Goal: Information Seeking & Learning: Learn about a topic

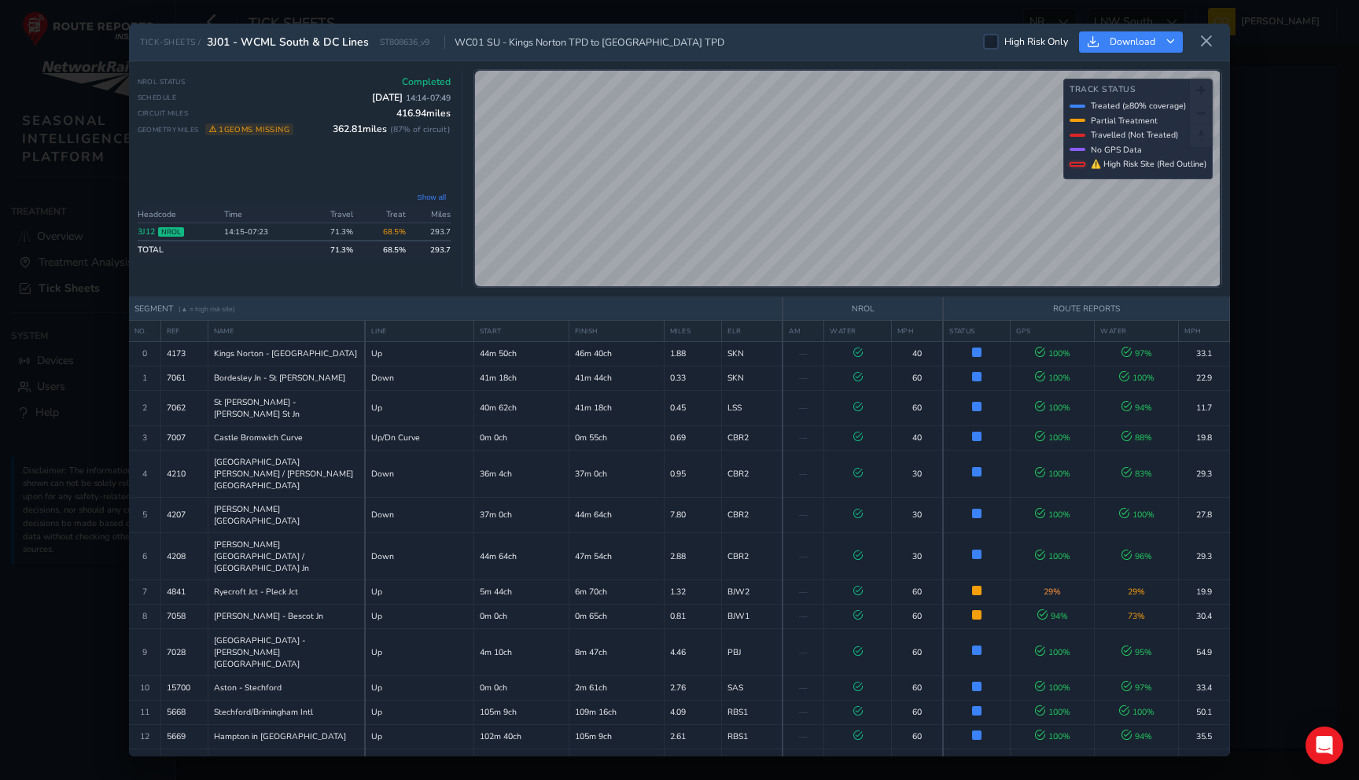
scroll to position [1440, 0]
click at [1208, 37] on icon at bounding box center [1207, 42] width 14 height 14
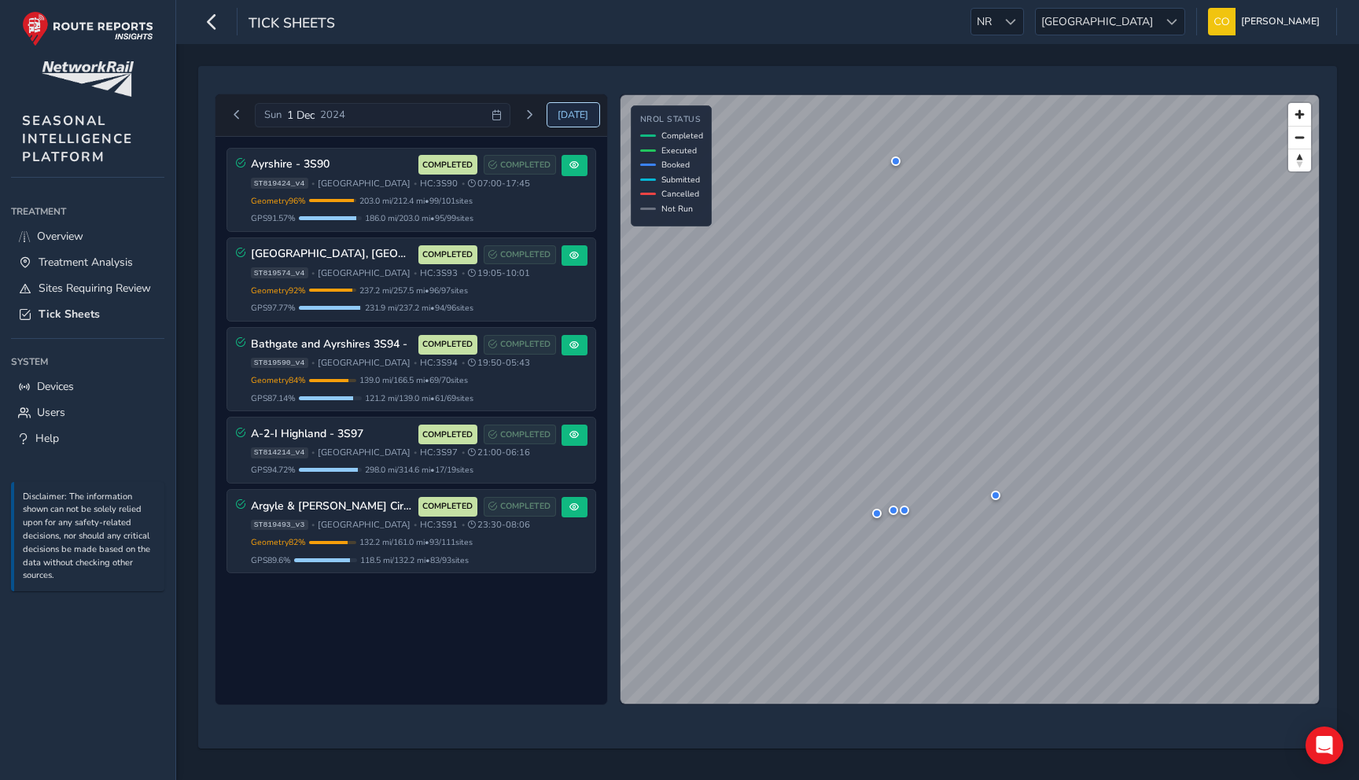
click at [580, 115] on span "Today" at bounding box center [573, 115] width 31 height 13
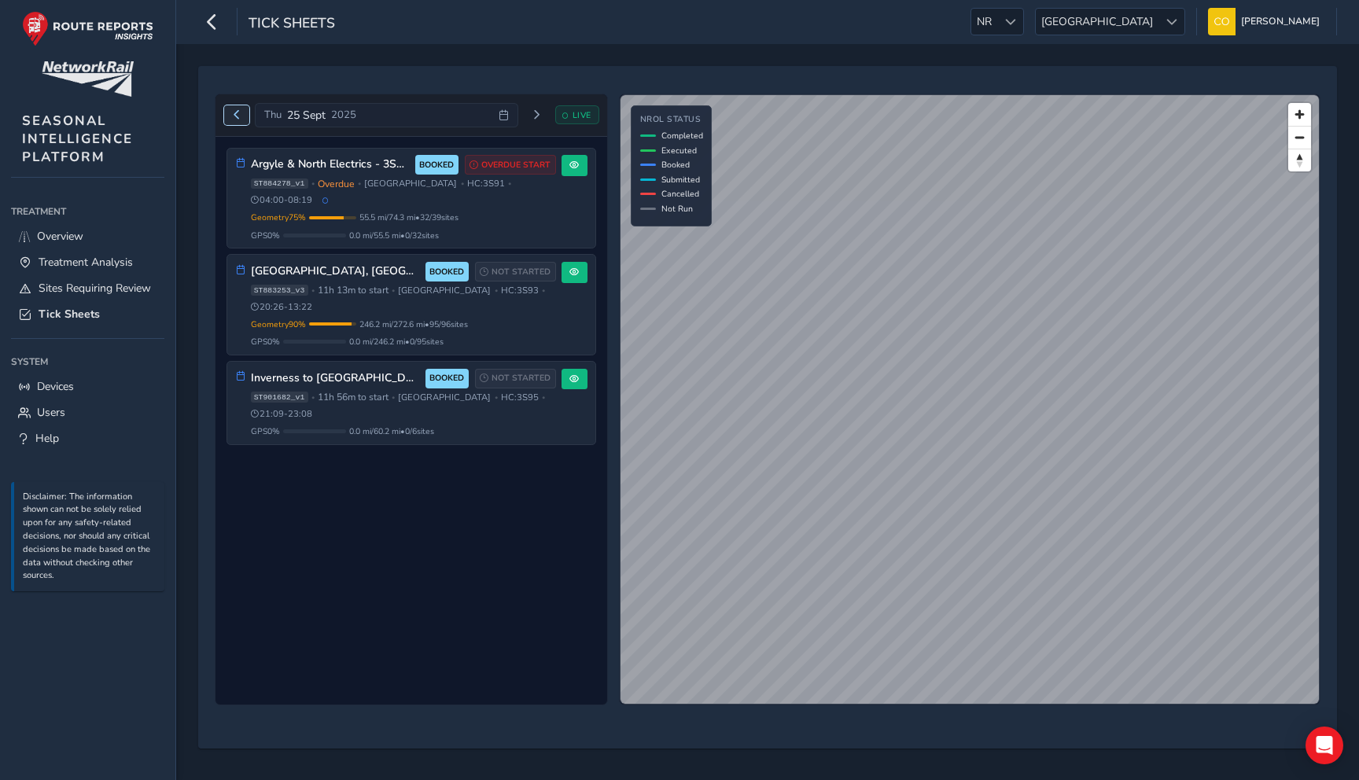
click at [229, 112] on button "Previous day" at bounding box center [237, 115] width 26 height 20
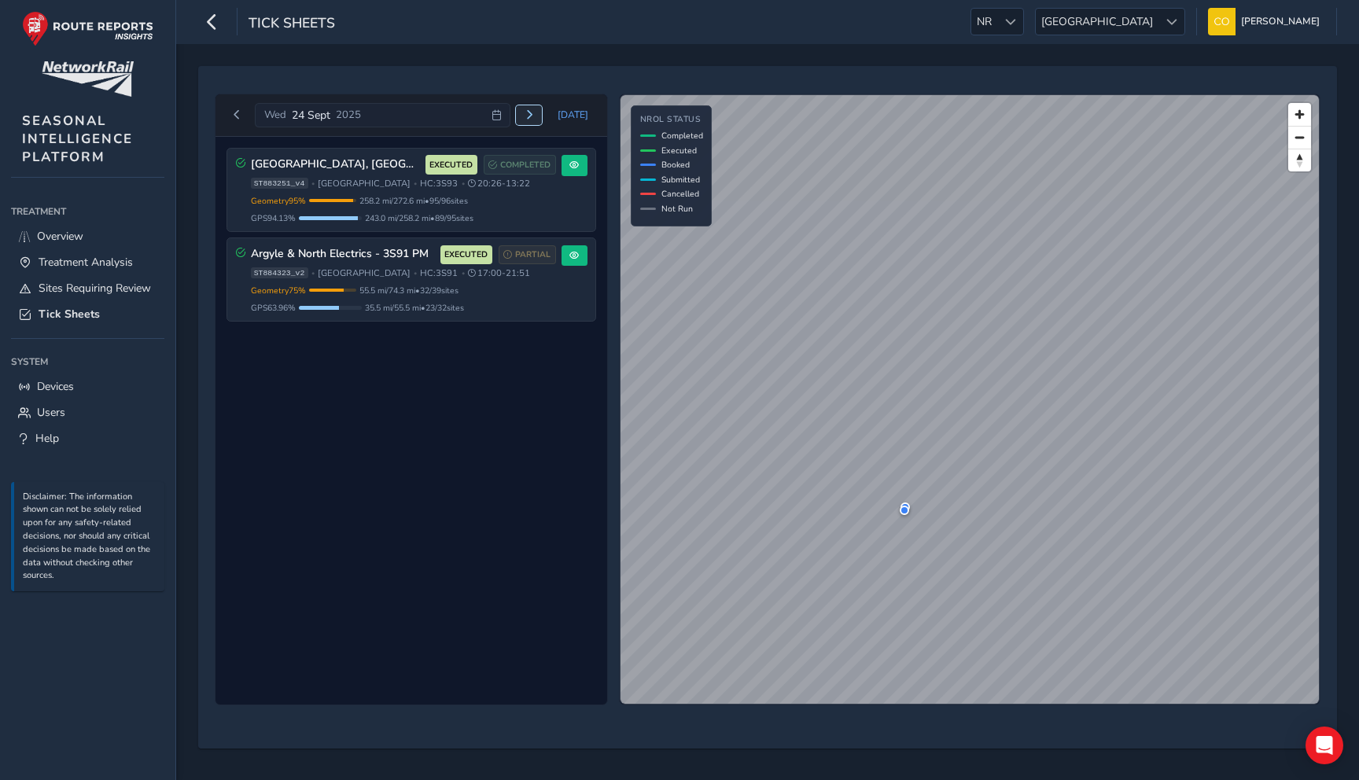
click at [534, 118] on span "Next day" at bounding box center [529, 114] width 9 height 9
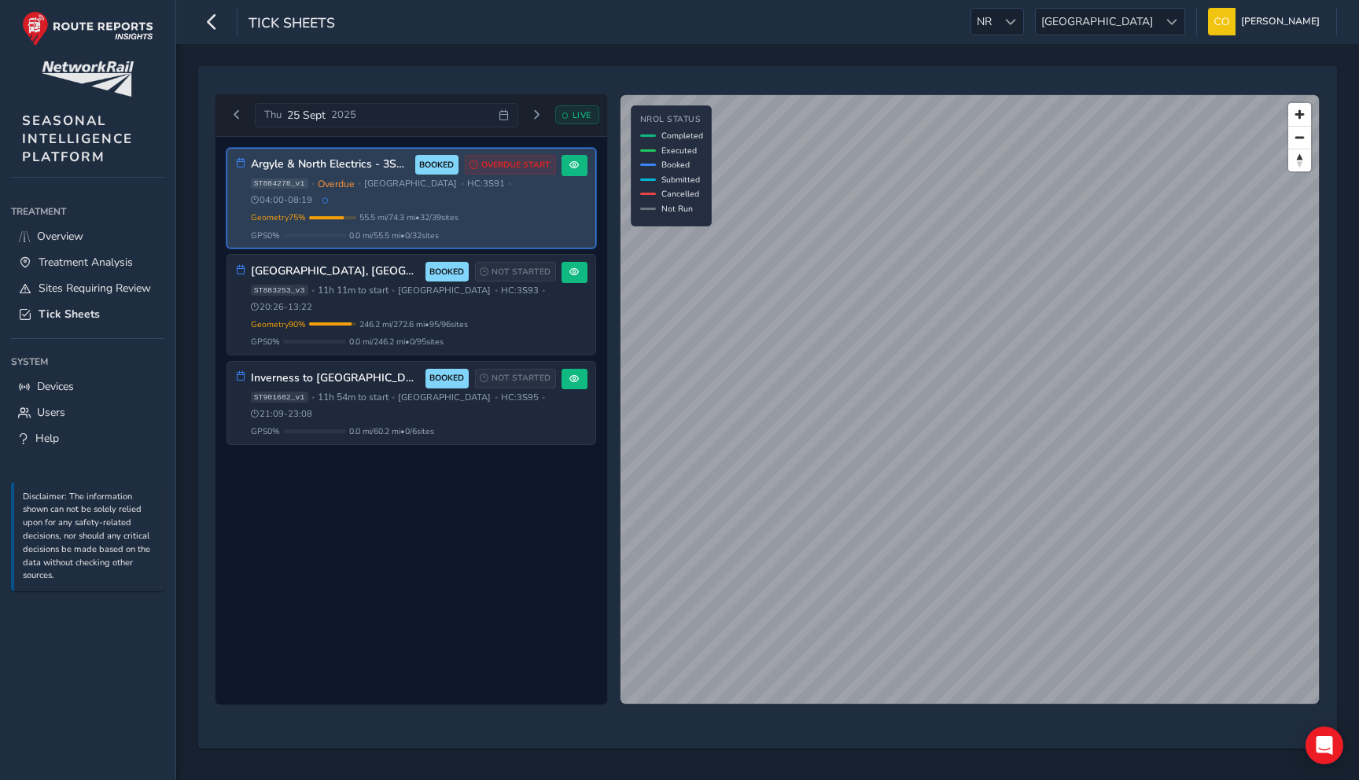
click at [373, 183] on span "[GEOGRAPHIC_DATA]" at bounding box center [410, 184] width 93 height 12
click at [584, 166] on button at bounding box center [575, 165] width 26 height 21
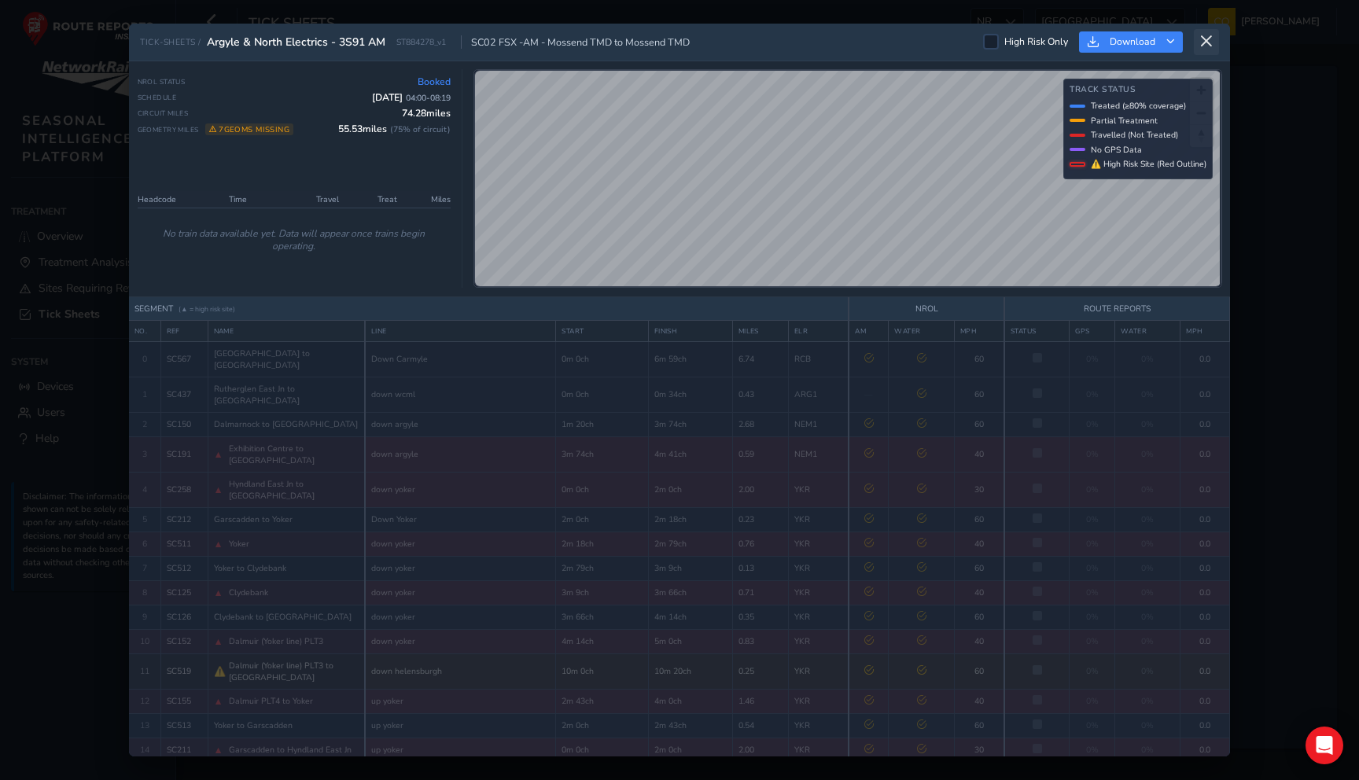
click at [1204, 42] on icon at bounding box center [1207, 42] width 14 height 14
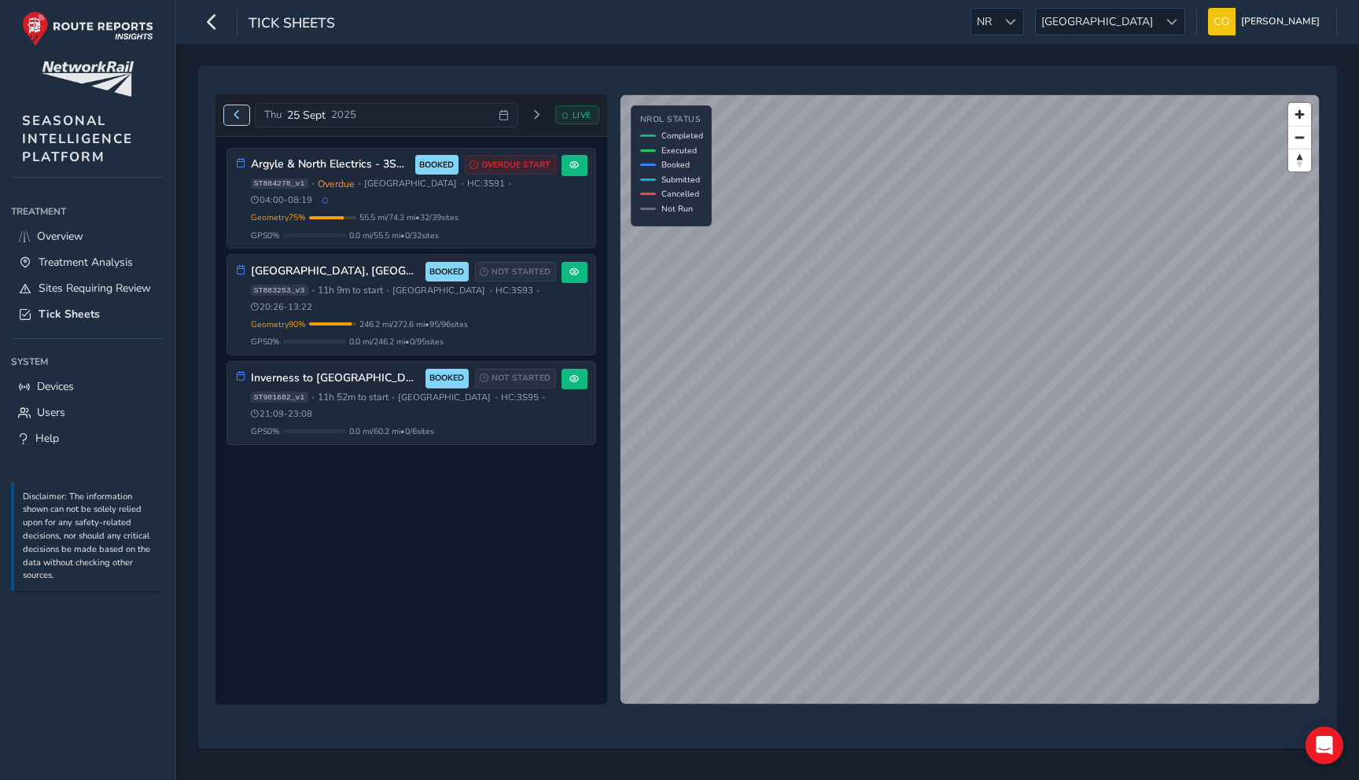
click at [234, 119] on span "Previous day" at bounding box center [236, 114] width 9 height 9
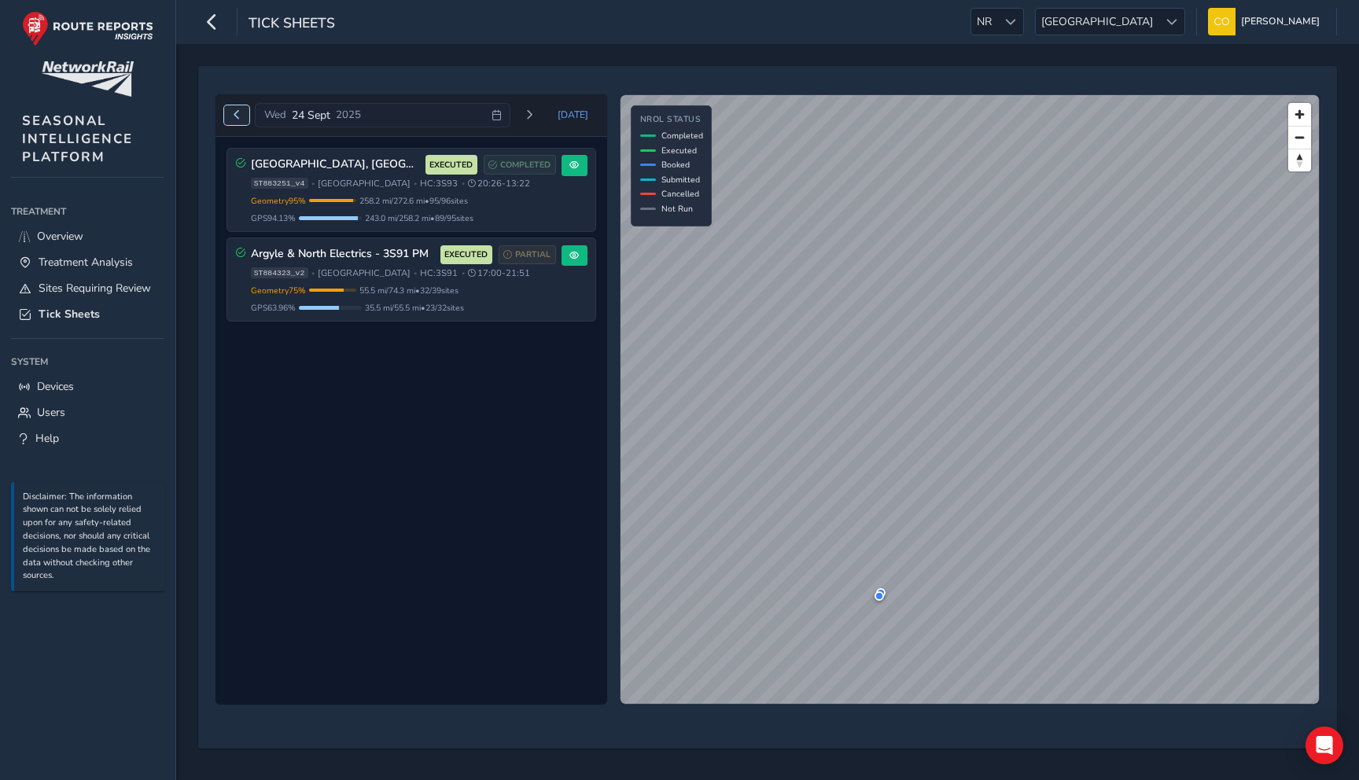
click at [234, 119] on span "Previous day" at bounding box center [236, 114] width 9 height 9
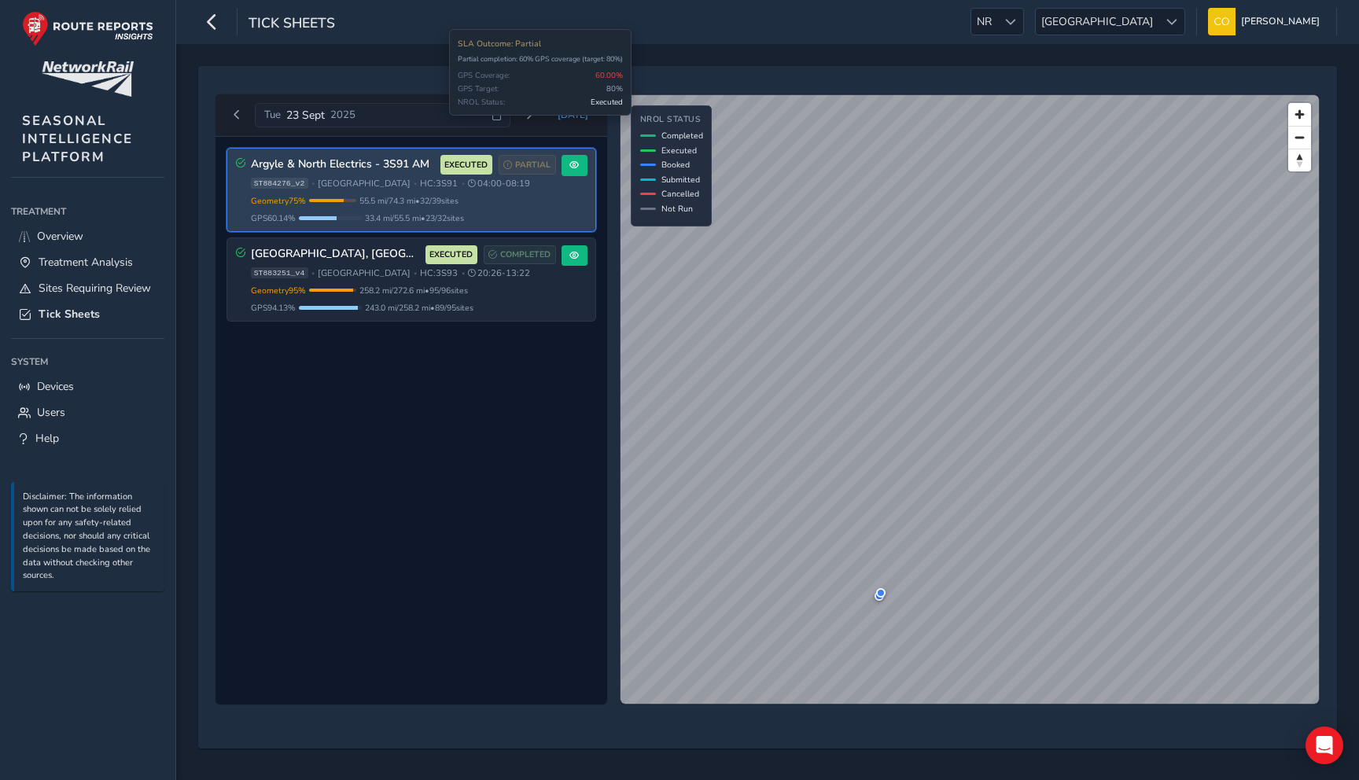
click at [540, 164] on span "PARTIAL" at bounding box center [532, 165] width 35 height 13
click at [565, 164] on button at bounding box center [575, 165] width 26 height 21
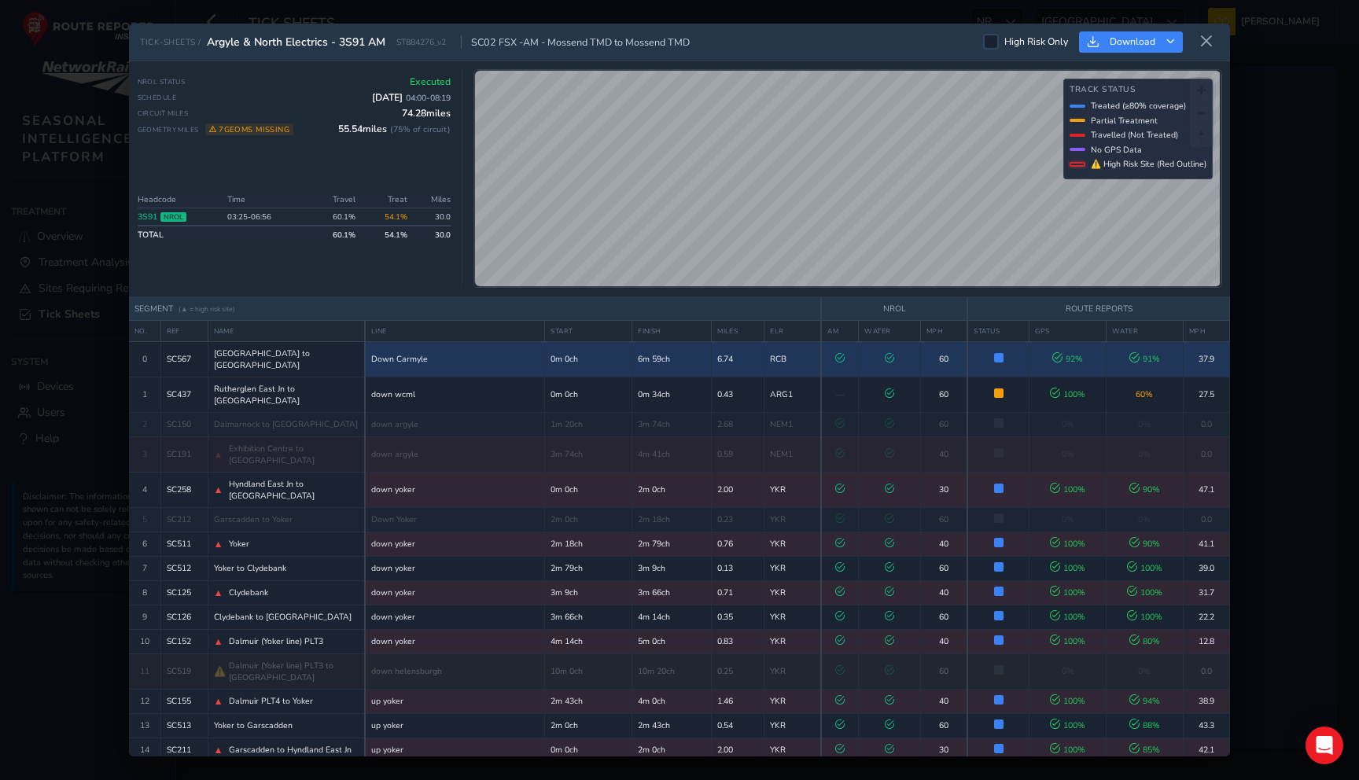
click at [337, 353] on span "Whifflet South Junction to Rutherglen East Junction" at bounding box center [287, 360] width 146 height 24
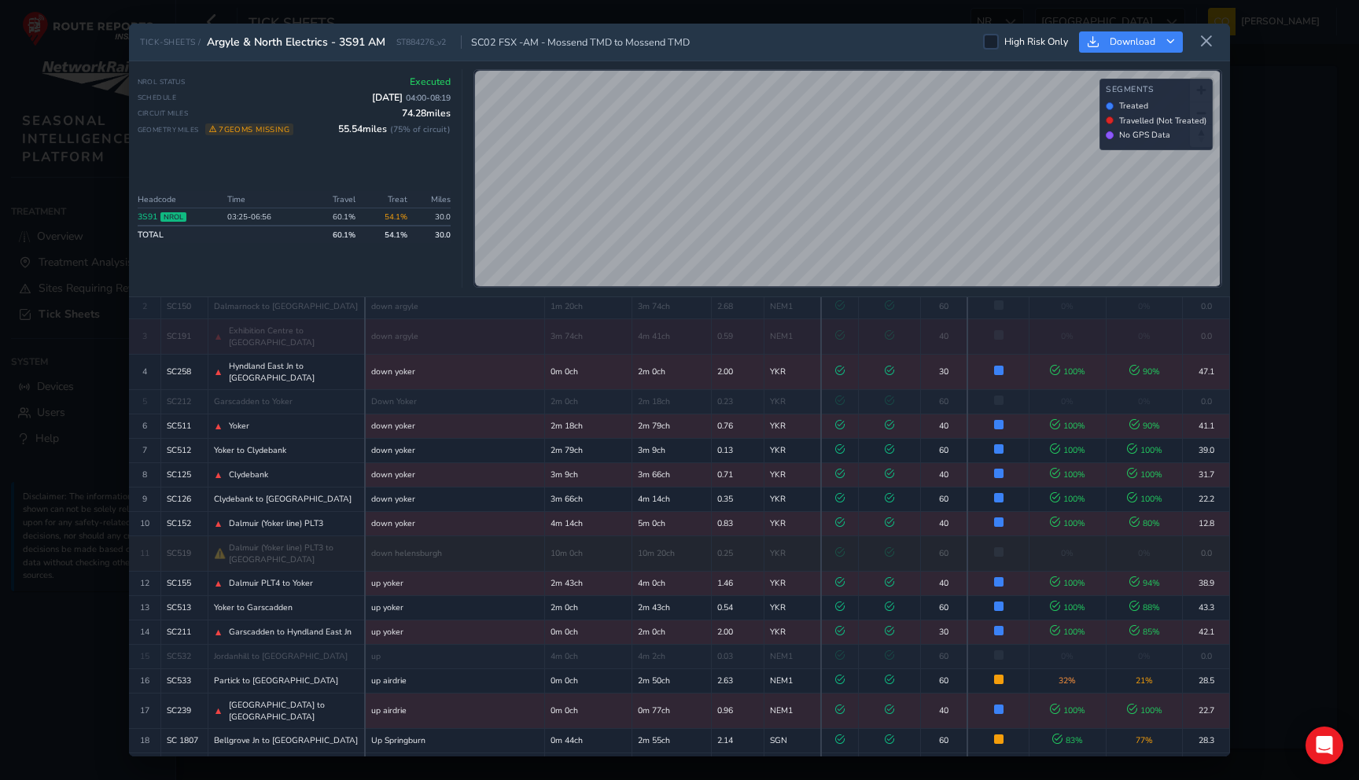
scroll to position [740, 0]
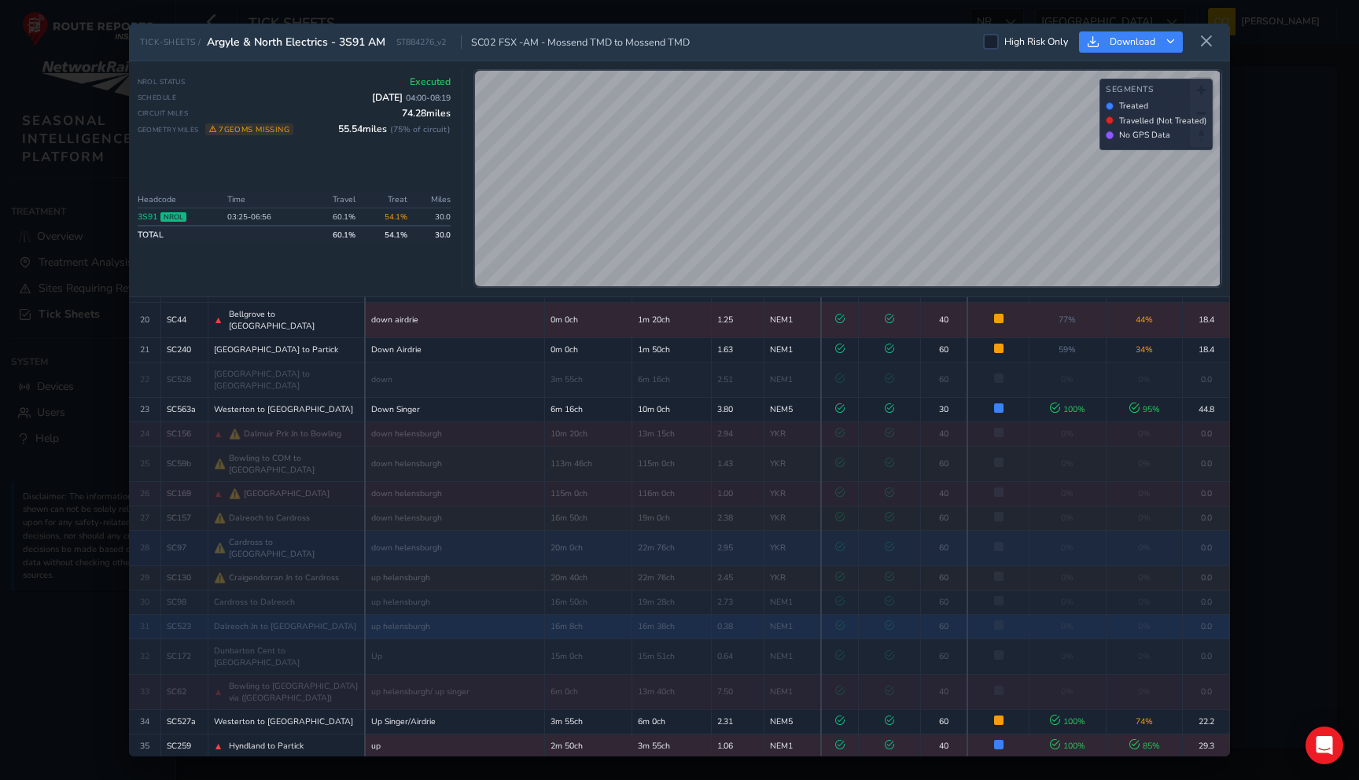
click at [511, 530] on td "down helensburgh" at bounding box center [455, 547] width 180 height 35
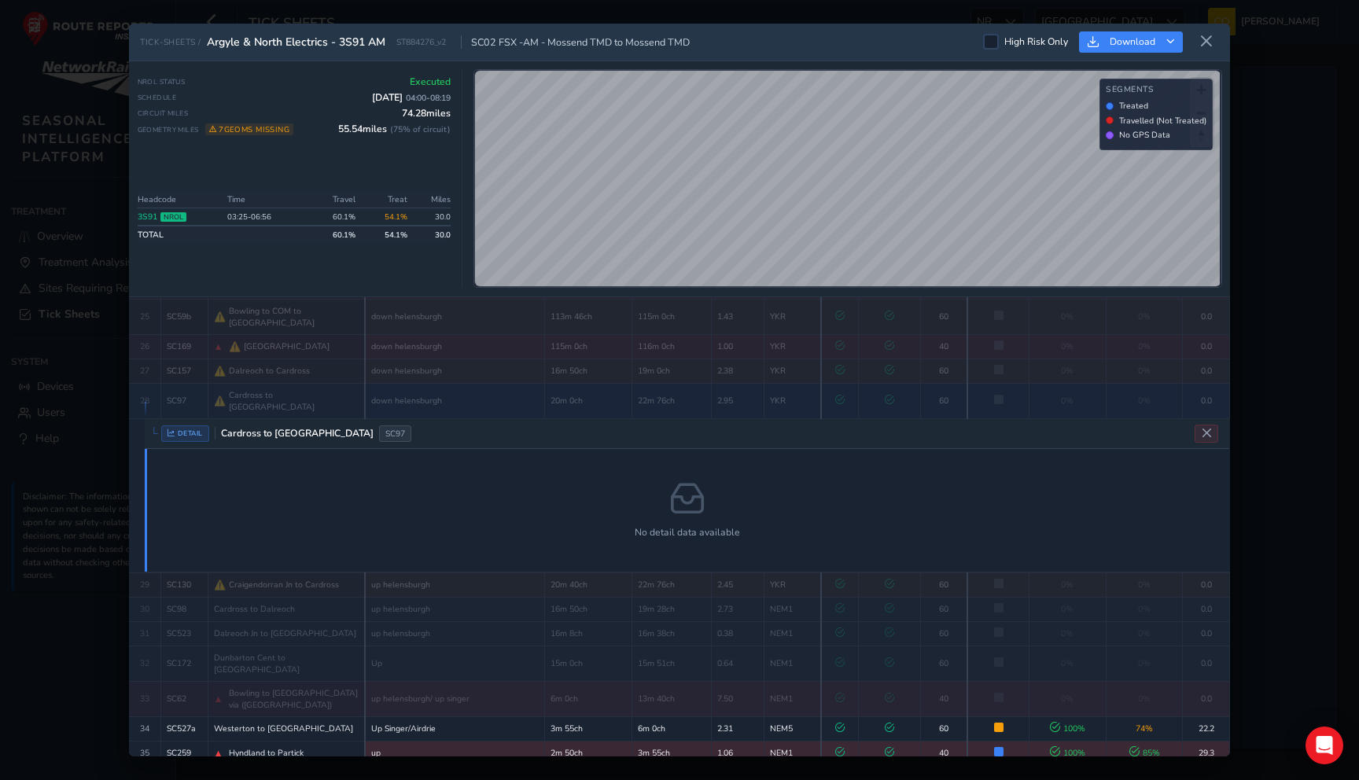
scroll to position [751, 0]
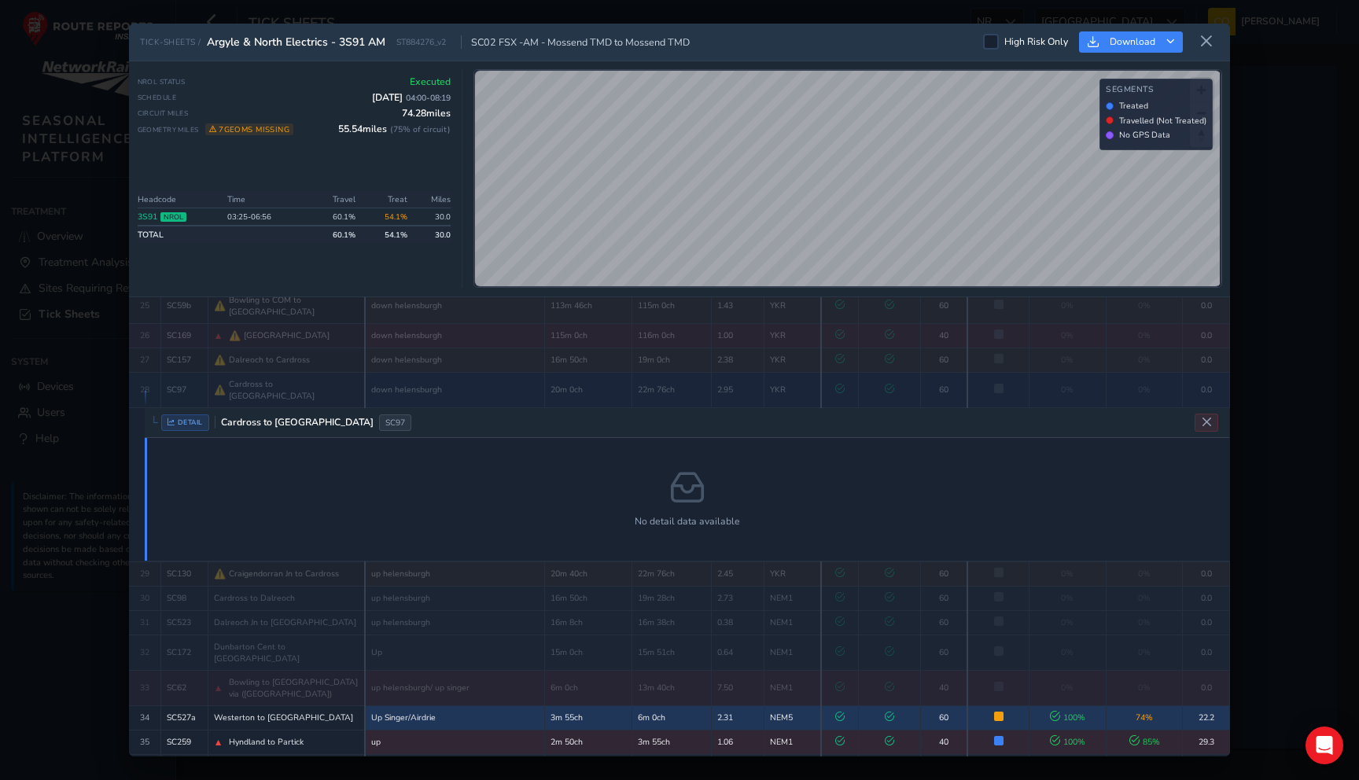
click at [769, 706] on td "NEM5" at bounding box center [793, 718] width 57 height 24
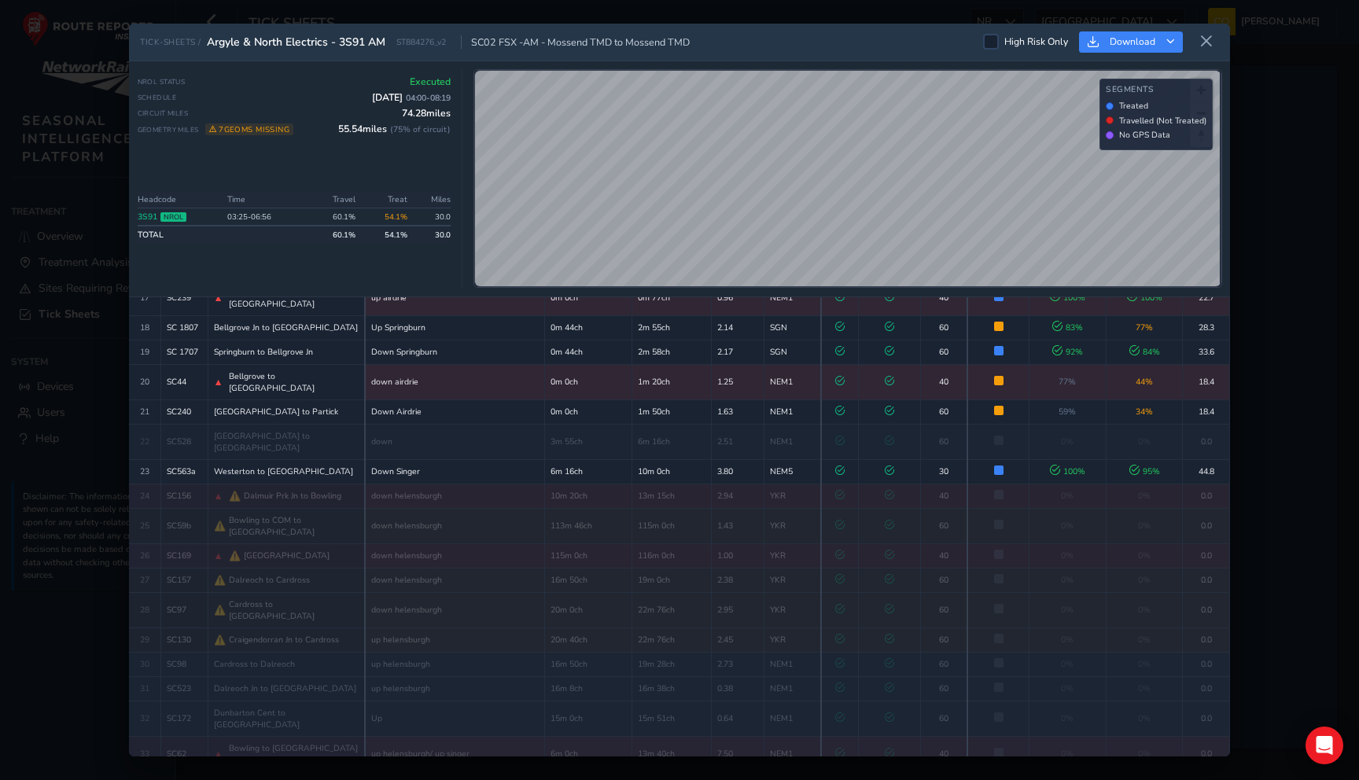
scroll to position [397, 0]
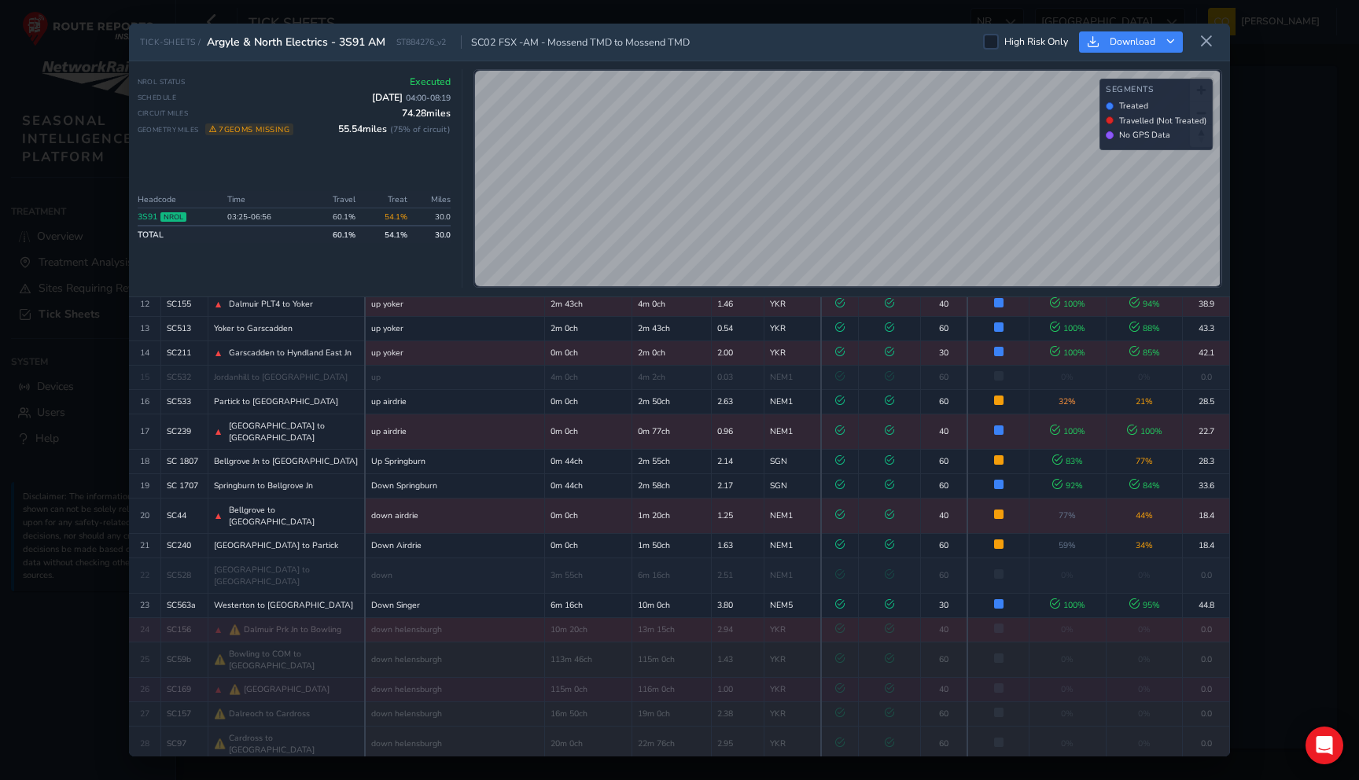
click at [661, 618] on td "13m 15ch" at bounding box center [671, 630] width 79 height 24
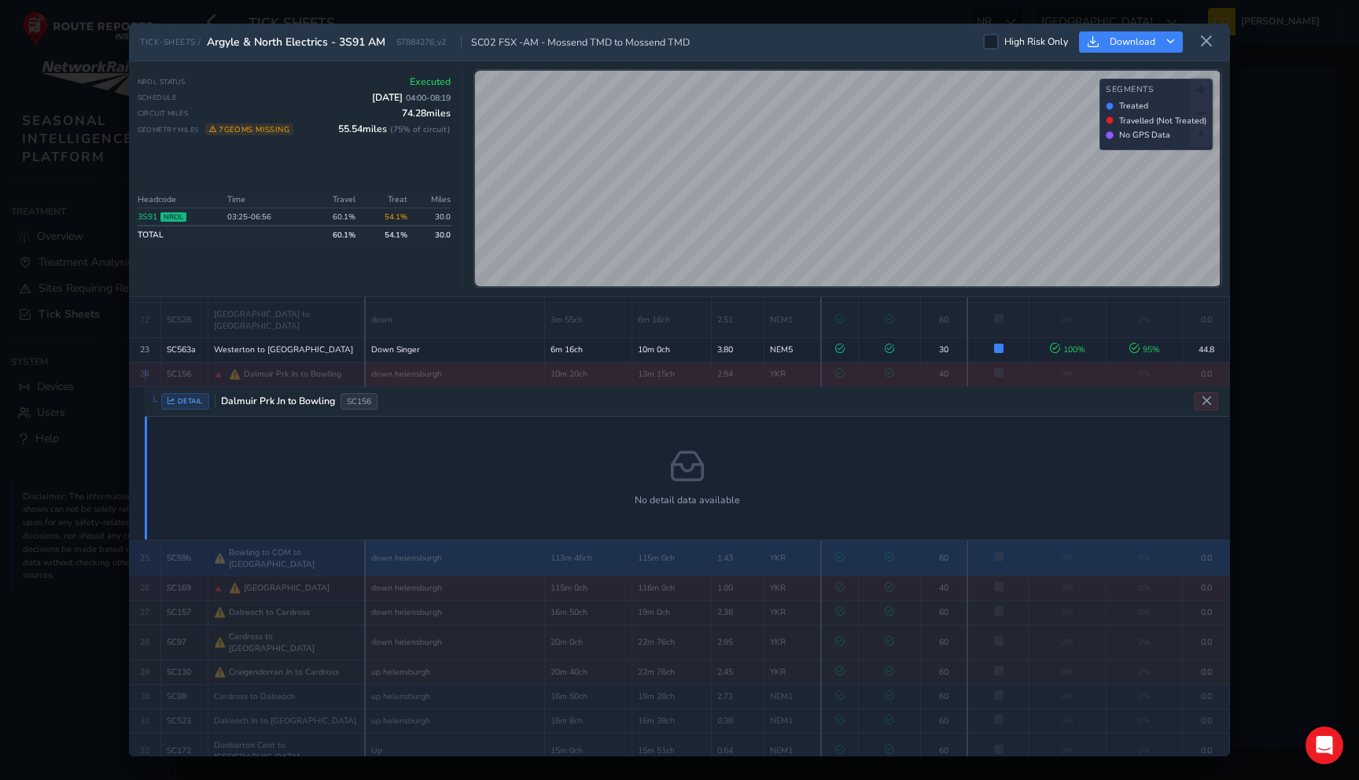
scroll to position [658, 0]
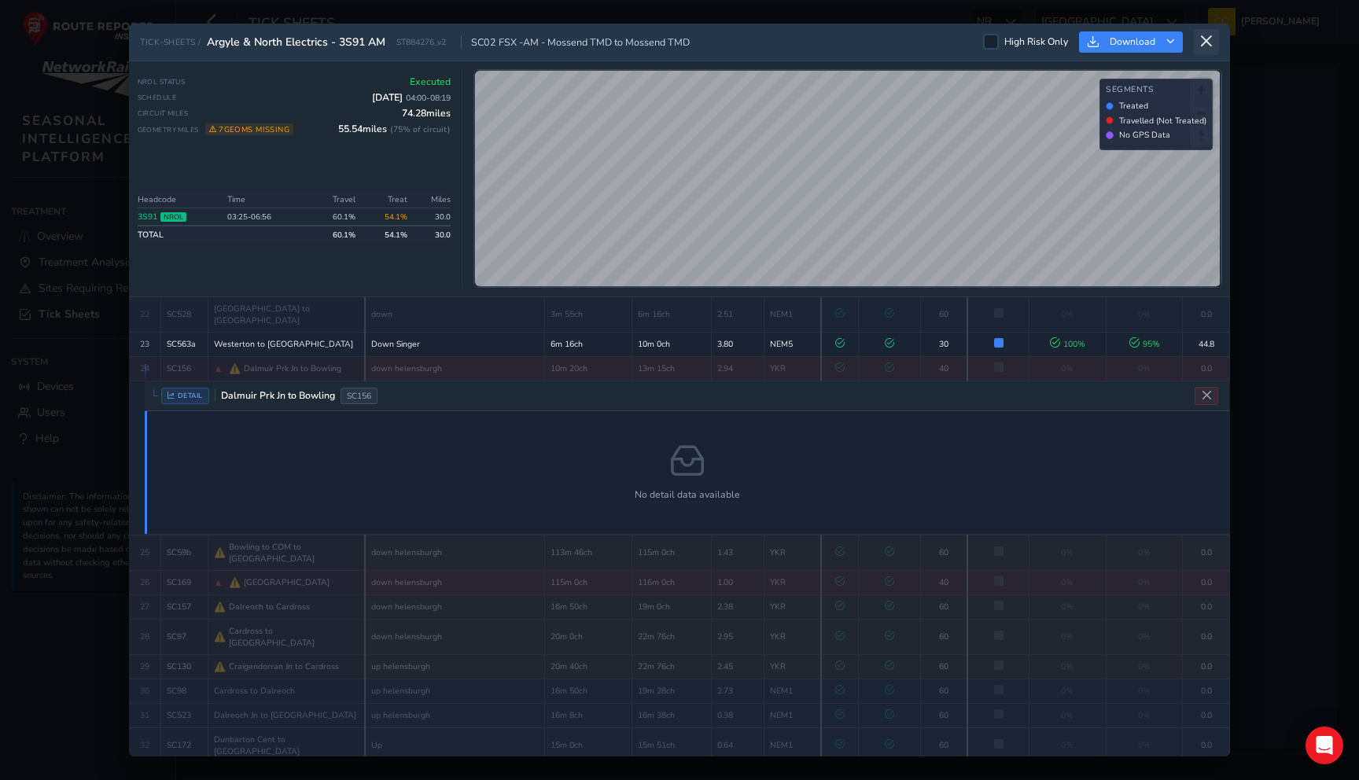
click at [1203, 42] on icon at bounding box center [1207, 42] width 14 height 14
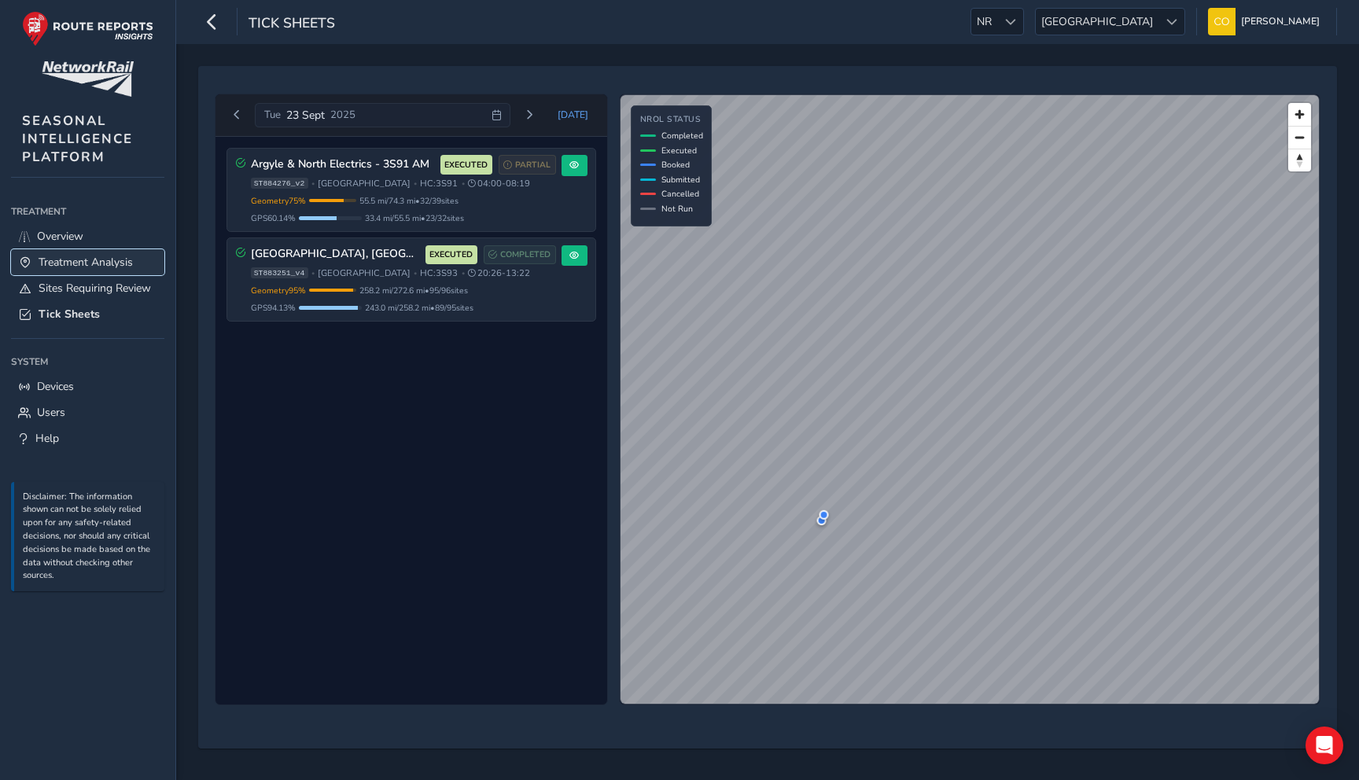
click at [125, 258] on span "Treatment Analysis" at bounding box center [86, 262] width 94 height 15
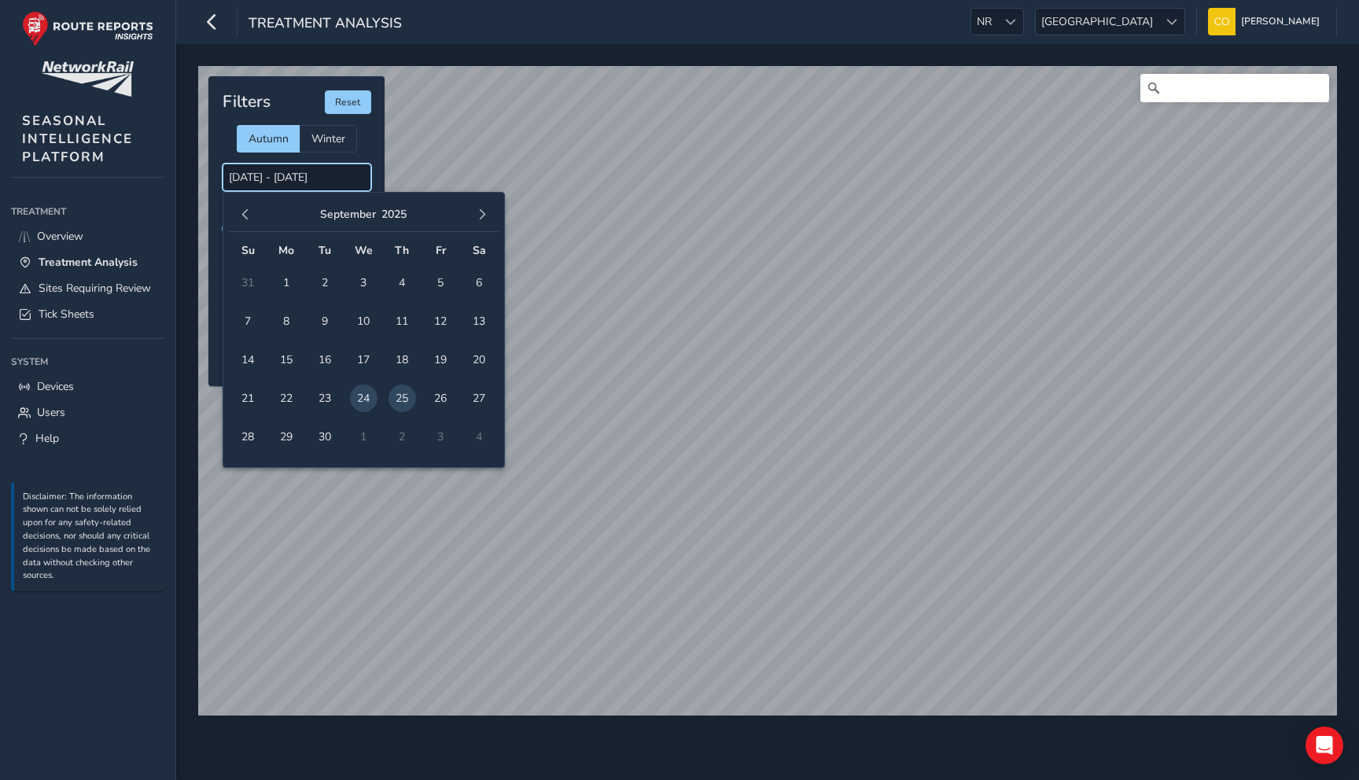
click at [304, 180] on input "24/09/2025 - 25/09/2025" at bounding box center [297, 178] width 149 height 28
click at [323, 403] on span "23" at bounding box center [326, 399] width 28 height 28
type input "23/09/2025 - 23/09/2025"
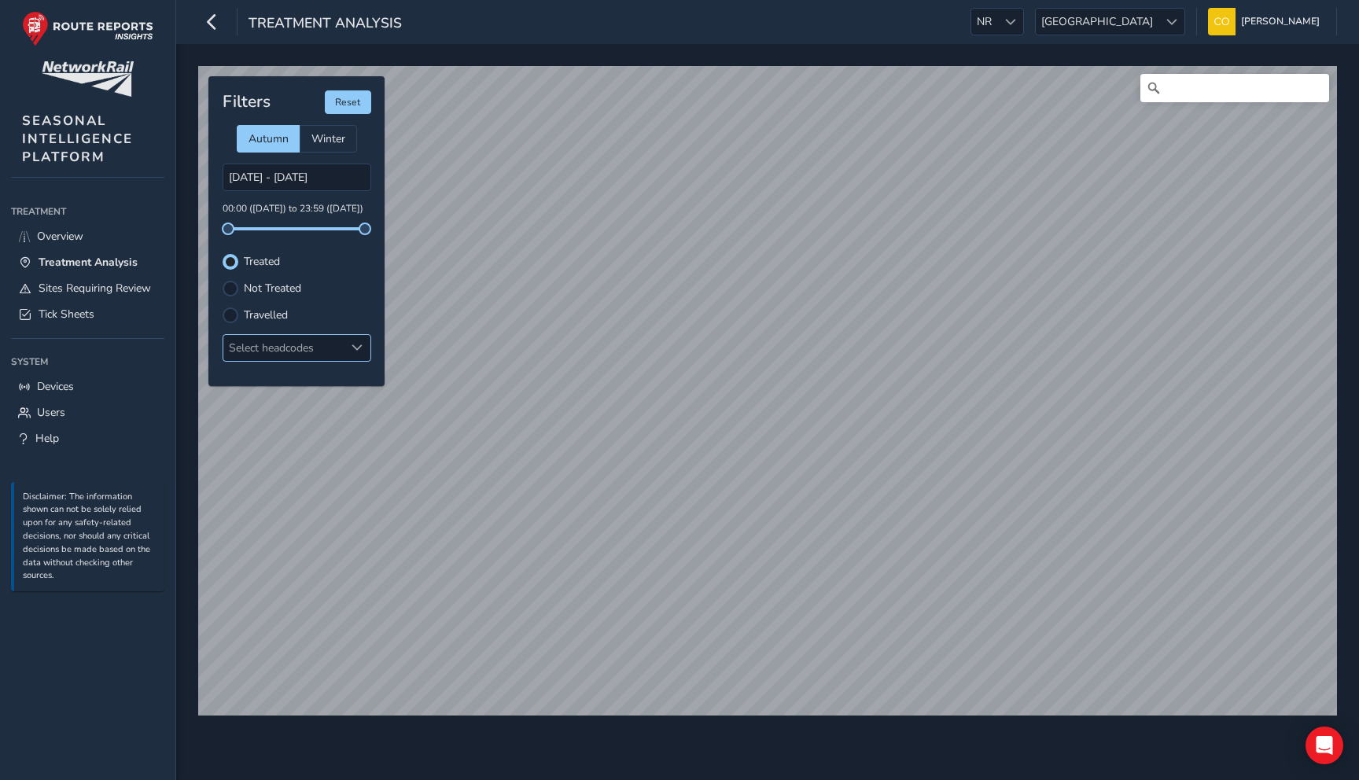
click at [257, 354] on div "Select headcodes" at bounding box center [283, 348] width 121 height 26
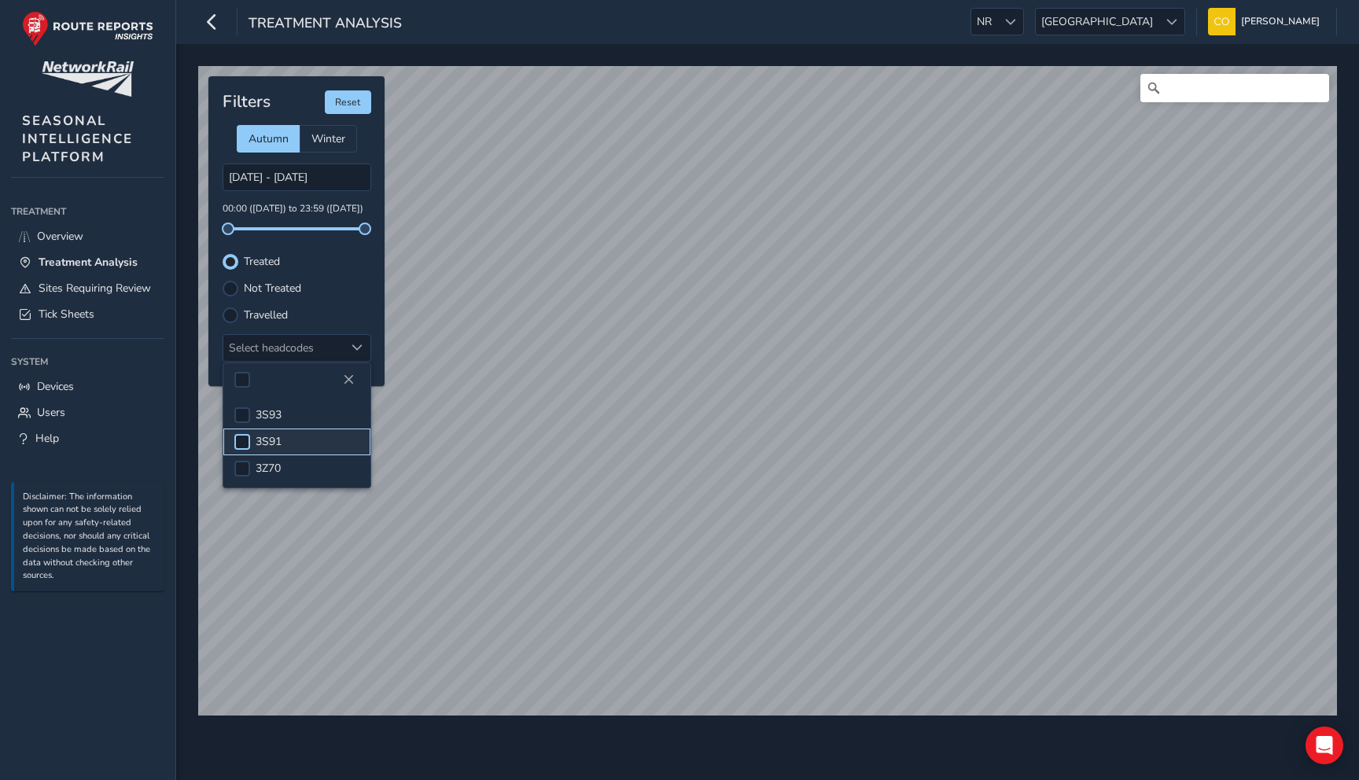
click at [244, 437] on div at bounding box center [242, 442] width 16 height 16
click at [230, 319] on div at bounding box center [231, 316] width 16 height 16
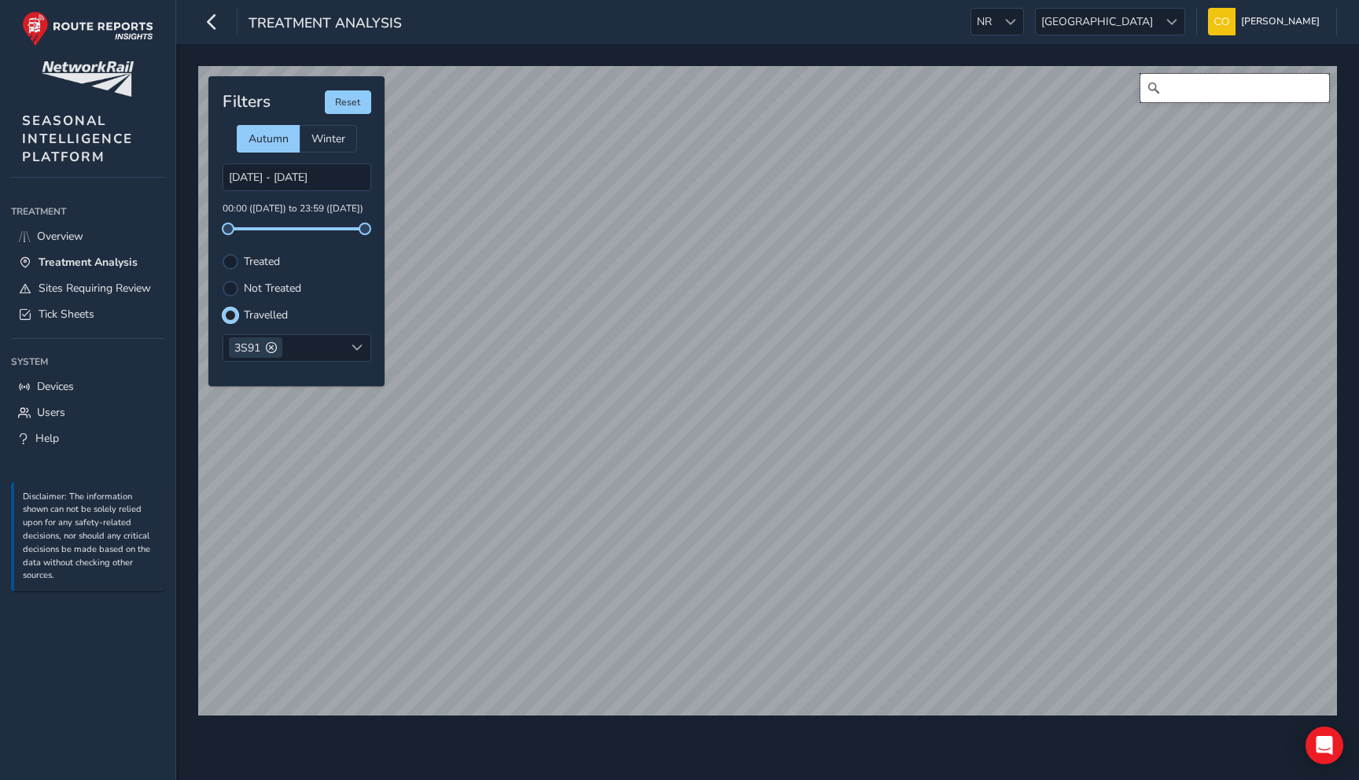
click at [1182, 92] on input "Search" at bounding box center [1235, 88] width 189 height 28
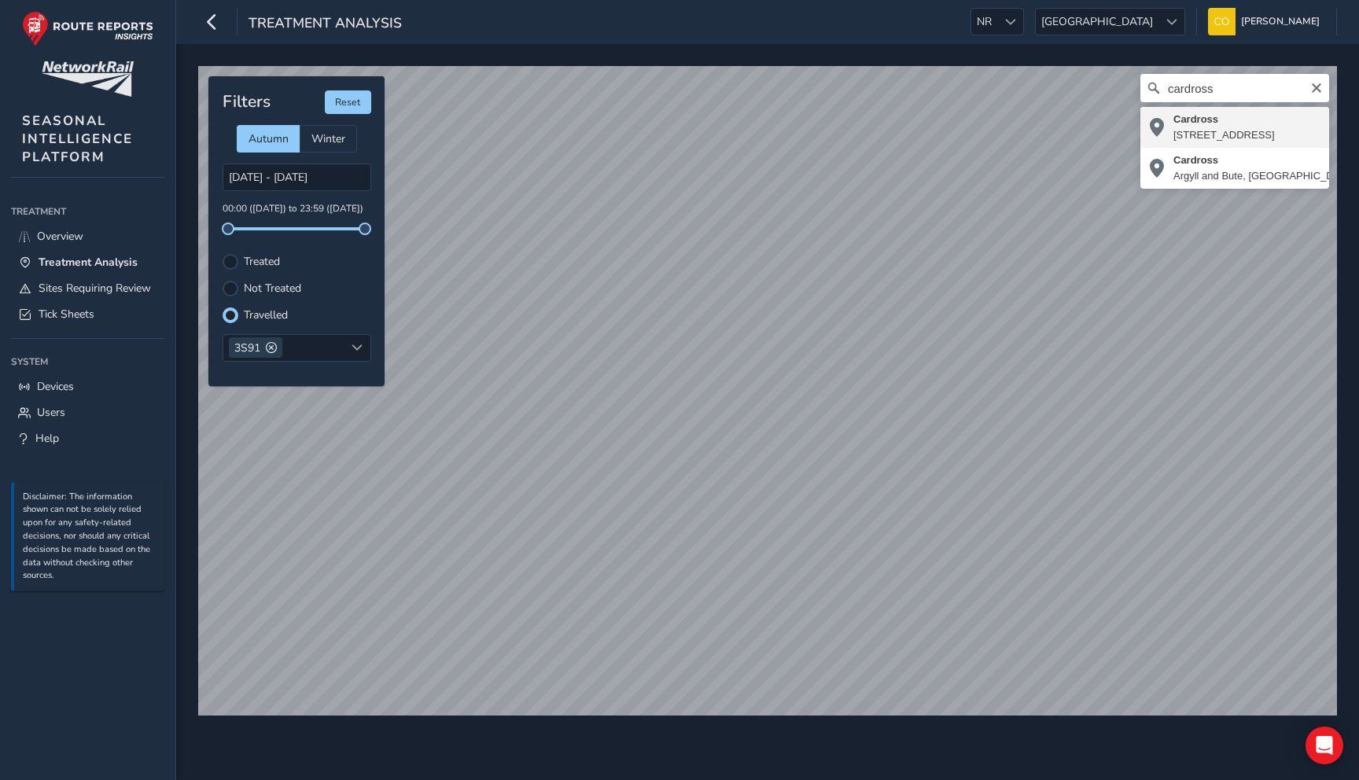
type input "Cardross, Station Road, Cardross, Argyll and Bute, Scotland, G82 5NW, United Ki…"
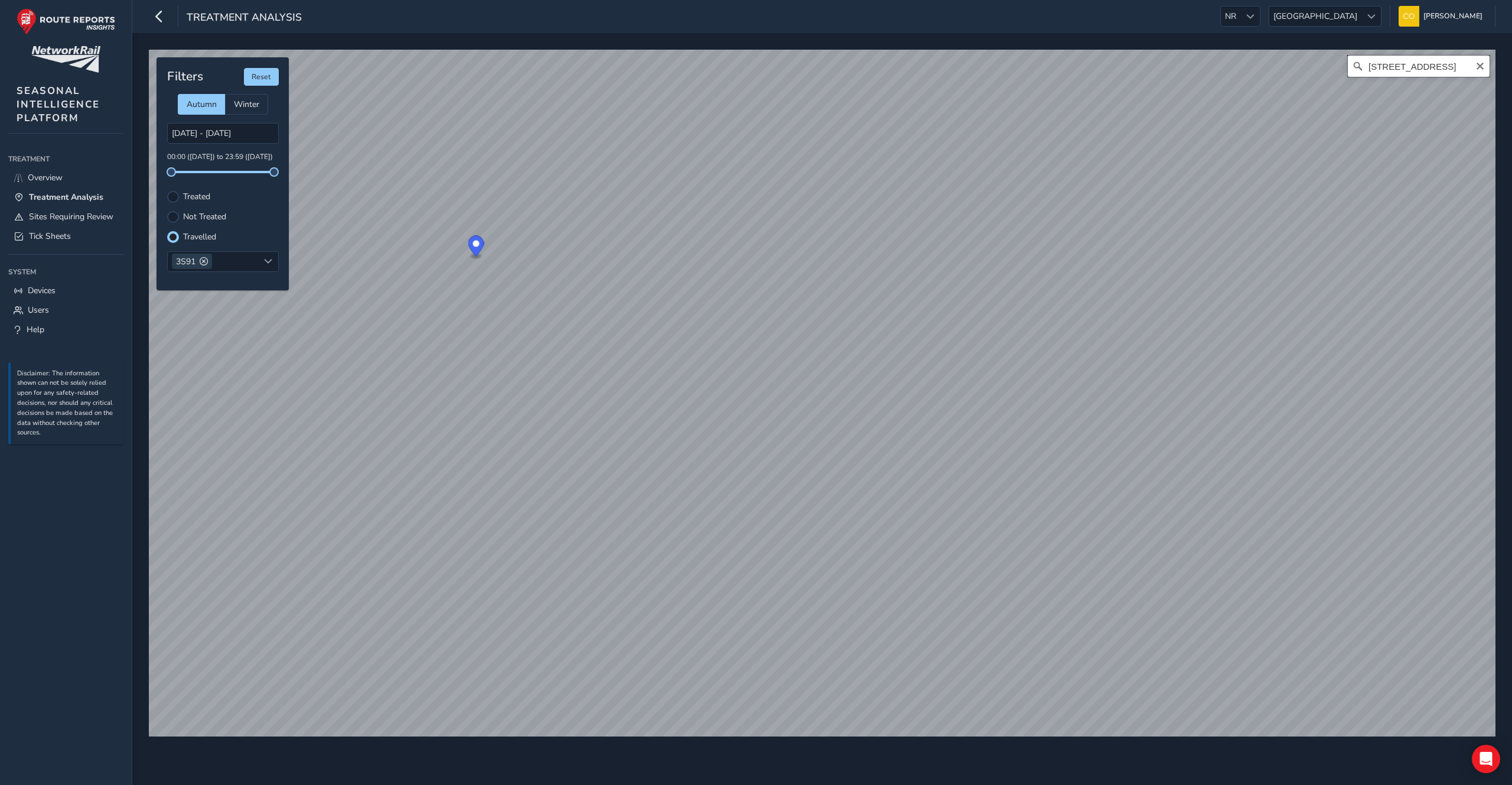
click at [1020, 65] on input "Cardross, Station Road, Cardross, Argyll and Bute, Scotland, G82 5NW, United Ki…" at bounding box center [1418, 66] width 142 height 21
click at [44, 231] on span "Tick Sheets" at bounding box center [50, 236] width 42 height 11
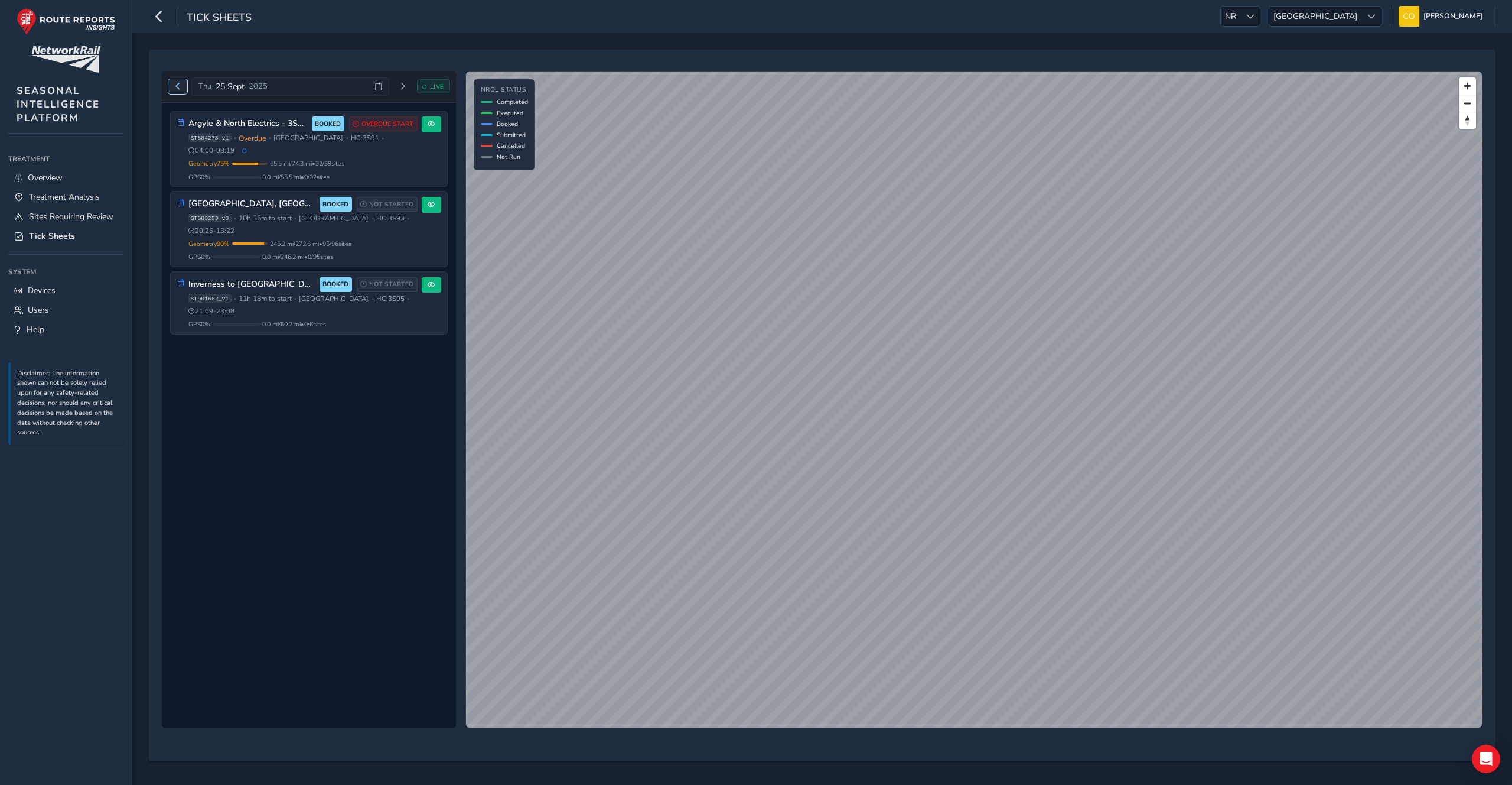
click at [181, 90] on button "Previous day" at bounding box center [178, 86] width 20 height 15
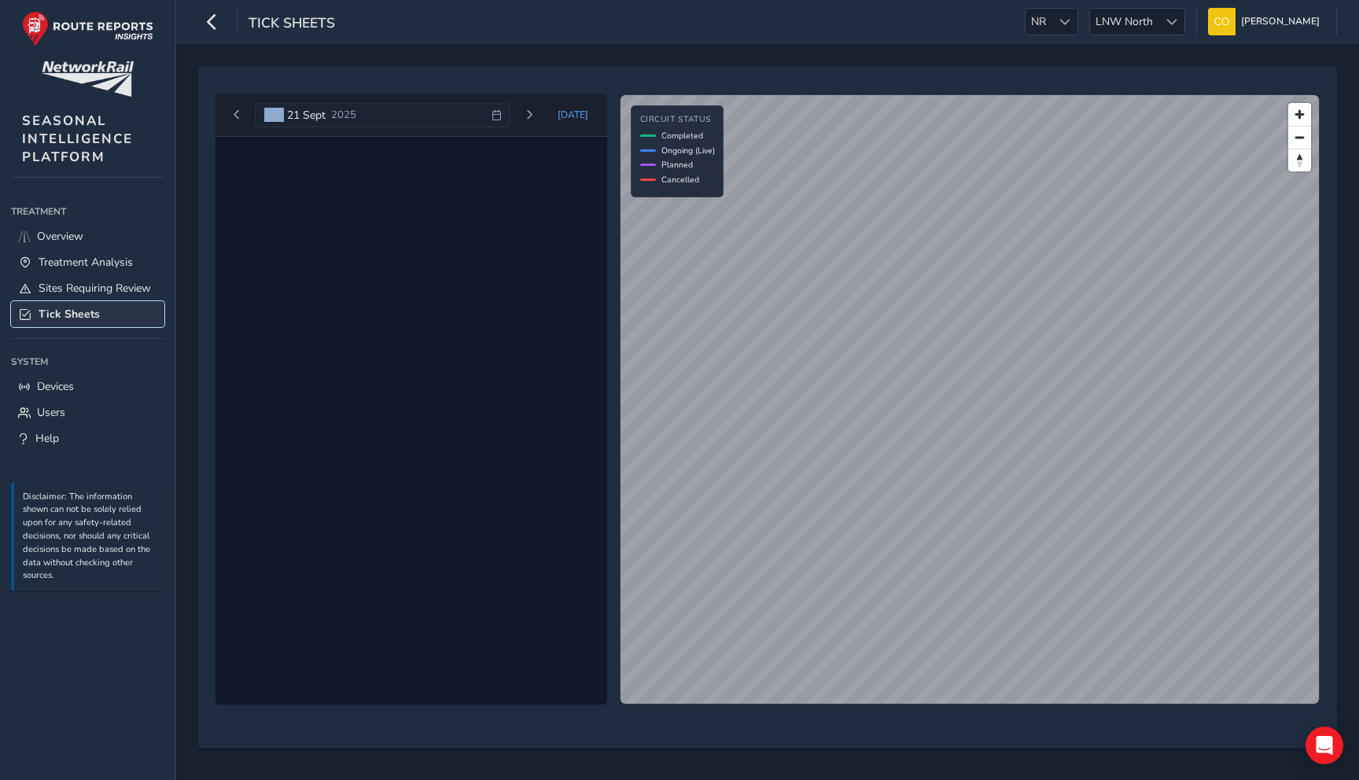
click at [109, 312] on link "Tick Sheets" at bounding box center [87, 314] width 153 height 26
click at [569, 112] on span "Today" at bounding box center [573, 115] width 31 height 13
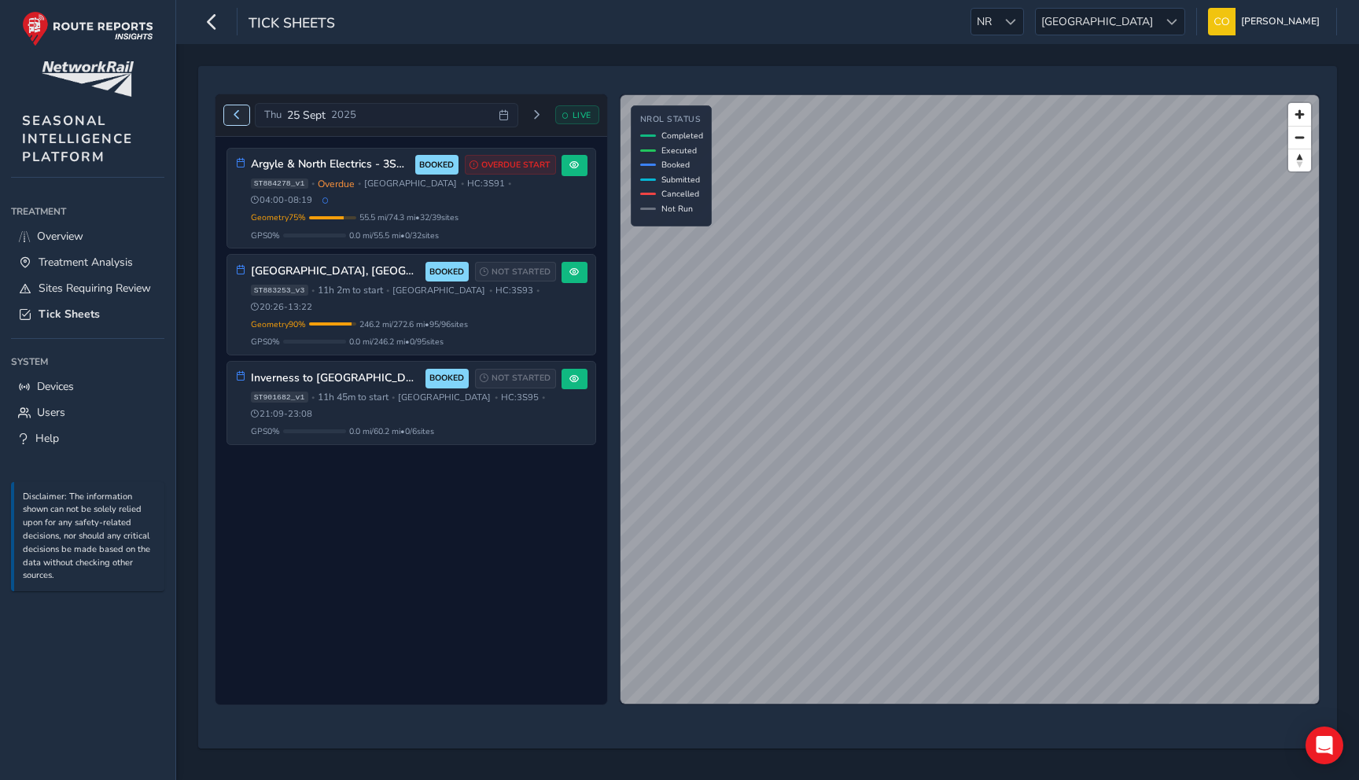
click at [230, 112] on button "Previous day" at bounding box center [237, 115] width 26 height 20
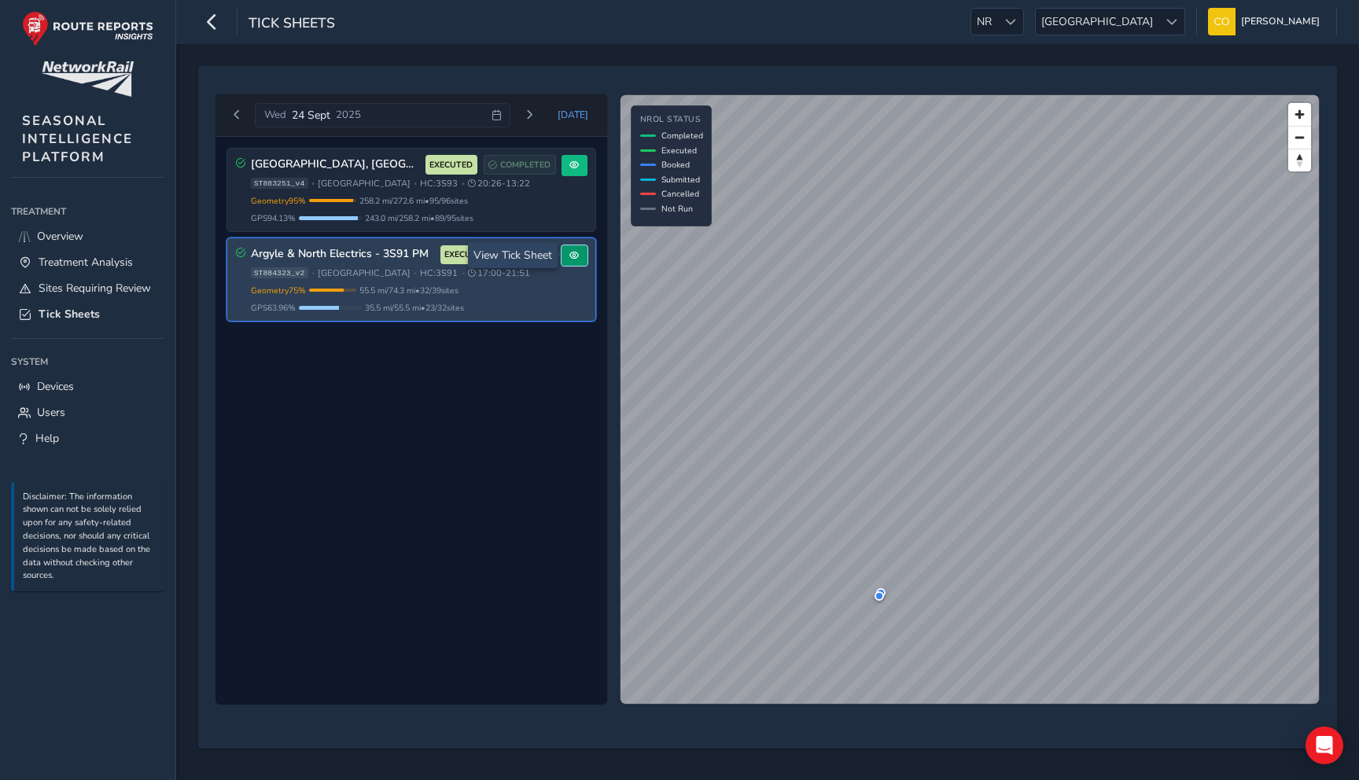
click at [573, 253] on span at bounding box center [574, 255] width 9 height 9
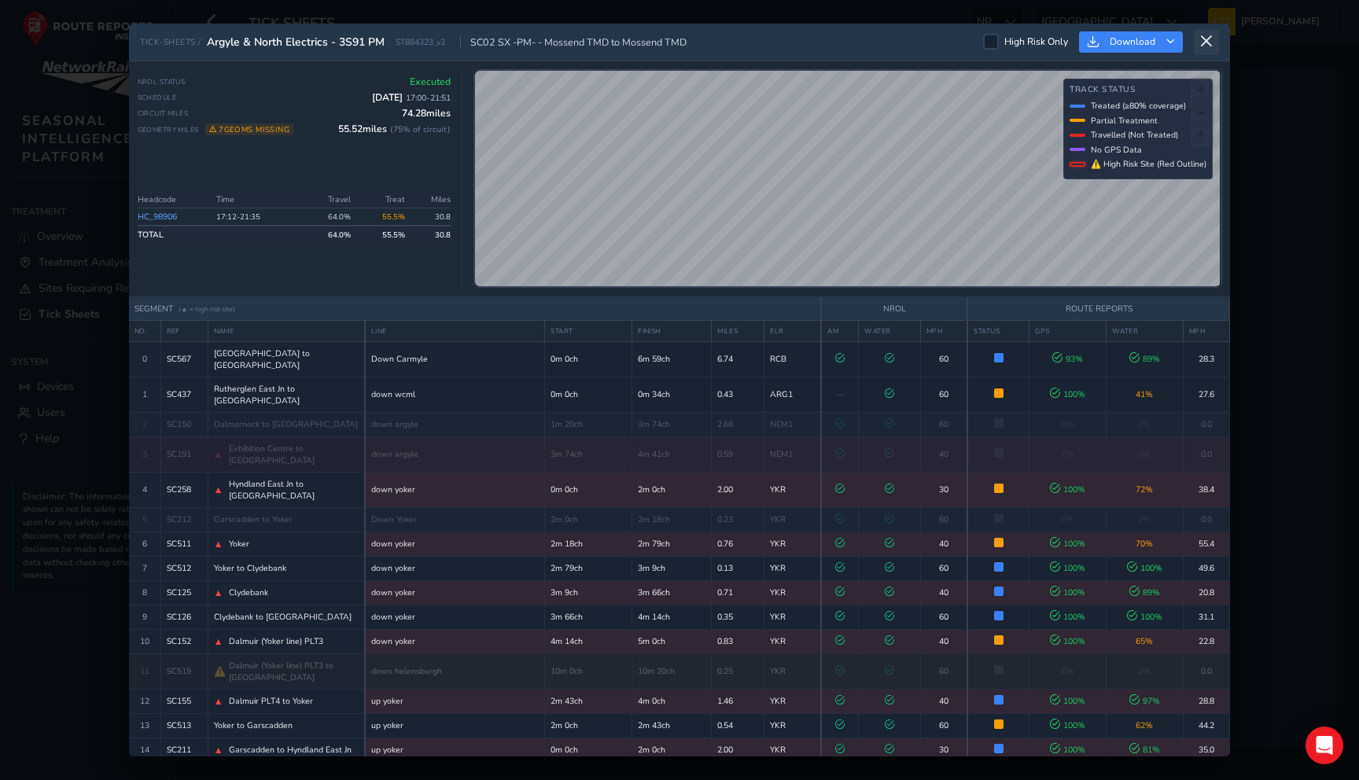
click at [1206, 47] on icon at bounding box center [1207, 42] width 14 height 14
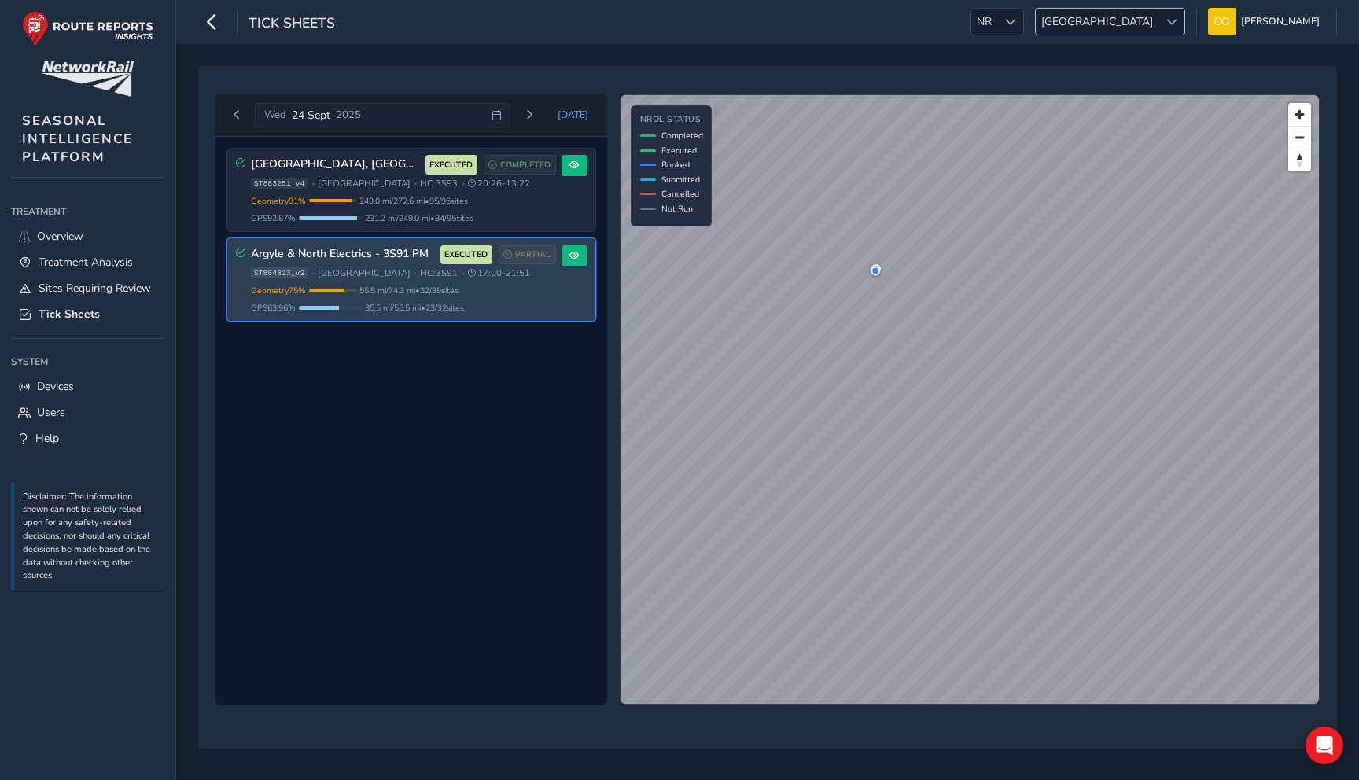
click at [1145, 34] on span "Scotland" at bounding box center [1097, 22] width 123 height 26
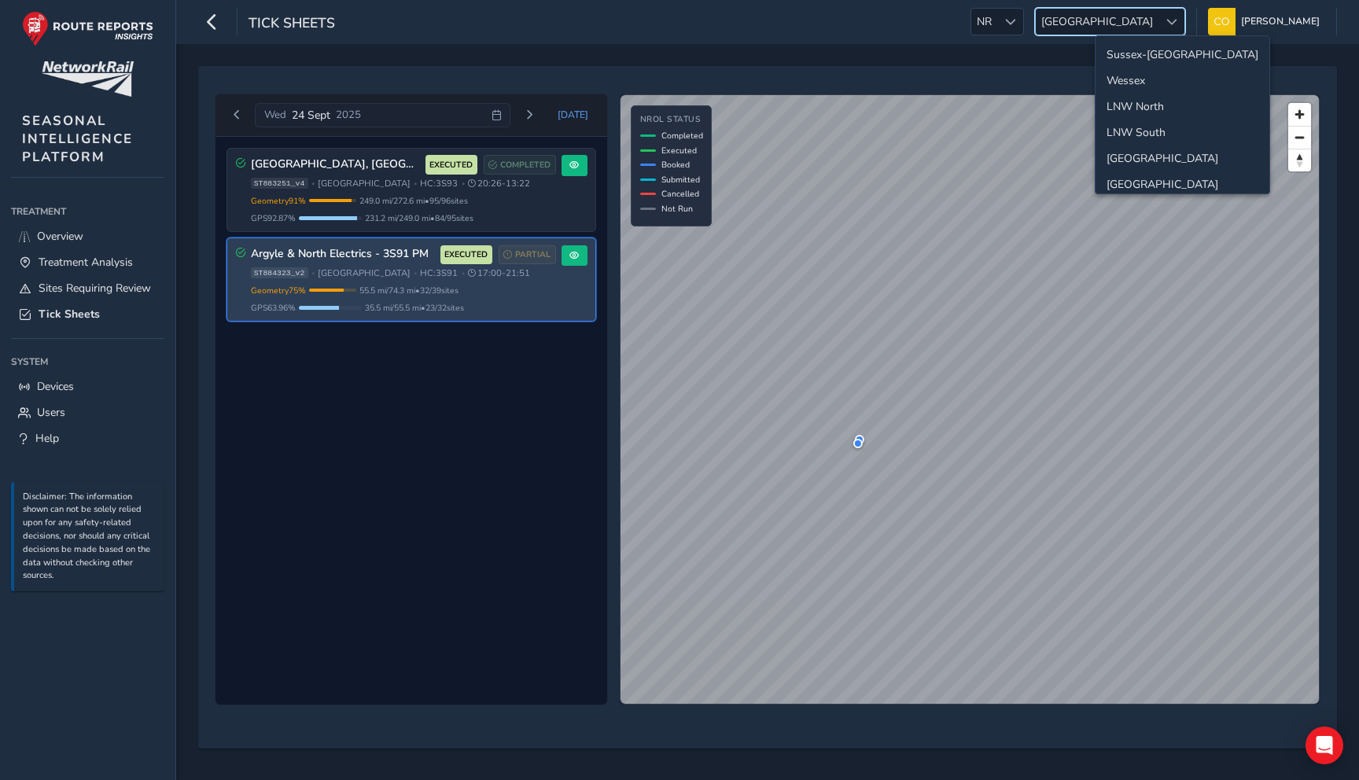
scroll to position [56, 0]
click at [1149, 80] on li "LNW South" at bounding box center [1183, 77] width 174 height 26
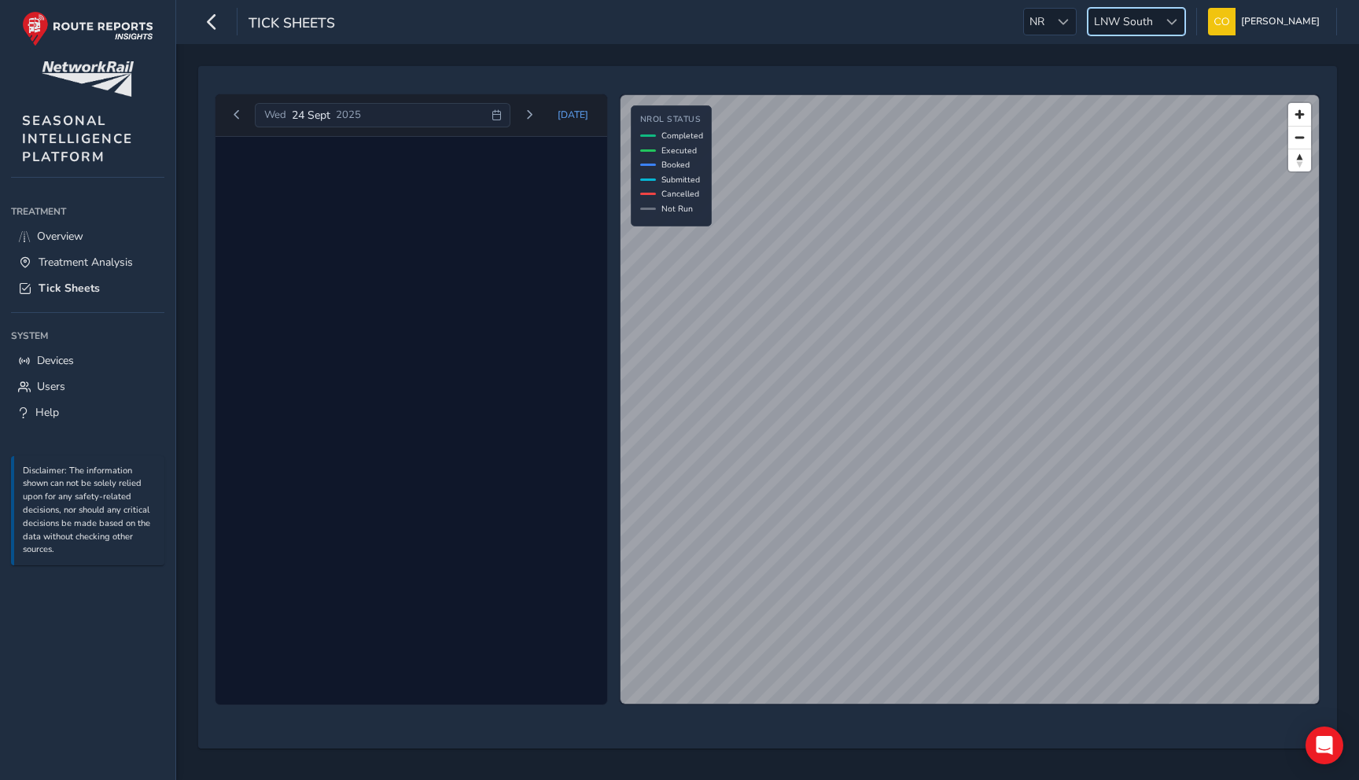
click at [383, 123] on div "Wed 24 Sept 2025" at bounding box center [383, 115] width 256 height 25
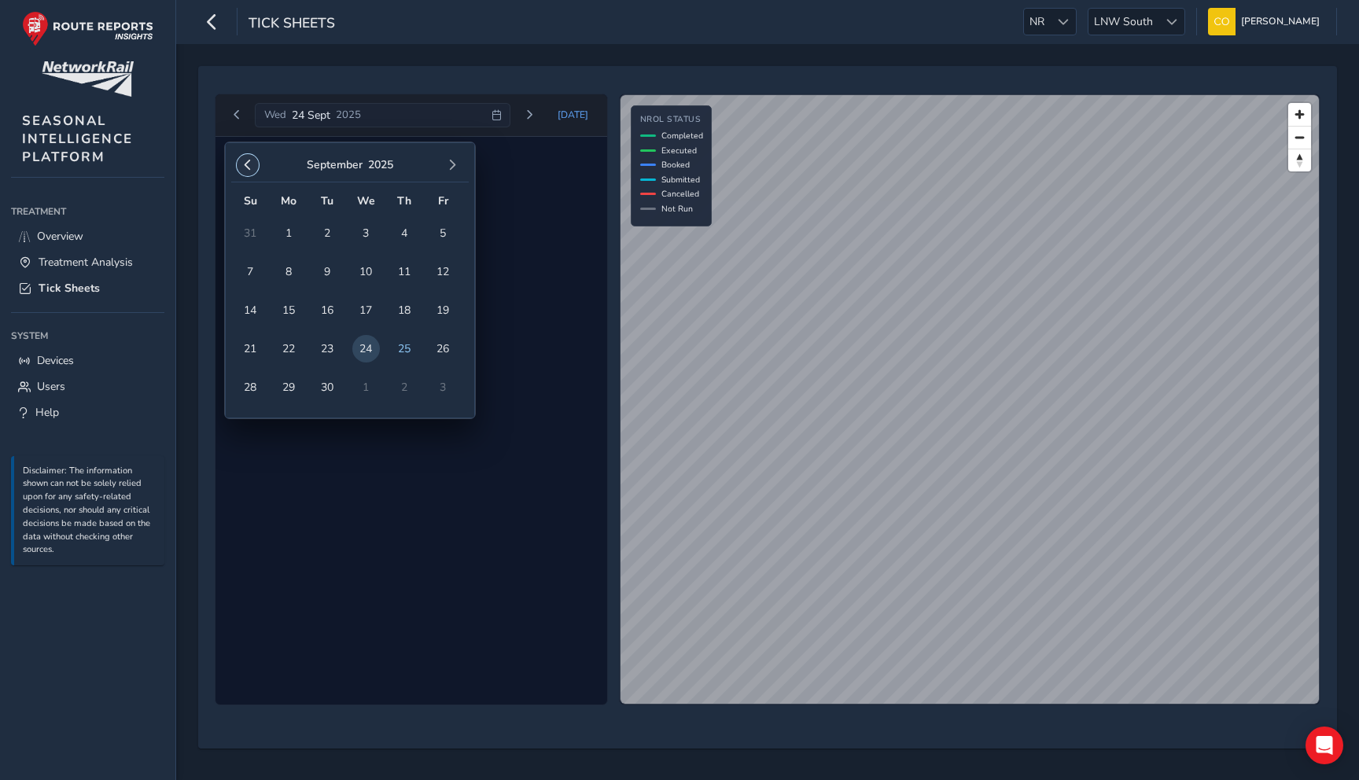
click at [253, 172] on button "button" at bounding box center [248, 165] width 22 height 22
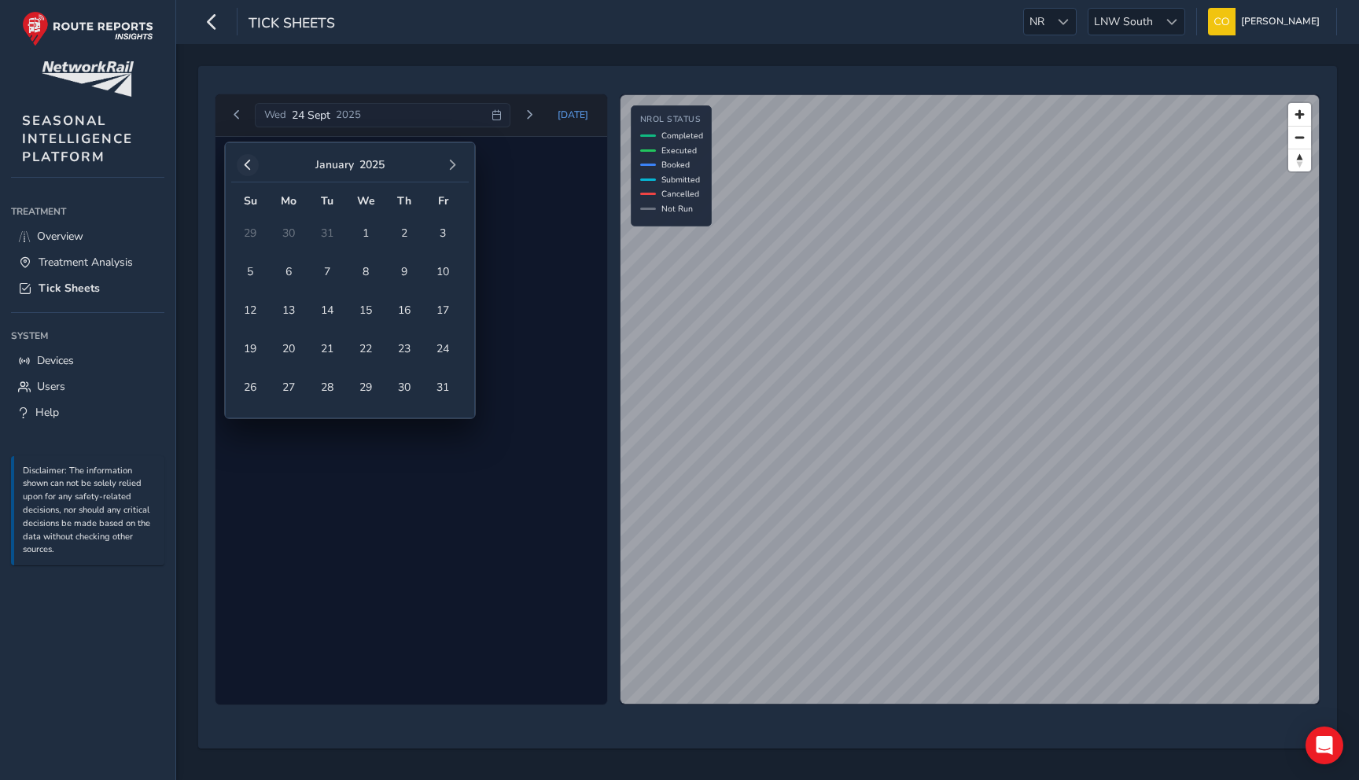
click at [252, 162] on span "button" at bounding box center [247, 165] width 11 height 11
click at [259, 237] on span "1" at bounding box center [251, 233] width 28 height 28
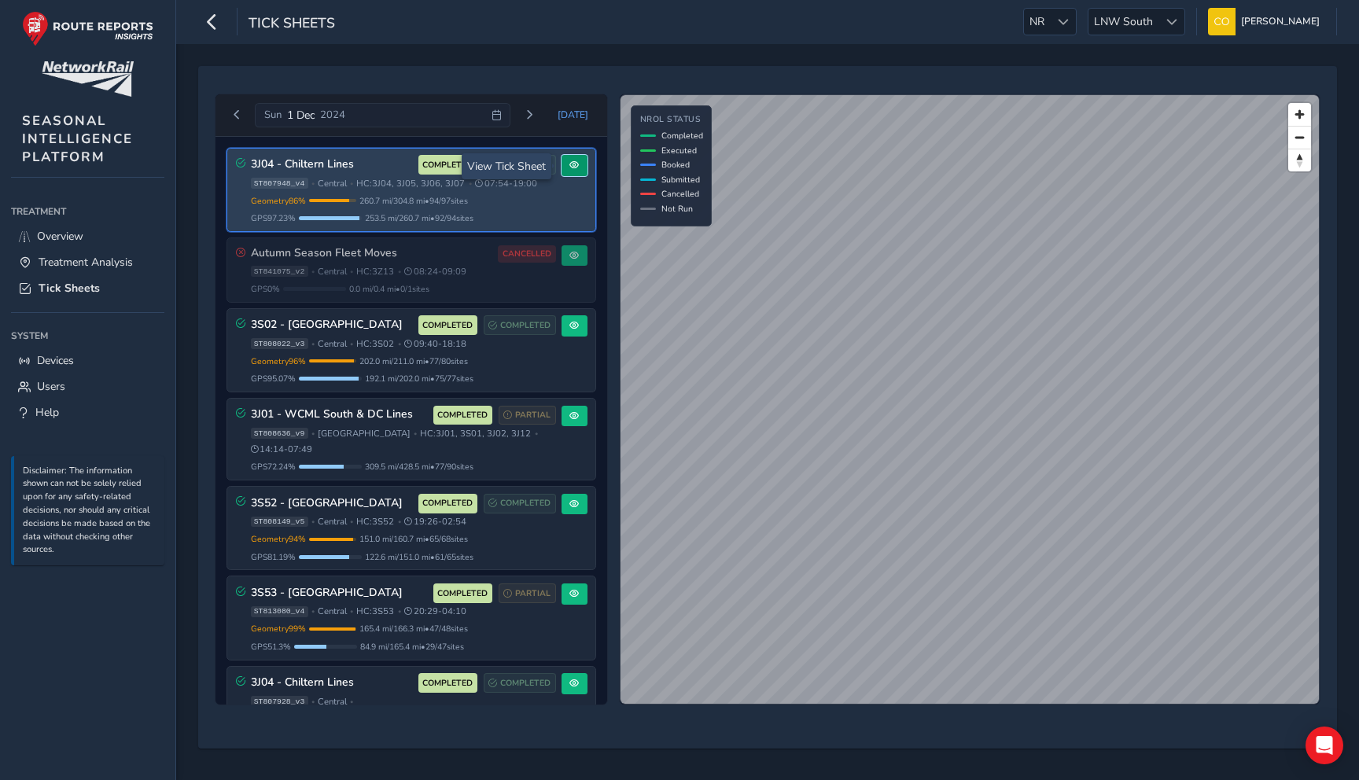
click at [562, 173] on button at bounding box center [575, 165] width 26 height 21
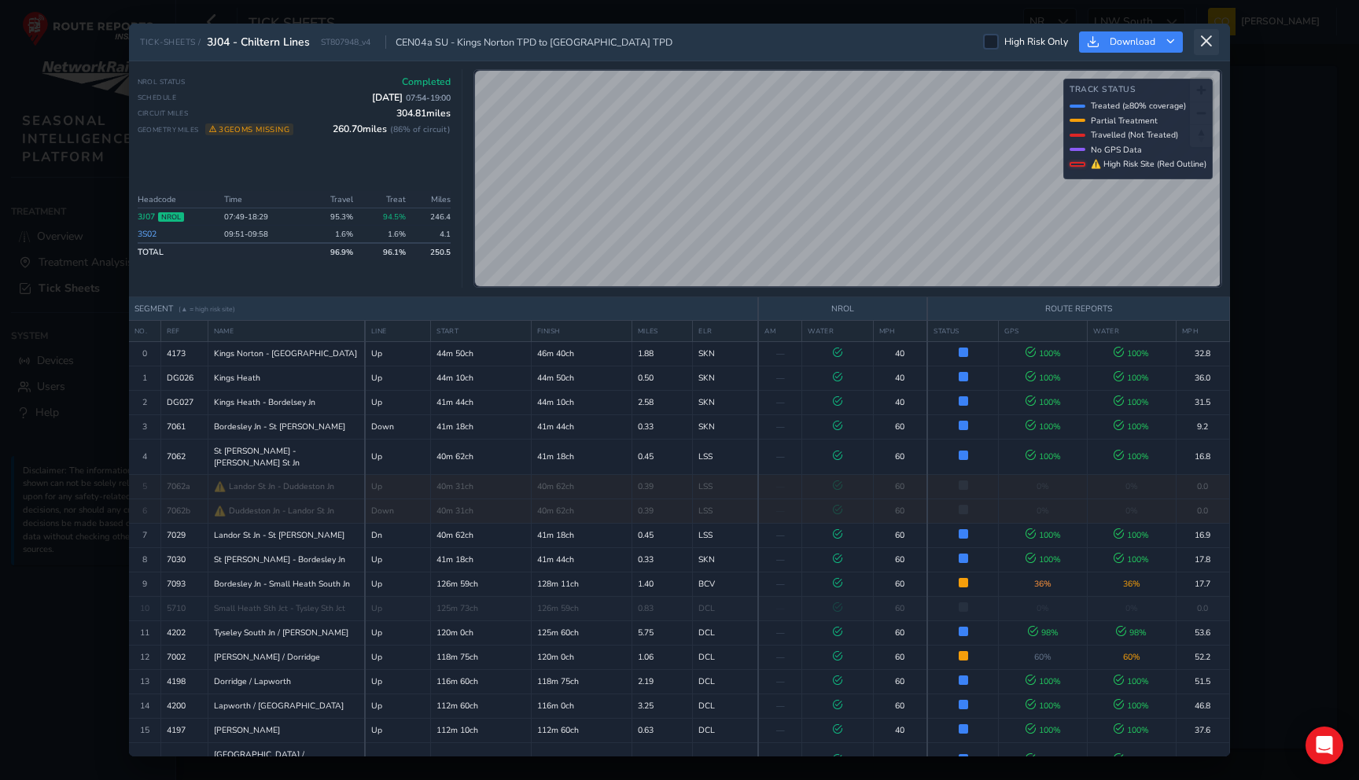
click at [1206, 35] on icon at bounding box center [1207, 42] width 14 height 14
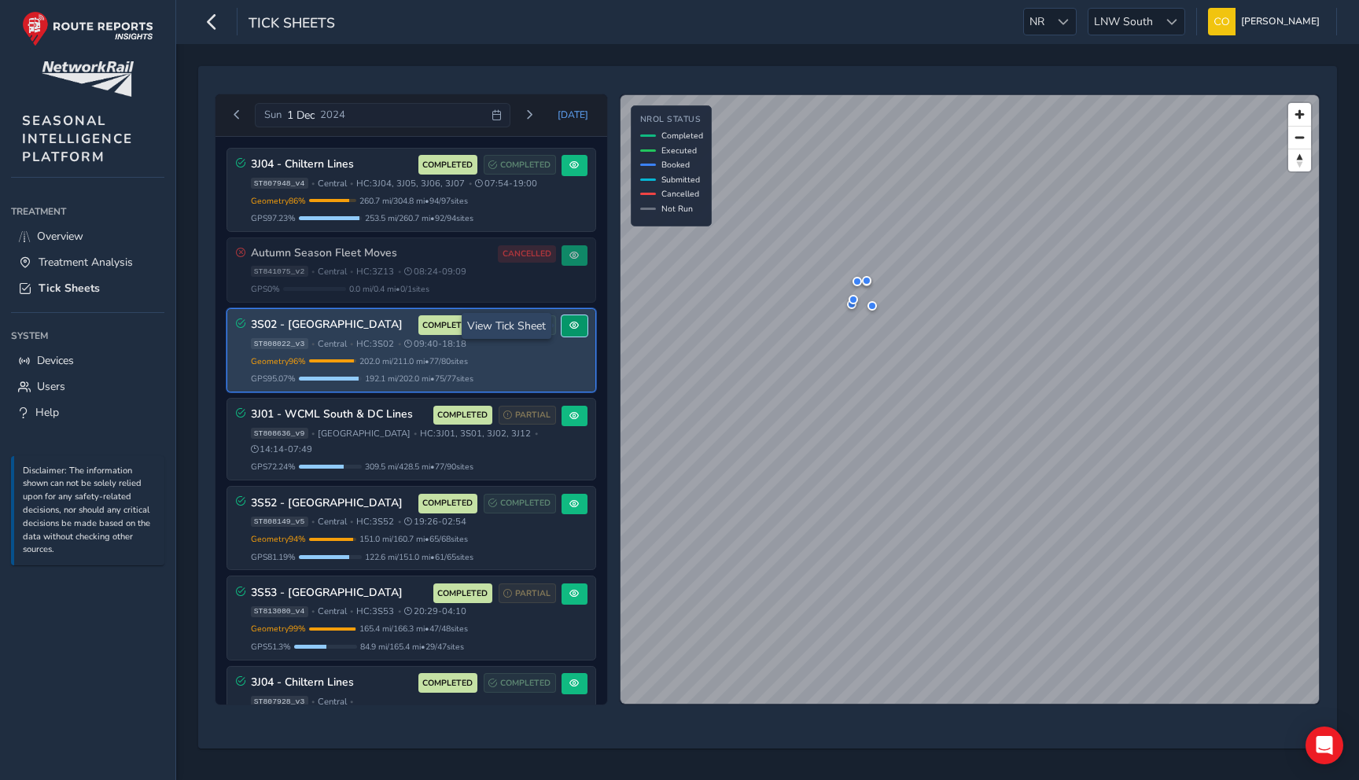
click at [575, 330] on button at bounding box center [575, 325] width 26 height 21
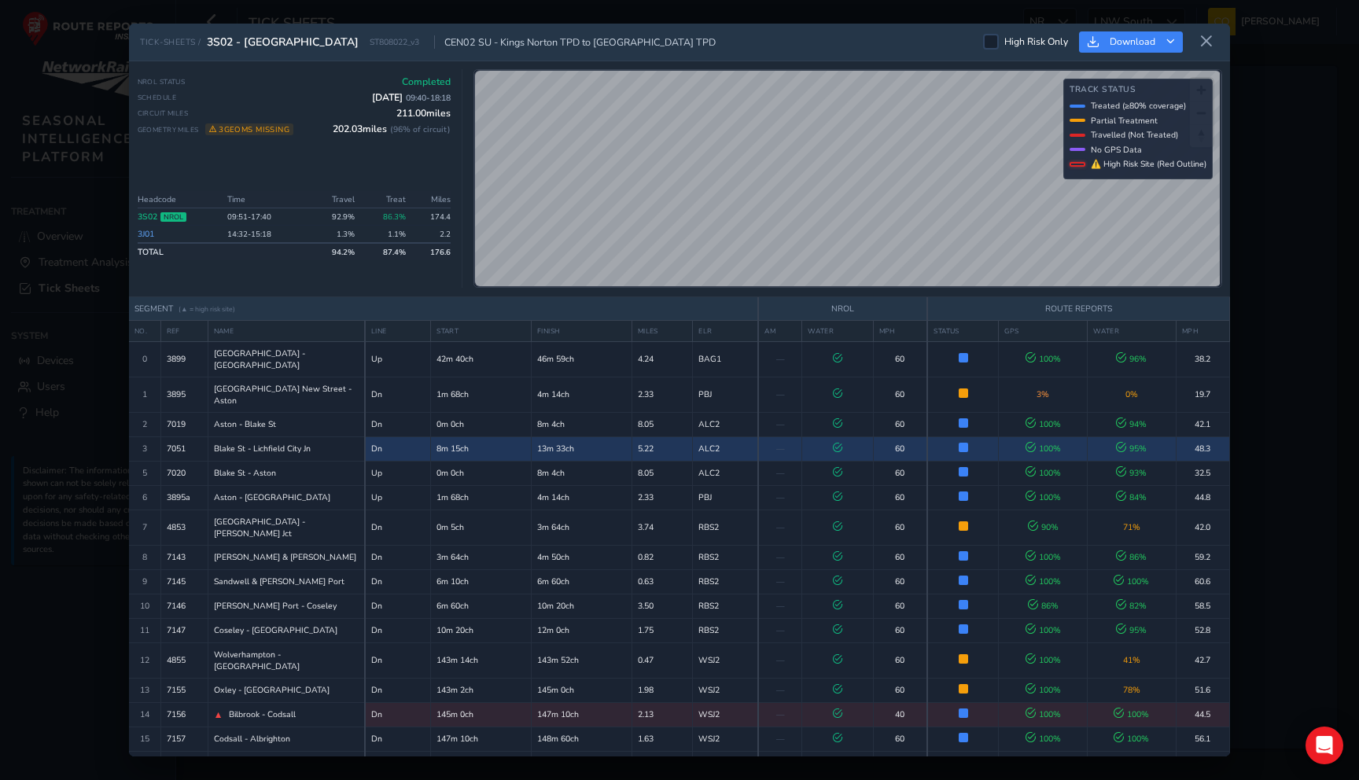
click at [986, 444] on td "Successfully Treated 95% of track covered with treatment" at bounding box center [962, 449] width 71 height 24
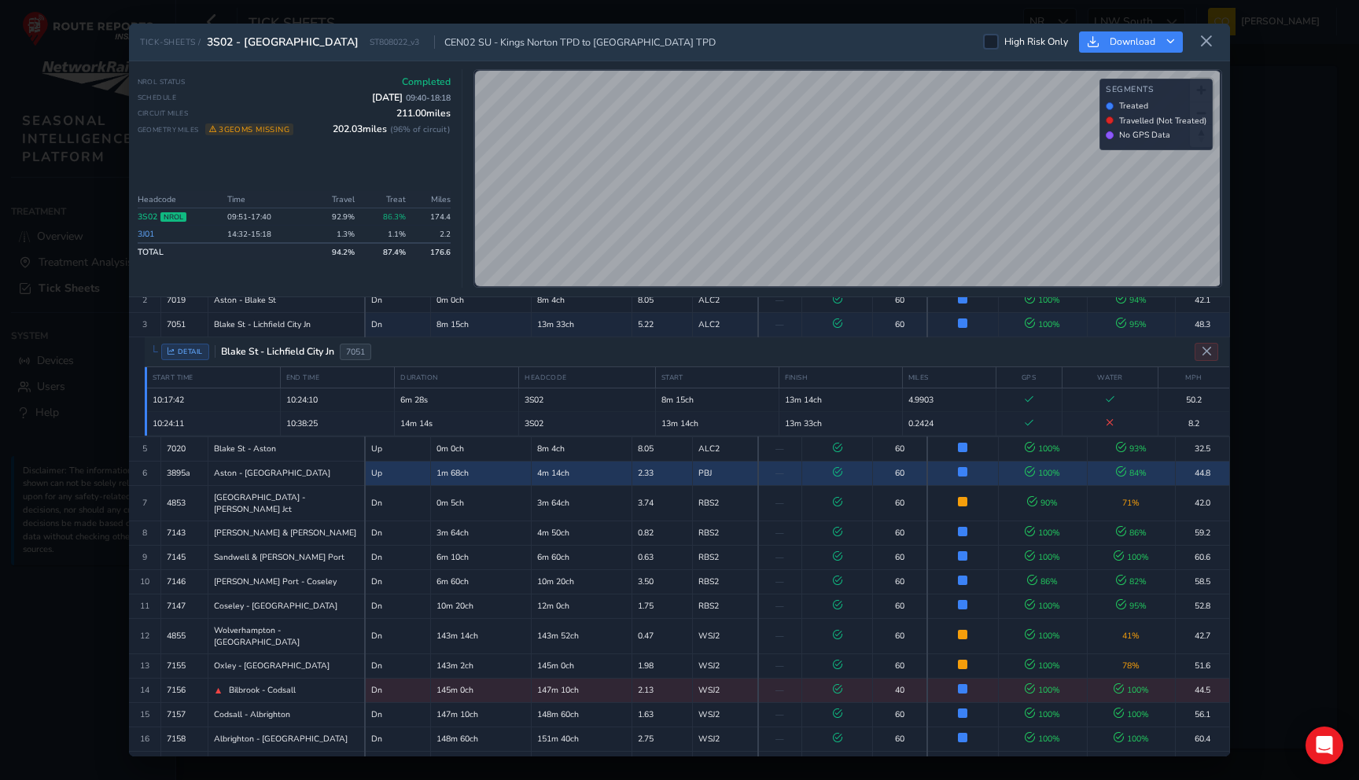
scroll to position [125, 0]
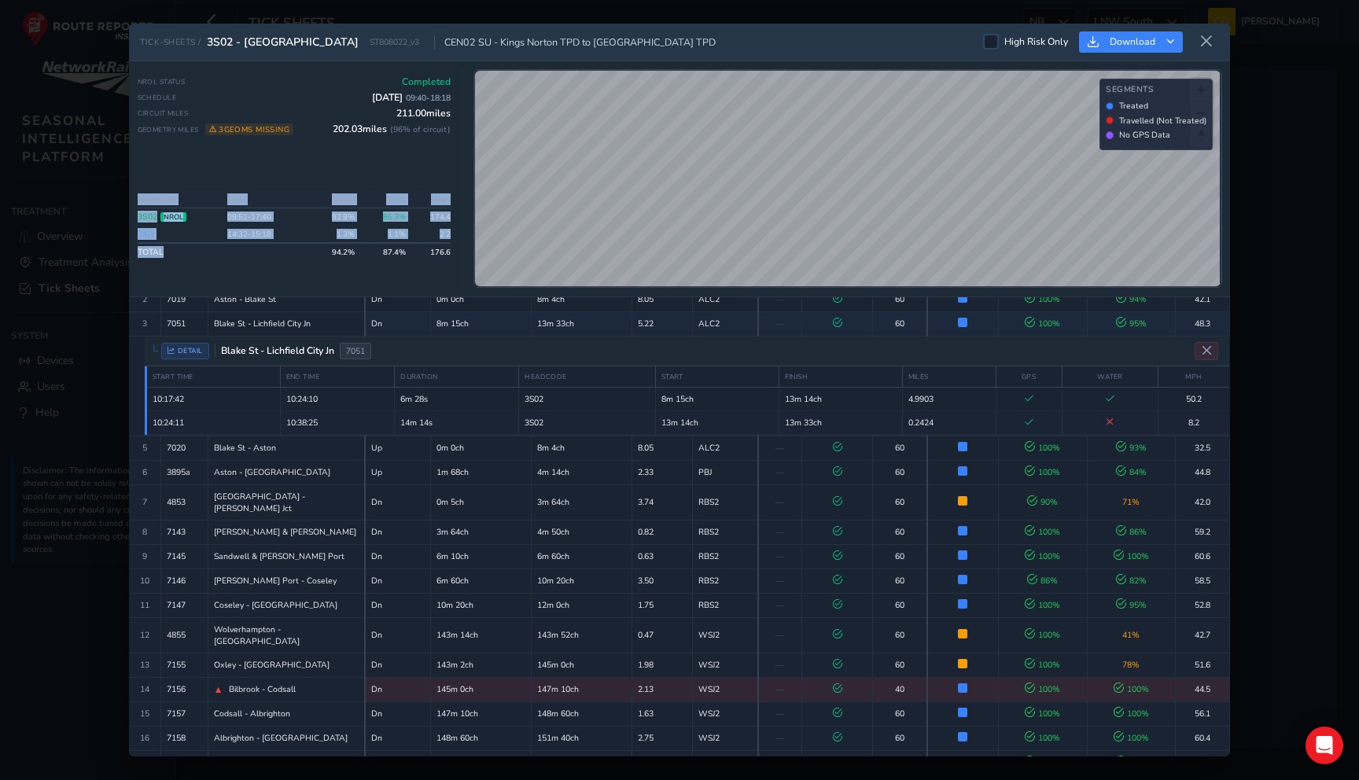
drag, startPoint x: 221, startPoint y: 249, endPoint x: 128, endPoint y: 186, distance: 112.1
click at [129, 186] on div "NROL Status Completed Schedule 1 Dec 2024 09:40 - 18:18 Circuit Miles 211.00 mi…" at bounding box center [679, 179] width 1101 height 236
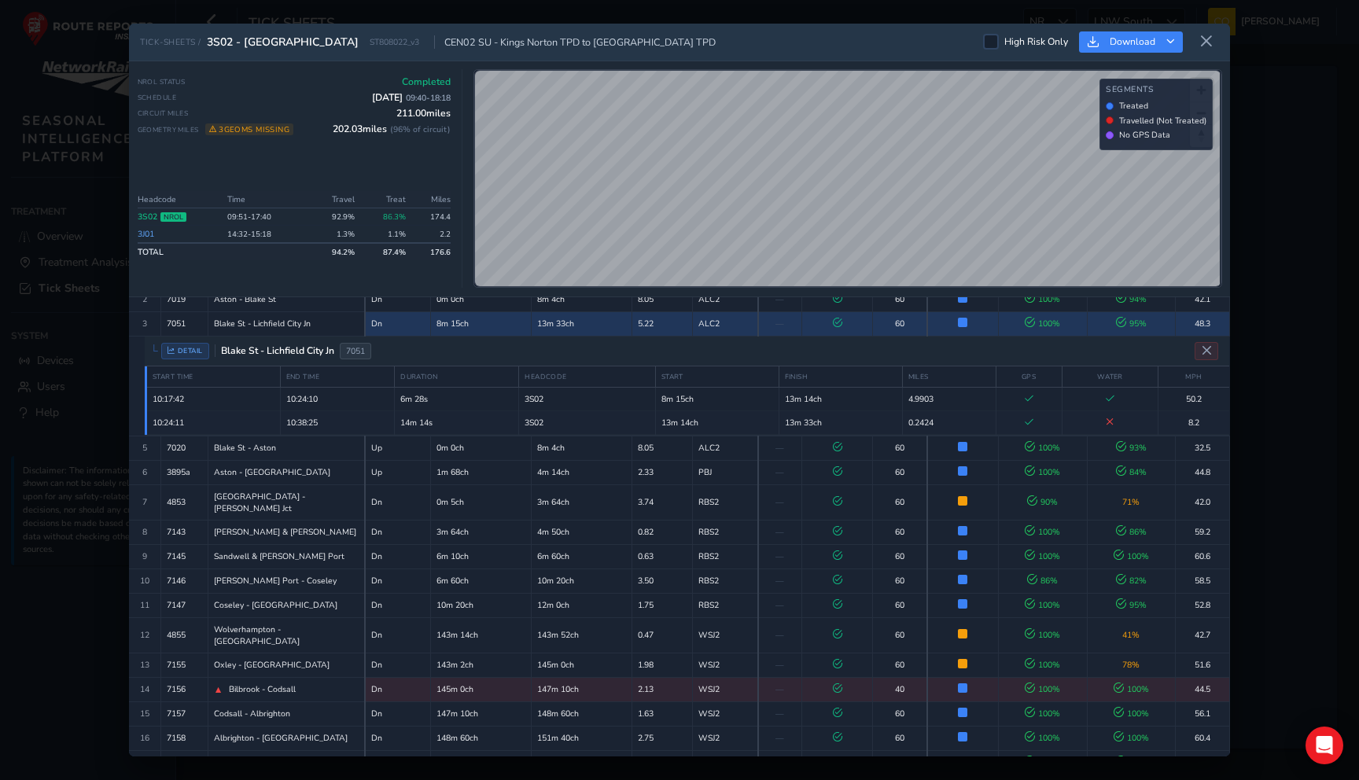
click at [274, 312] on td "Blake St - Lichfield City Jn" at bounding box center [286, 324] width 157 height 24
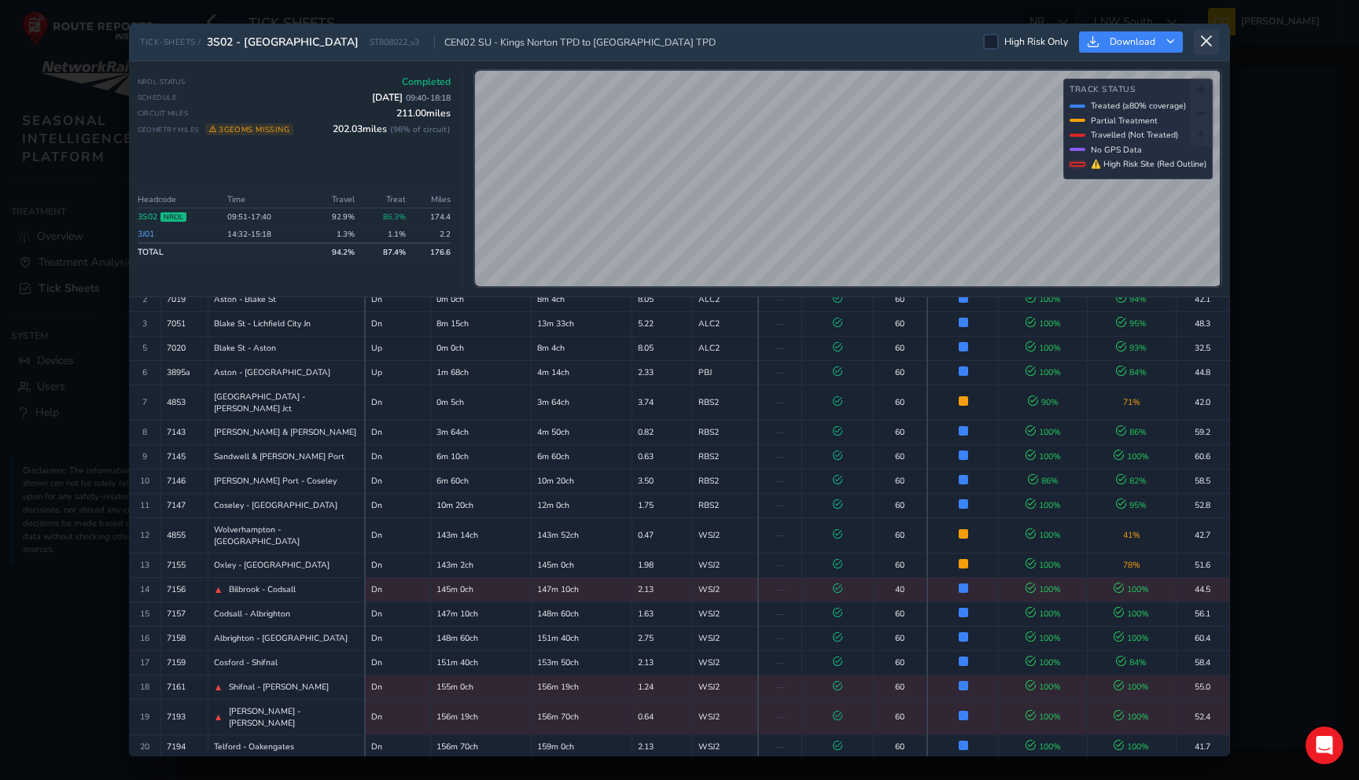
click at [1206, 39] on icon at bounding box center [1207, 42] width 14 height 14
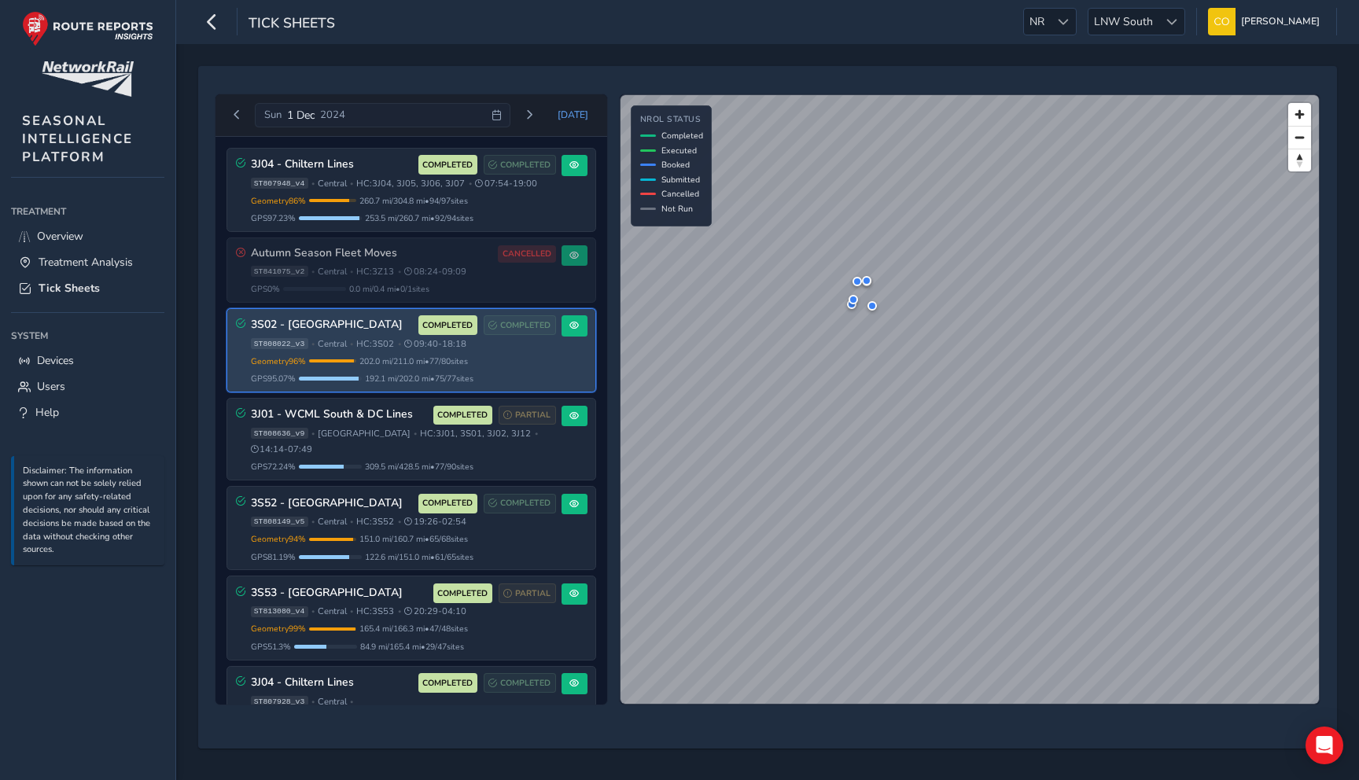
scroll to position [76, 0]
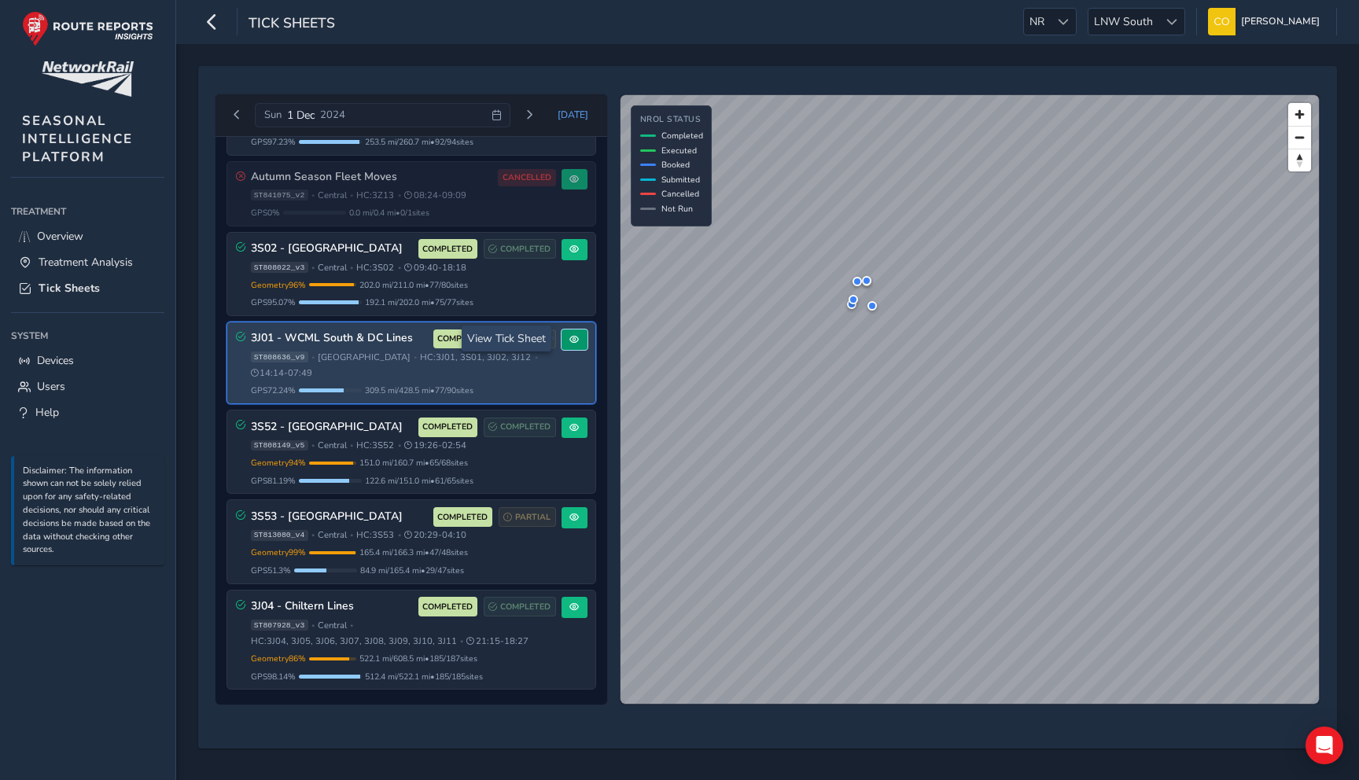
click at [570, 336] on span at bounding box center [574, 339] width 9 height 9
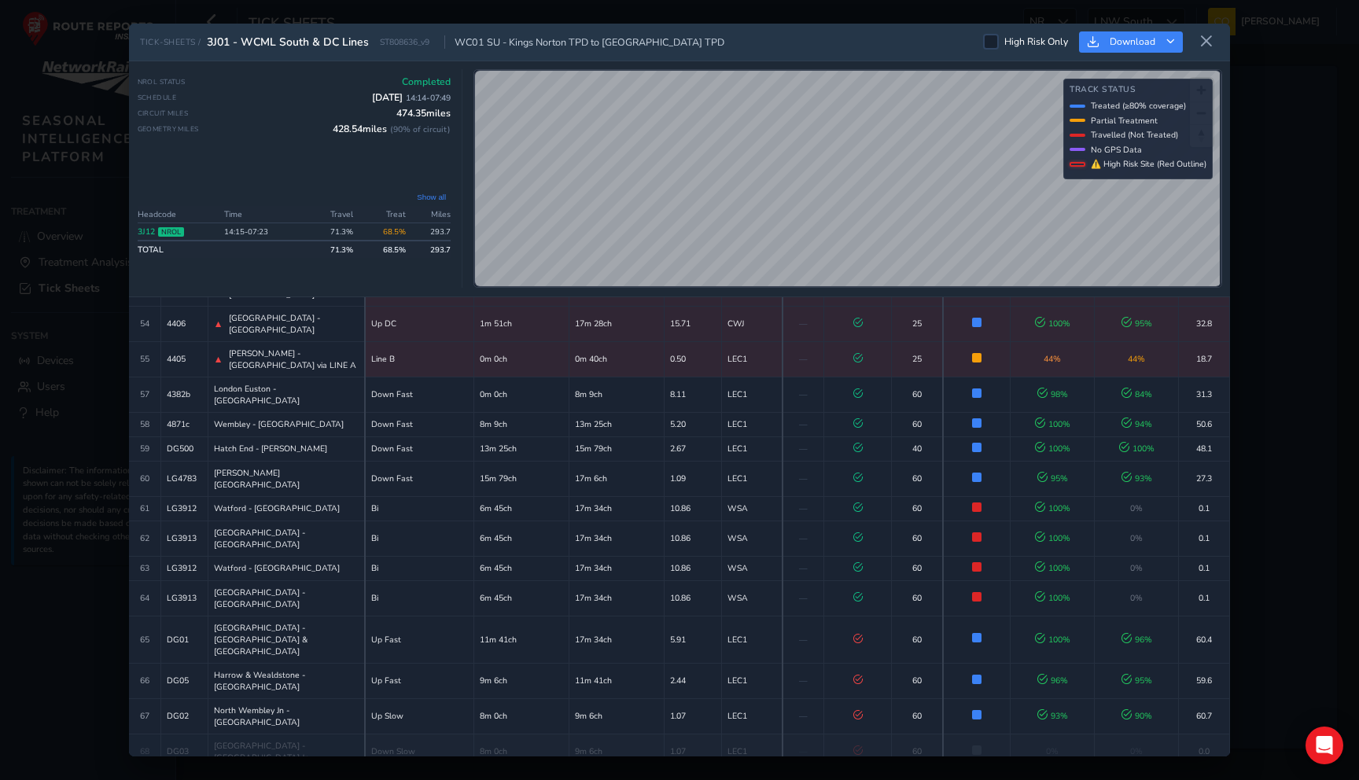
scroll to position [1615, 0]
click at [803, 780] on span "—" at bounding box center [803, 790] width 9 height 12
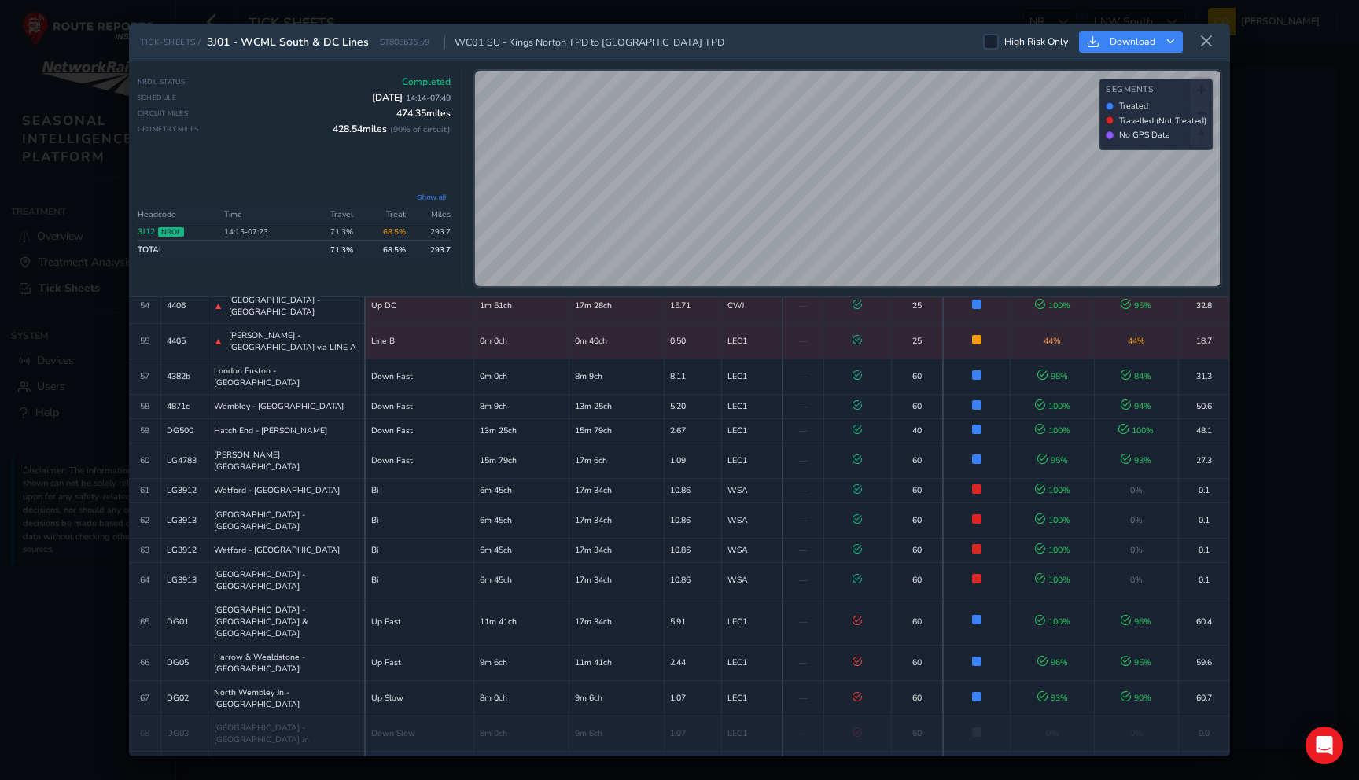
scroll to position [1634, 0]
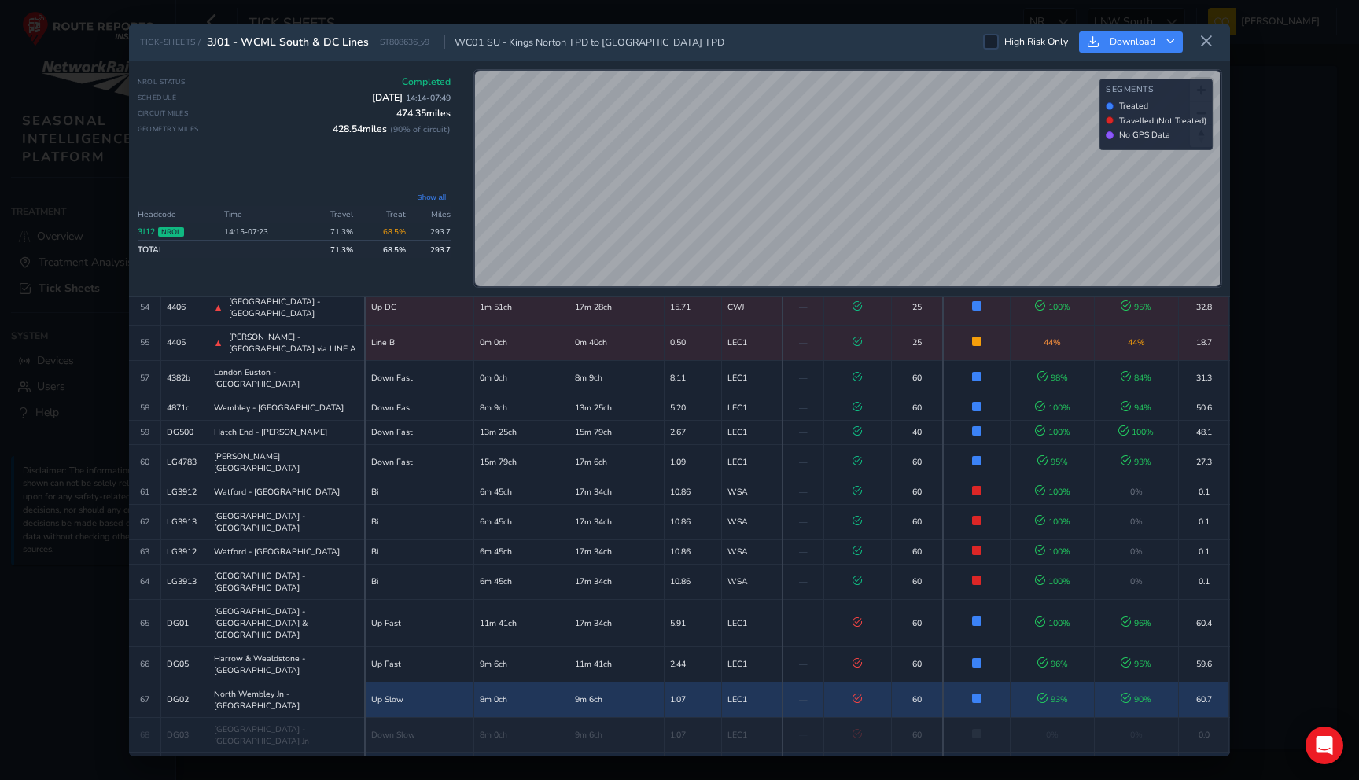
click at [688, 682] on td "1.07" at bounding box center [692, 699] width 57 height 35
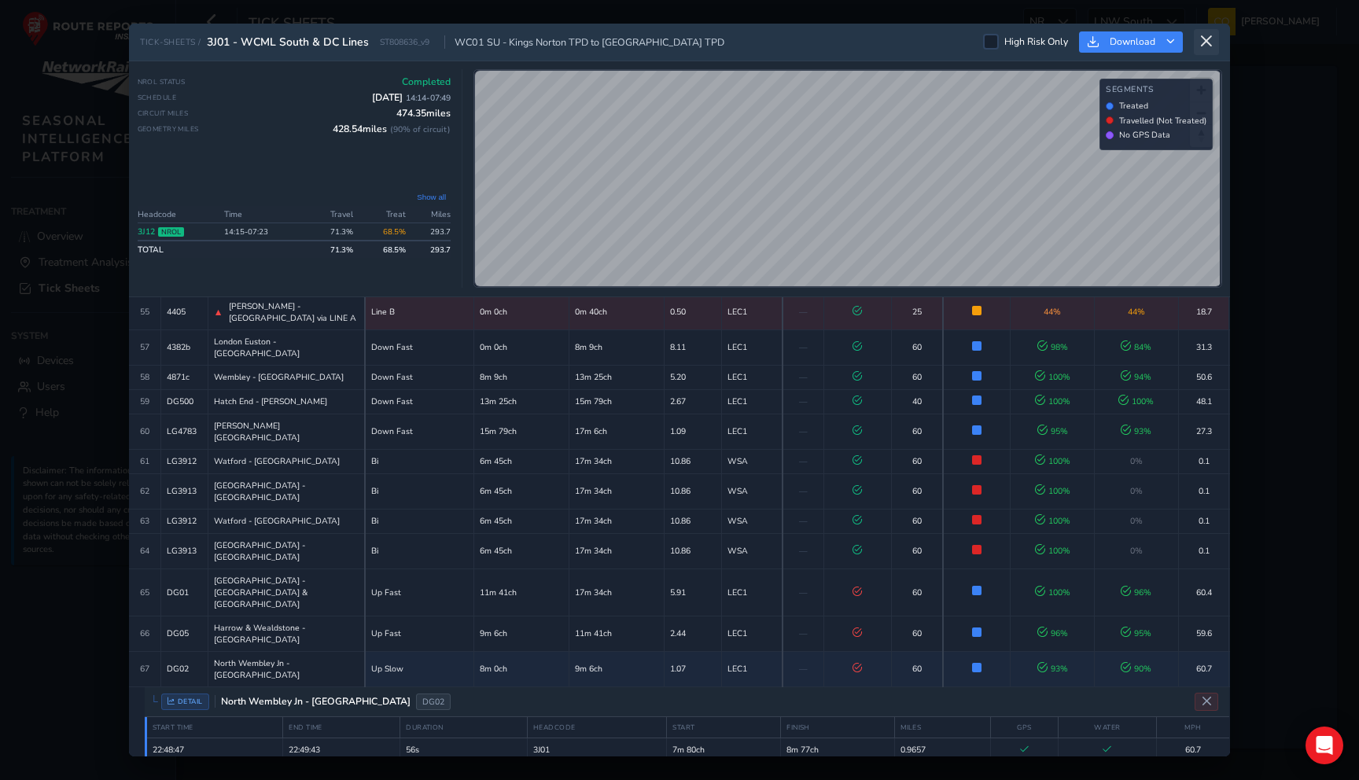
click at [1206, 46] on icon at bounding box center [1207, 42] width 14 height 14
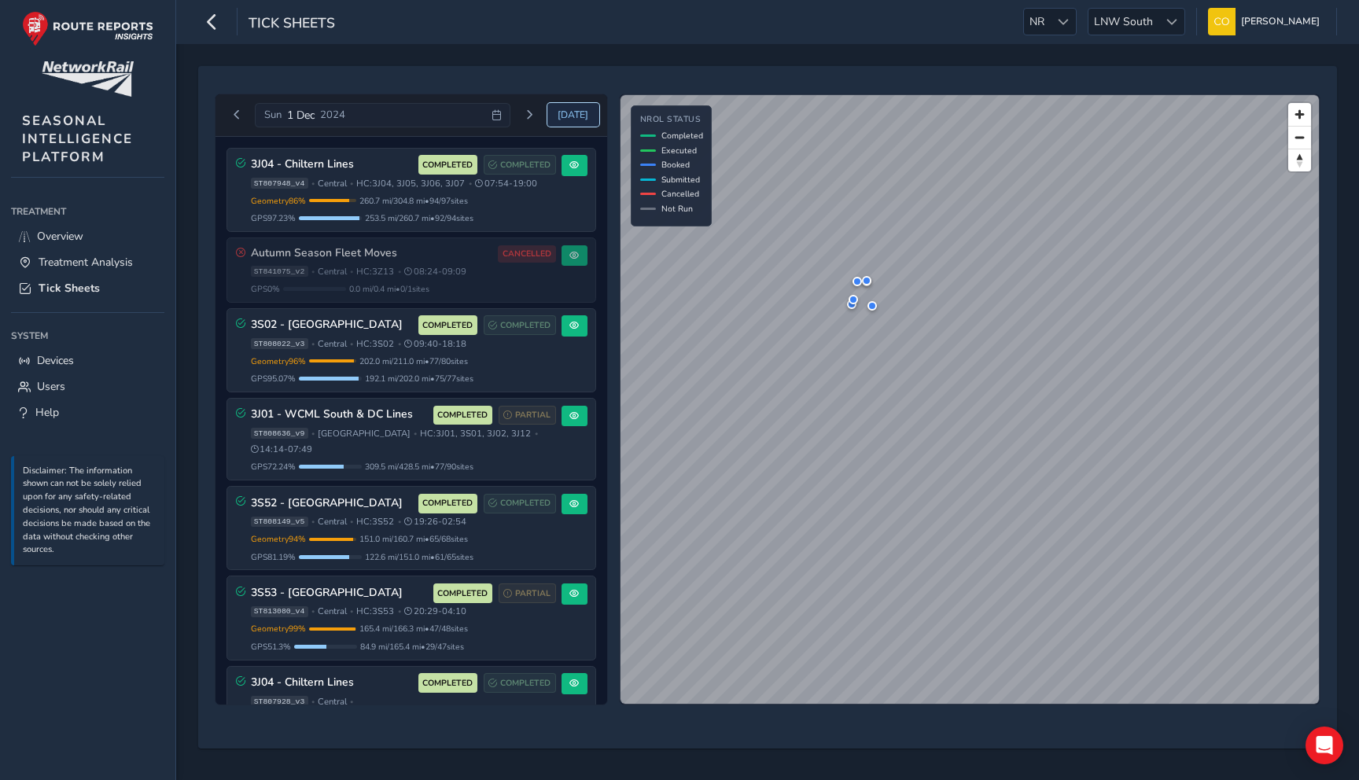
click at [575, 115] on span "Today" at bounding box center [573, 115] width 31 height 13
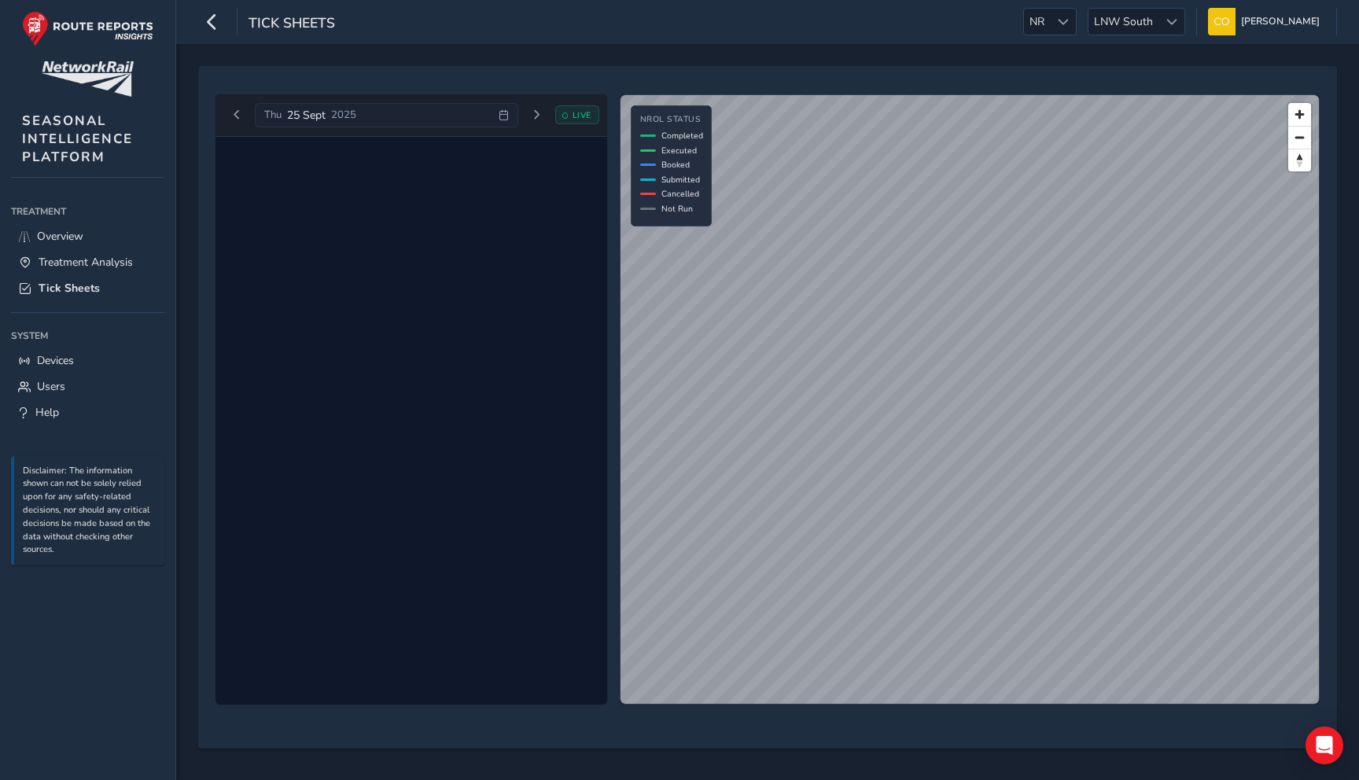
click at [1127, 37] on div "Tick Sheets NR NR LNW South LNW South Connell McLaughlin Colour Scheme: Dark Di…" at bounding box center [767, 22] width 1183 height 44
click at [1127, 35] on div "Tick Sheets NR NR LNW South LNW South Connell McLaughlin Colour Scheme: Dark Di…" at bounding box center [767, 22] width 1183 height 44
click at [1125, 30] on span "LNW South" at bounding box center [1124, 22] width 70 height 26
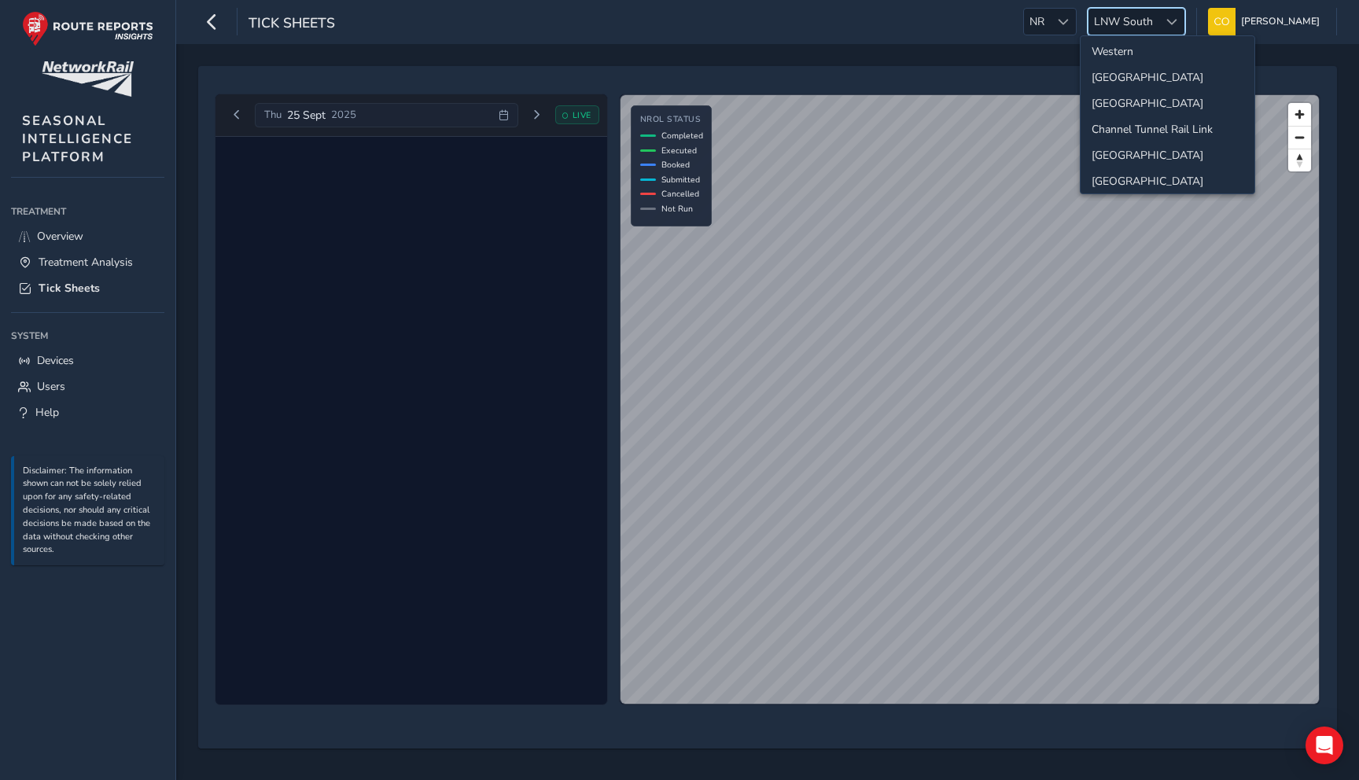
scroll to position [157, 0]
click at [1118, 87] on li "[GEOGRAPHIC_DATA]" at bounding box center [1168, 79] width 174 height 26
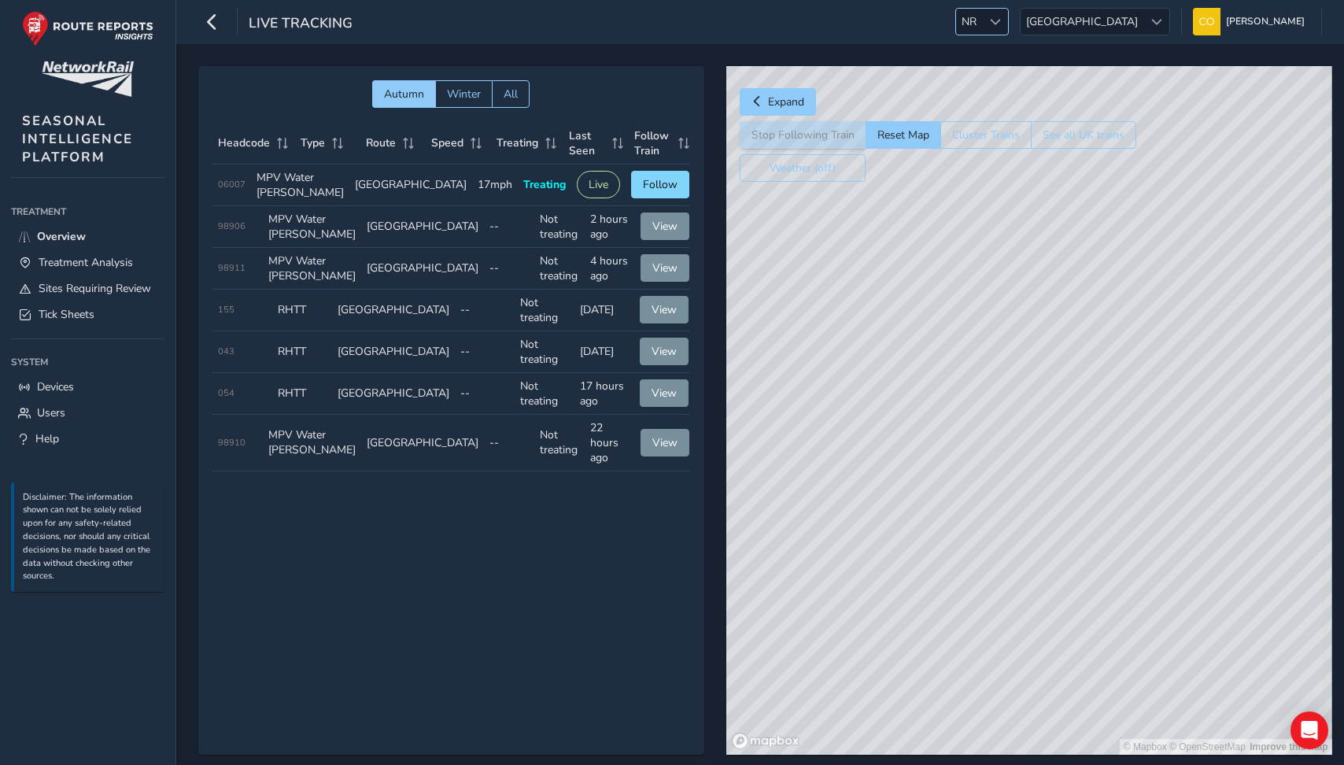
click at [1008, 14] on div at bounding box center [995, 22] width 26 height 26
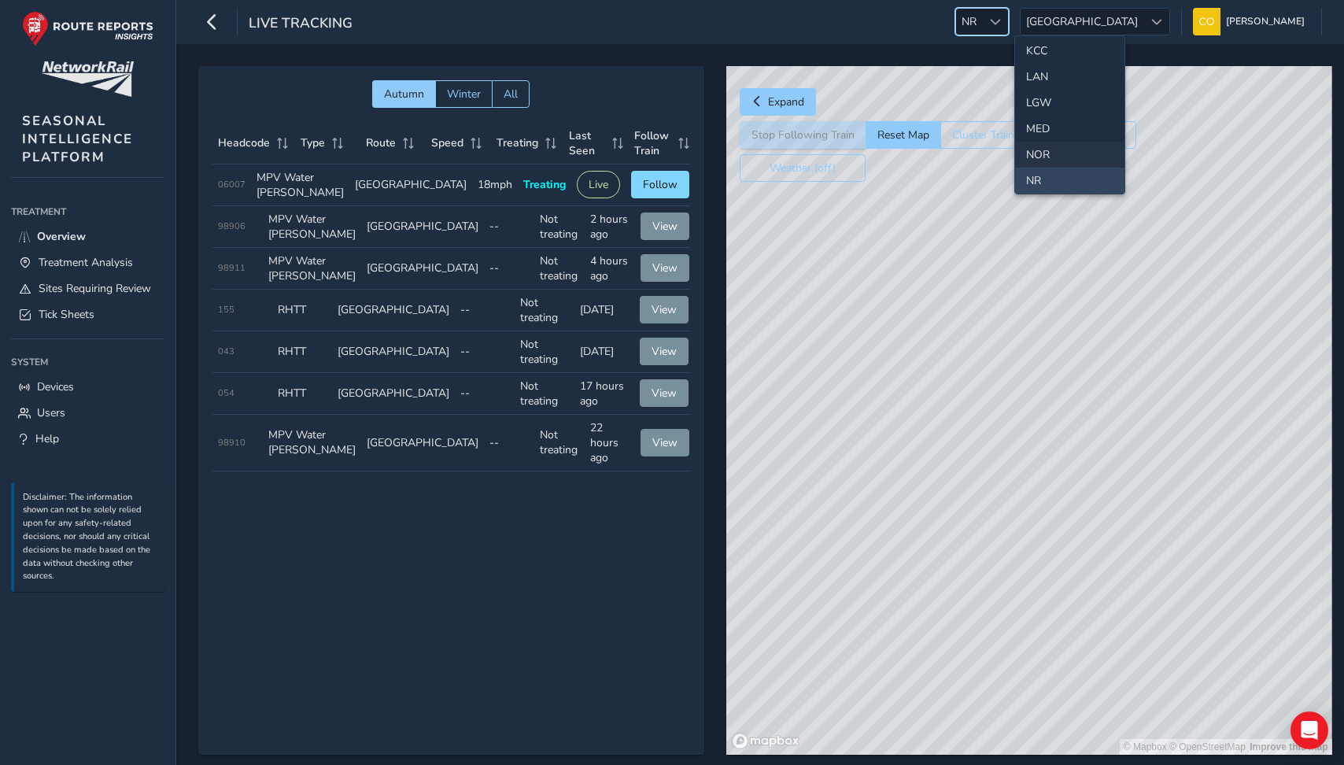
scroll to position [788, 0]
click at [1045, 149] on li "WBRK" at bounding box center [1069, 149] width 109 height 26
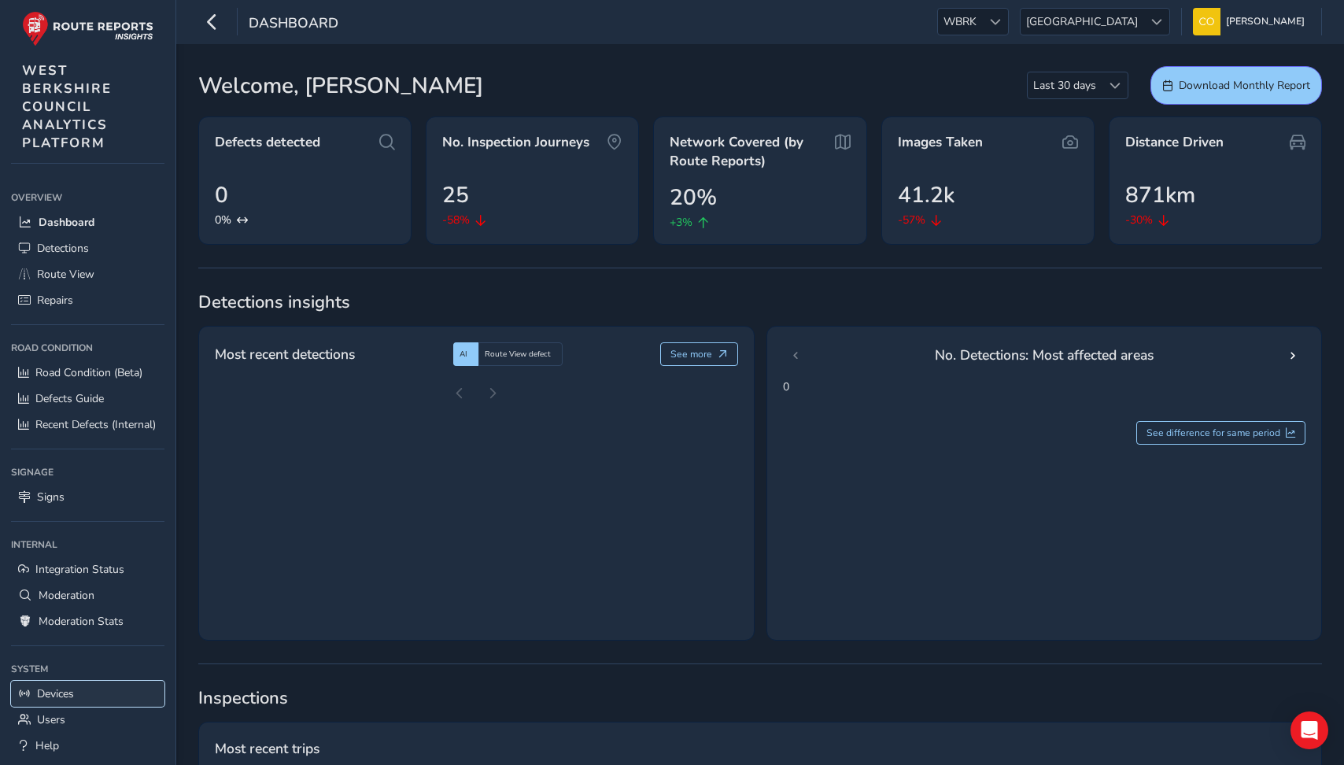
click at [102, 695] on link "Devices" at bounding box center [87, 693] width 153 height 26
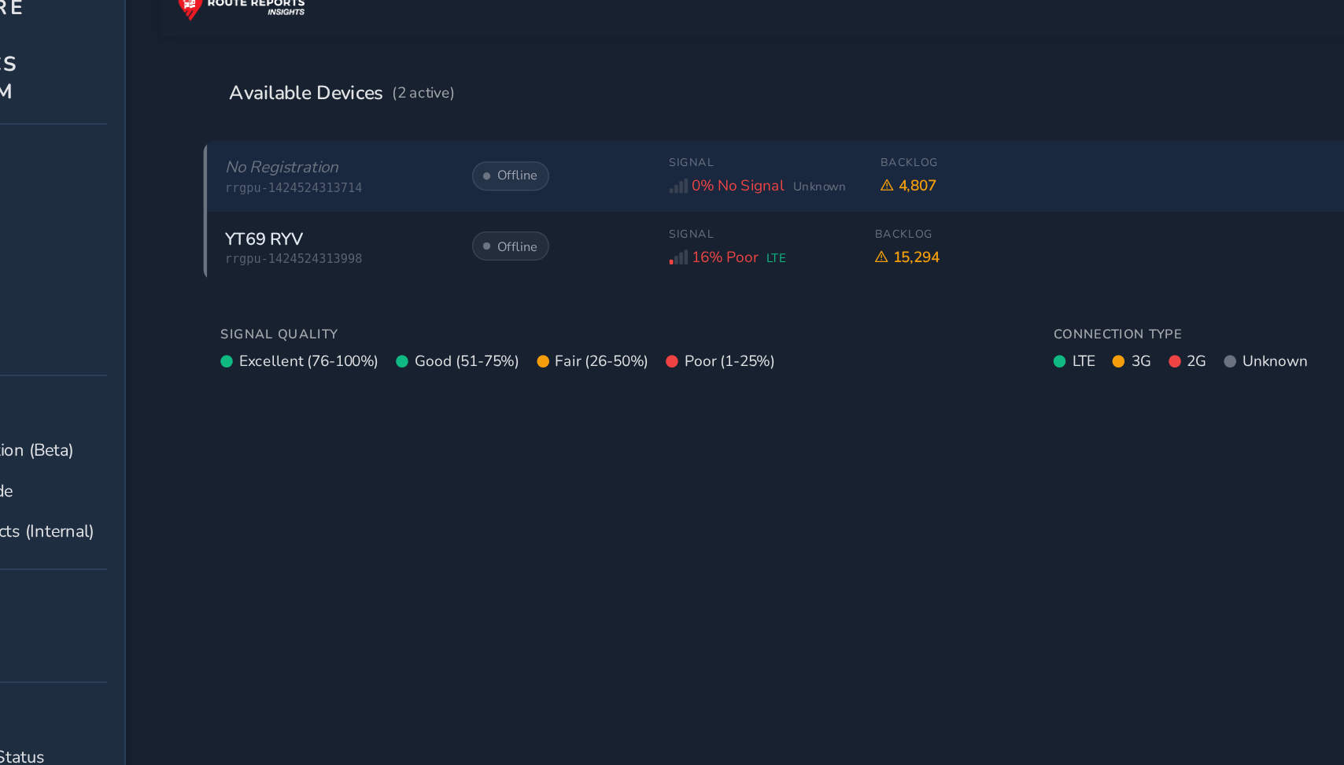
click at [286, 201] on span "rrgpu-1424524313714" at bounding box center [311, 204] width 142 height 9
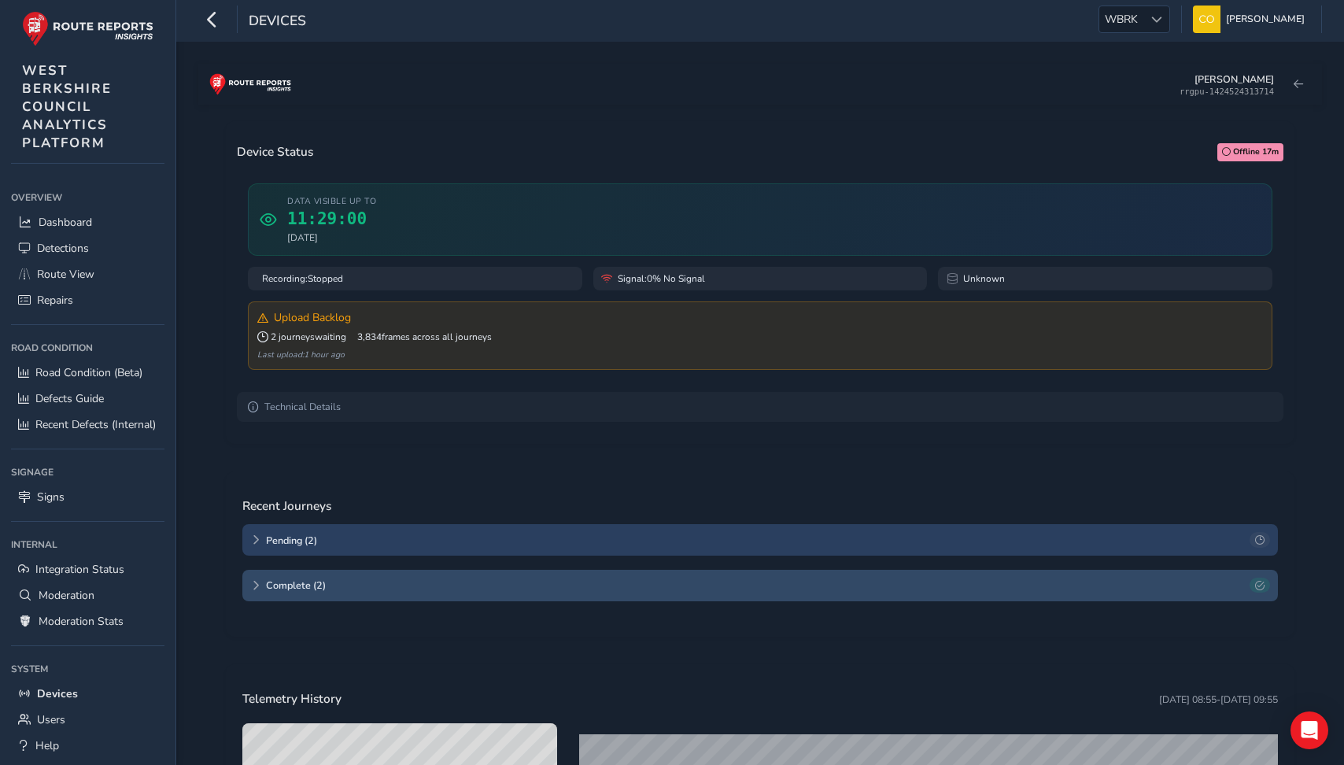
click at [899, 595] on div "Complete ( 2 )" at bounding box center [759, 585] width 1035 height 31
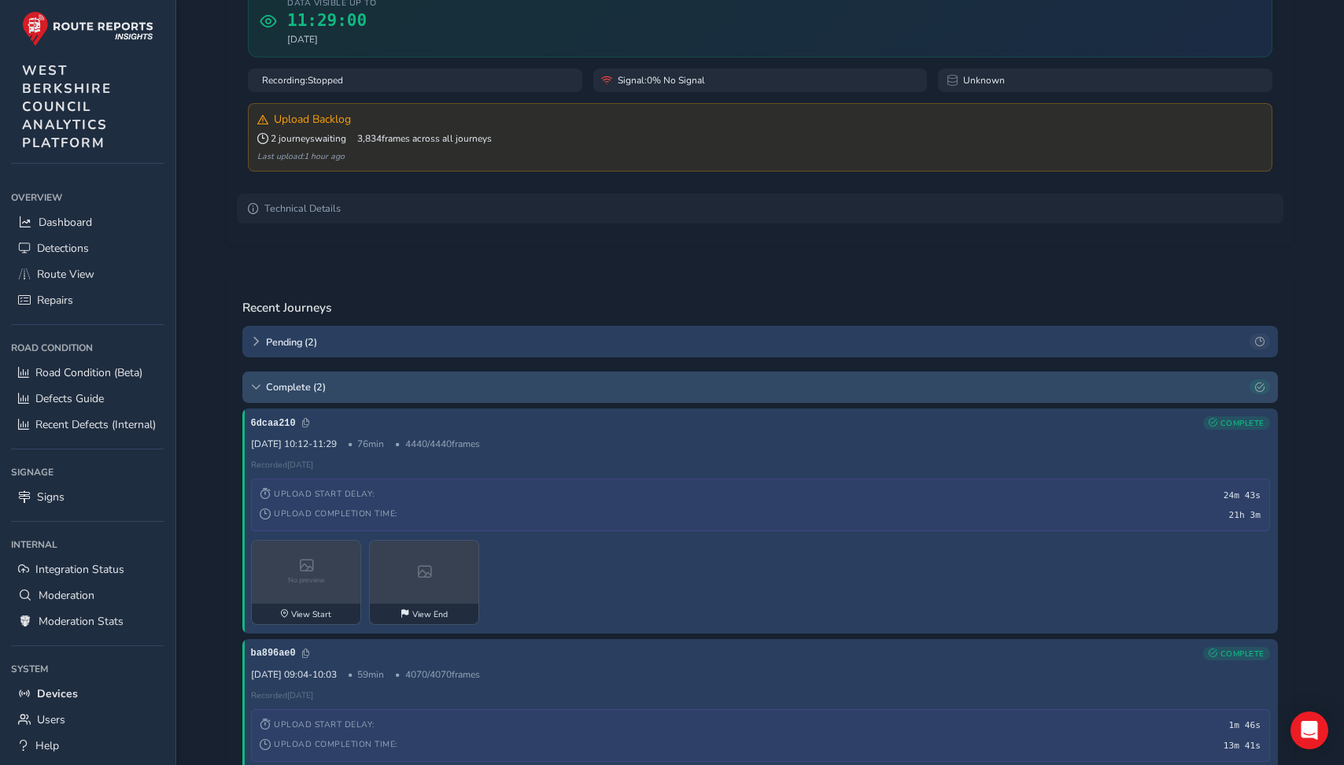
scroll to position [253, 0]
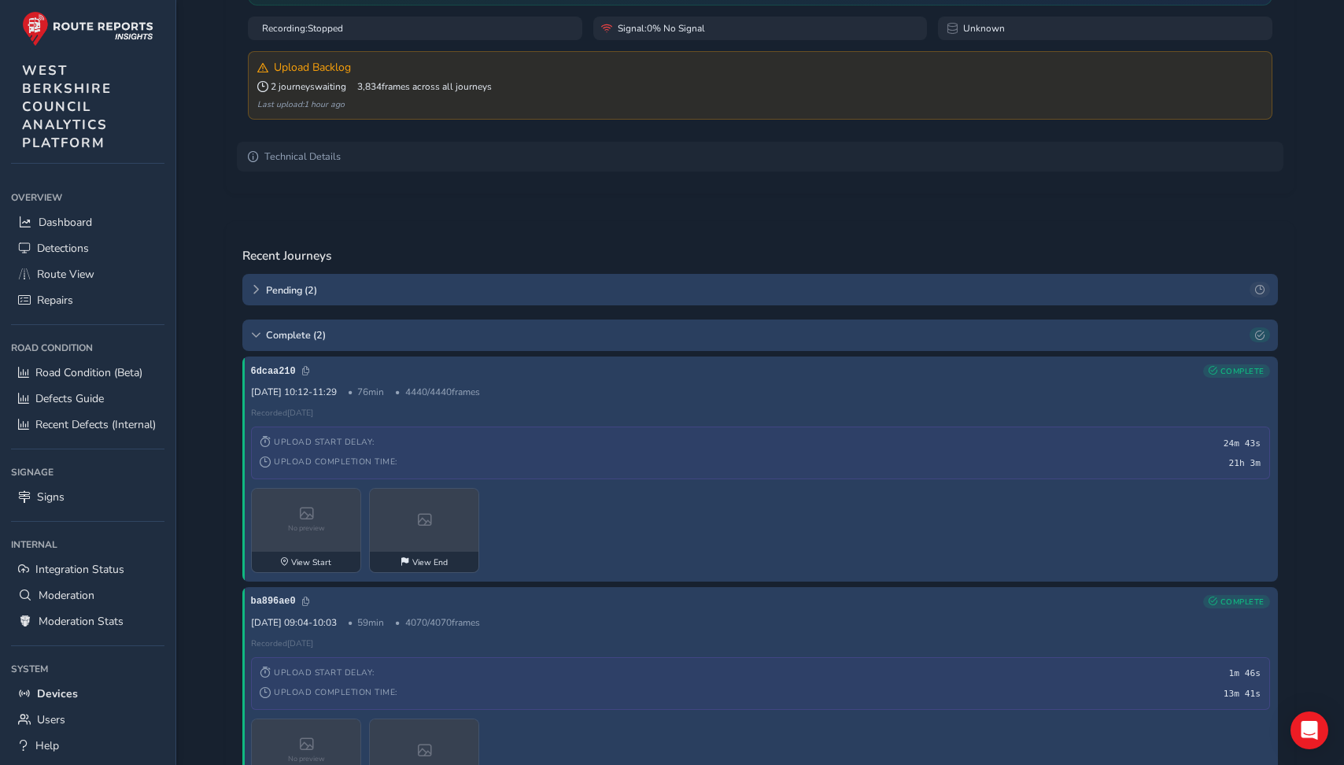
click at [844, 310] on div "Pending ( 2 ) Complete ( 2 ) 6dcaa210 COMPLETE 24 Sep 10:12 - 11:29 76 min 4440…" at bounding box center [759, 547] width 1035 height 546
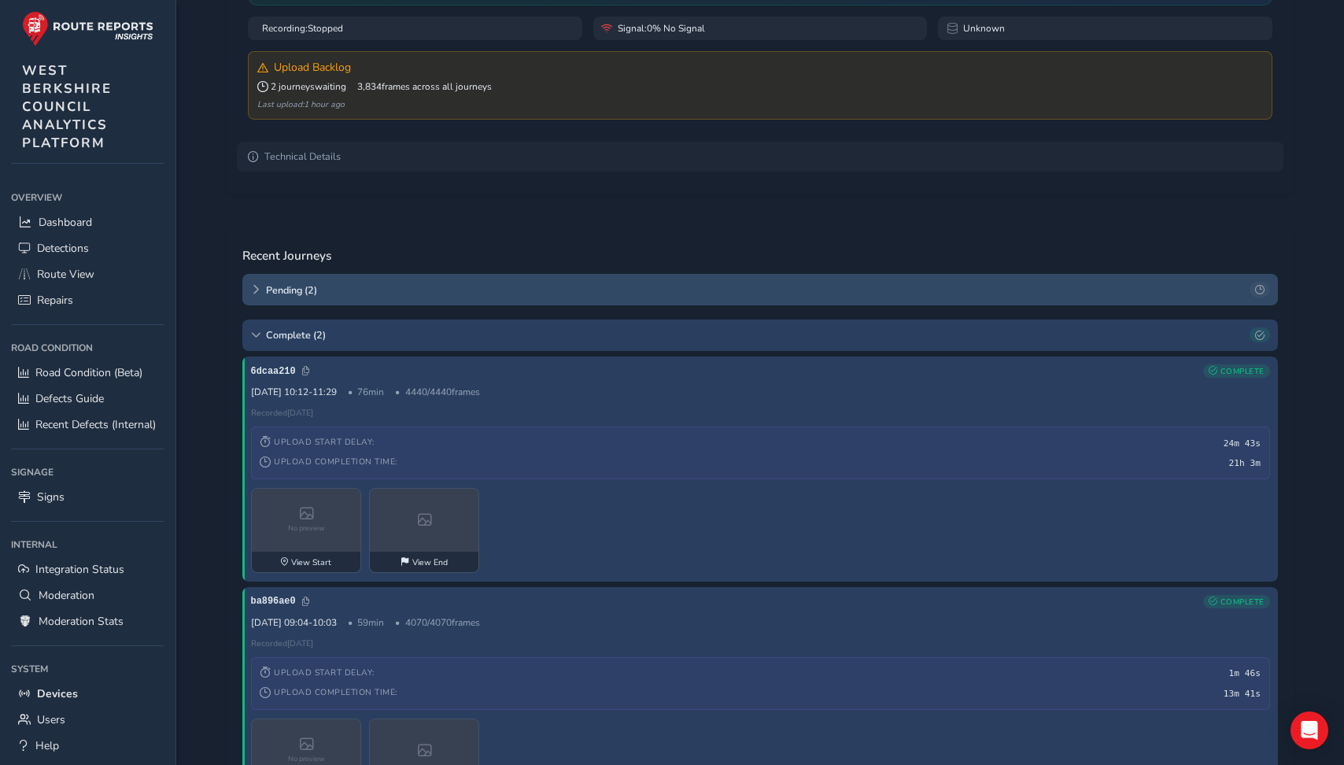
click at [845, 304] on div "Pending ( 2 )" at bounding box center [759, 289] width 1035 height 31
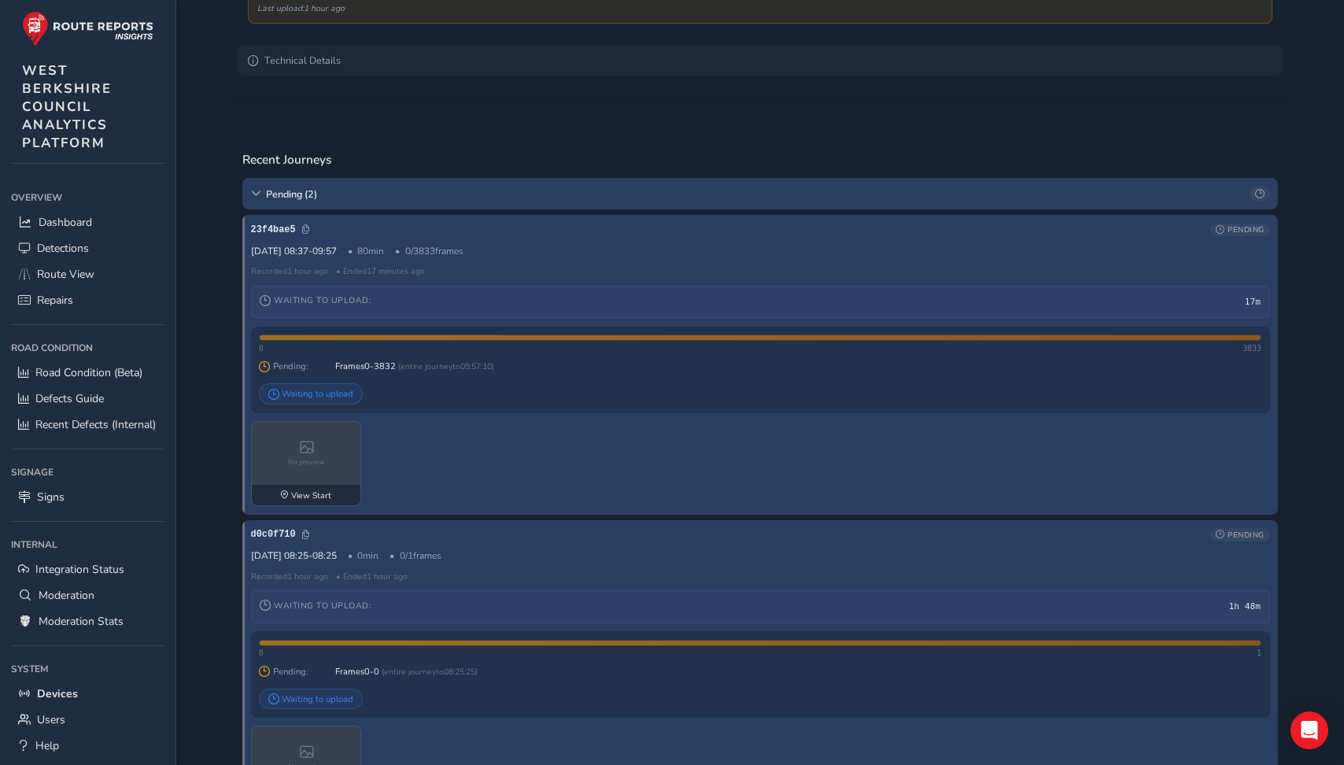
scroll to position [0, 0]
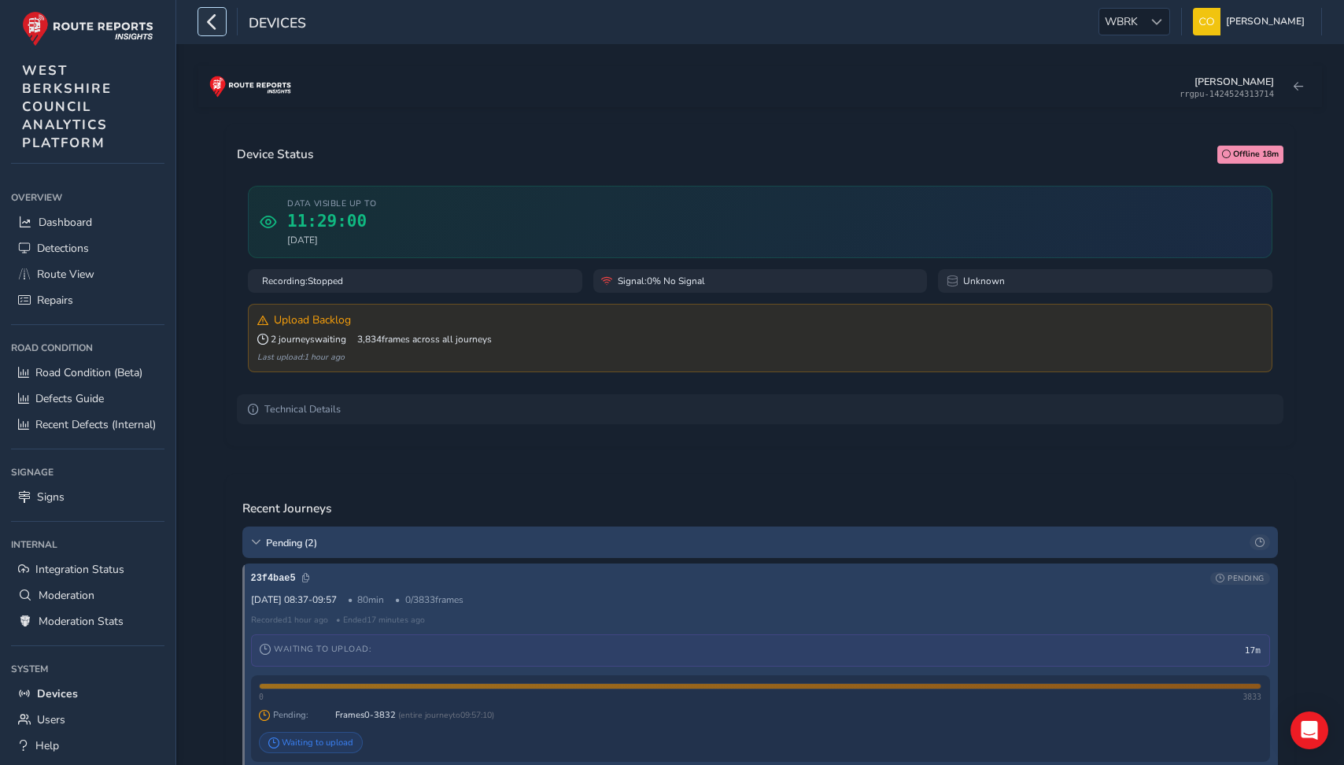
click at [219, 28] on icon "button" at bounding box center [212, 22] width 17 height 28
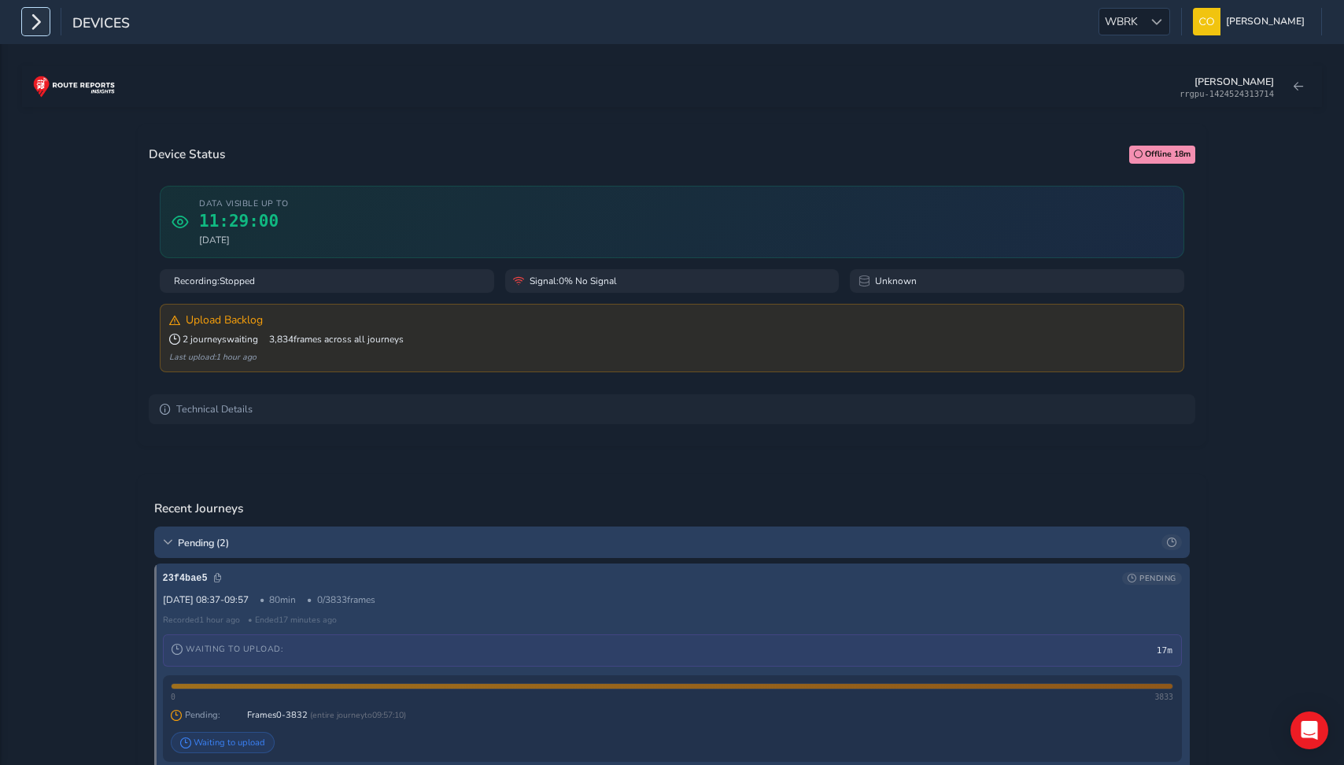
click at [35, 18] on icon "button" at bounding box center [36, 22] width 17 height 28
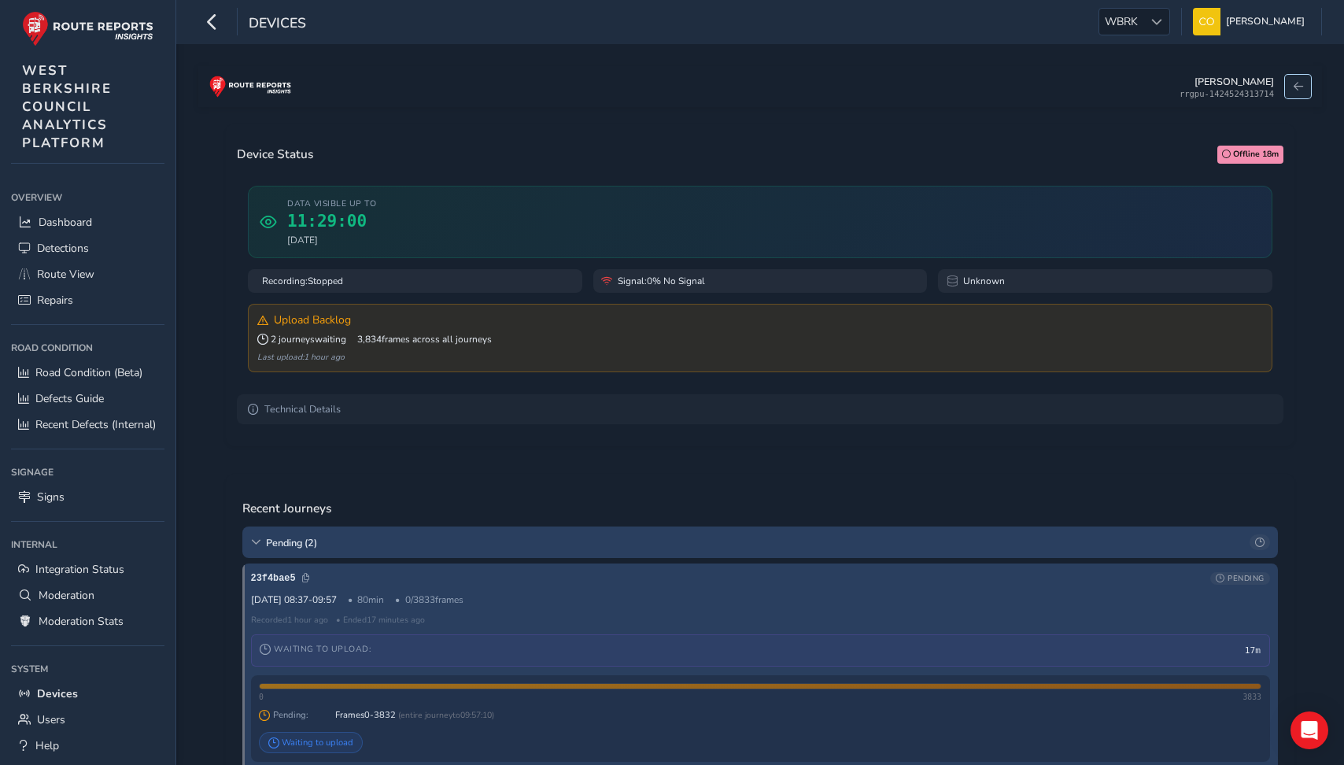
click at [1296, 87] on span at bounding box center [1297, 86] width 9 height 9
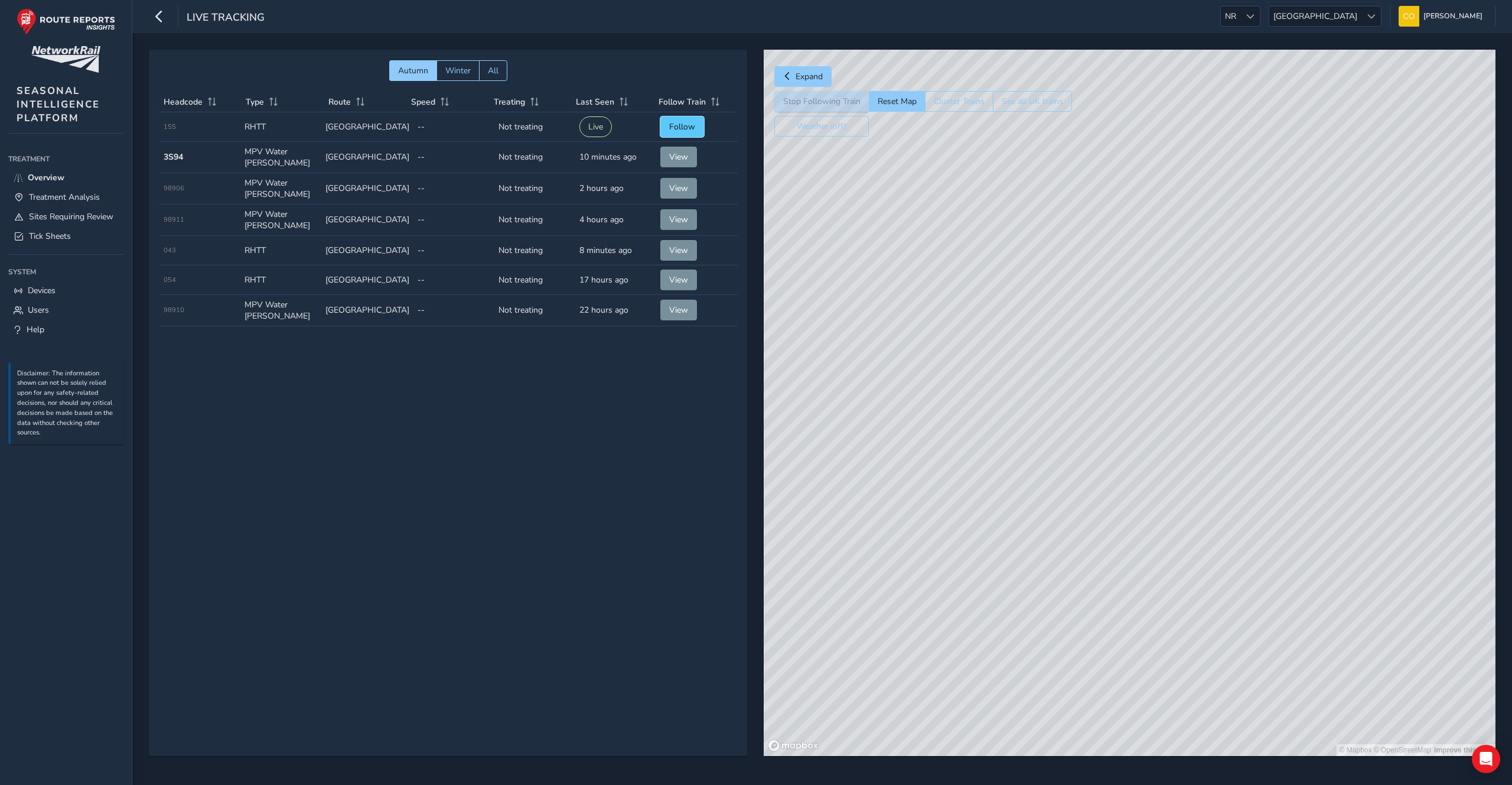
click at [673, 131] on button "Follow" at bounding box center [682, 127] width 44 height 21
click at [895, 101] on button "Reset Map" at bounding box center [896, 101] width 56 height 21
click at [1059, 412] on div "© Mapbox © OpenStreetMap Improve this map" at bounding box center [1129, 403] width 732 height 706
click at [674, 159] on span "View" at bounding box center [678, 156] width 19 height 11
click at [672, 156] on span "View" at bounding box center [678, 156] width 19 height 11
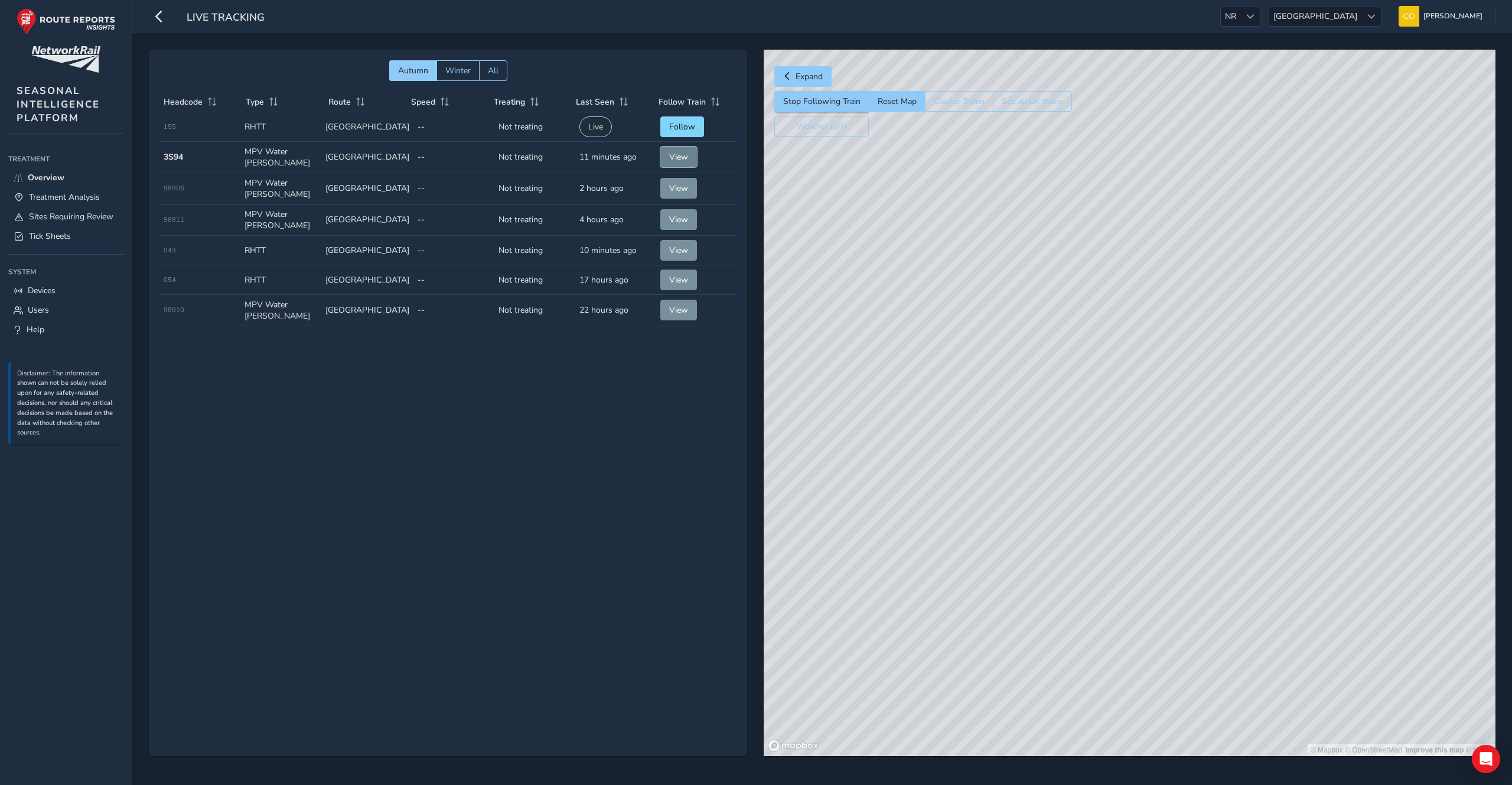
click at [672, 156] on span "View" at bounding box center [678, 156] width 19 height 11
drag, startPoint x: 851, startPoint y: 291, endPoint x: 866, endPoint y: 502, distance: 211.5
click at [866, 502] on div "© Mapbox © OpenStreetMap Improve this map" at bounding box center [1129, 403] width 732 height 706
click at [682, 155] on span "View" at bounding box center [678, 156] width 19 height 11
click at [679, 155] on span "View" at bounding box center [678, 156] width 19 height 11
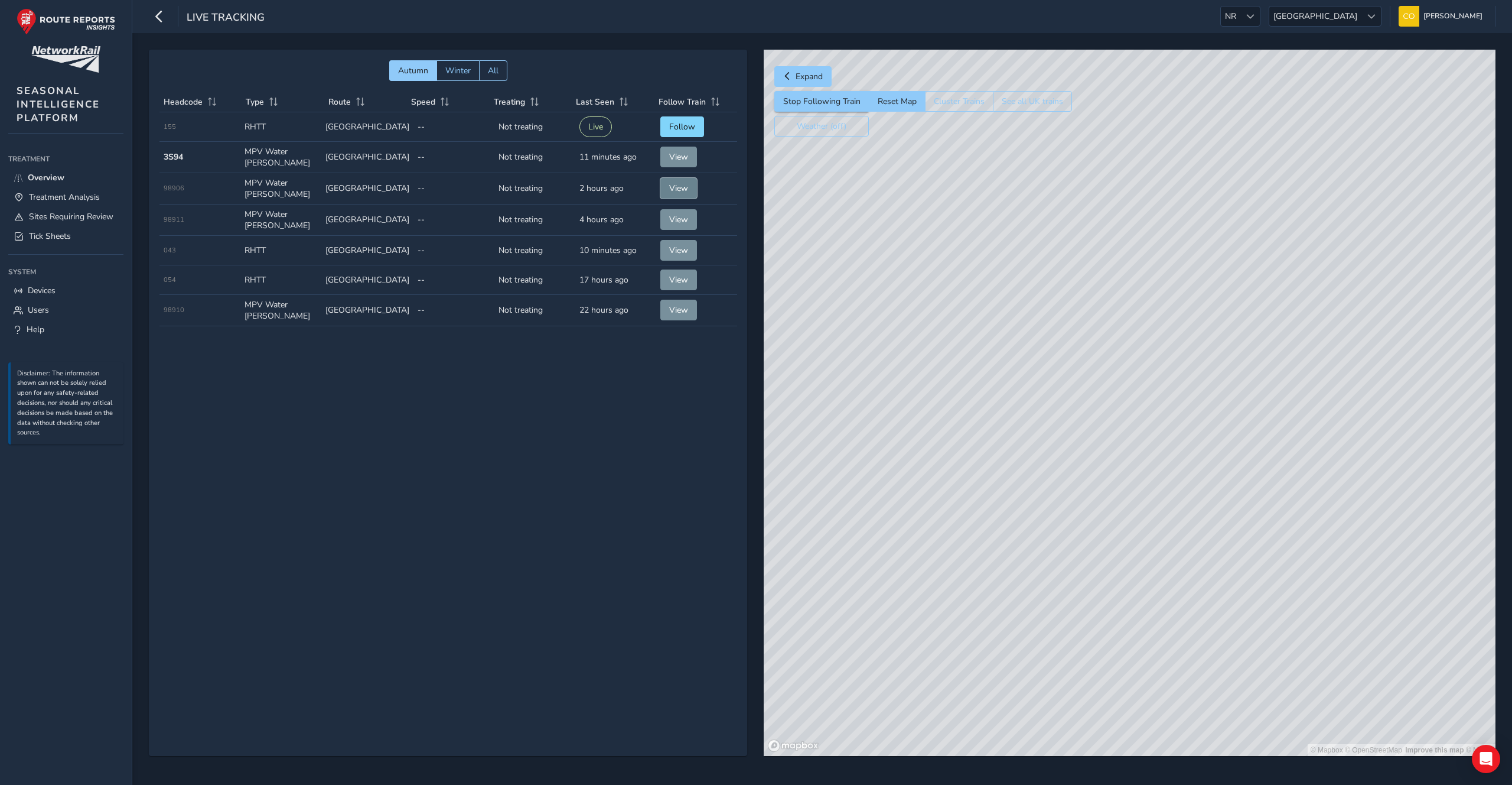
click at [676, 183] on span "View" at bounding box center [678, 188] width 19 height 11
click at [676, 132] on button "Follow" at bounding box center [682, 127] width 44 height 21
click at [1016, 98] on button "See all UK trains" at bounding box center [1032, 101] width 79 height 21
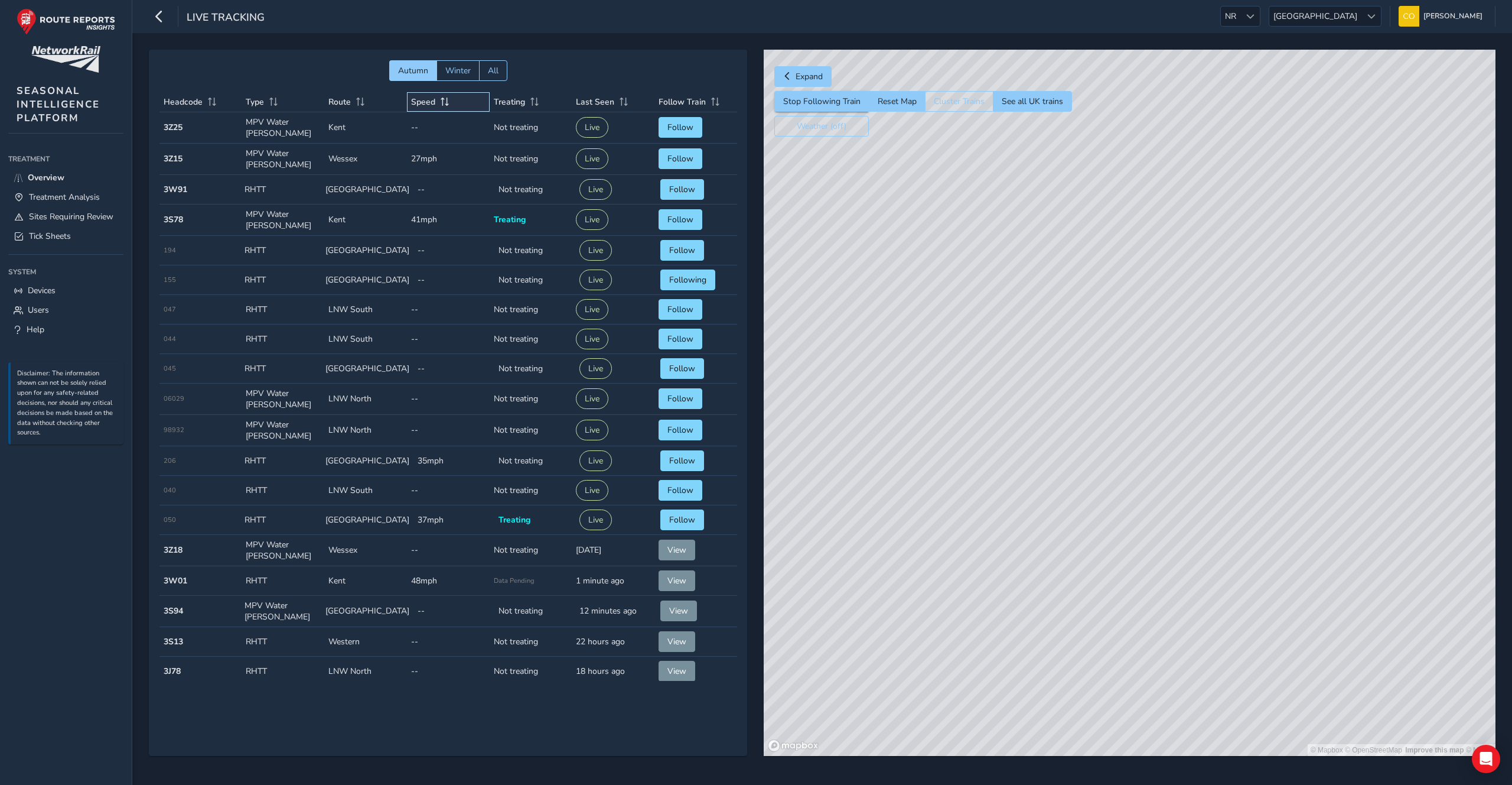
click at [439, 102] on span at bounding box center [444, 101] width 11 height 8
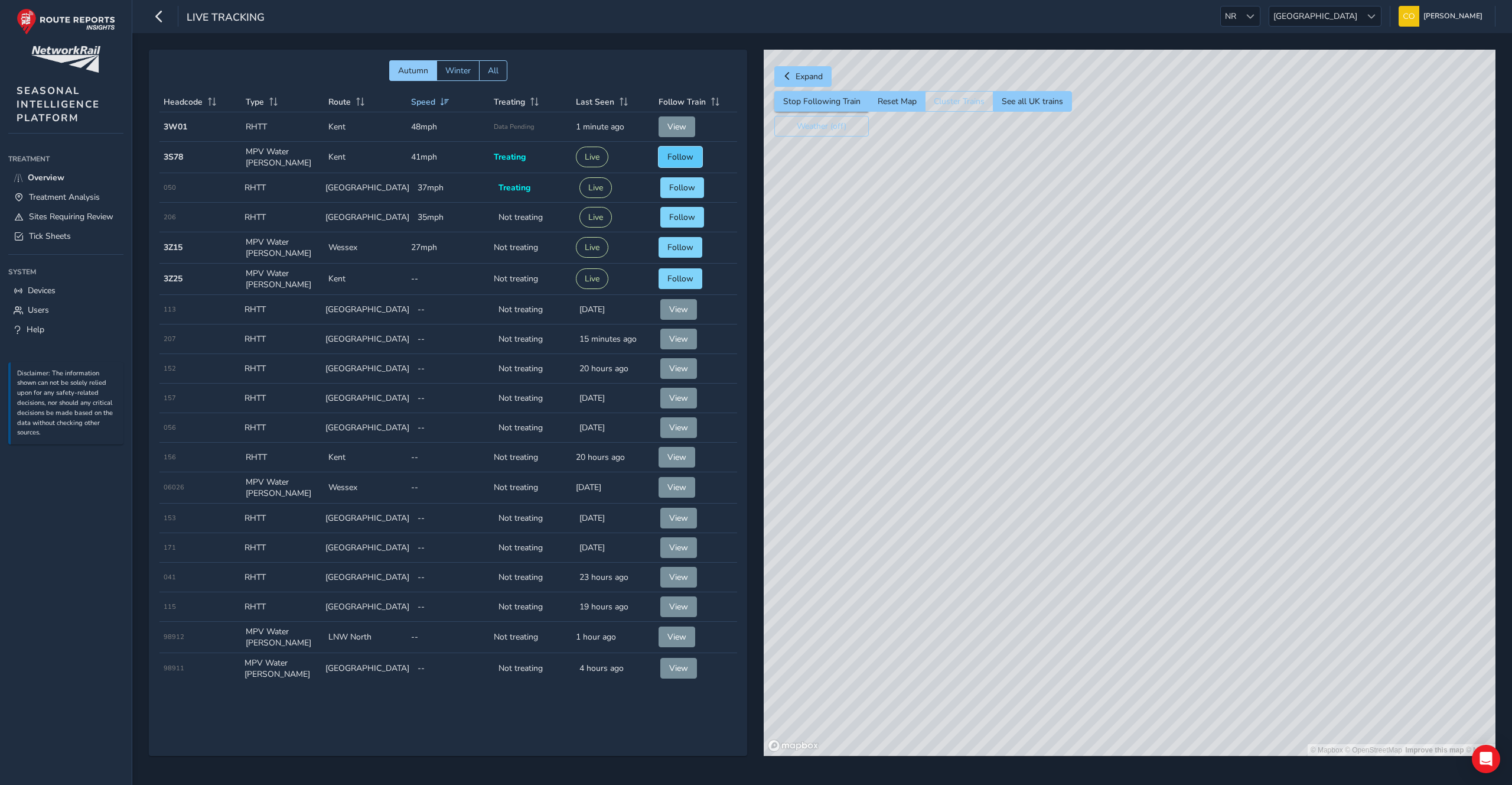
click at [676, 157] on span "Follow" at bounding box center [680, 156] width 26 height 11
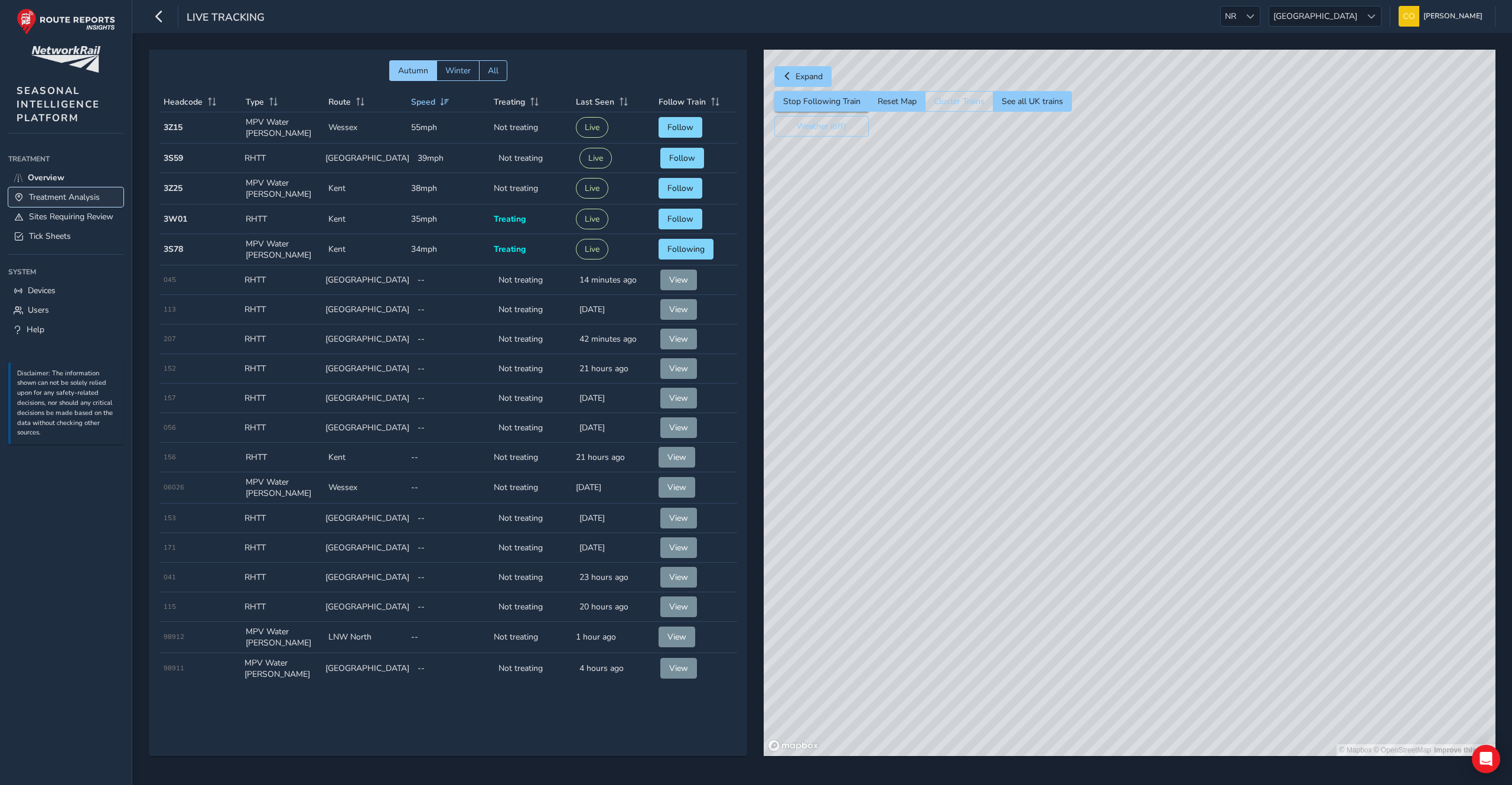
click at [50, 195] on span "Treatment Analysis" at bounding box center [65, 197] width 71 height 11
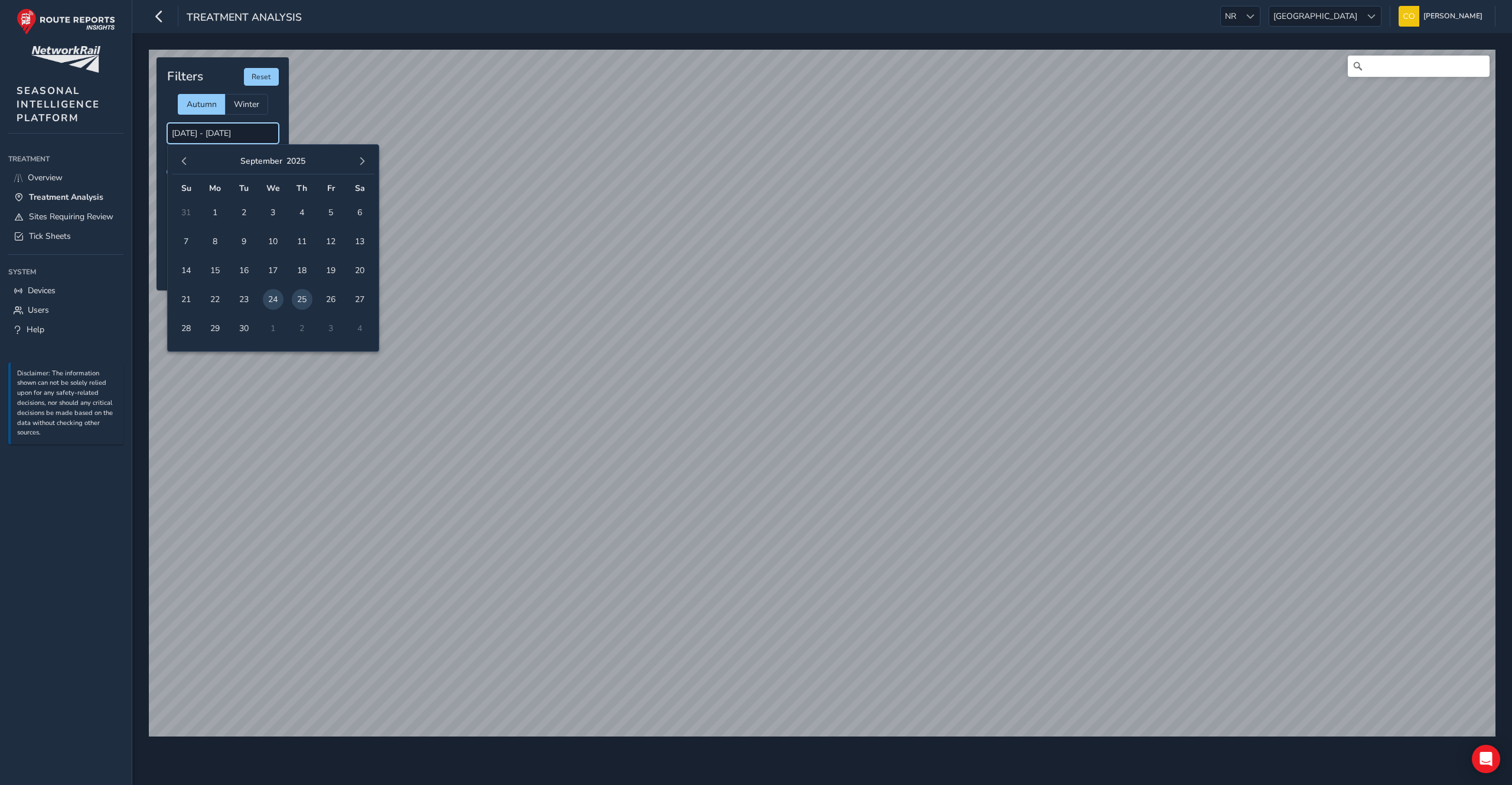
click at [233, 136] on input "24/09/2025 - 25/09/2025" at bounding box center [223, 134] width 112 height 21
click at [243, 297] on span "23" at bounding box center [245, 300] width 21 height 21
type input "23/09/2025 - 23/09/2025"
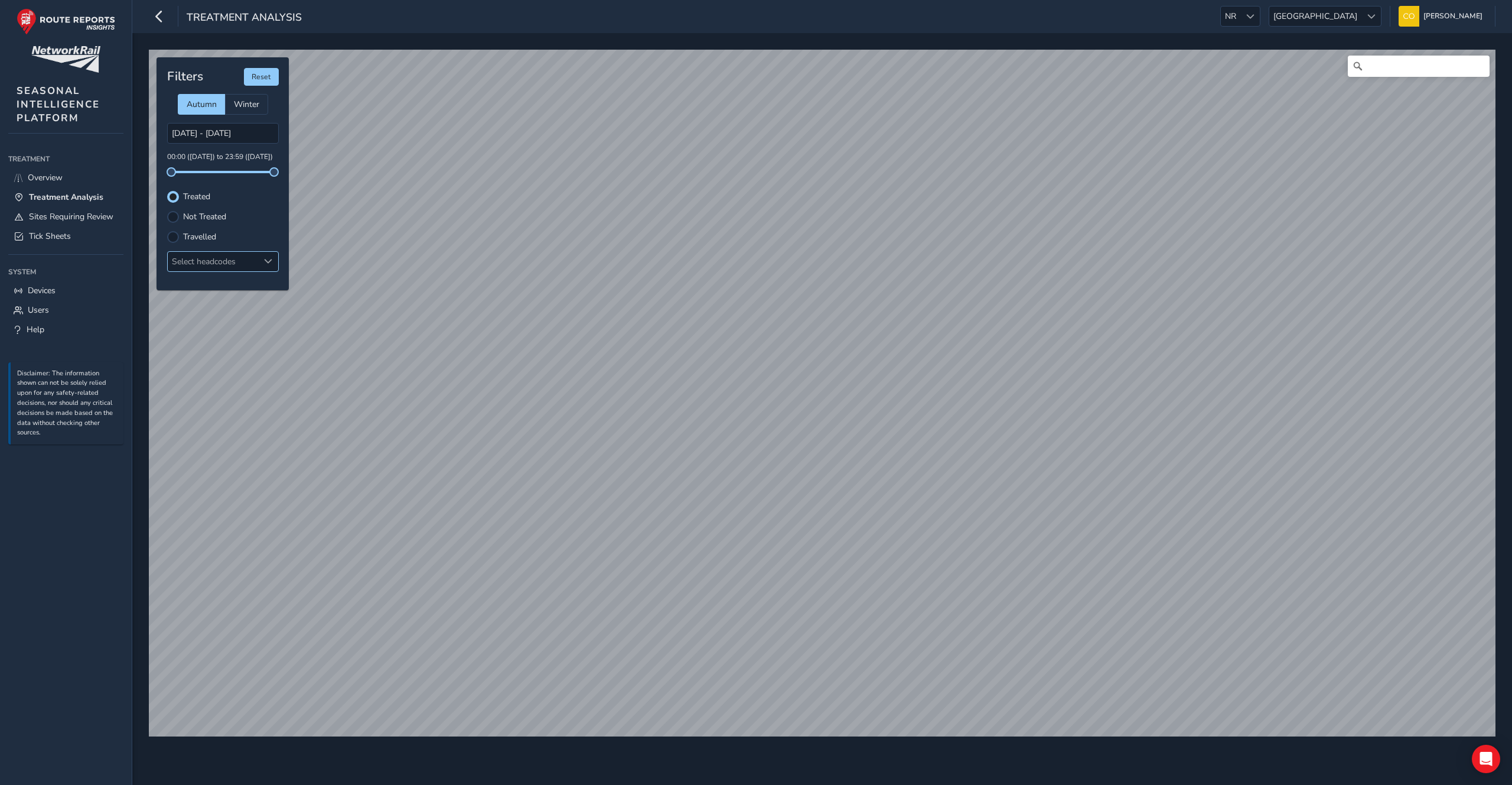
click at [254, 267] on div "Select headcodes" at bounding box center [212, 261] width 91 height 20
click at [184, 329] on div at bounding box center [182, 332] width 12 height 12
click at [1395, 61] on input "Search" at bounding box center [1418, 66] width 142 height 21
type input "Dumbarton, West Dunbartonshire, Scotland, G82 1LG, United Kingdom"
click at [172, 235] on div at bounding box center [173, 237] width 12 height 12
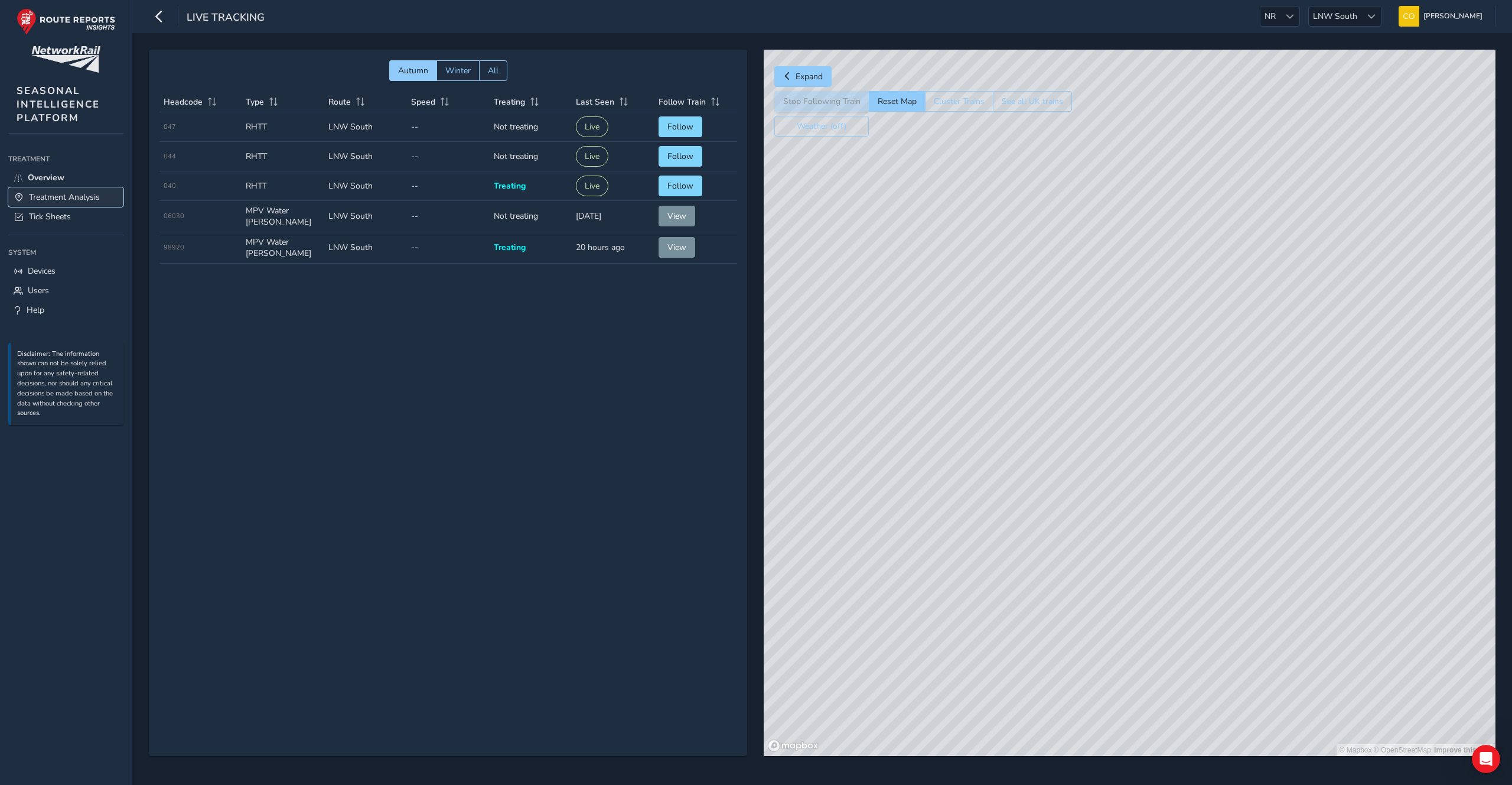
click at [88, 198] on span "Treatment Analysis" at bounding box center [65, 197] width 71 height 11
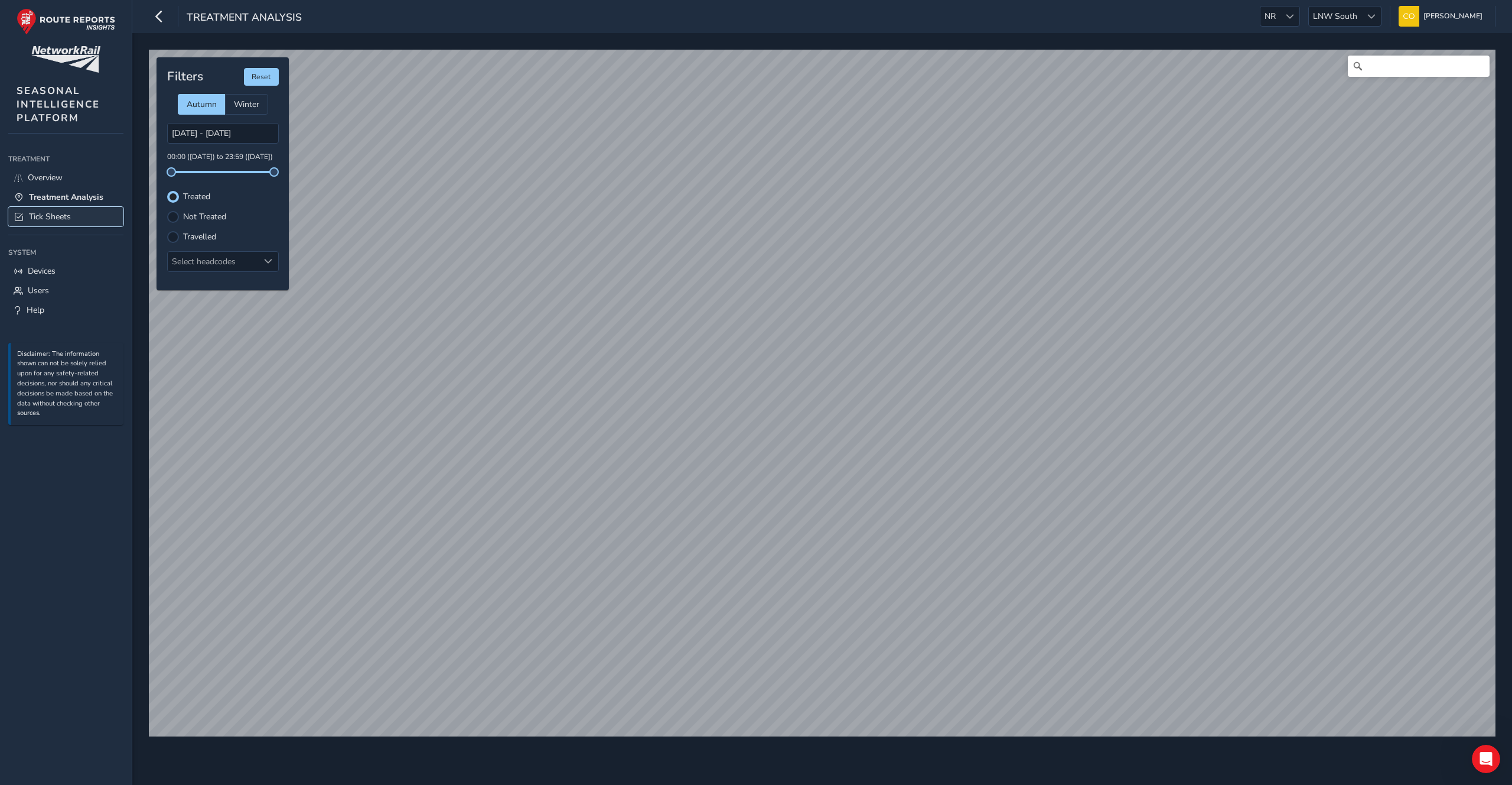
click at [68, 217] on span "Tick Sheets" at bounding box center [50, 216] width 42 height 11
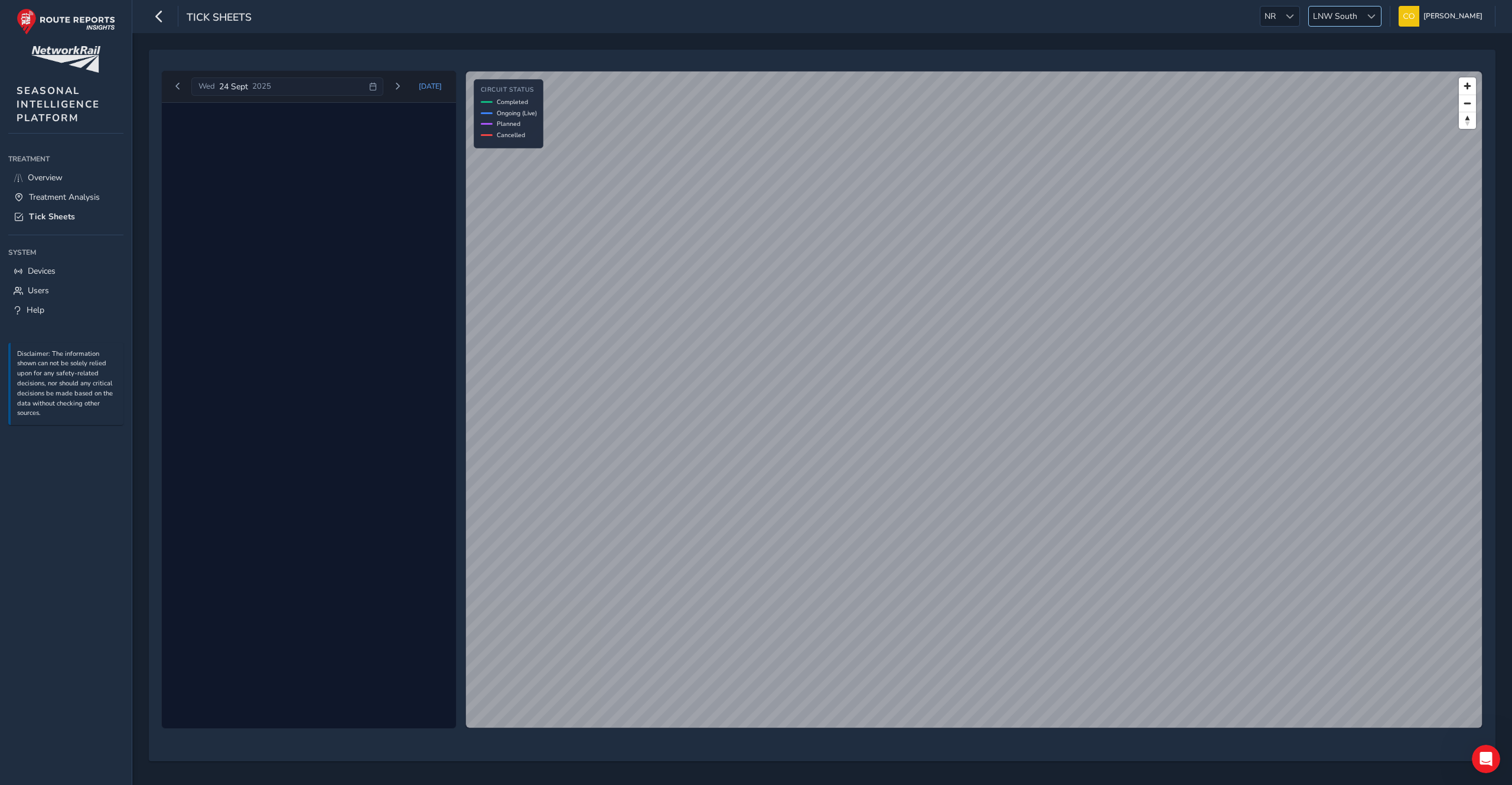
click at [1339, 11] on span "LNW South" at bounding box center [1335, 17] width 53 height 20
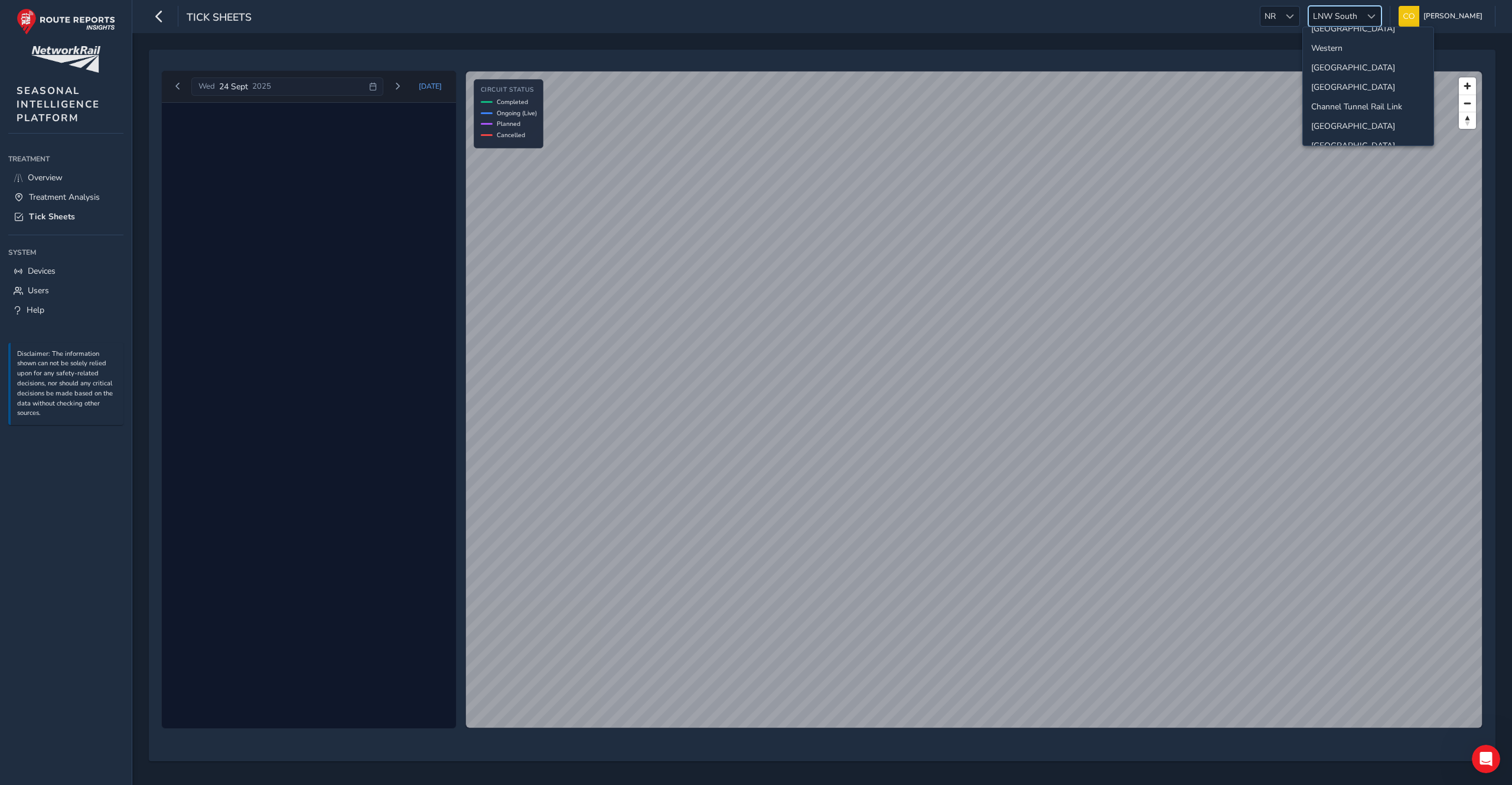
scroll to position [124, 0]
click at [1337, 63] on li "Anglia" at bounding box center [1368, 73] width 131 height 20
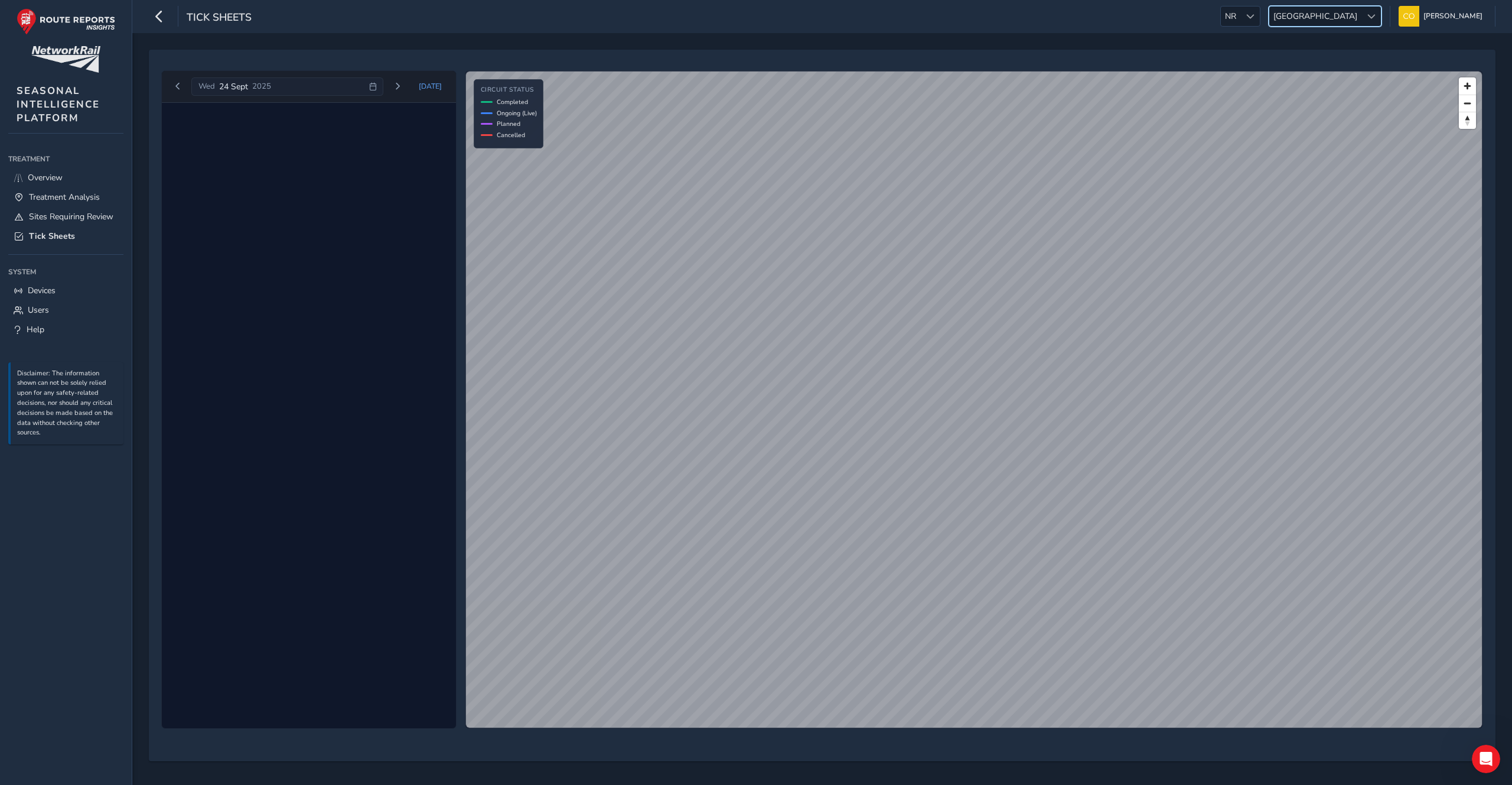
click at [1344, 22] on span "Anglia" at bounding box center [1315, 17] width 92 height 20
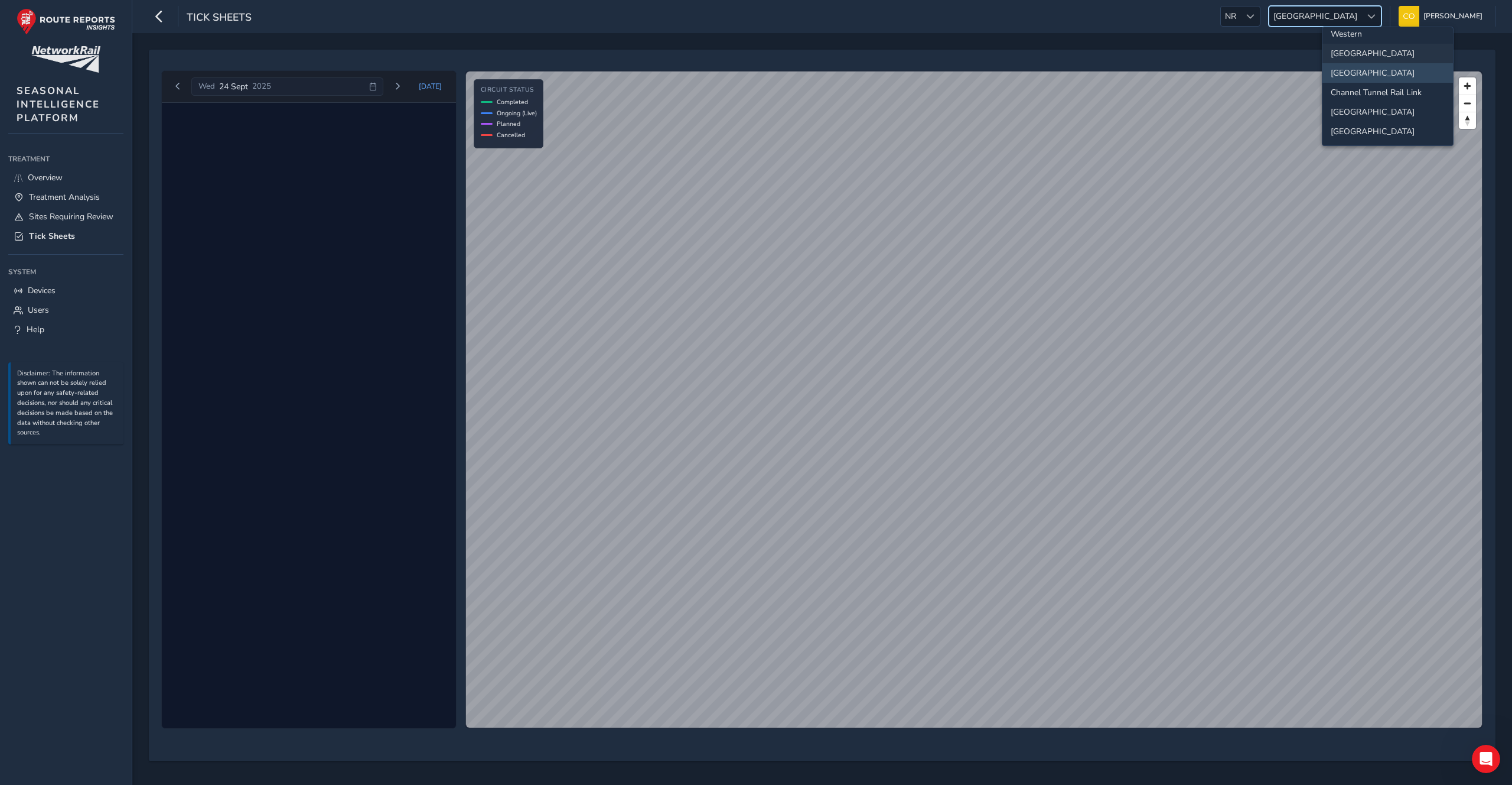
click at [1358, 61] on li "[GEOGRAPHIC_DATA]" at bounding box center [1387, 53] width 131 height 20
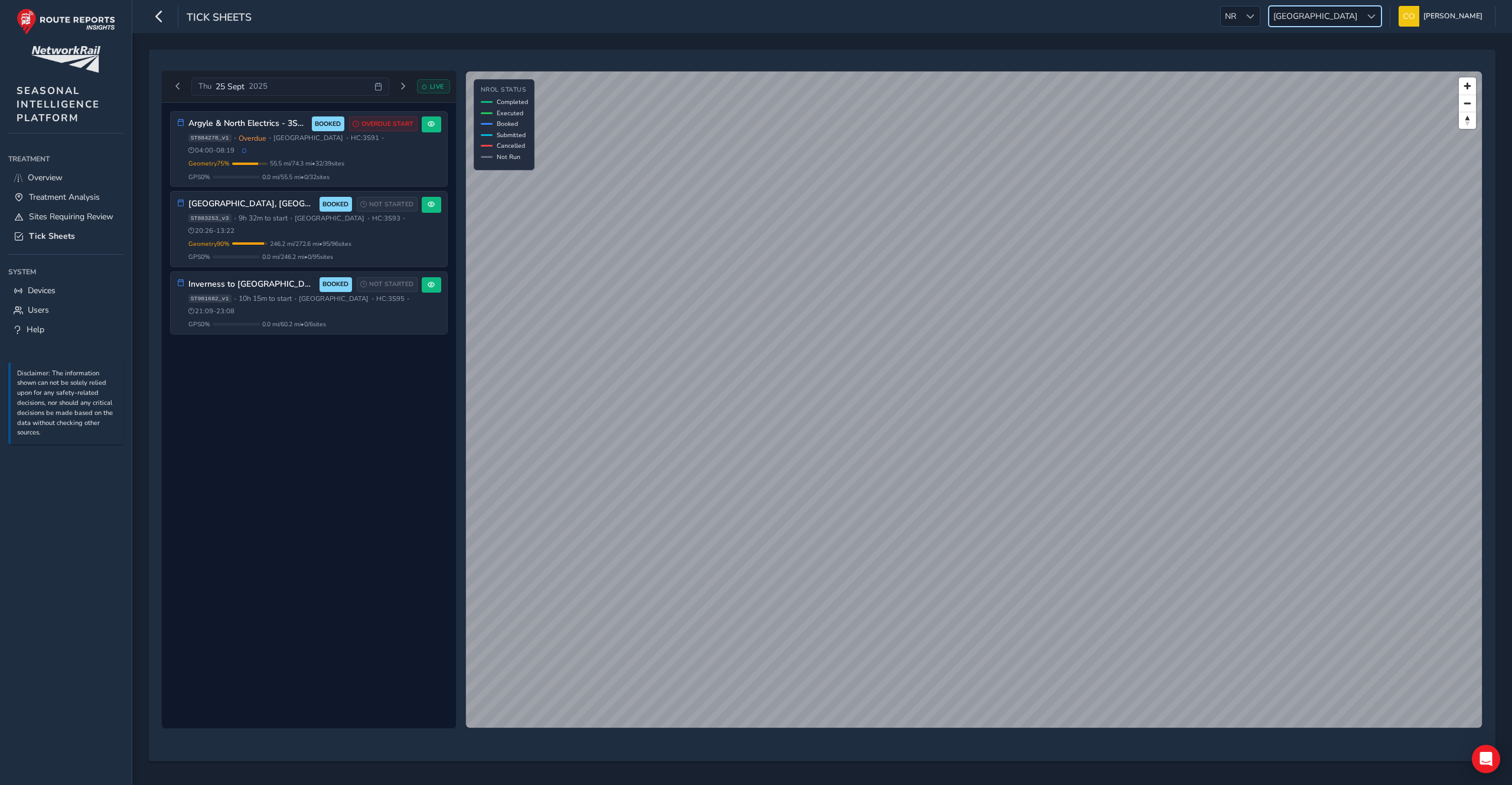
click at [396, 243] on div "Argyle & North Electrics - 3S91 AM BOOKED OVERDUE START ST884278_v1 • Overdue •…" at bounding box center [309, 415] width 294 height 626
click at [183, 87] on button "Previous day" at bounding box center [178, 86] width 20 height 15
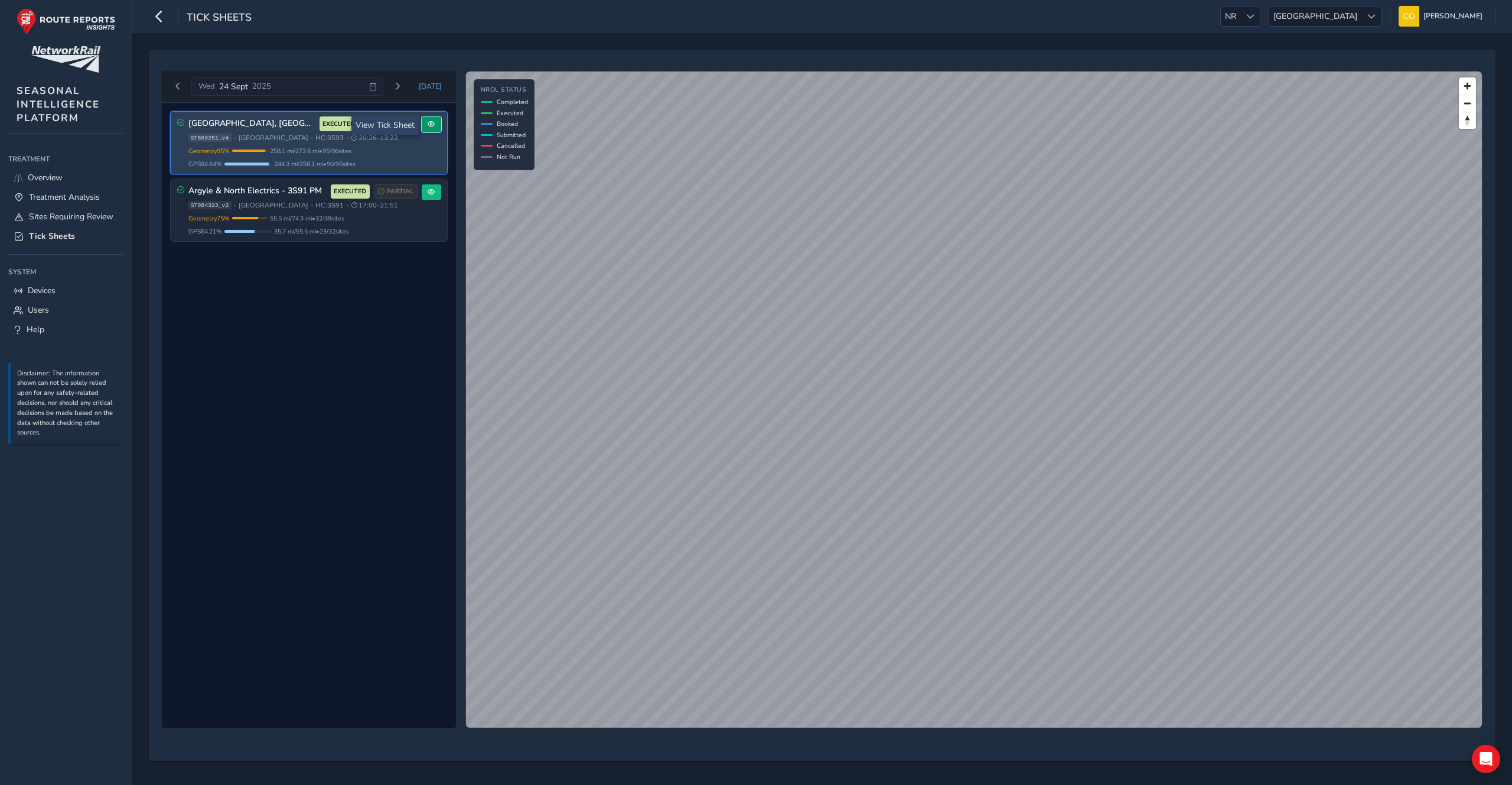
click at [432, 130] on button at bounding box center [432, 124] width 20 height 16
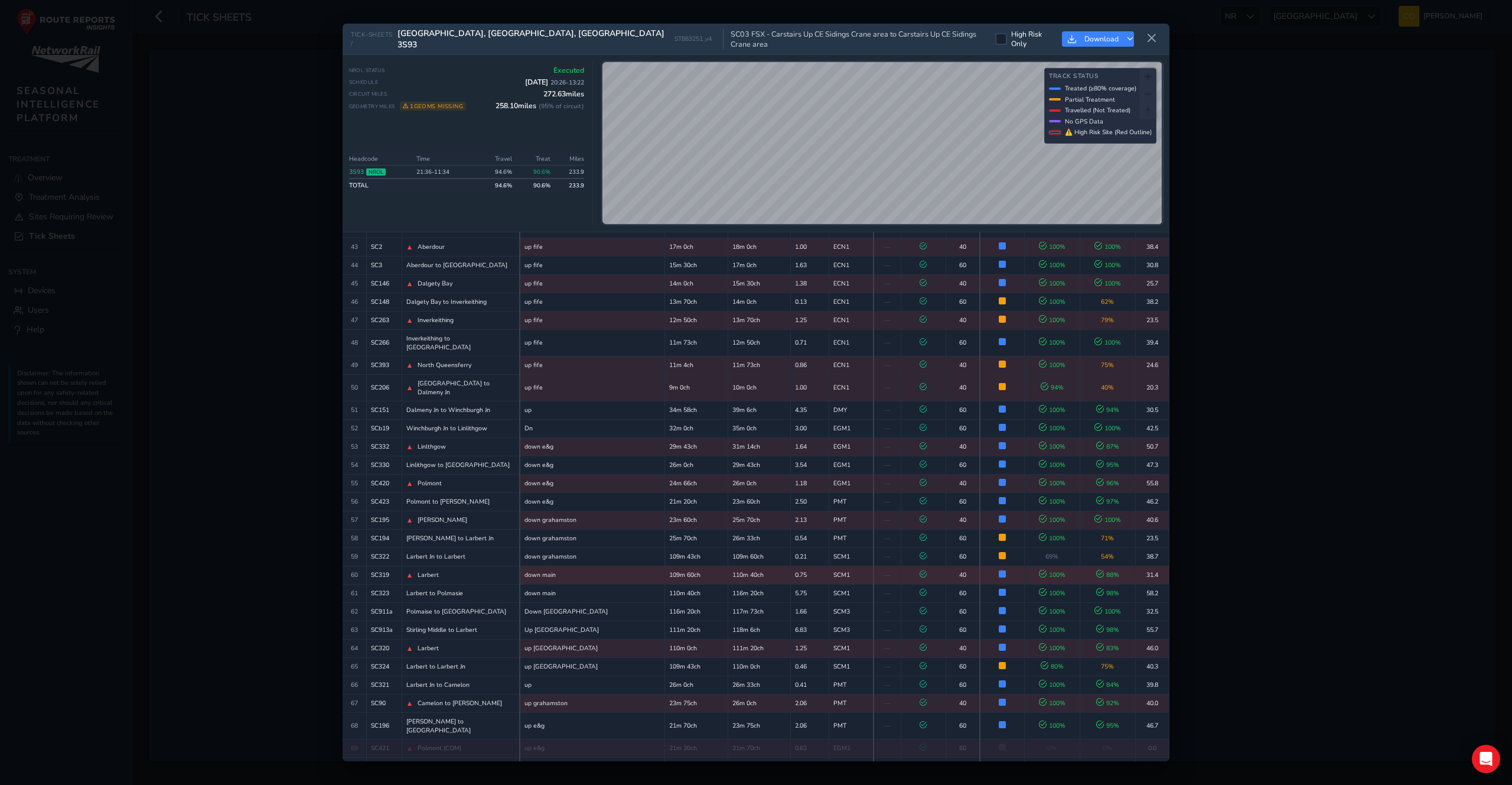
scroll to position [1312, 0]
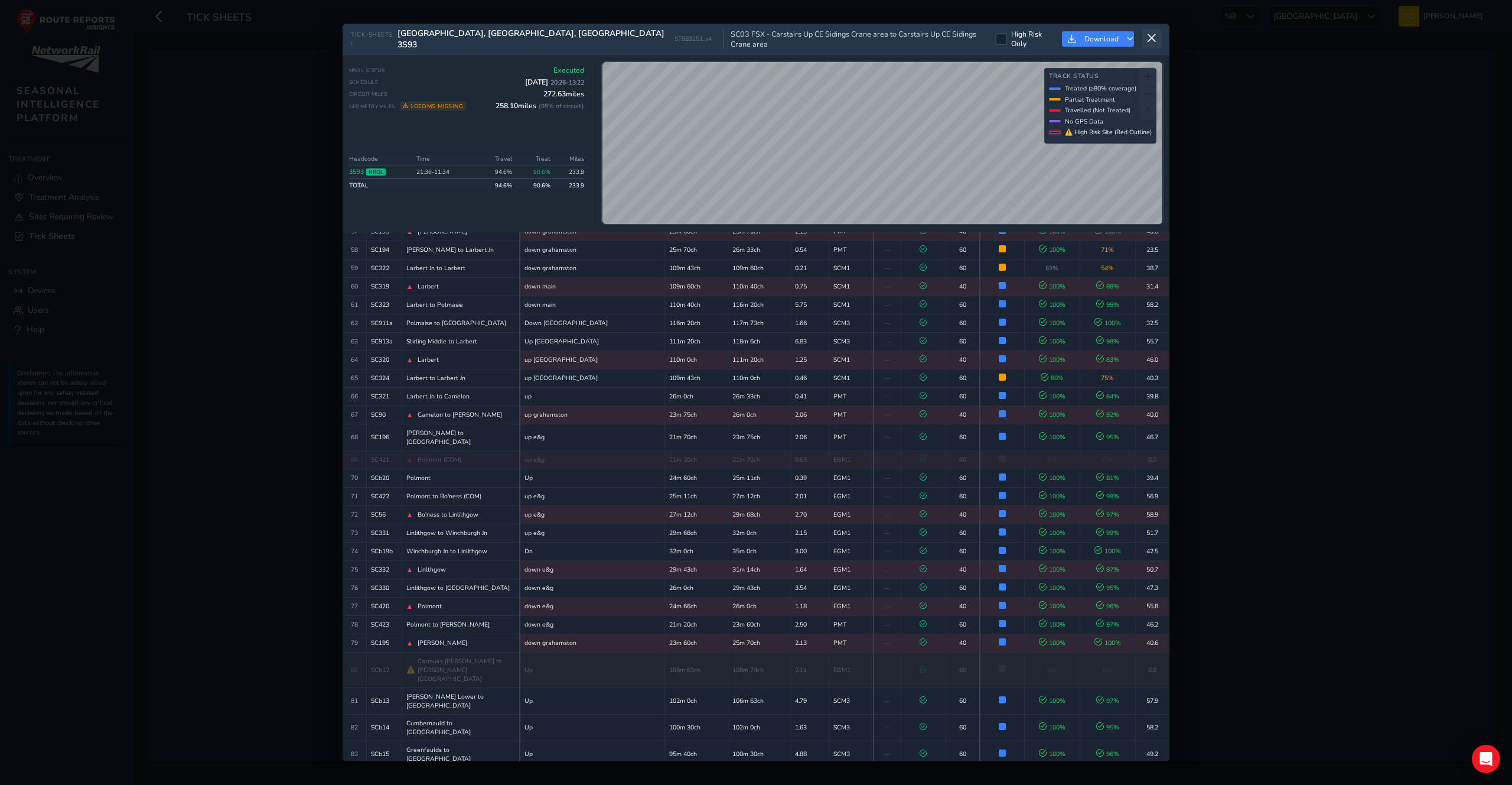
click at [1157, 41] on button at bounding box center [1151, 39] width 19 height 20
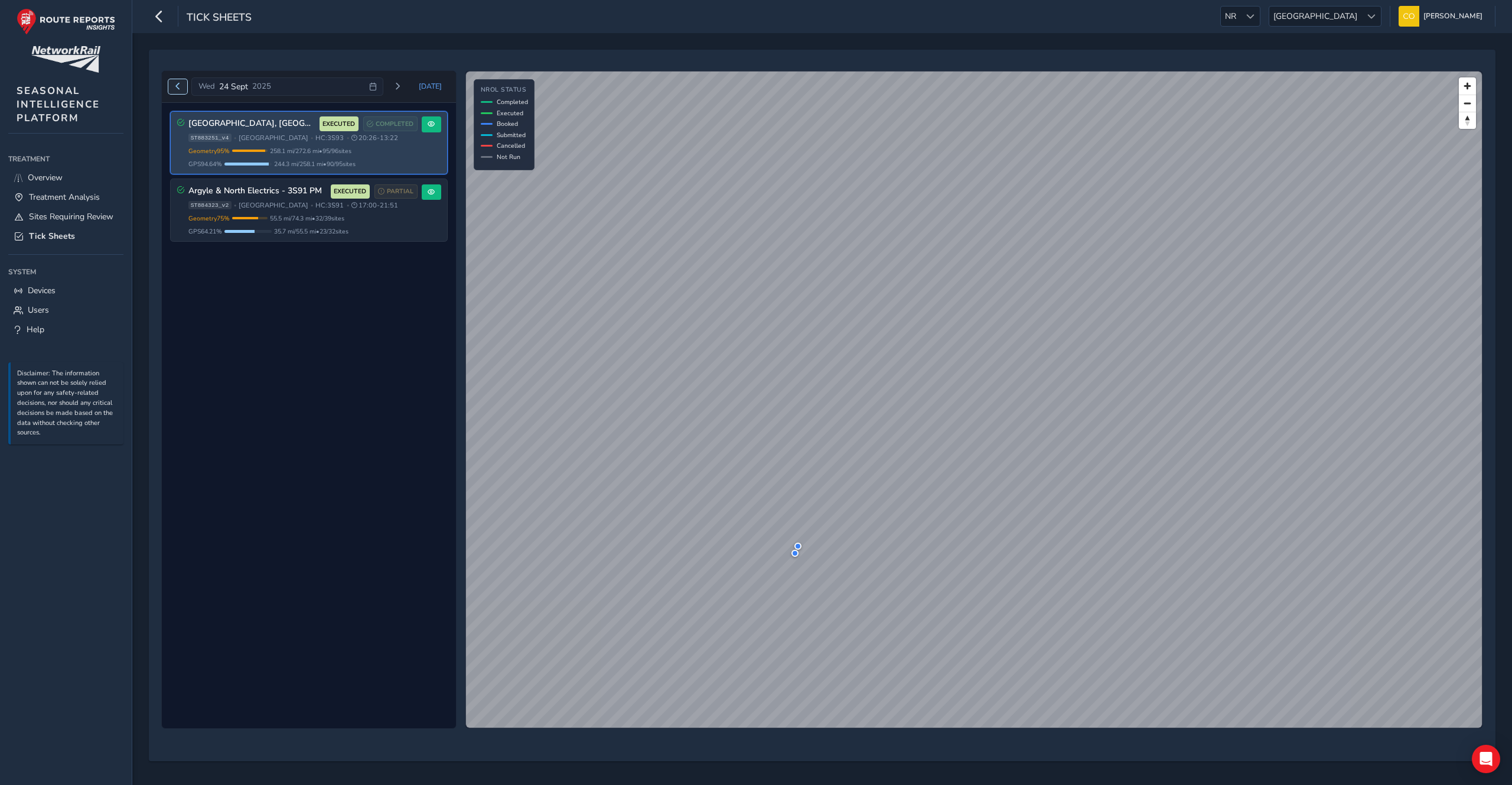
click at [182, 82] on button "Previous day" at bounding box center [178, 86] width 20 height 15
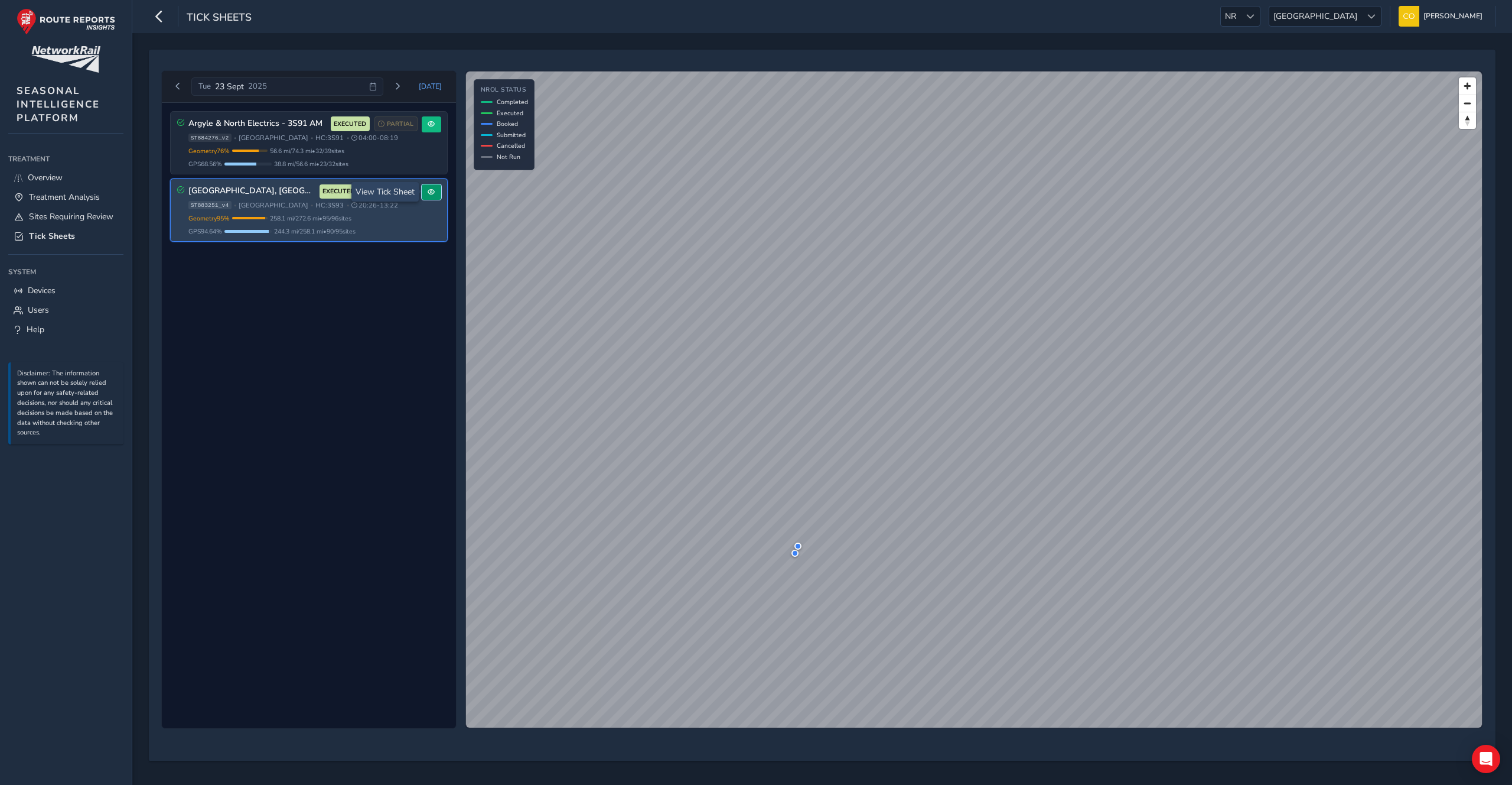
click at [426, 192] on button at bounding box center [432, 192] width 20 height 16
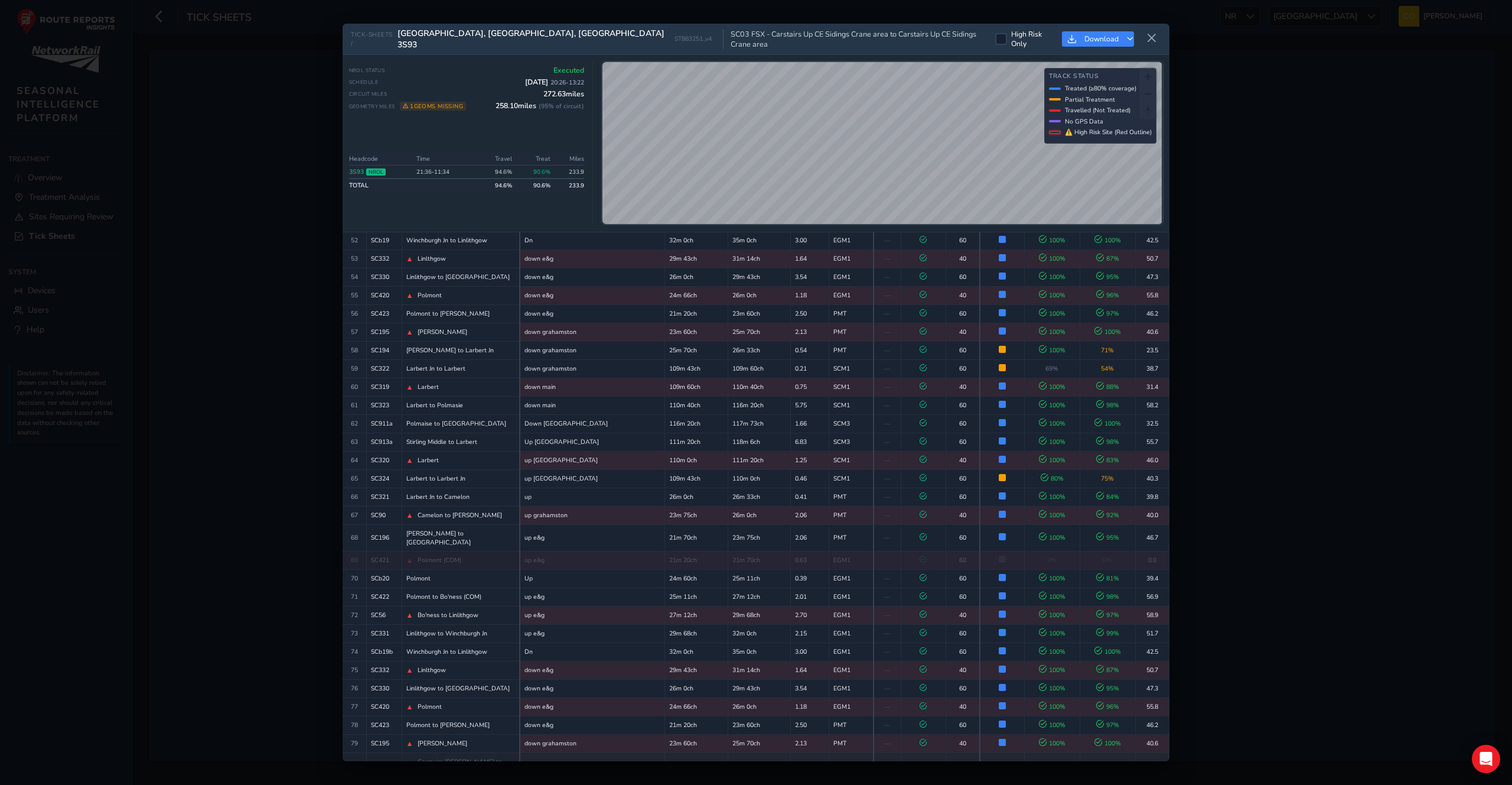
scroll to position [1312, 0]
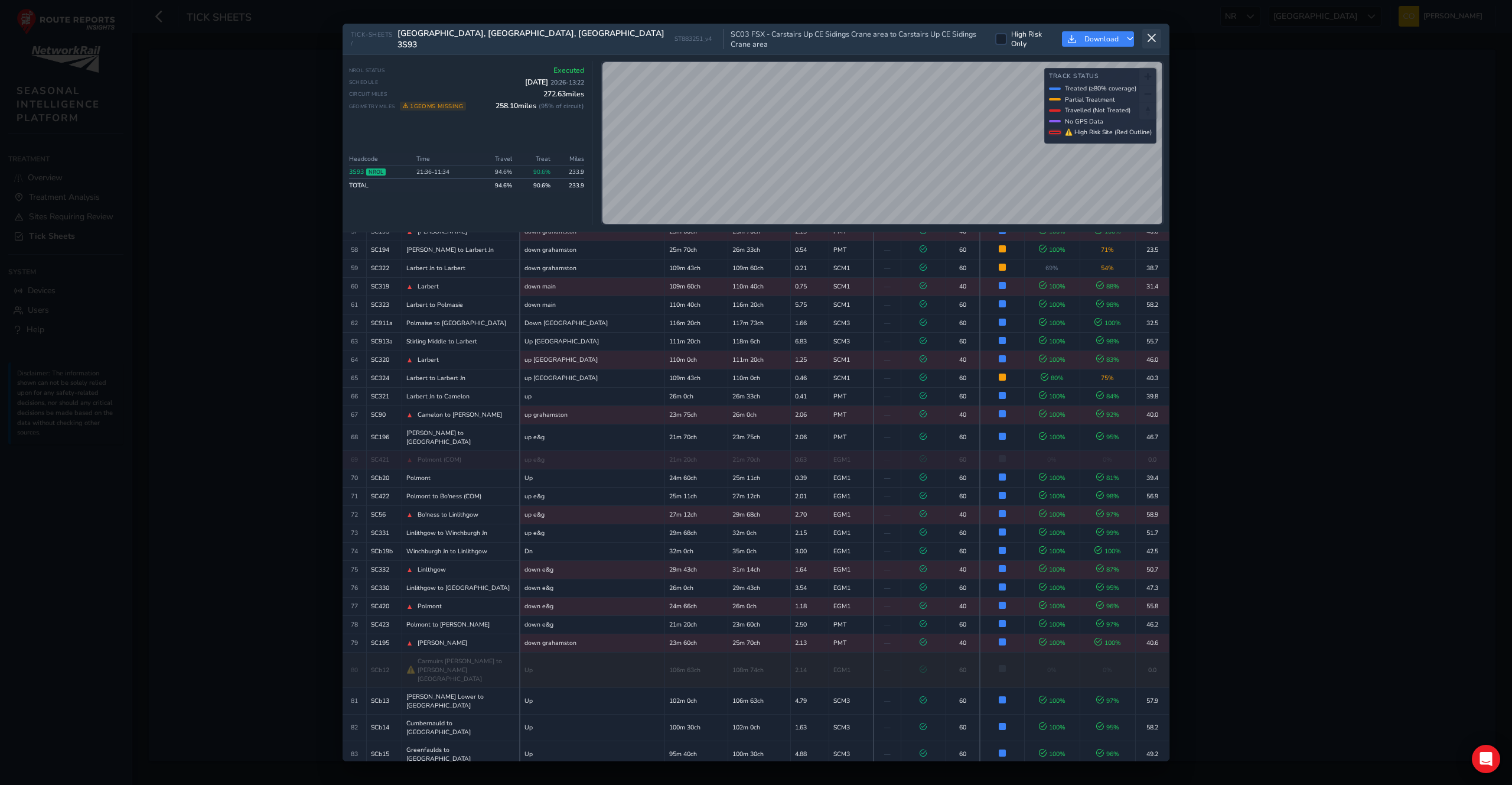
click at [1156, 39] on button at bounding box center [1151, 39] width 19 height 20
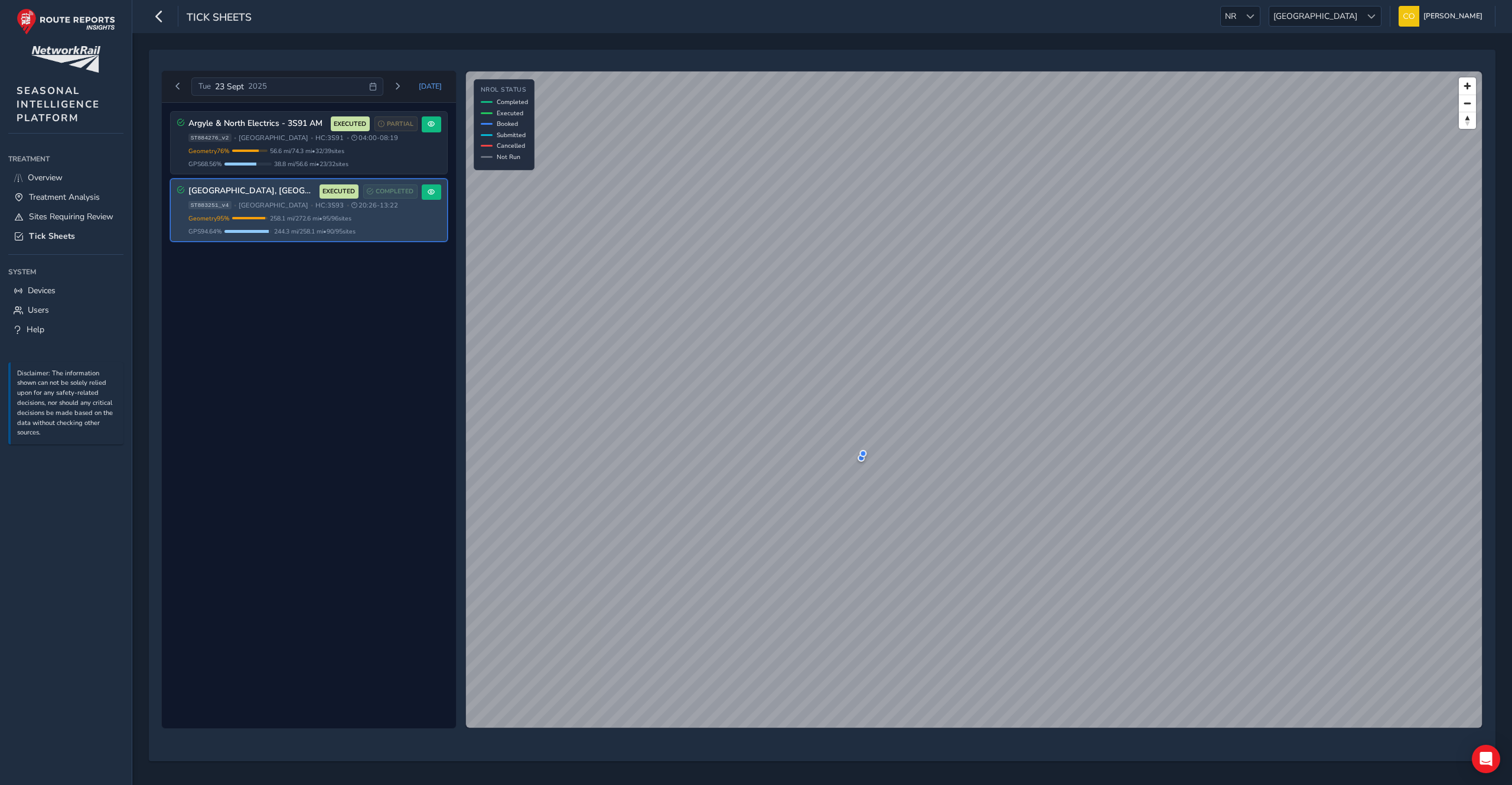
click at [295, 80] on div "Tue 23 Sept 2025" at bounding box center [288, 86] width 192 height 19
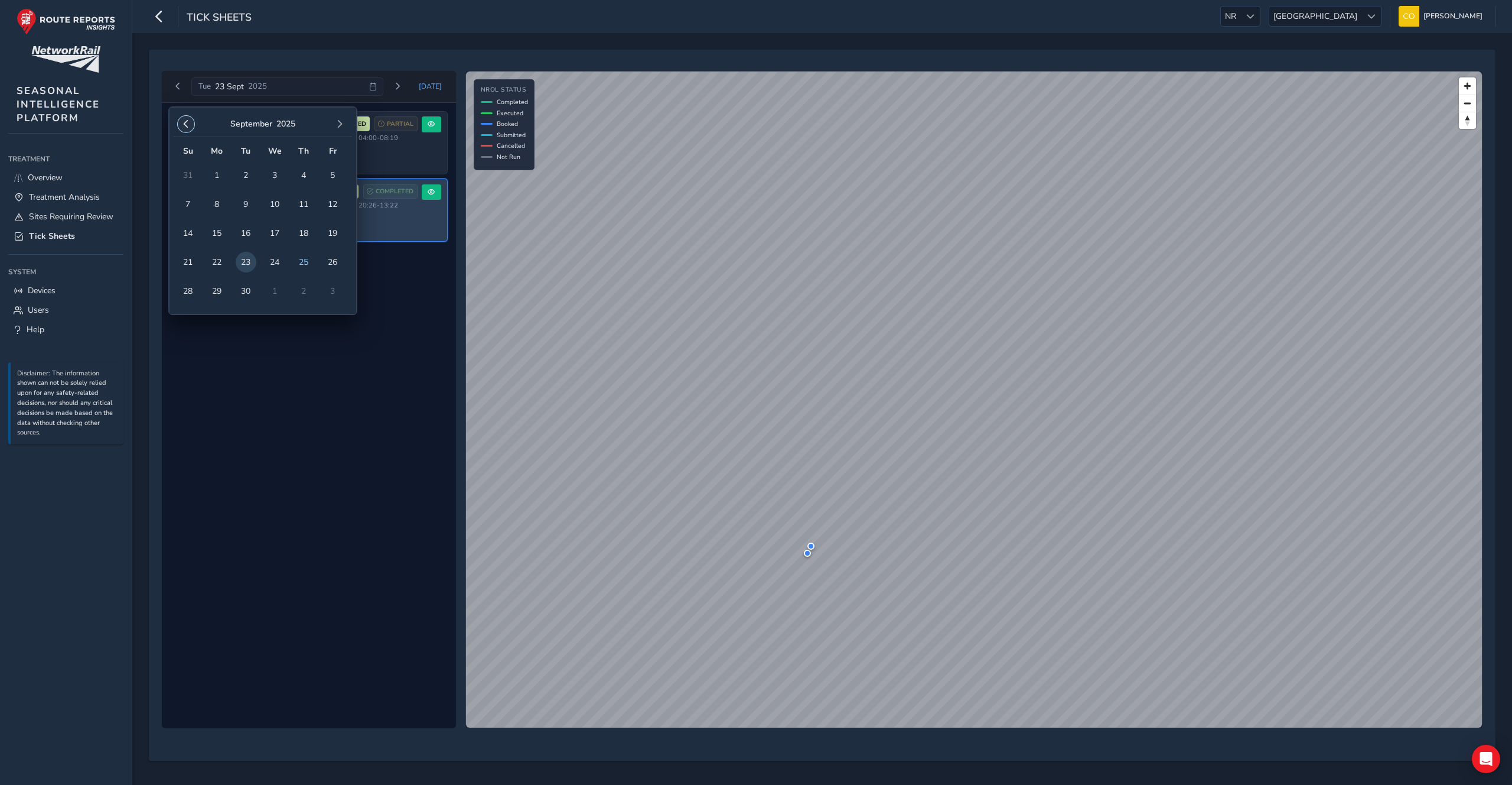
click at [179, 120] on button "button" at bounding box center [186, 124] width 17 height 17
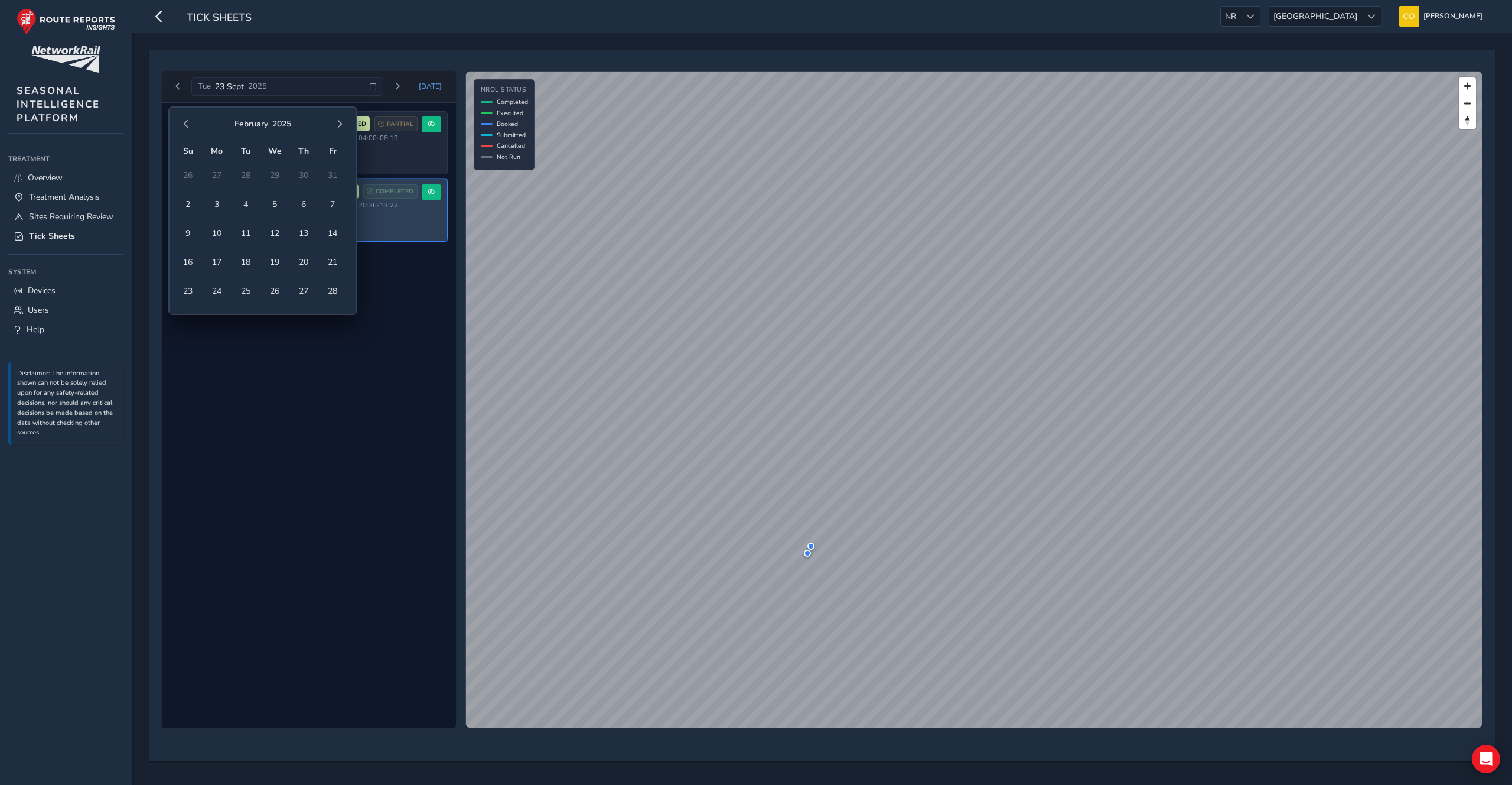
click at [179, 120] on button "button" at bounding box center [186, 124] width 17 height 17
click at [244, 207] on span "5" at bounding box center [246, 204] width 21 height 21
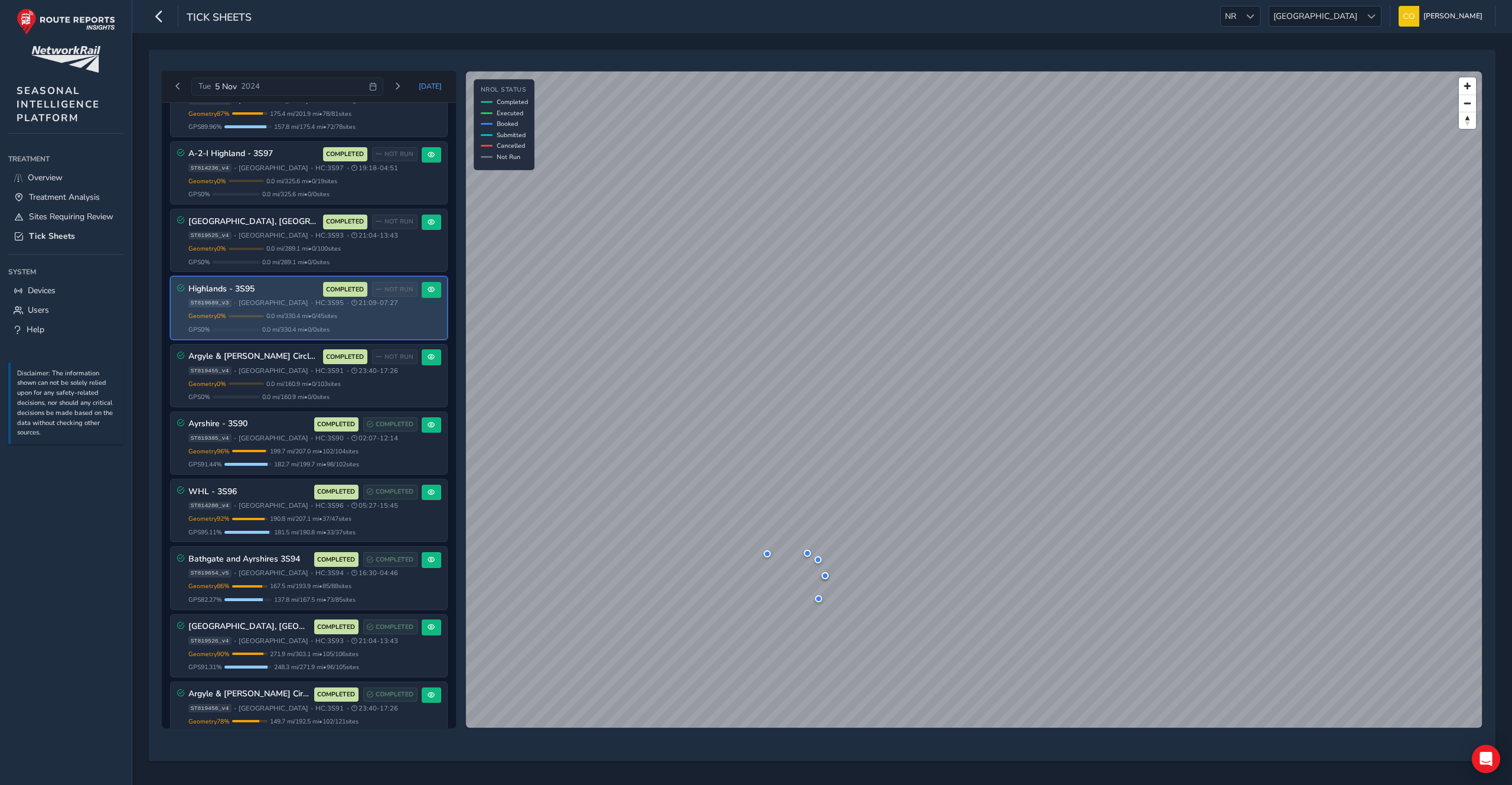
scroll to position [43, 0]
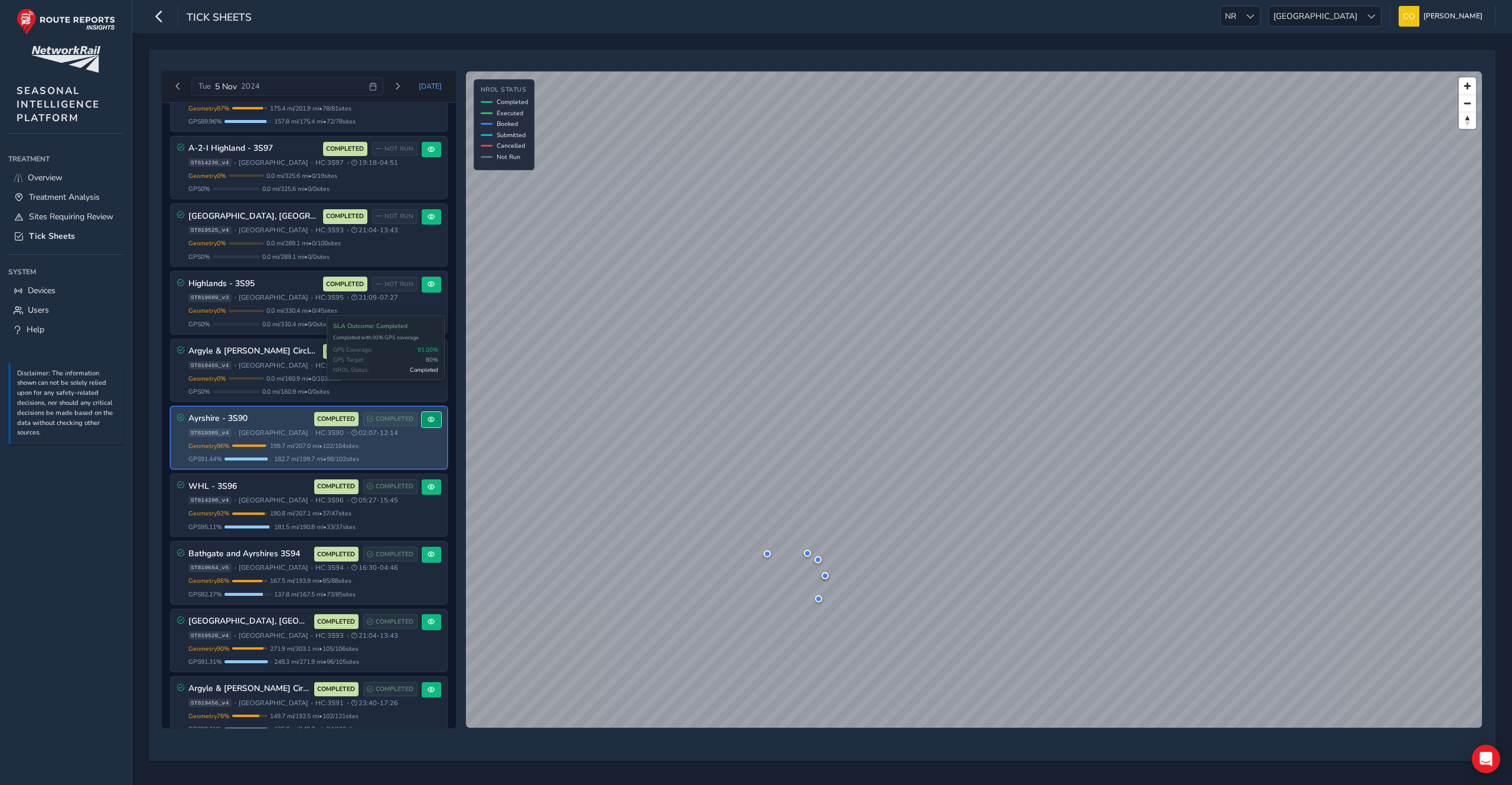
click at [422, 421] on button at bounding box center [432, 419] width 20 height 16
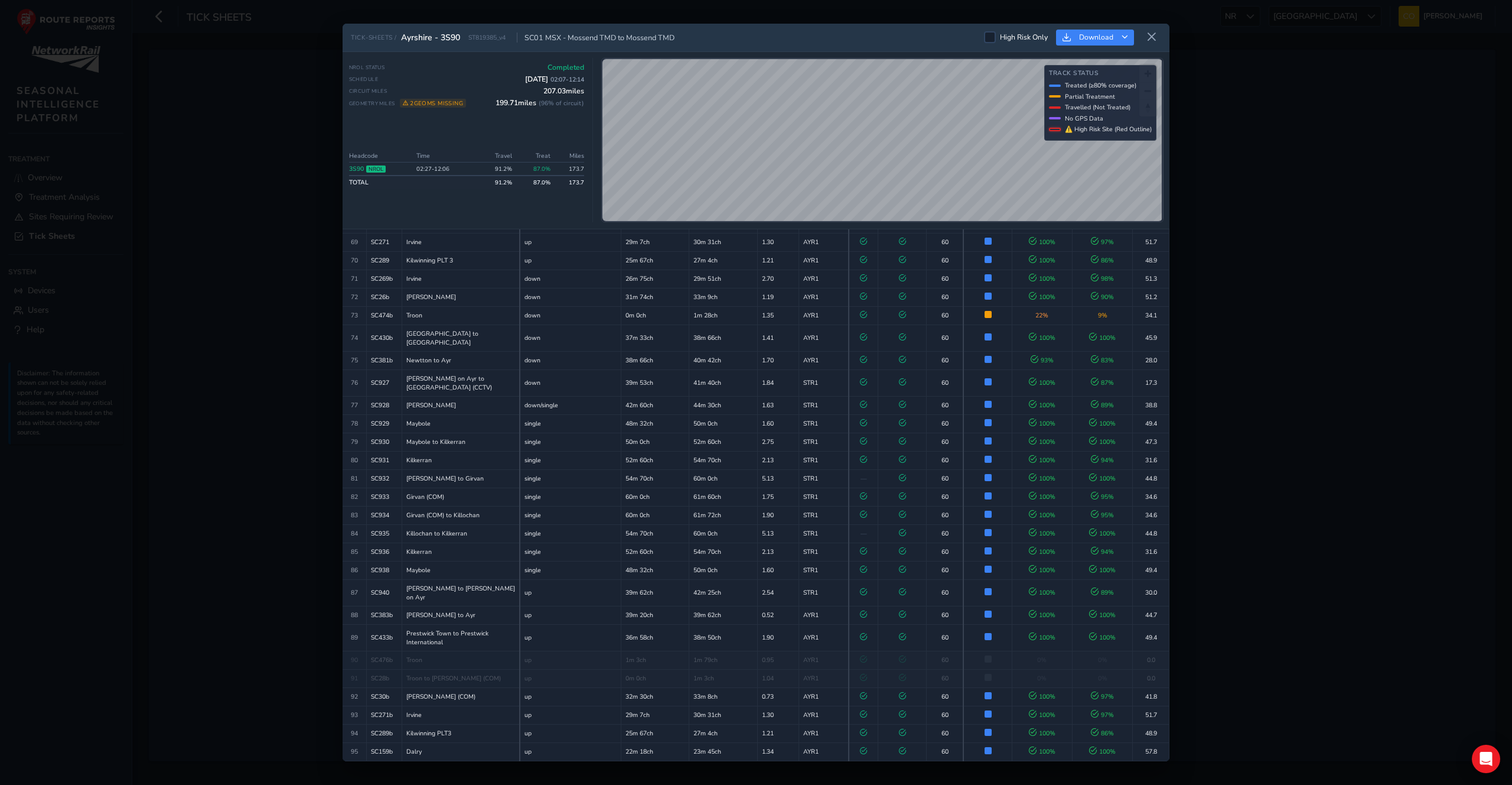
scroll to position [1436, 0]
click at [1150, 41] on icon at bounding box center [1152, 37] width 11 height 11
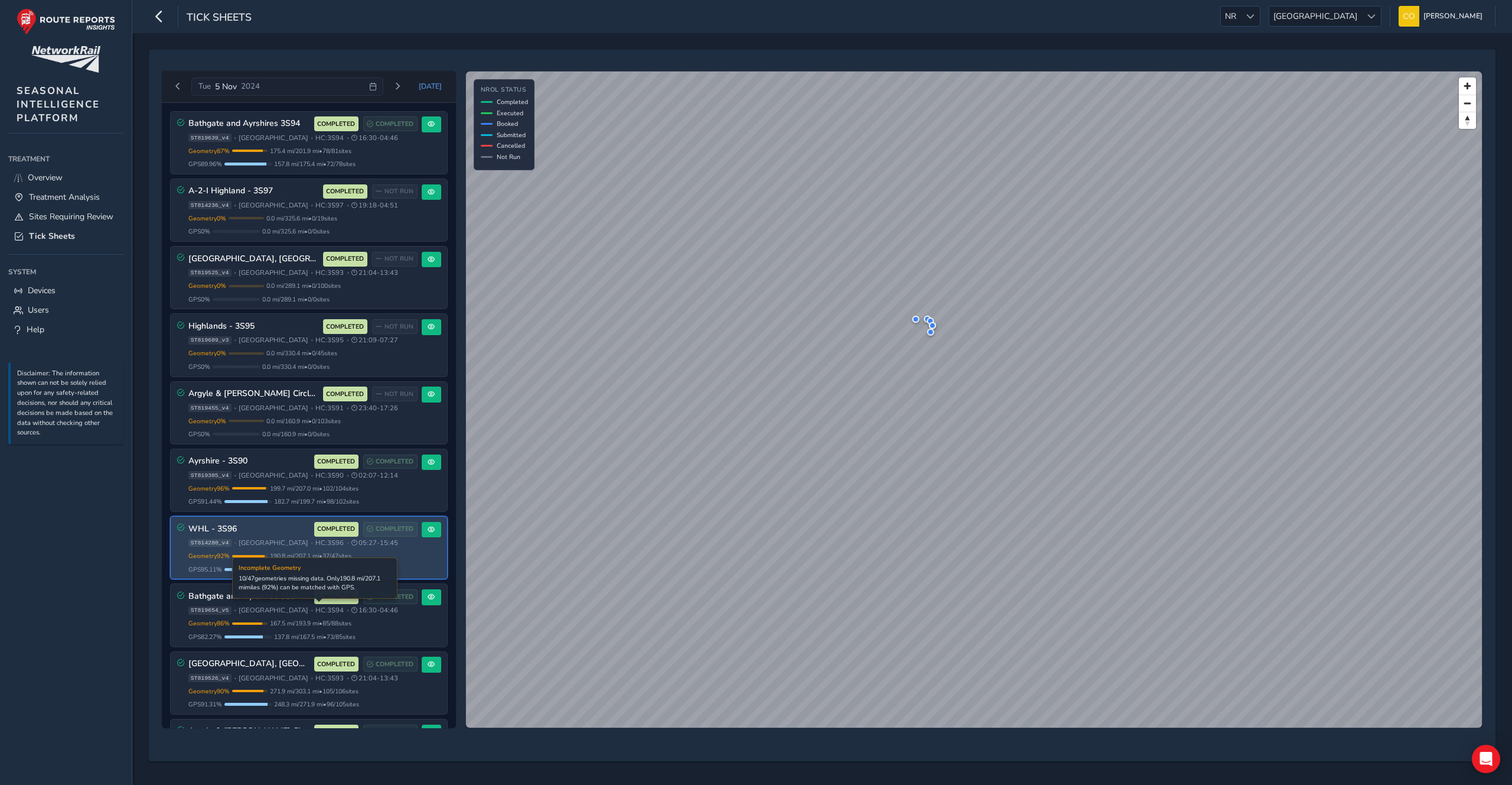
scroll to position [62, 0]
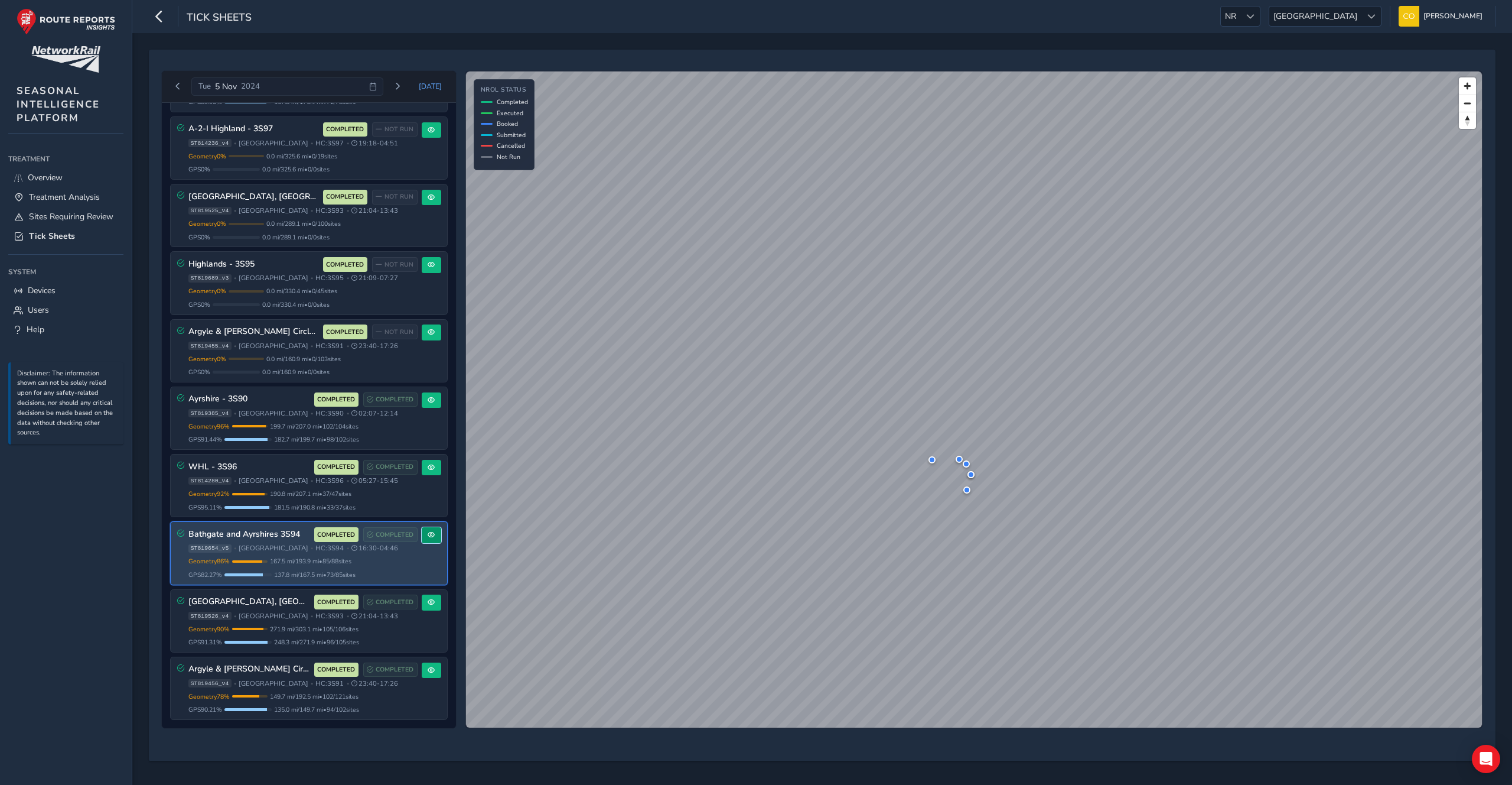
click at [428, 531] on span at bounding box center [431, 534] width 7 height 7
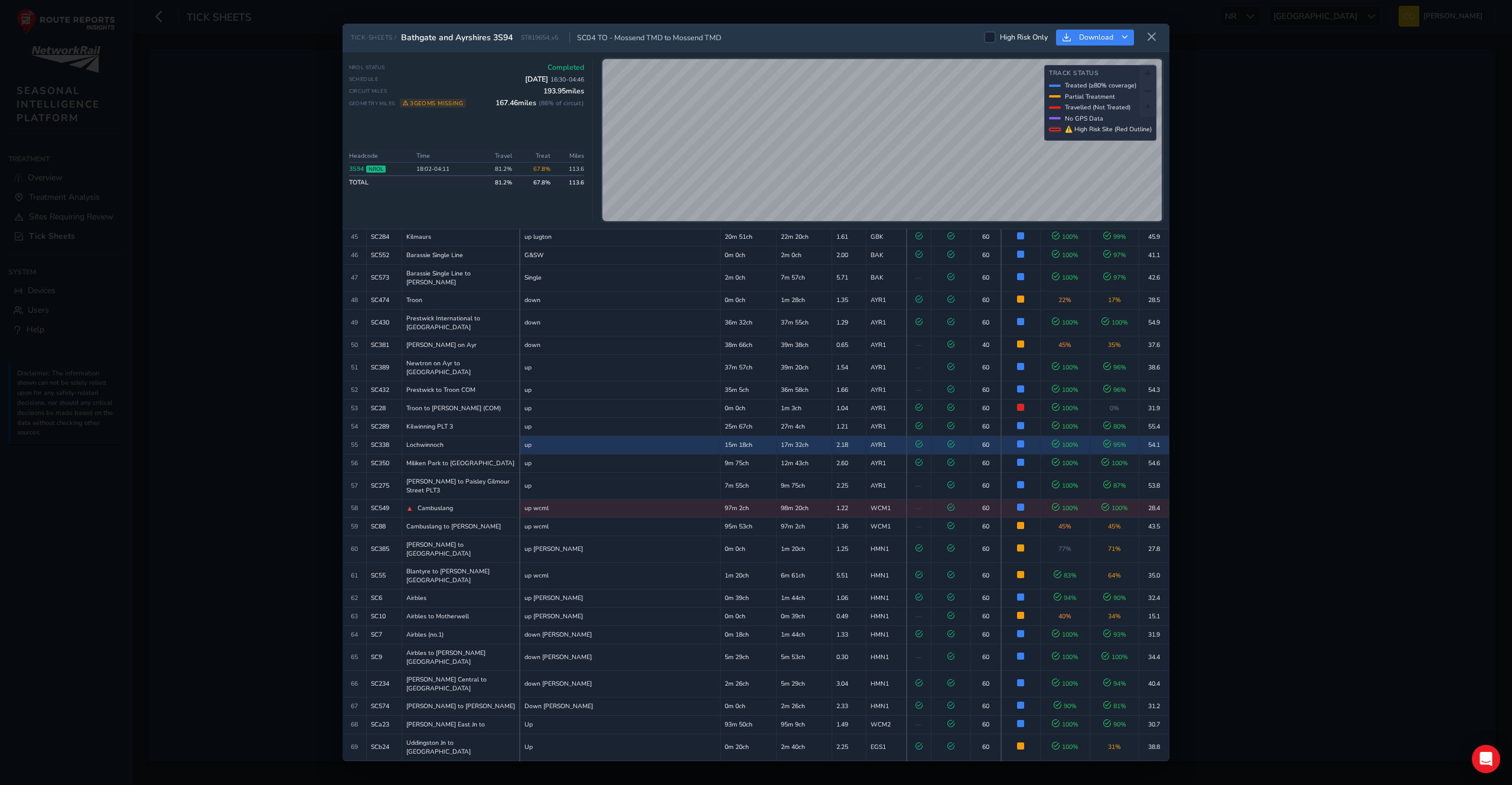
scroll to position [1125, 0]
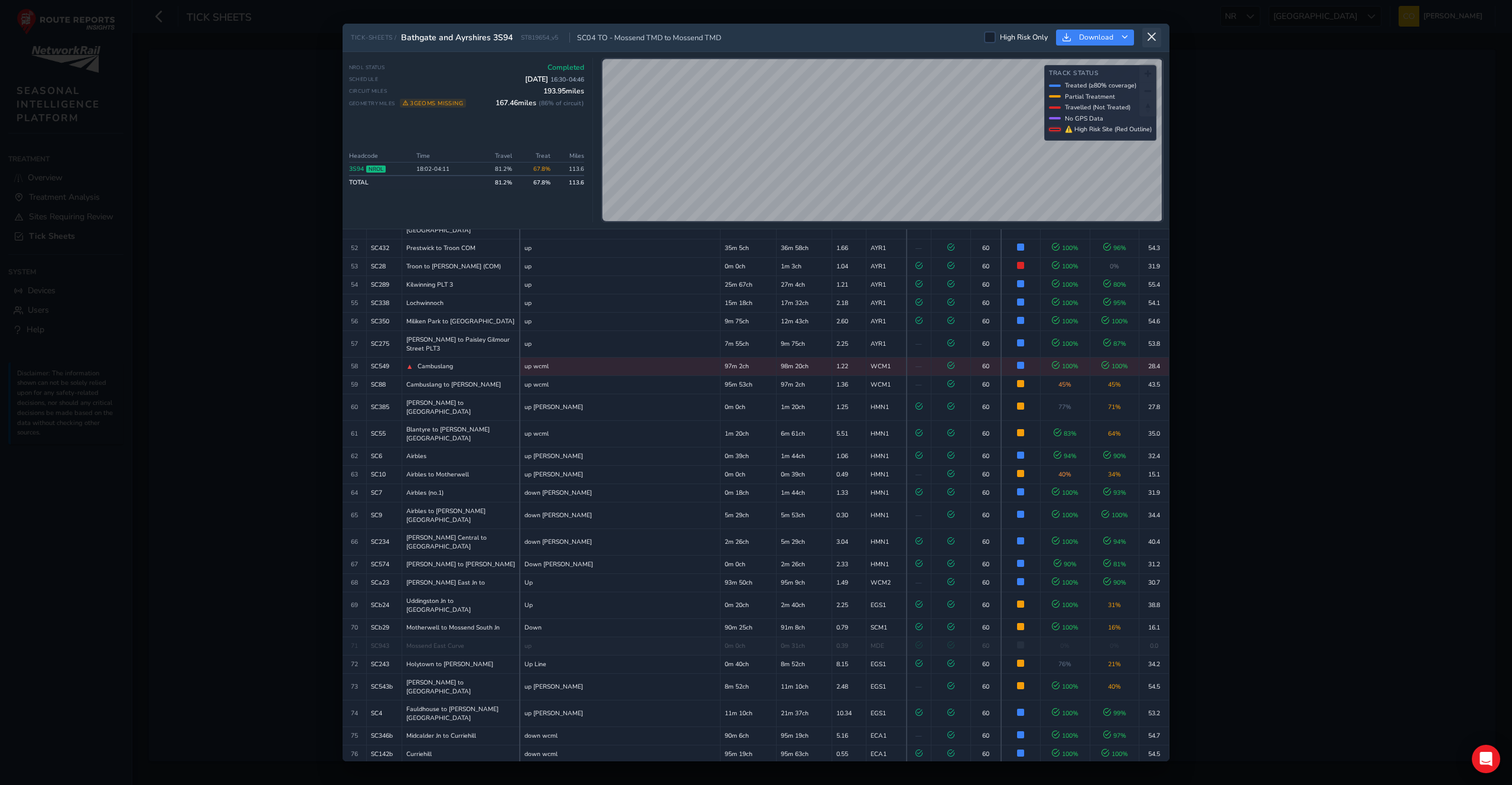
click at [1150, 35] on icon at bounding box center [1152, 37] width 11 height 11
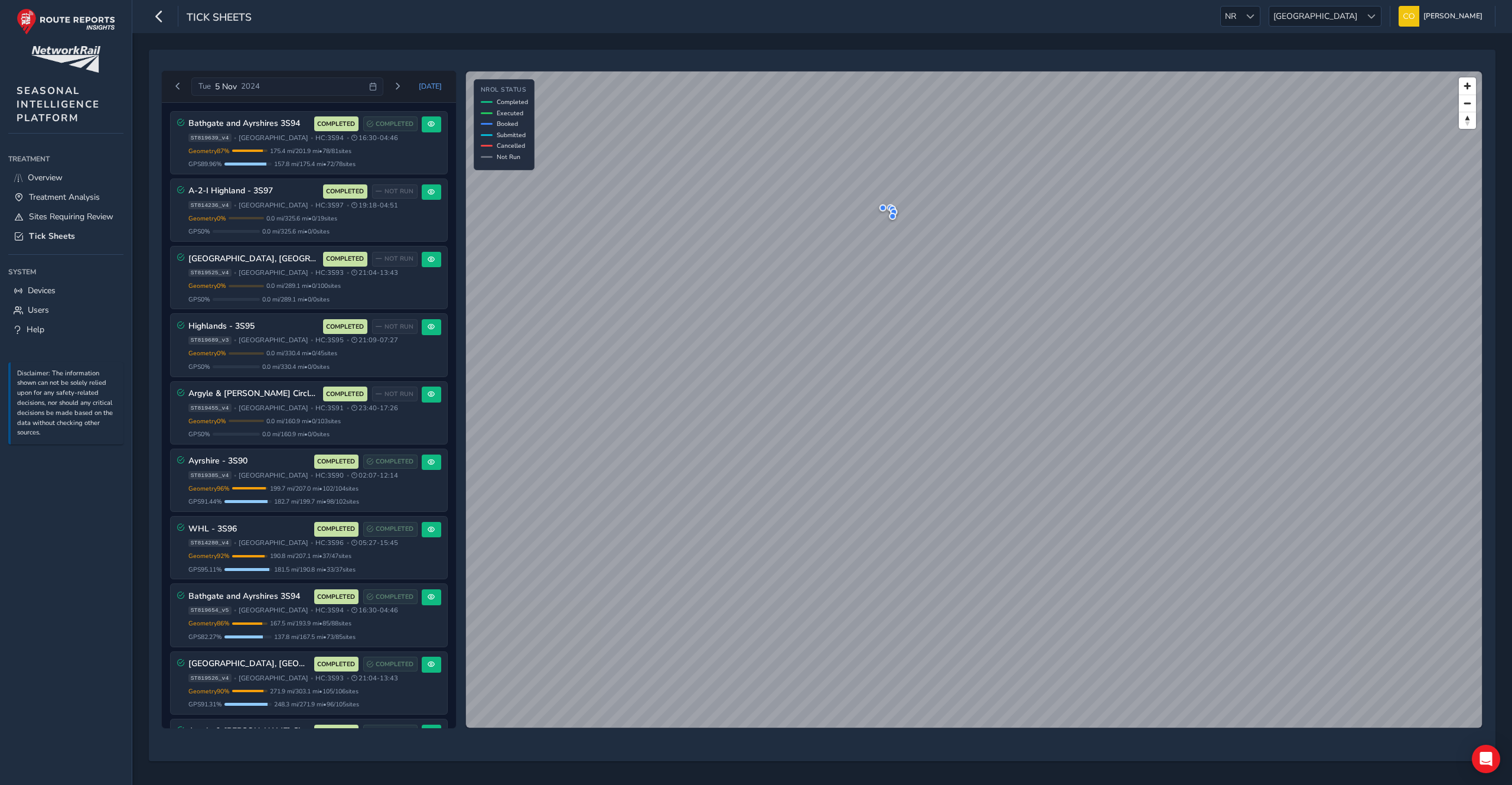
scroll to position [62, 0]
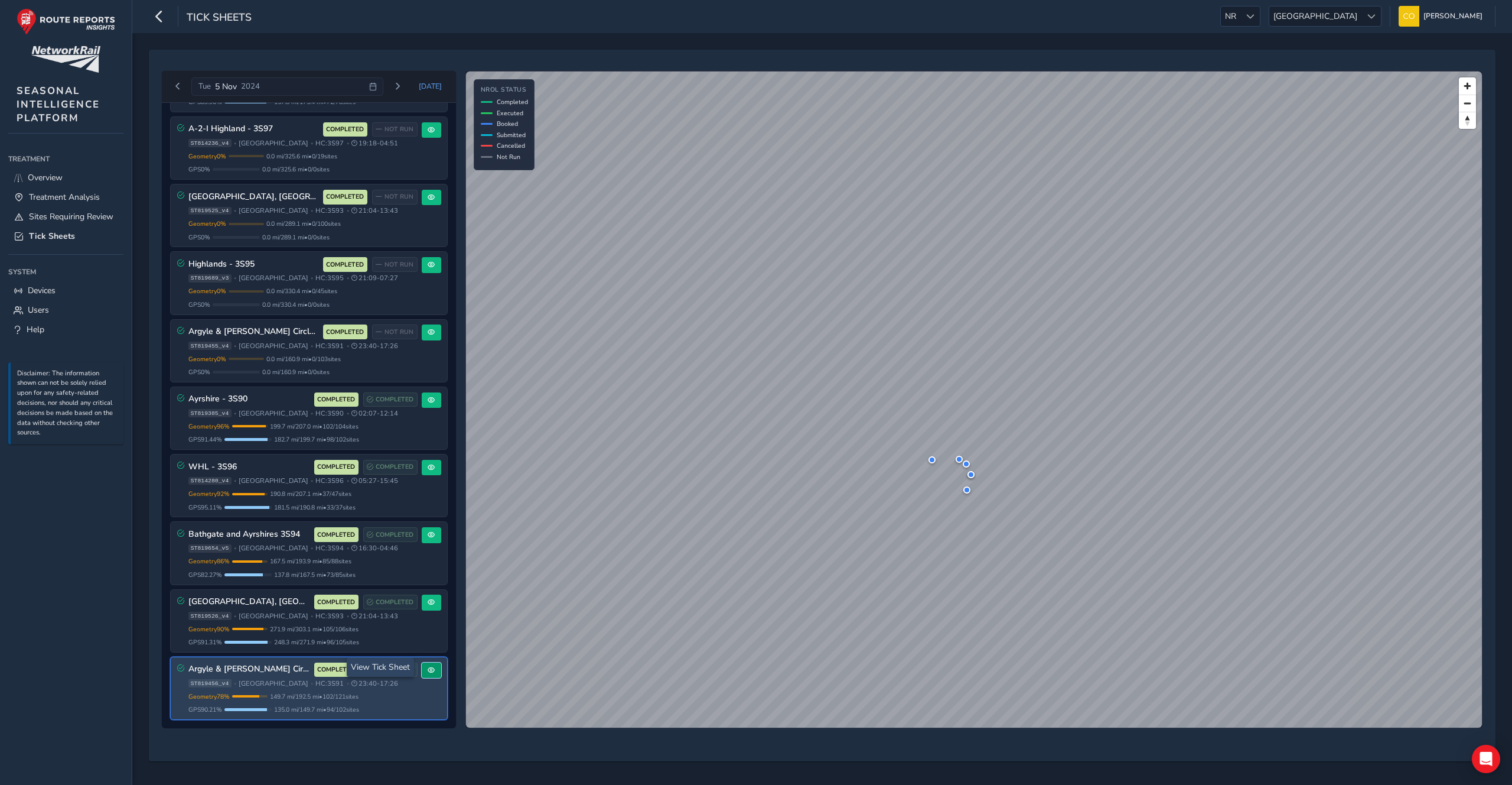
click at [428, 666] on span at bounding box center [431, 669] width 7 height 7
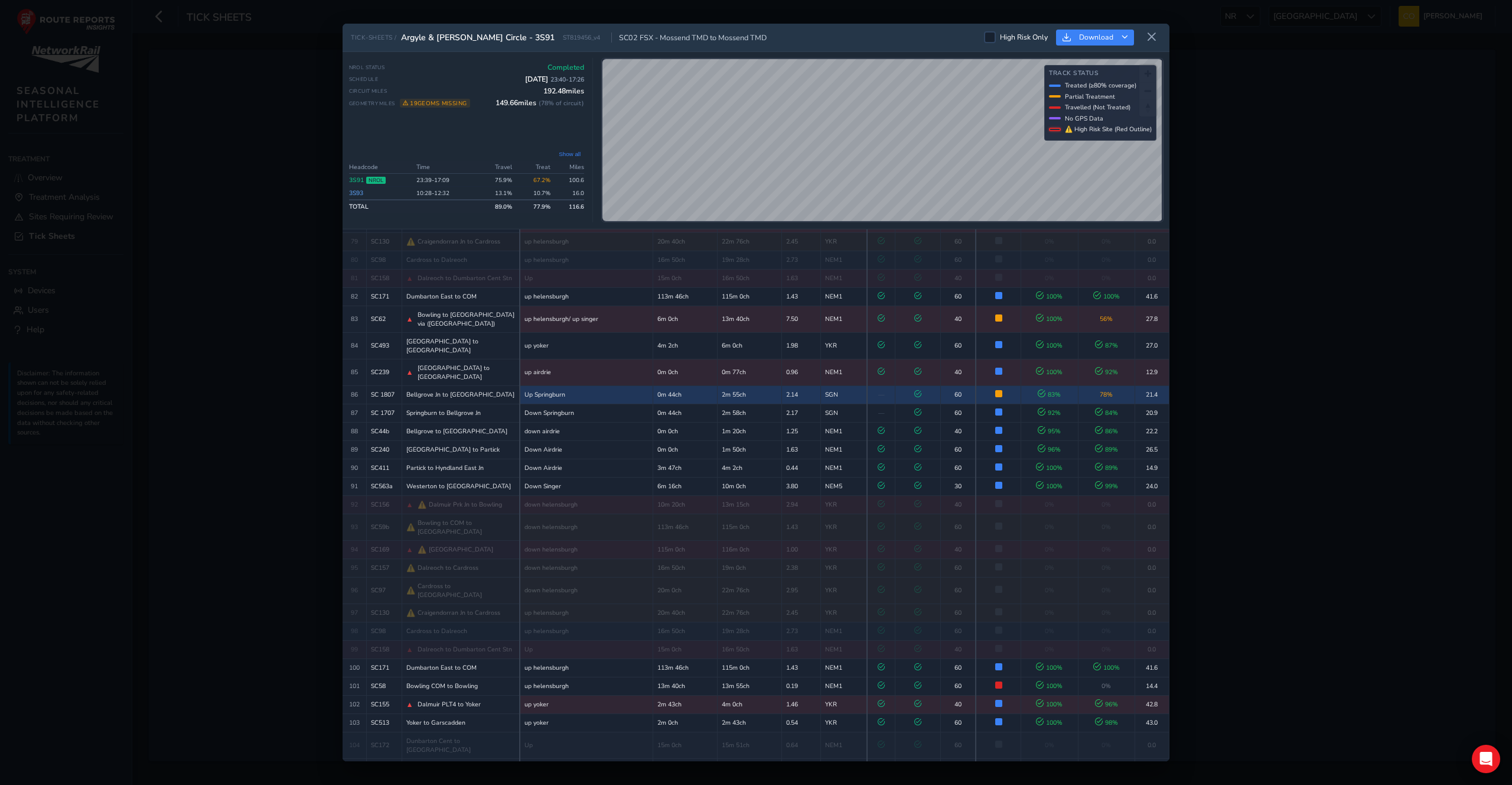
scroll to position [1892, 0]
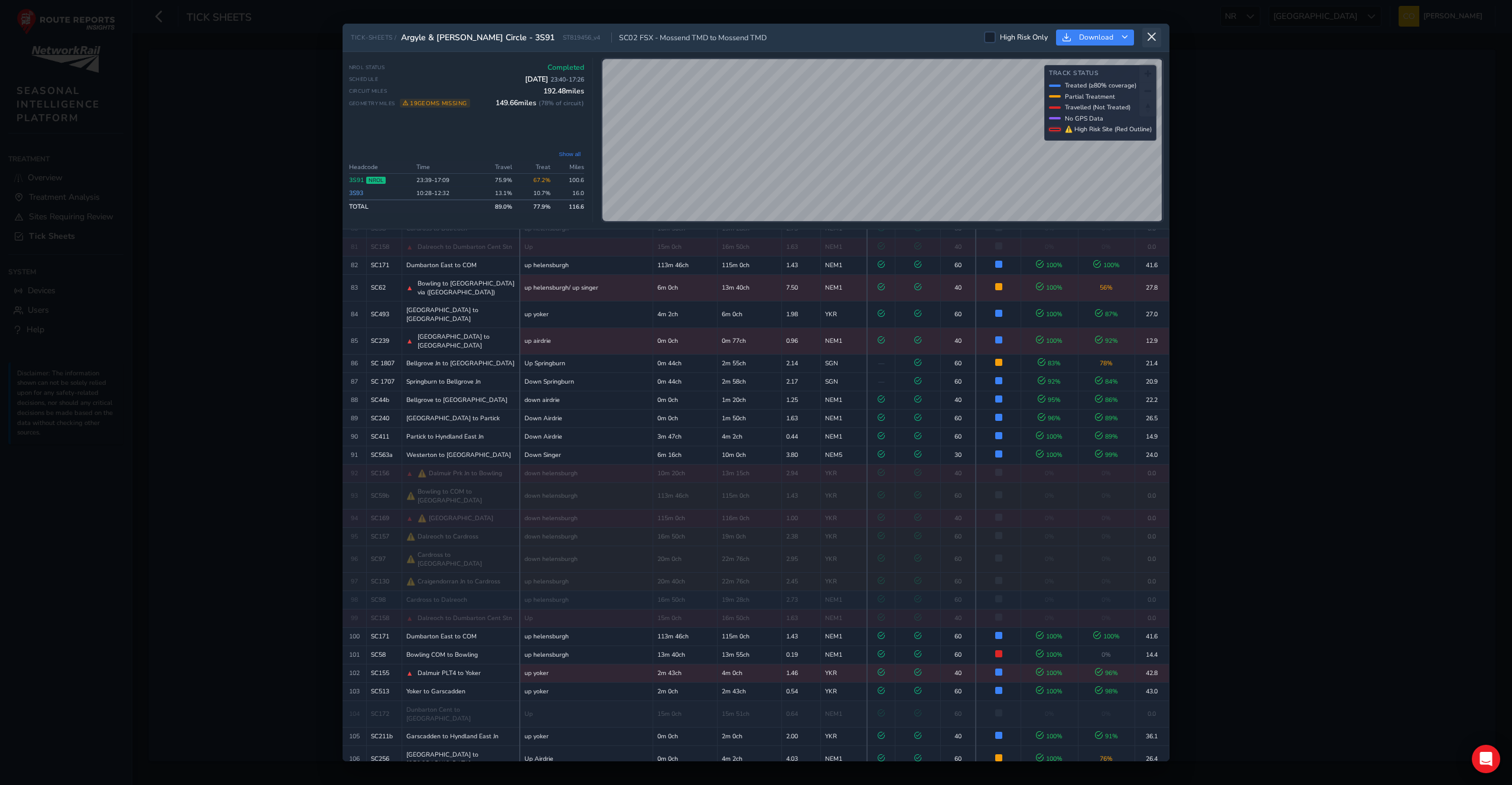
click at [1153, 36] on icon at bounding box center [1152, 37] width 11 height 11
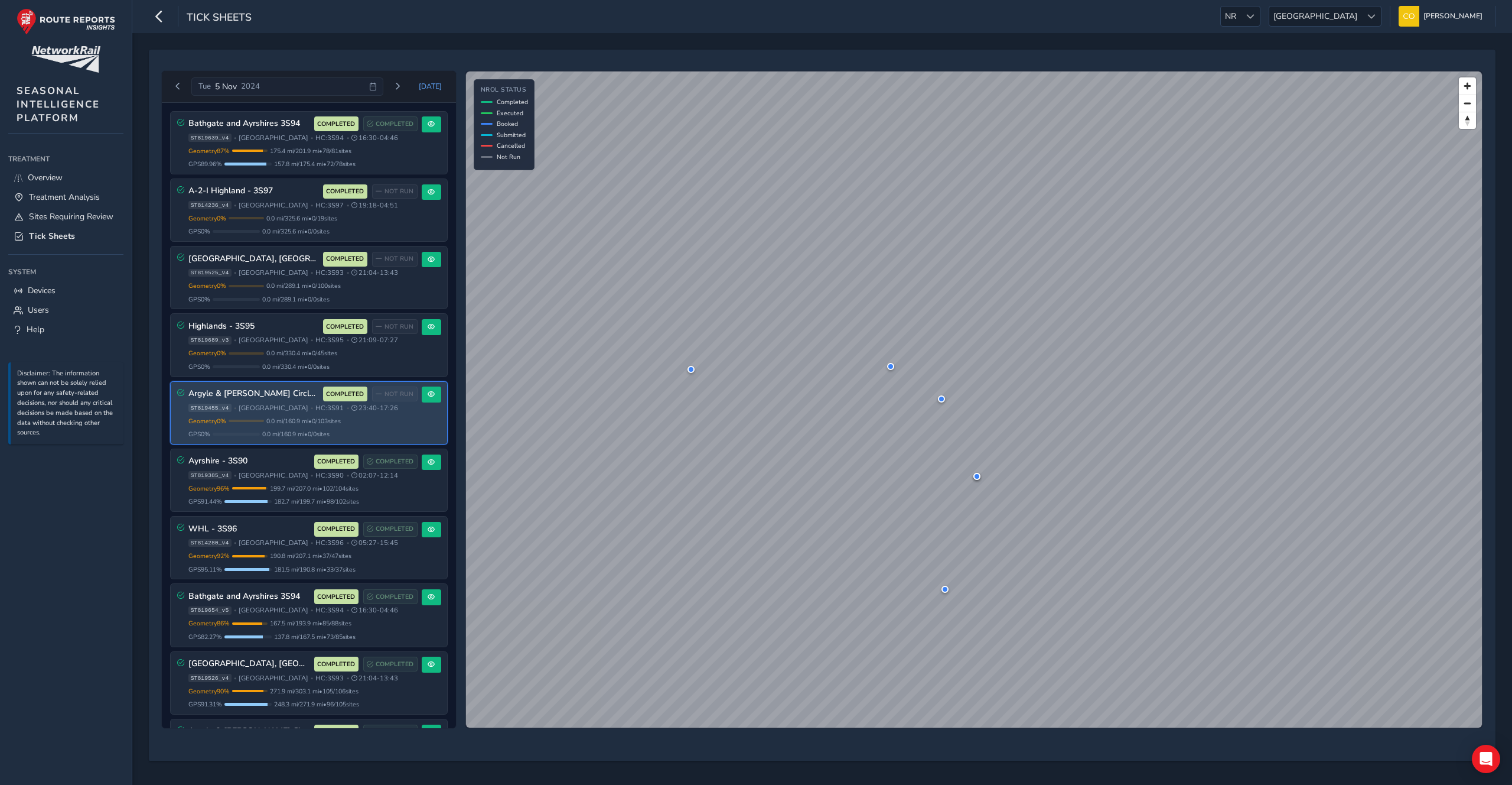
scroll to position [62, 0]
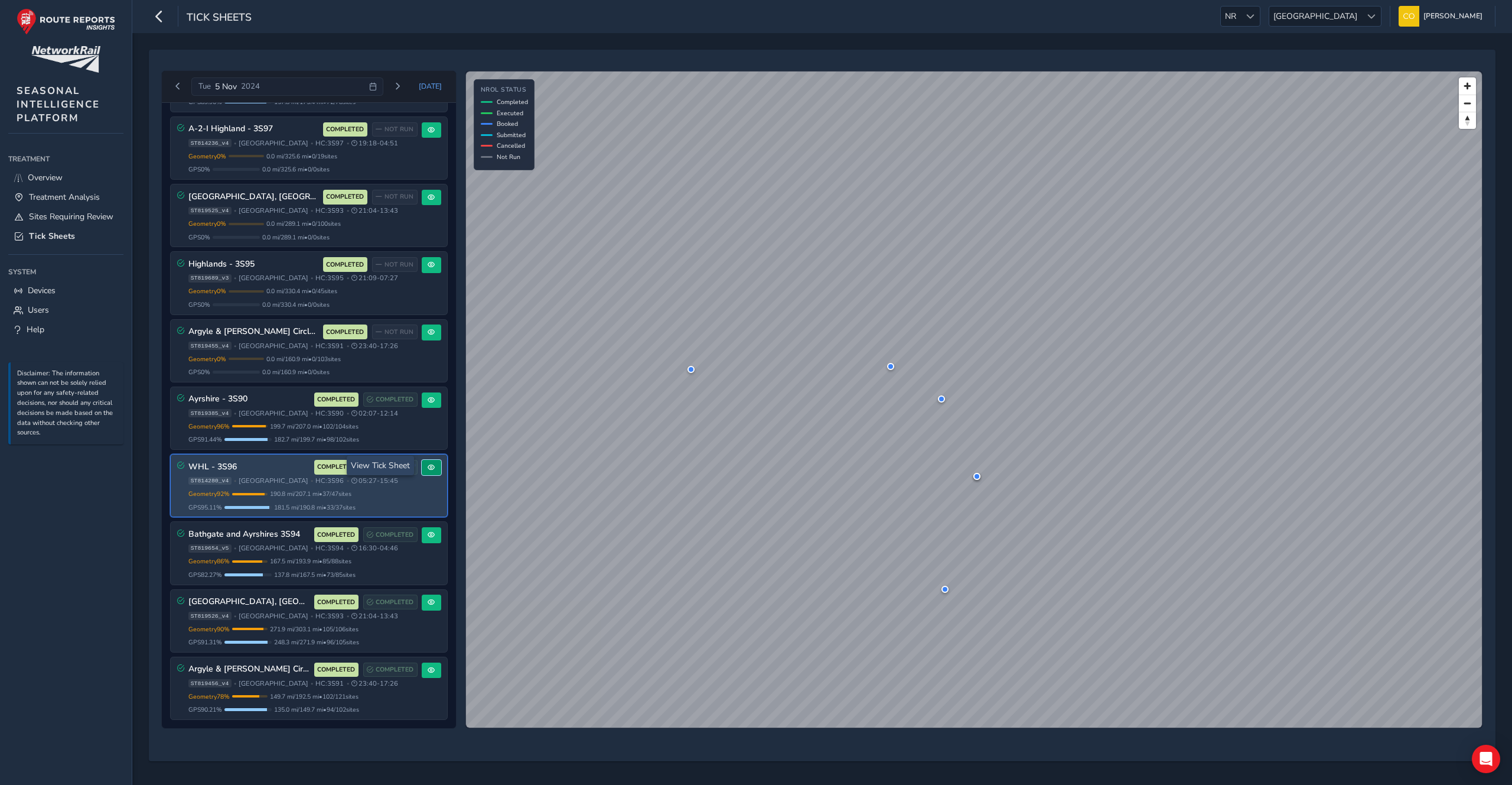
click at [428, 464] on span at bounding box center [431, 467] width 7 height 7
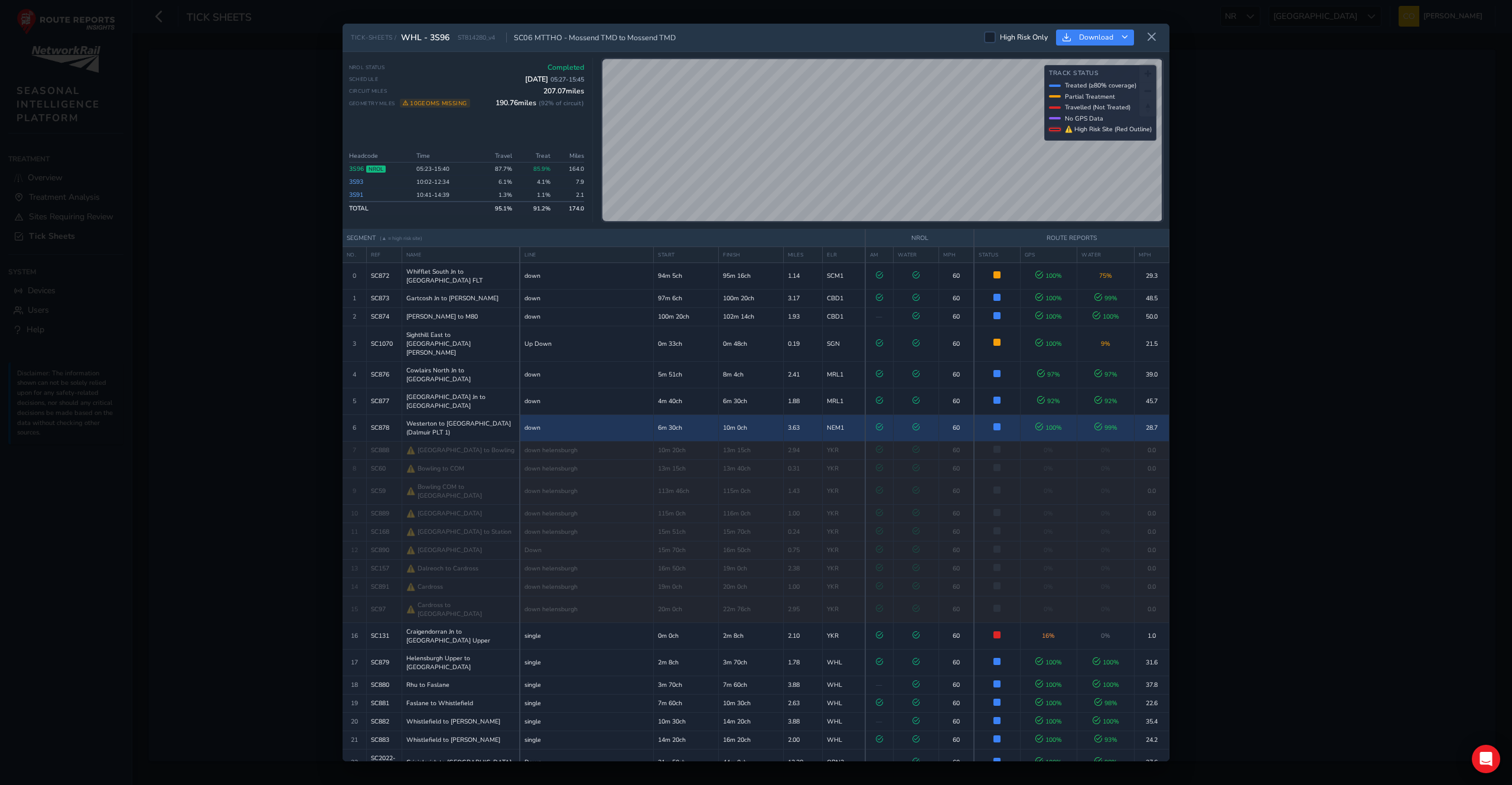
scroll to position [425, 0]
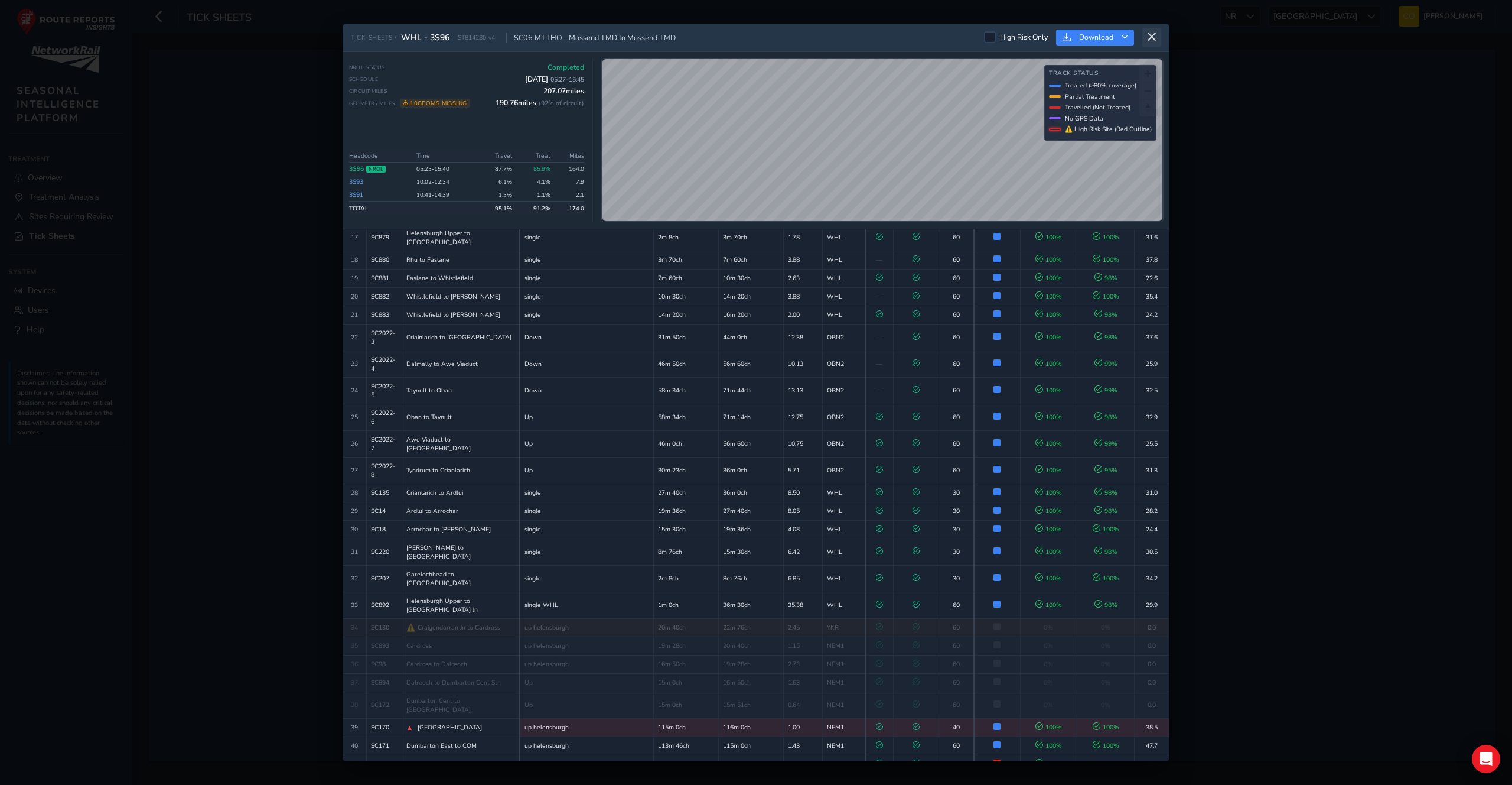
click at [1149, 44] on button at bounding box center [1151, 38] width 19 height 20
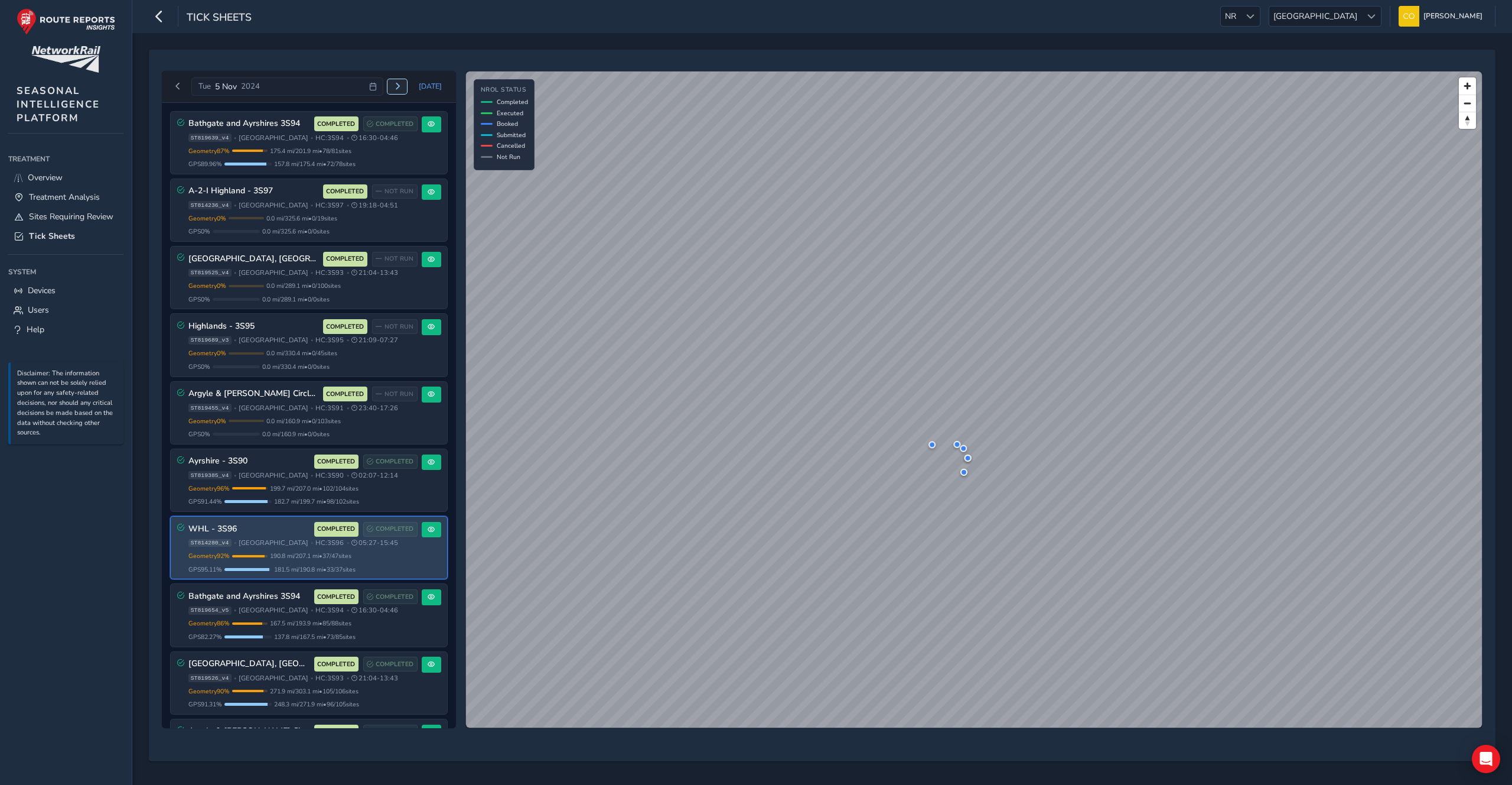
click at [405, 84] on button "Next day" at bounding box center [397, 86] width 20 height 15
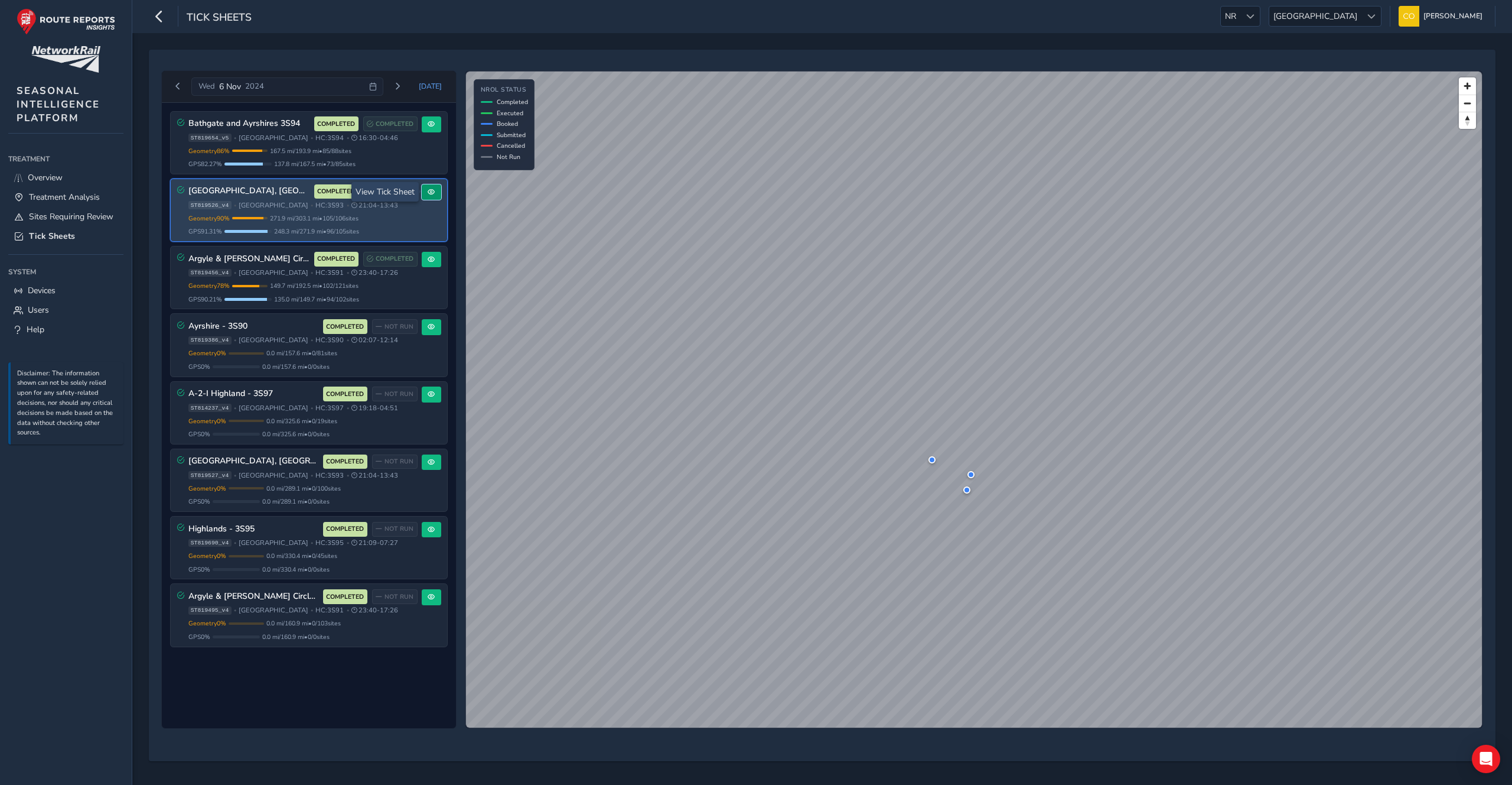
click at [423, 187] on button at bounding box center [432, 192] width 20 height 16
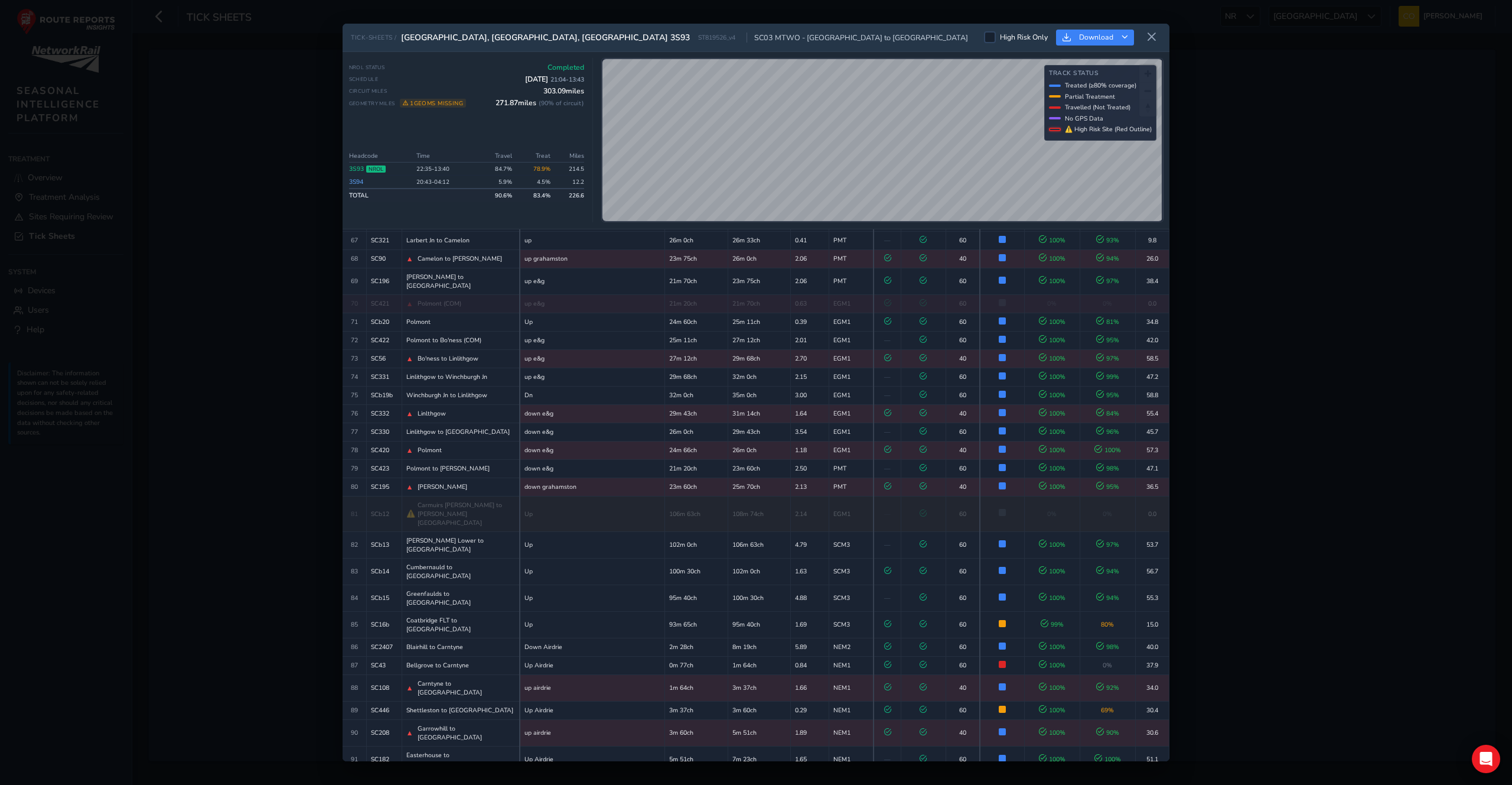
scroll to position [1496, 0]
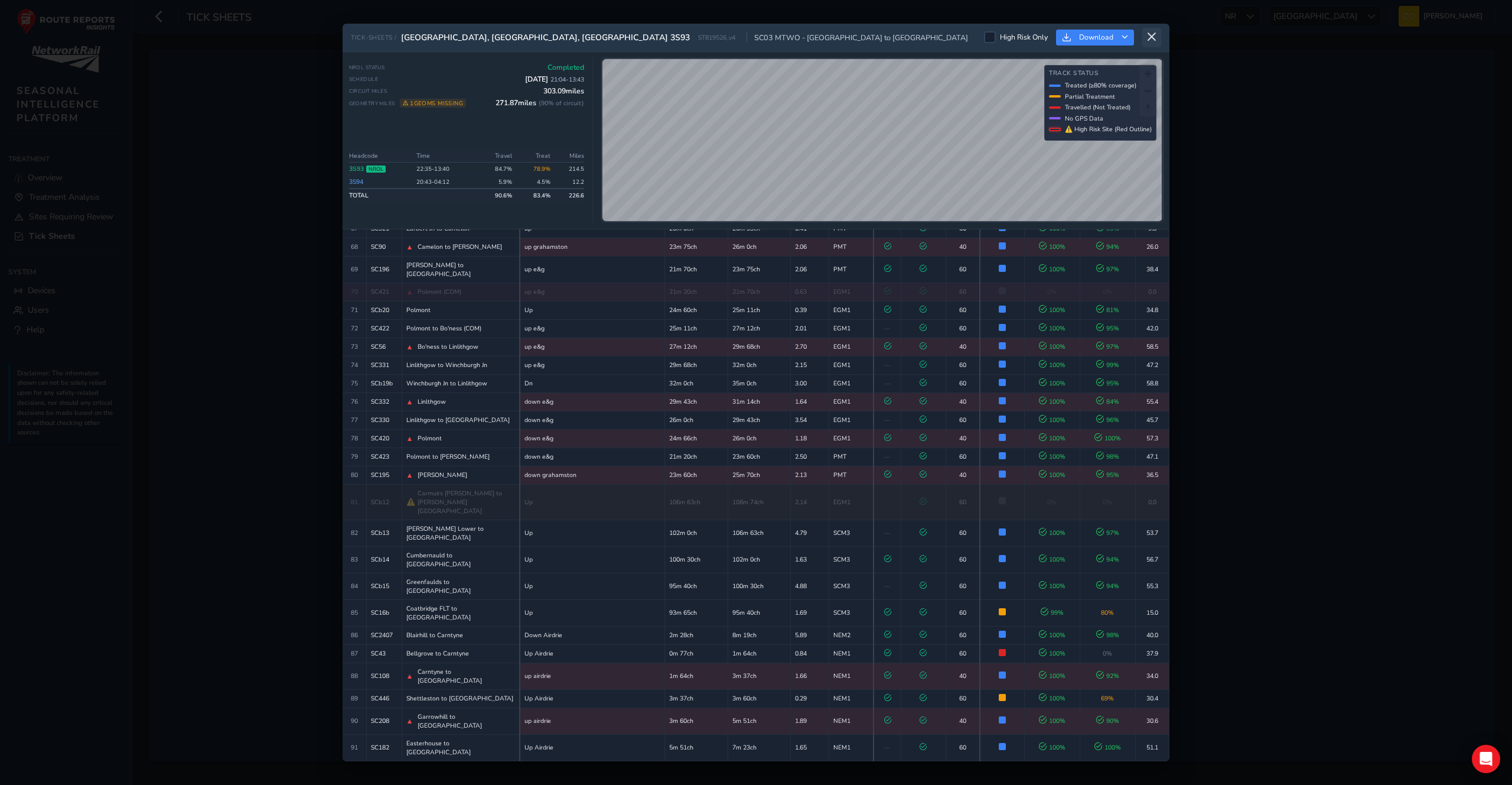
click at [1148, 40] on icon at bounding box center [1152, 37] width 11 height 11
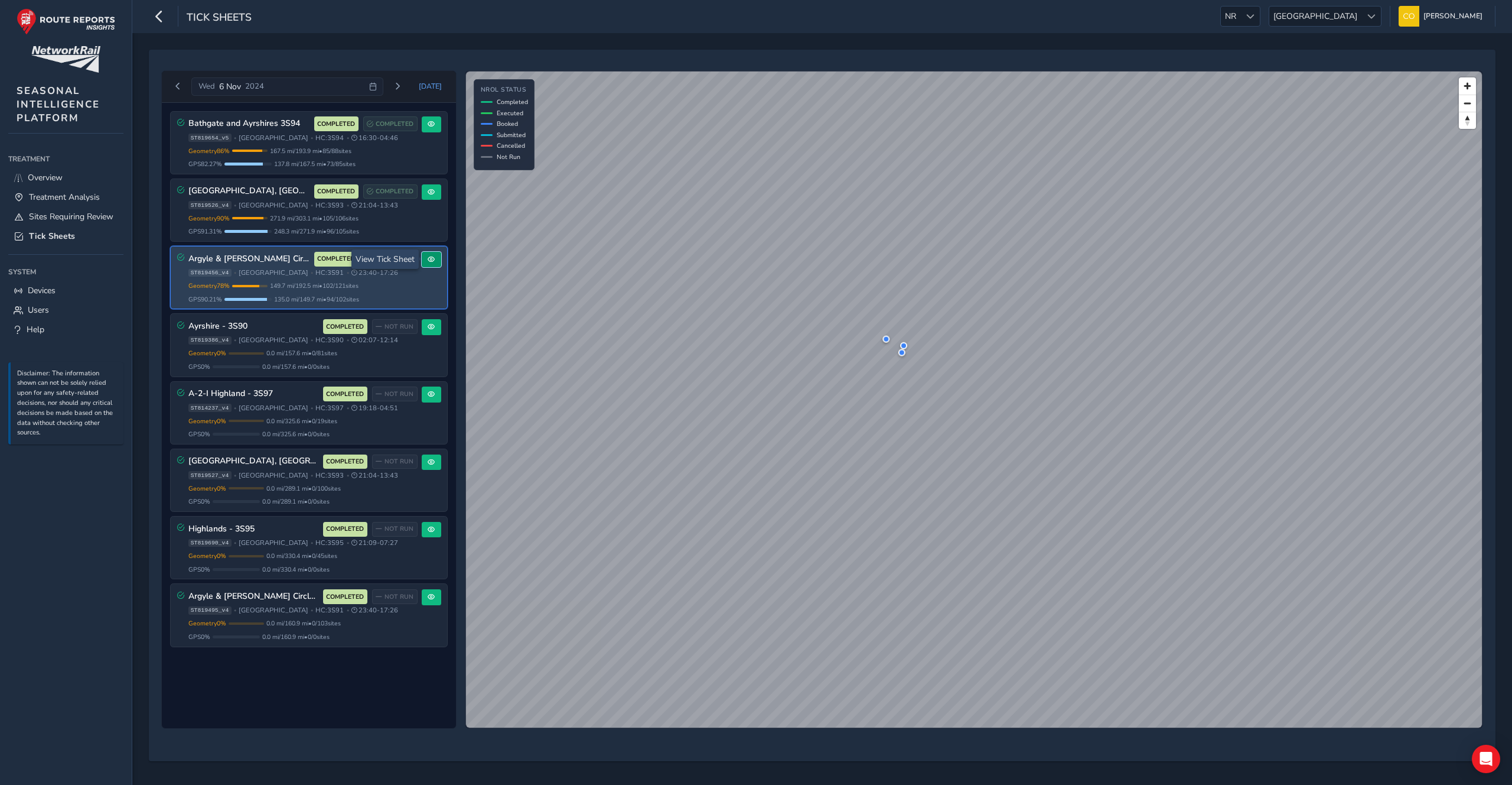
click at [428, 256] on span at bounding box center [431, 259] width 7 height 7
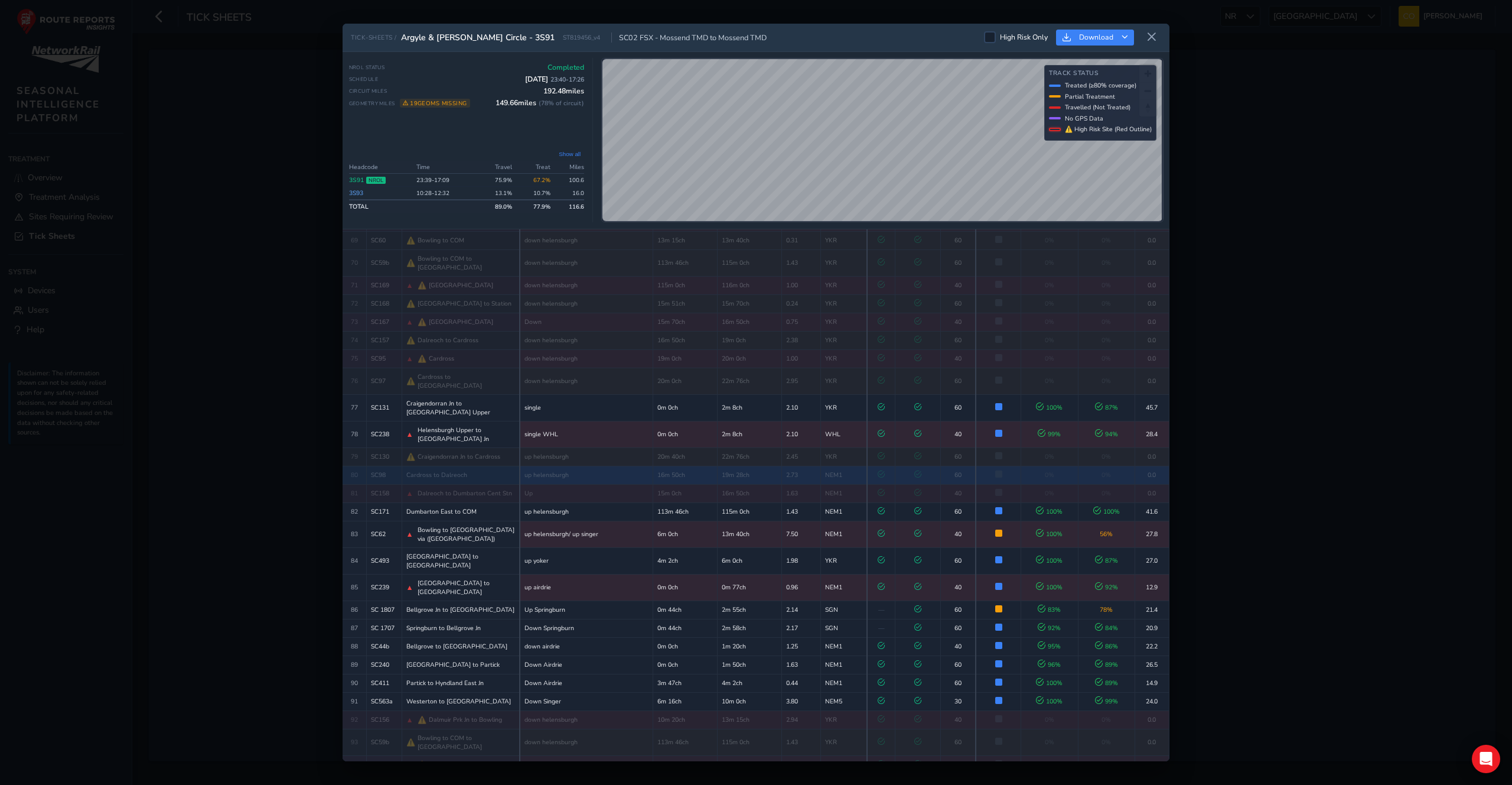
scroll to position [1892, 0]
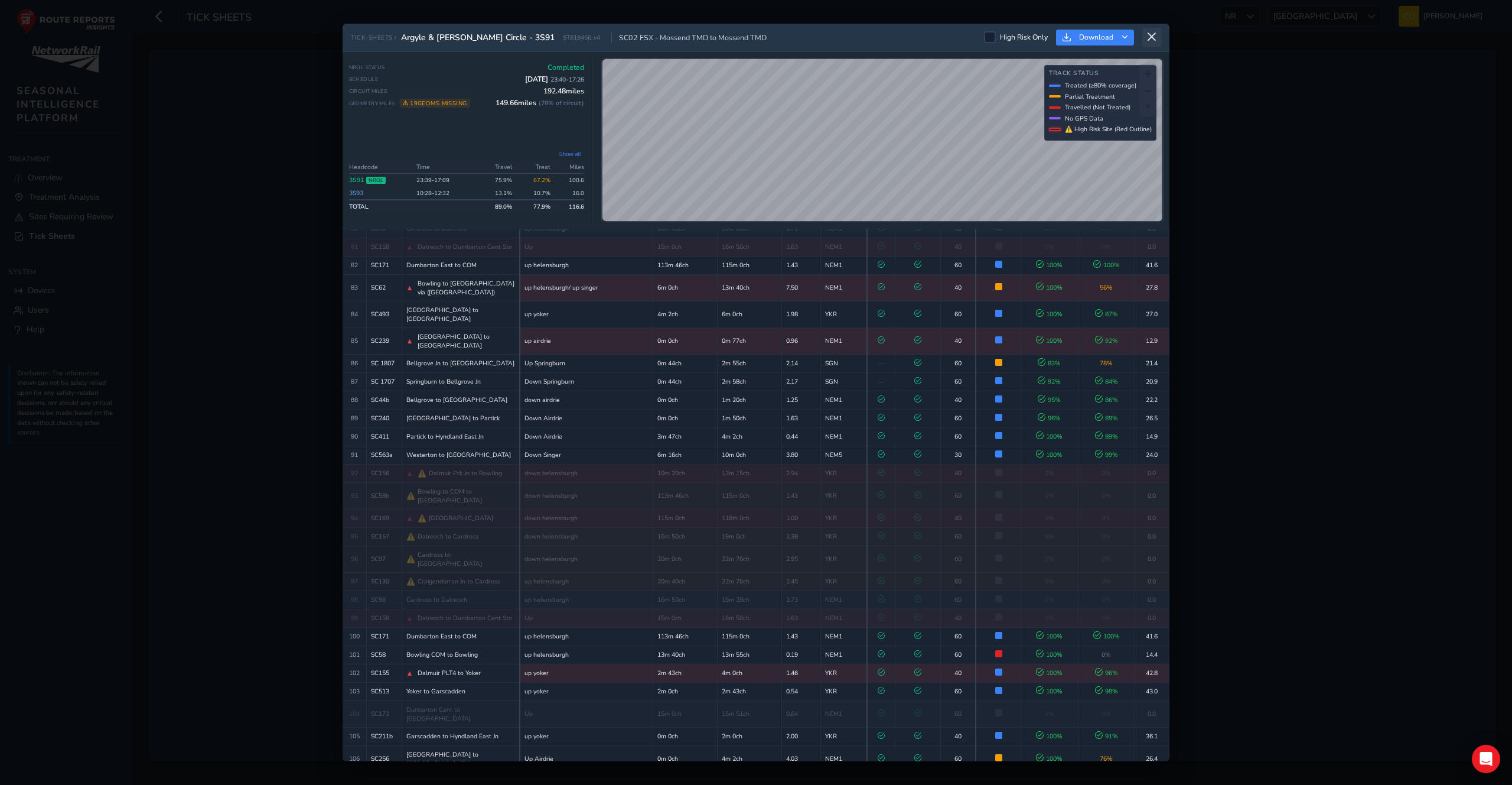
click at [1153, 35] on icon at bounding box center [1152, 37] width 11 height 11
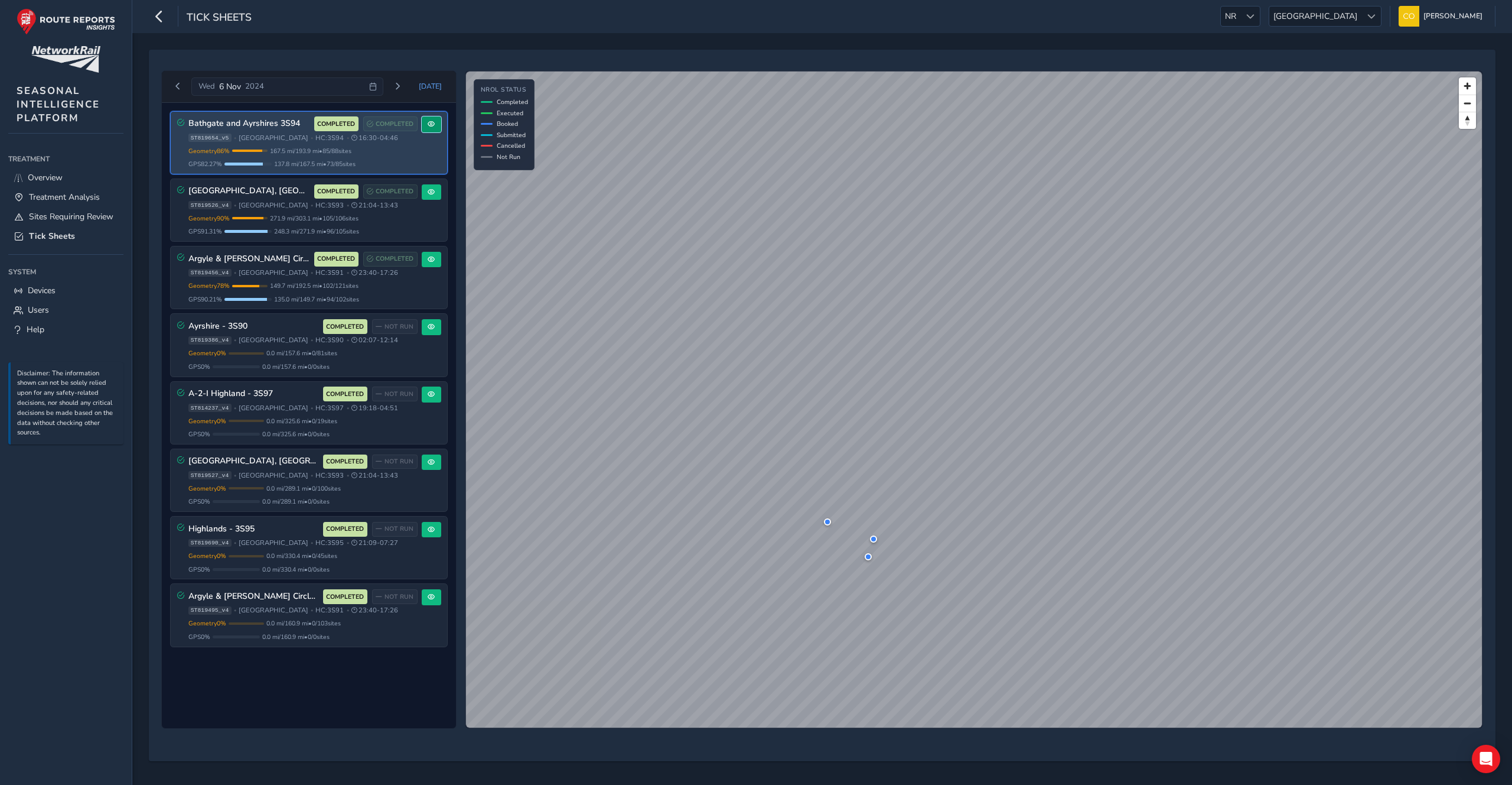
click at [430, 131] on button at bounding box center [432, 124] width 20 height 16
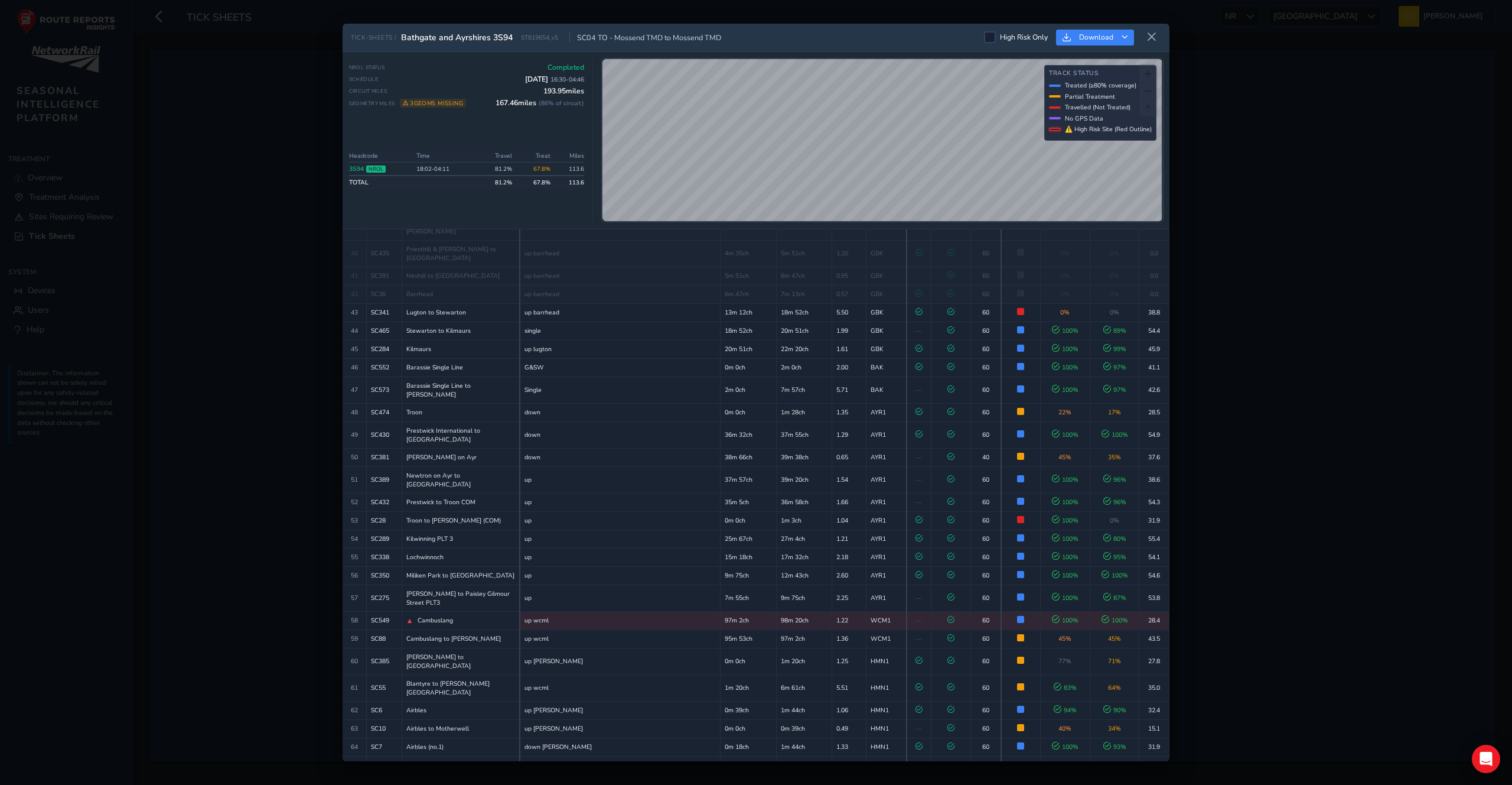
scroll to position [1125, 0]
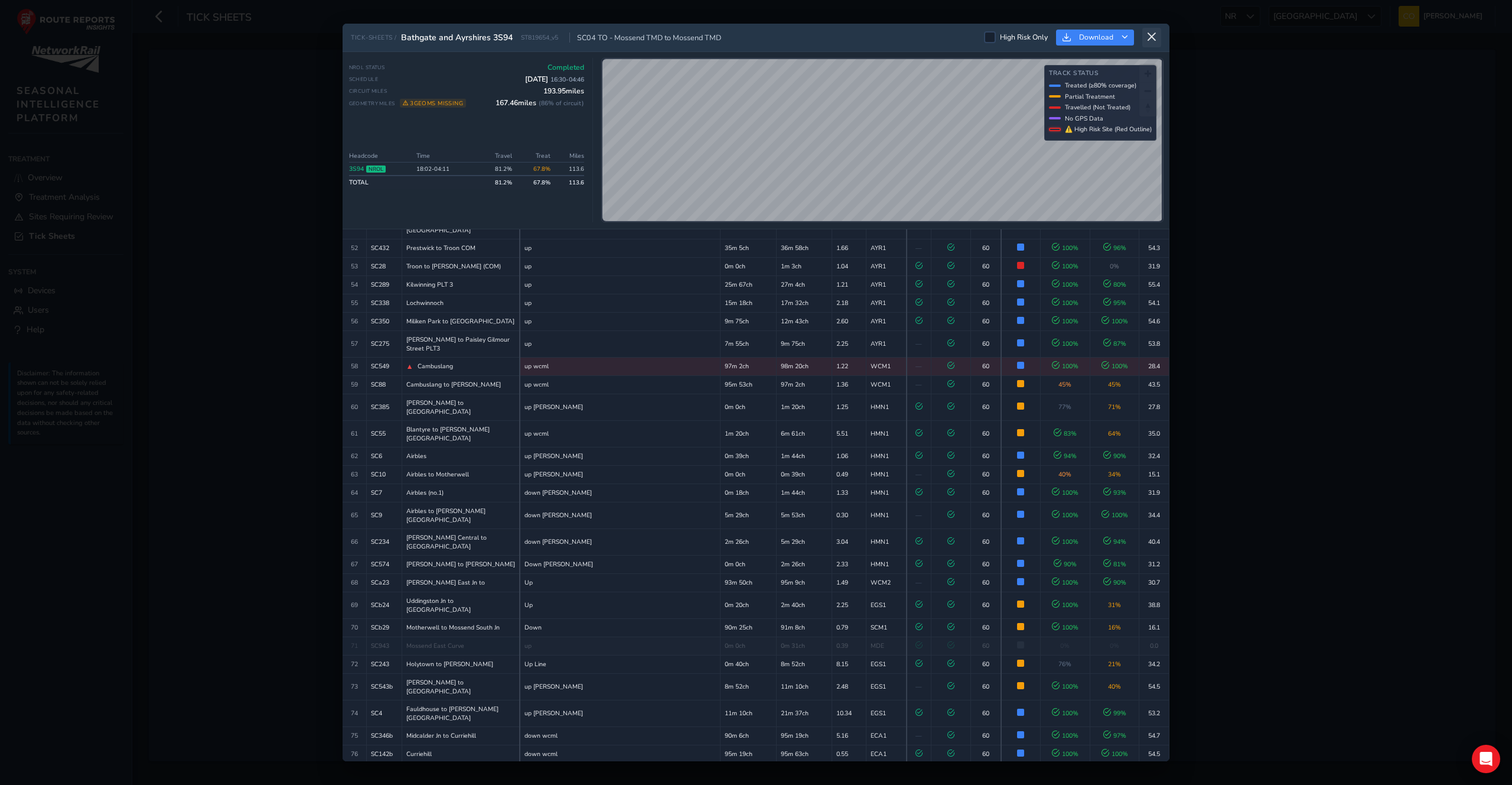
click at [1151, 41] on icon at bounding box center [1152, 37] width 11 height 11
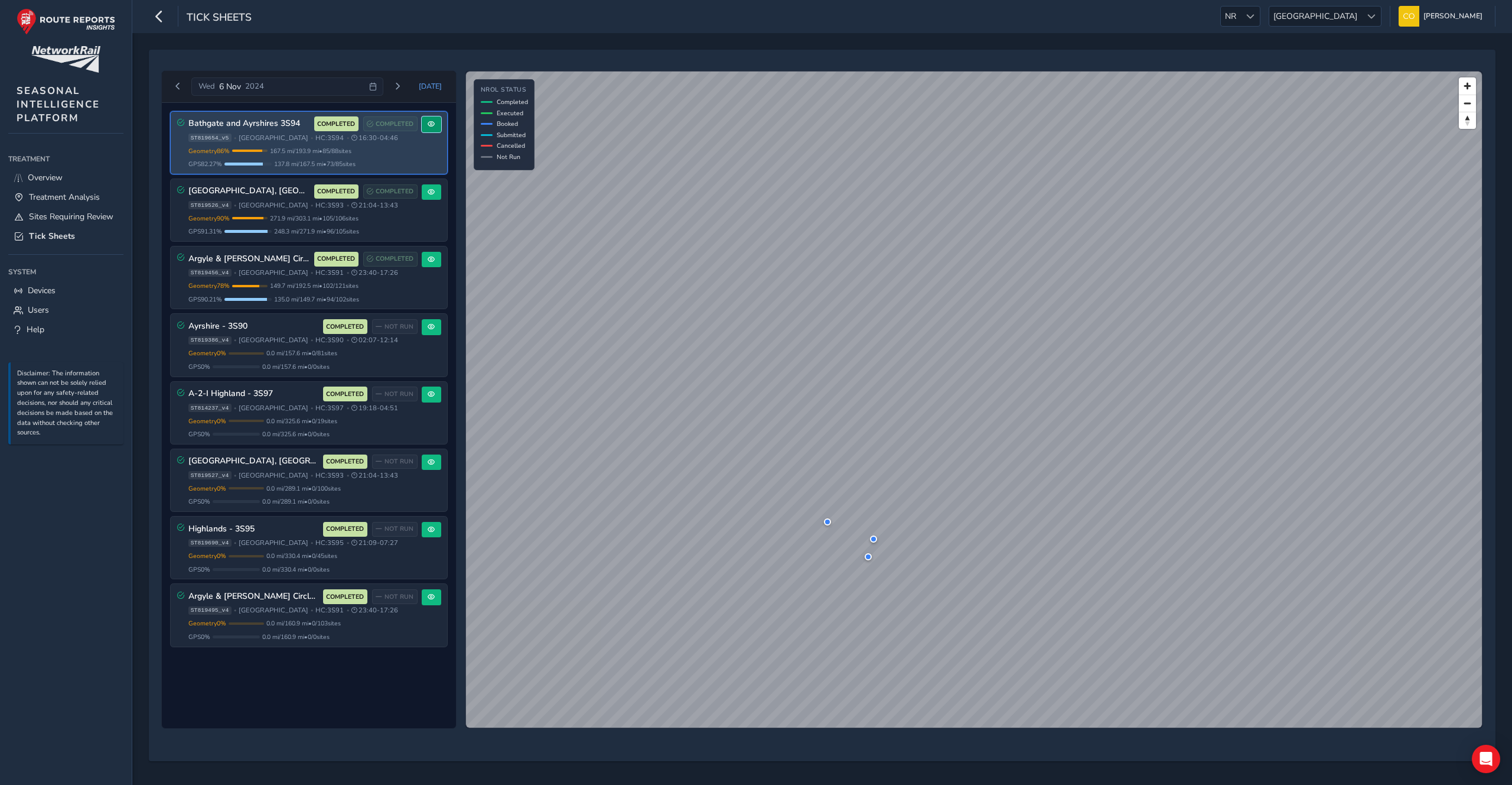
click at [428, 121] on span at bounding box center [431, 123] width 7 height 7
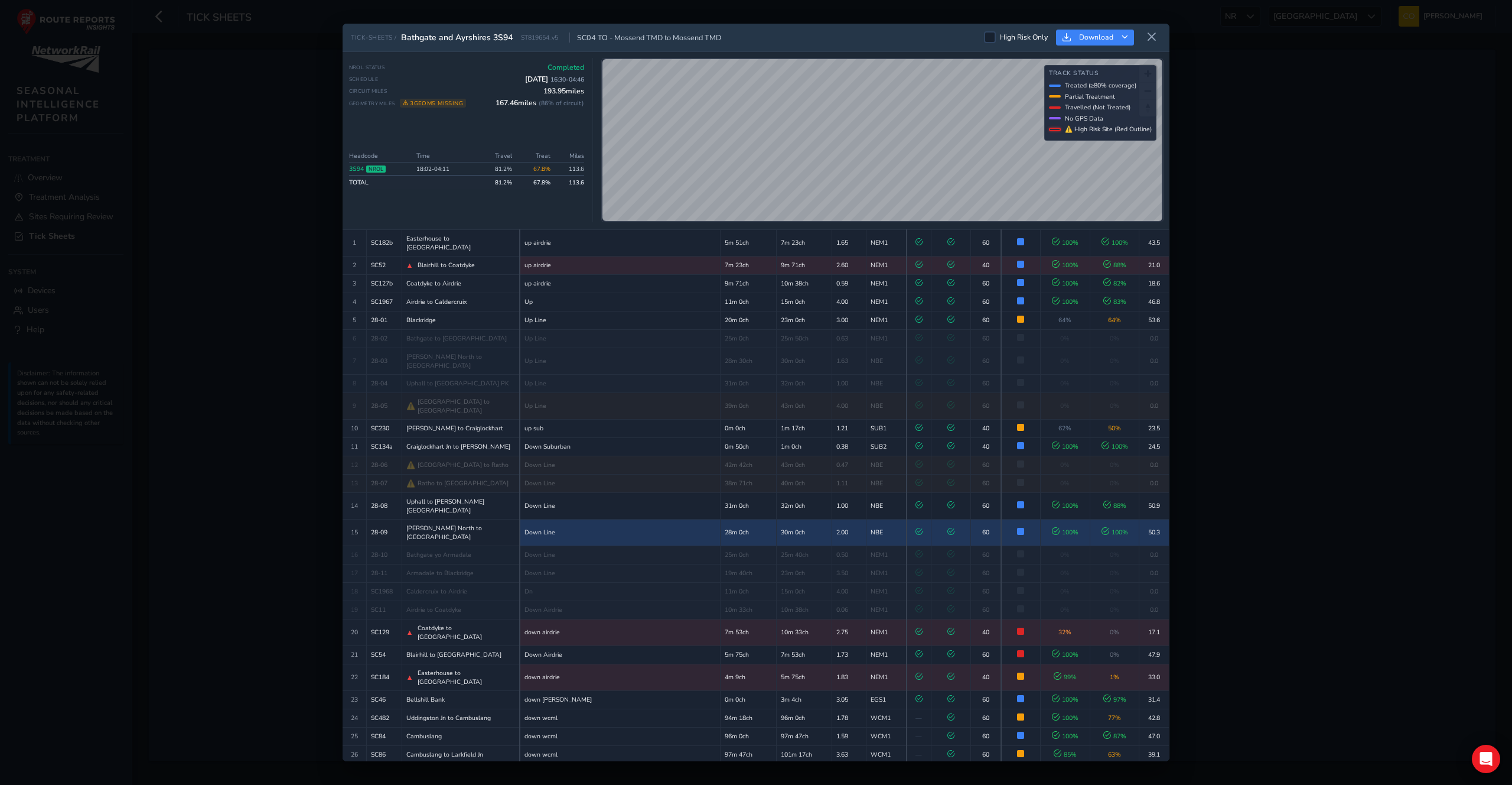
scroll to position [77, 0]
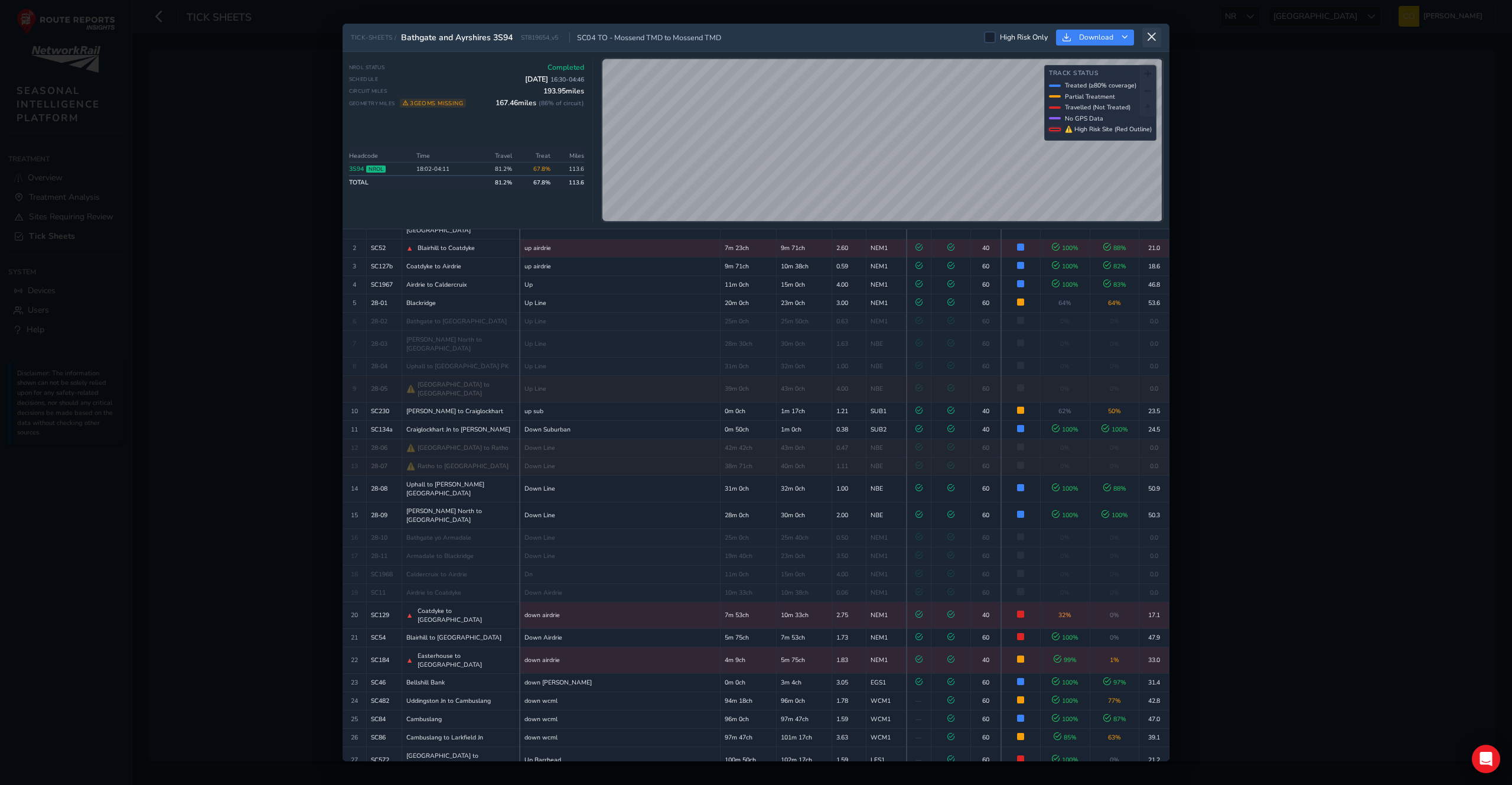
click at [1142, 37] on button at bounding box center [1151, 38] width 19 height 20
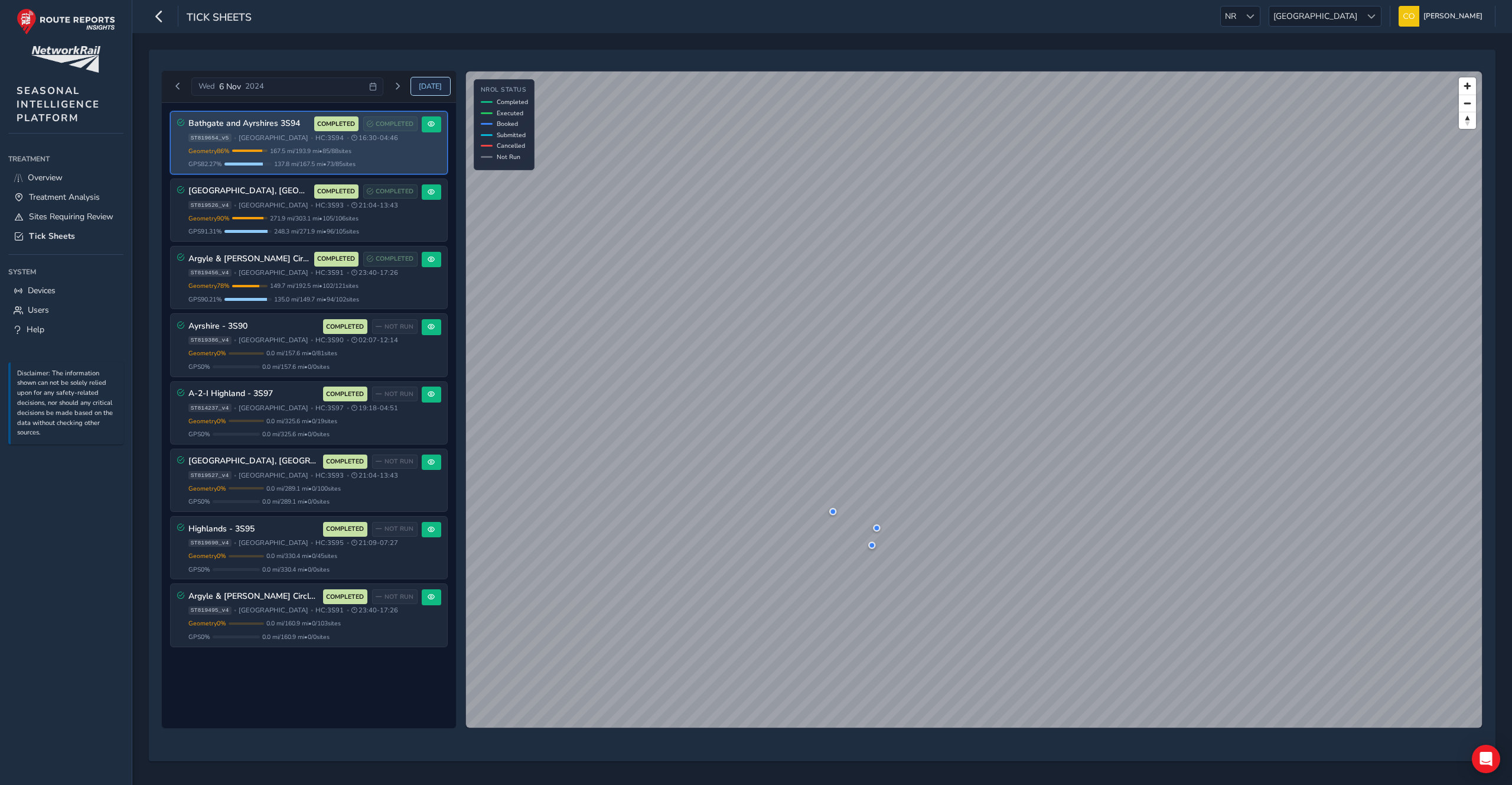
click at [426, 92] on button "Today" at bounding box center [431, 86] width 39 height 18
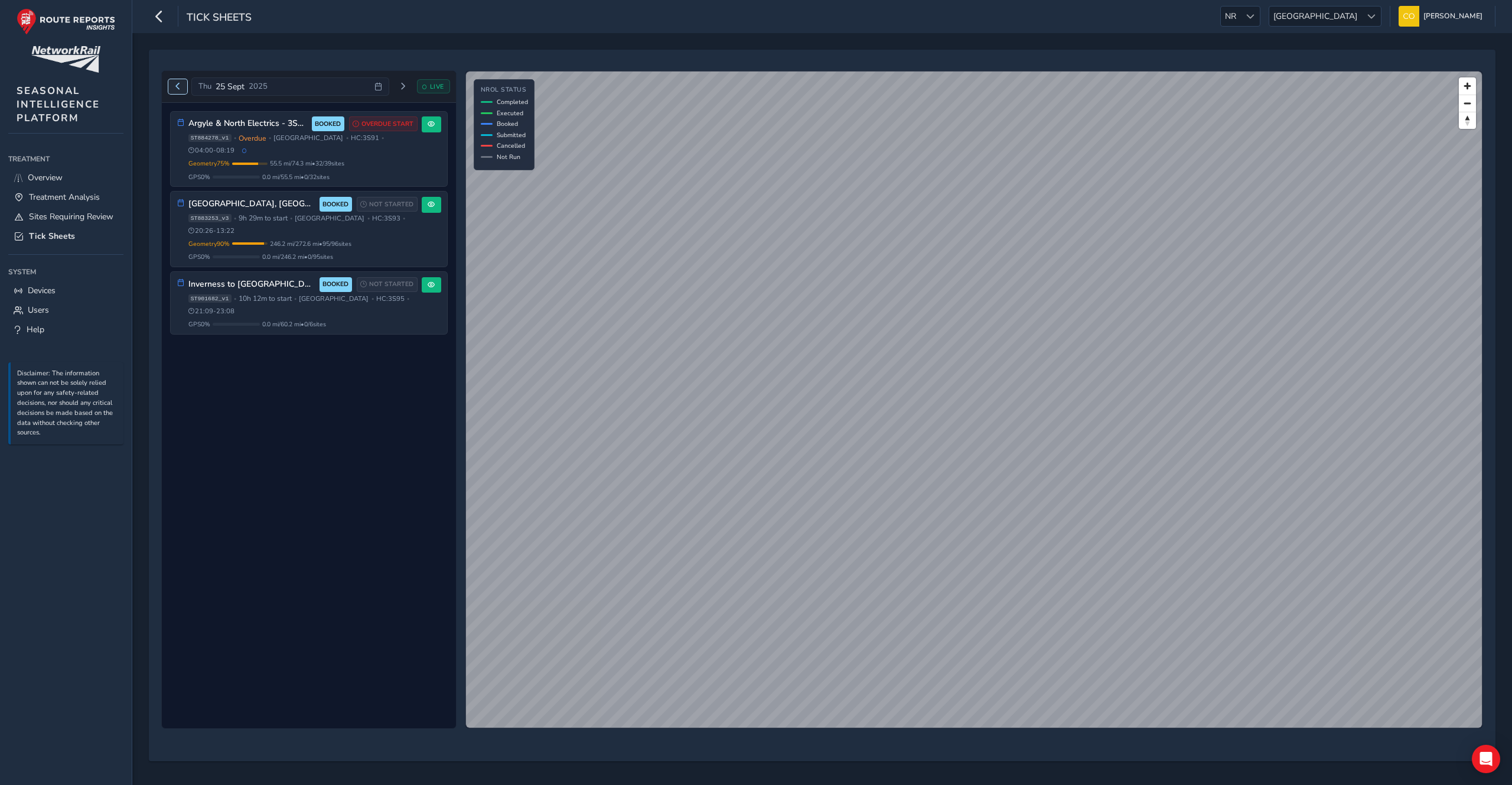
click at [177, 88] on span "Previous day" at bounding box center [177, 86] width 7 height 7
click at [177, 88] on div "Thu 25 Sept 2025 LIVE" at bounding box center [309, 86] width 282 height 19
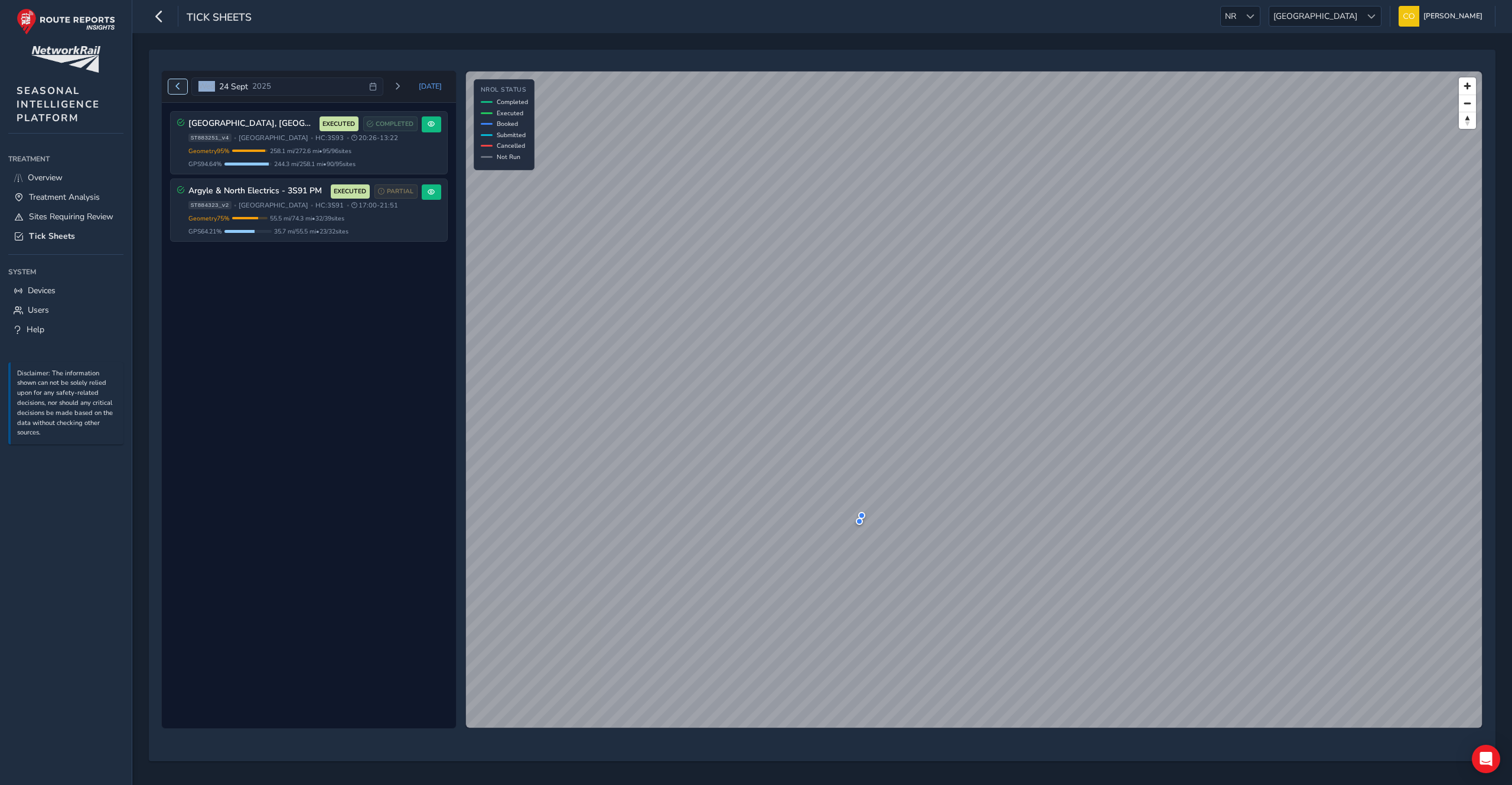
click at [177, 88] on span "Previous day" at bounding box center [177, 86] width 7 height 7
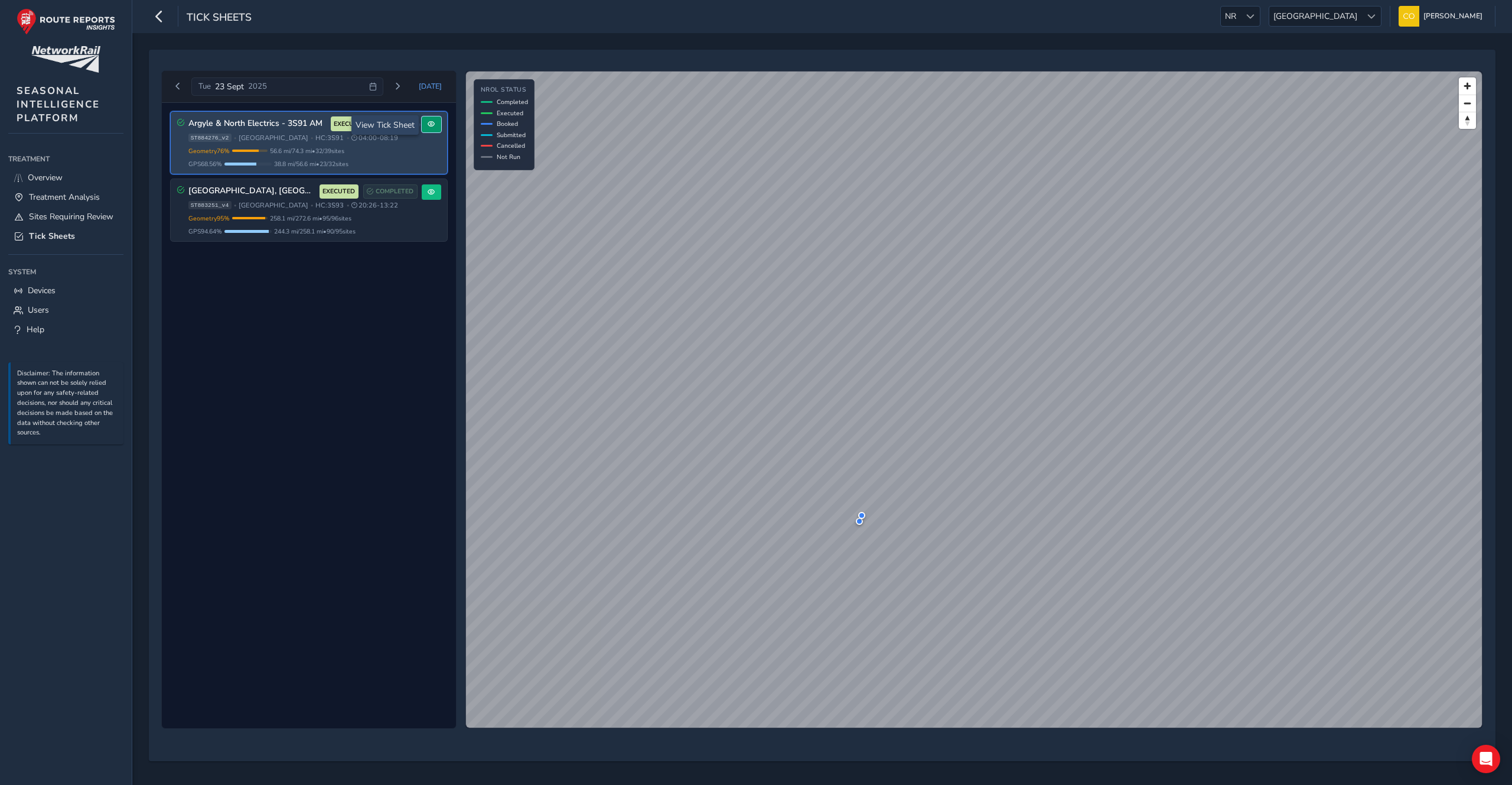
click at [431, 124] on span at bounding box center [431, 123] width 7 height 7
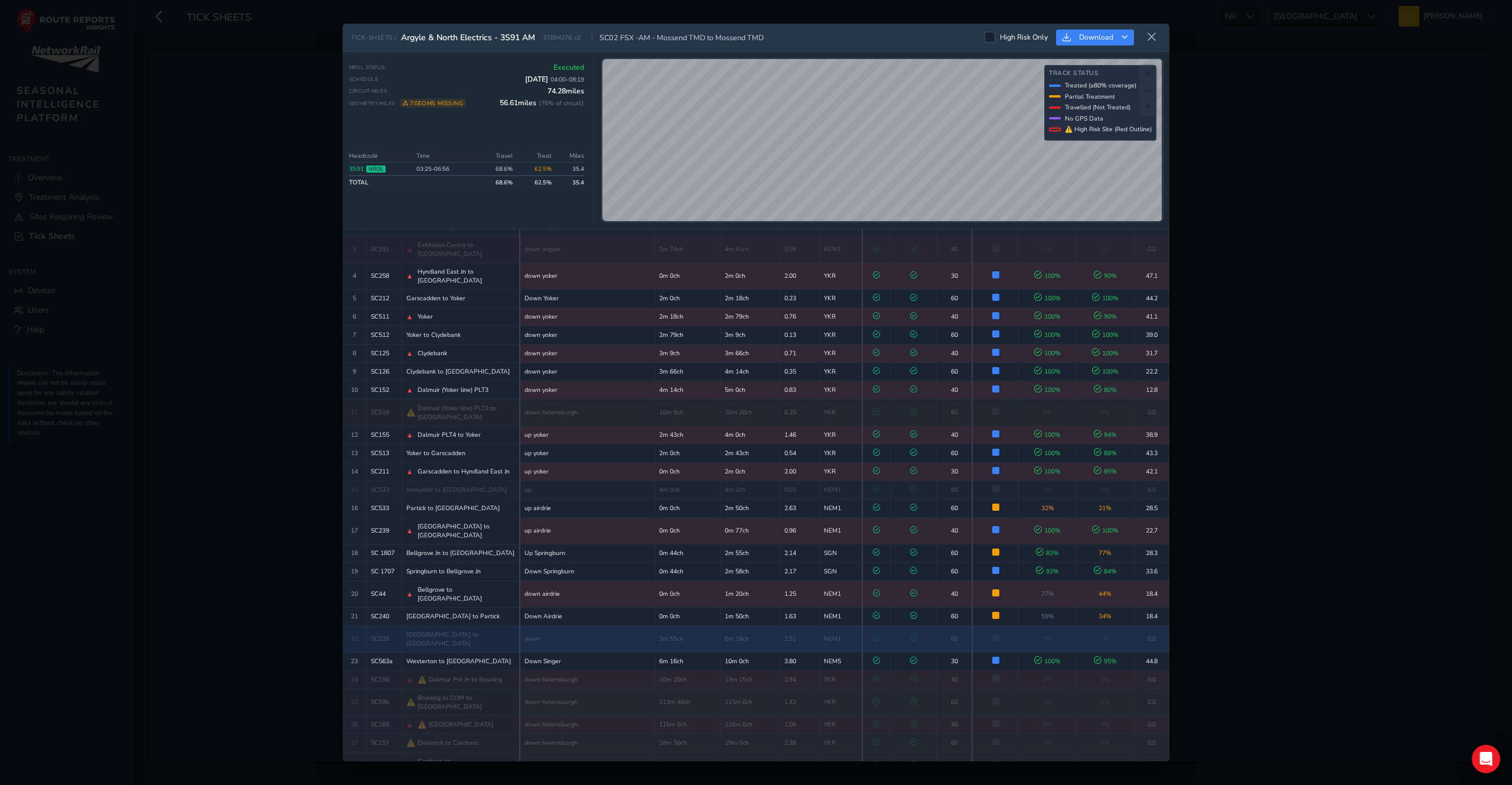
scroll to position [261, 0]
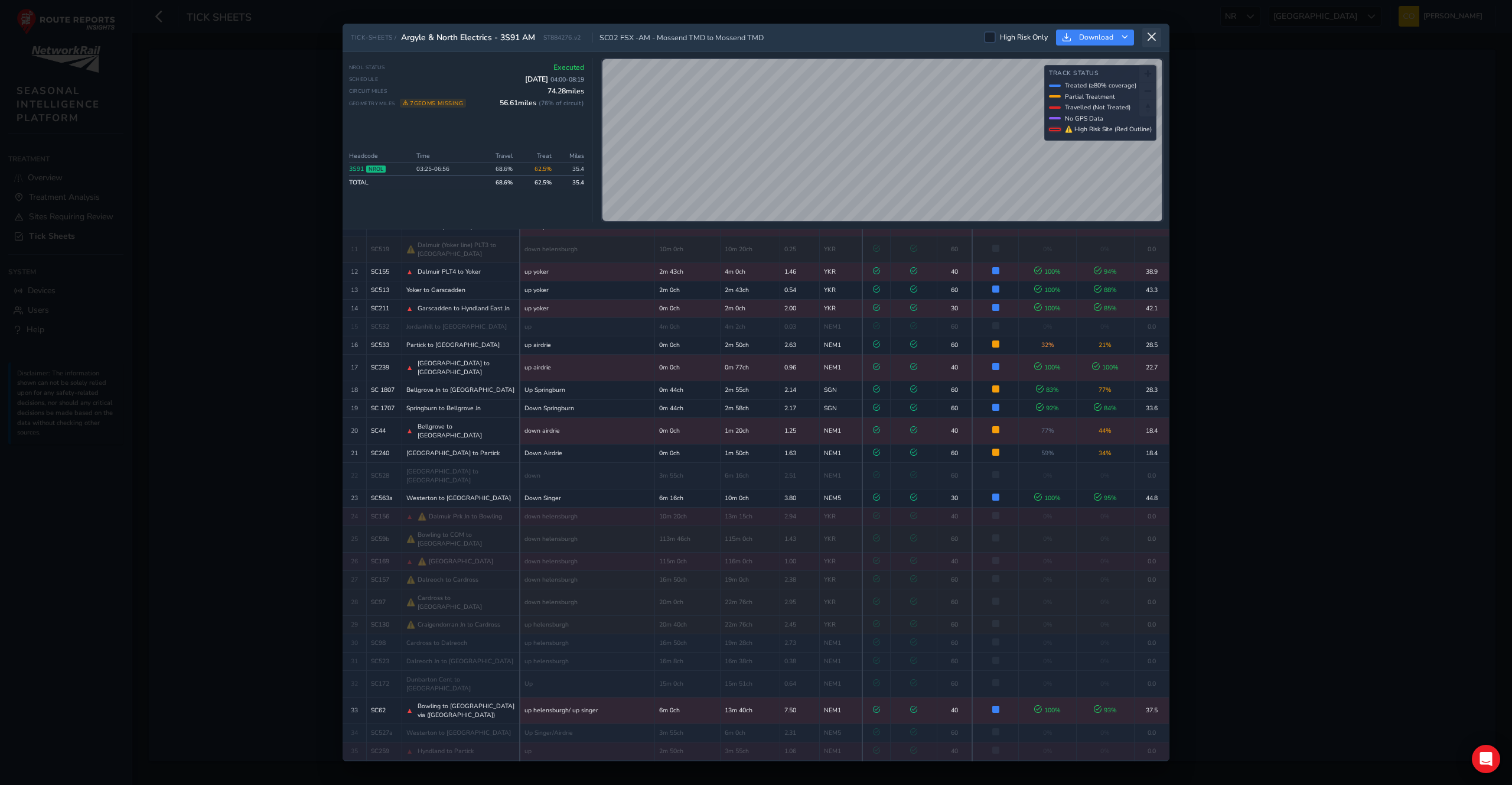
click at [1155, 38] on icon at bounding box center [1152, 37] width 11 height 11
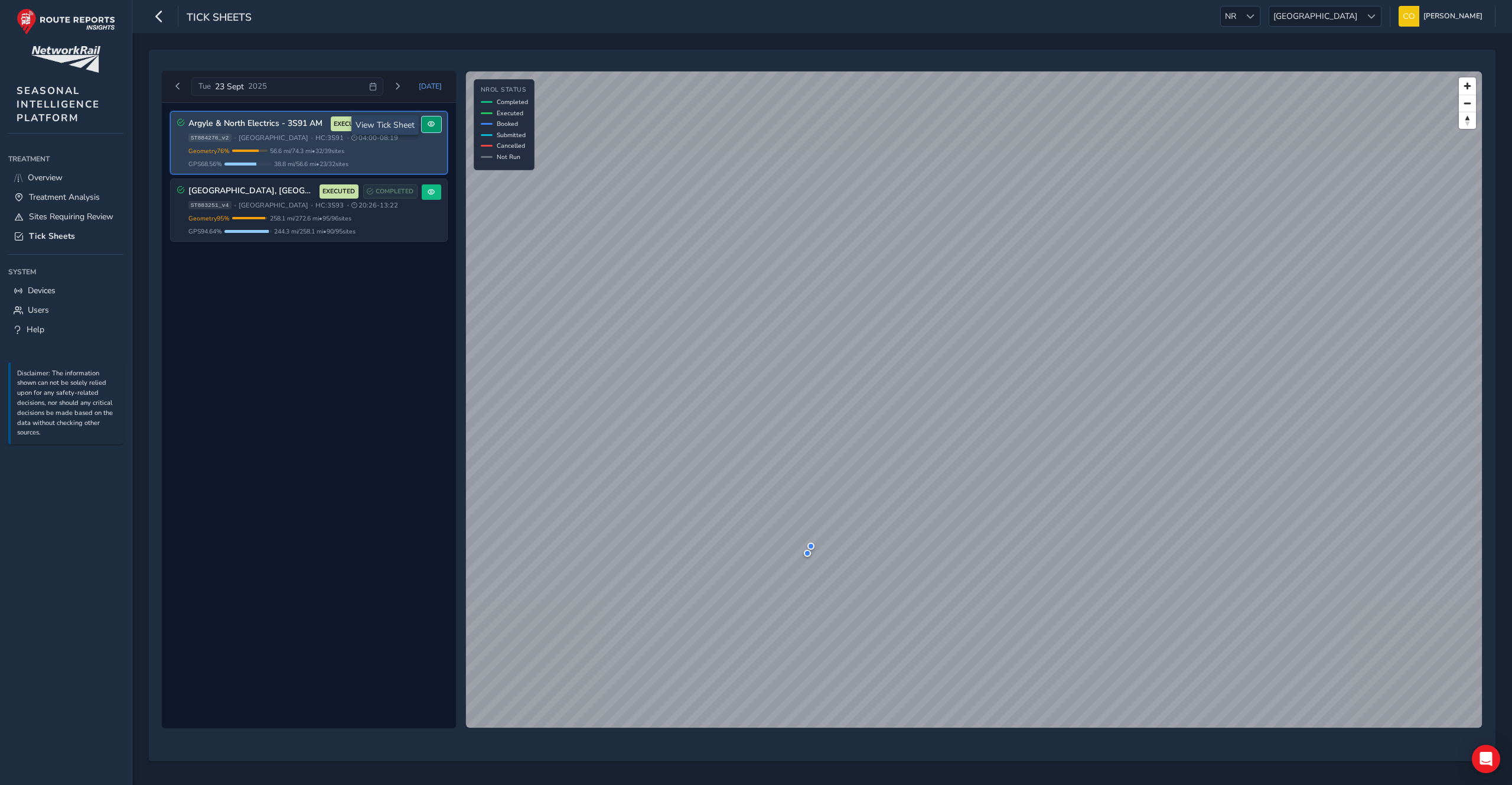
click at [428, 129] on button at bounding box center [432, 124] width 20 height 16
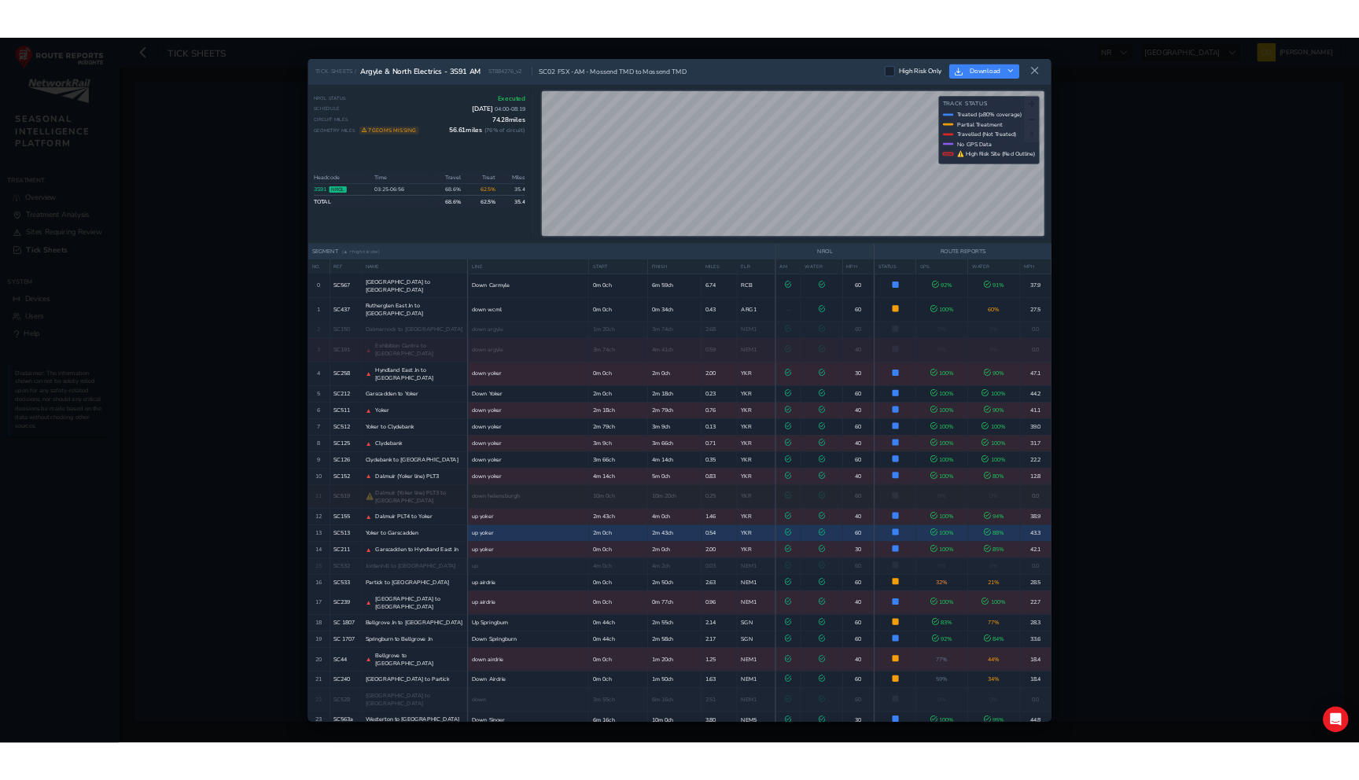
scroll to position [348, 0]
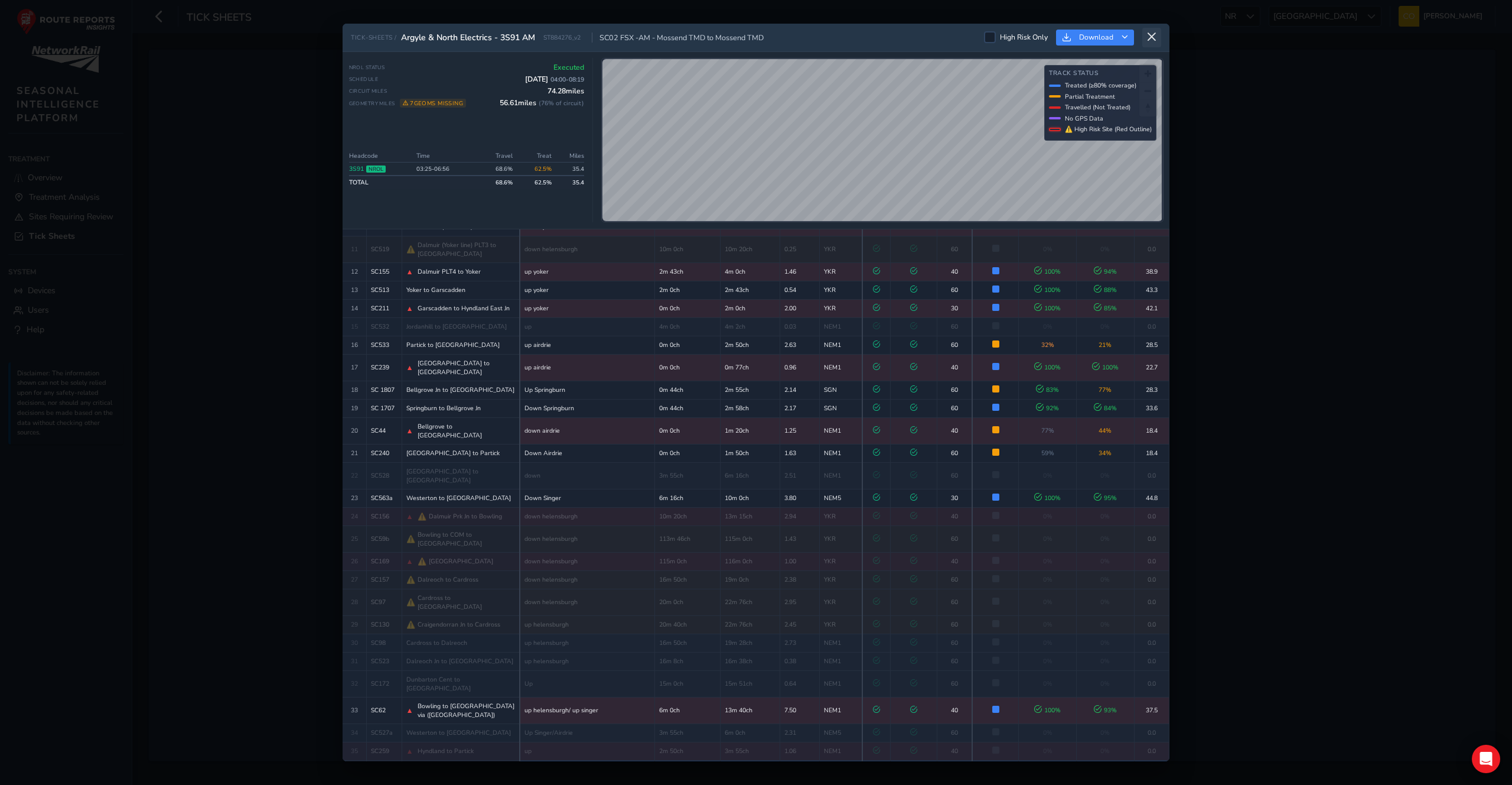
click at [1154, 35] on icon at bounding box center [1152, 37] width 11 height 11
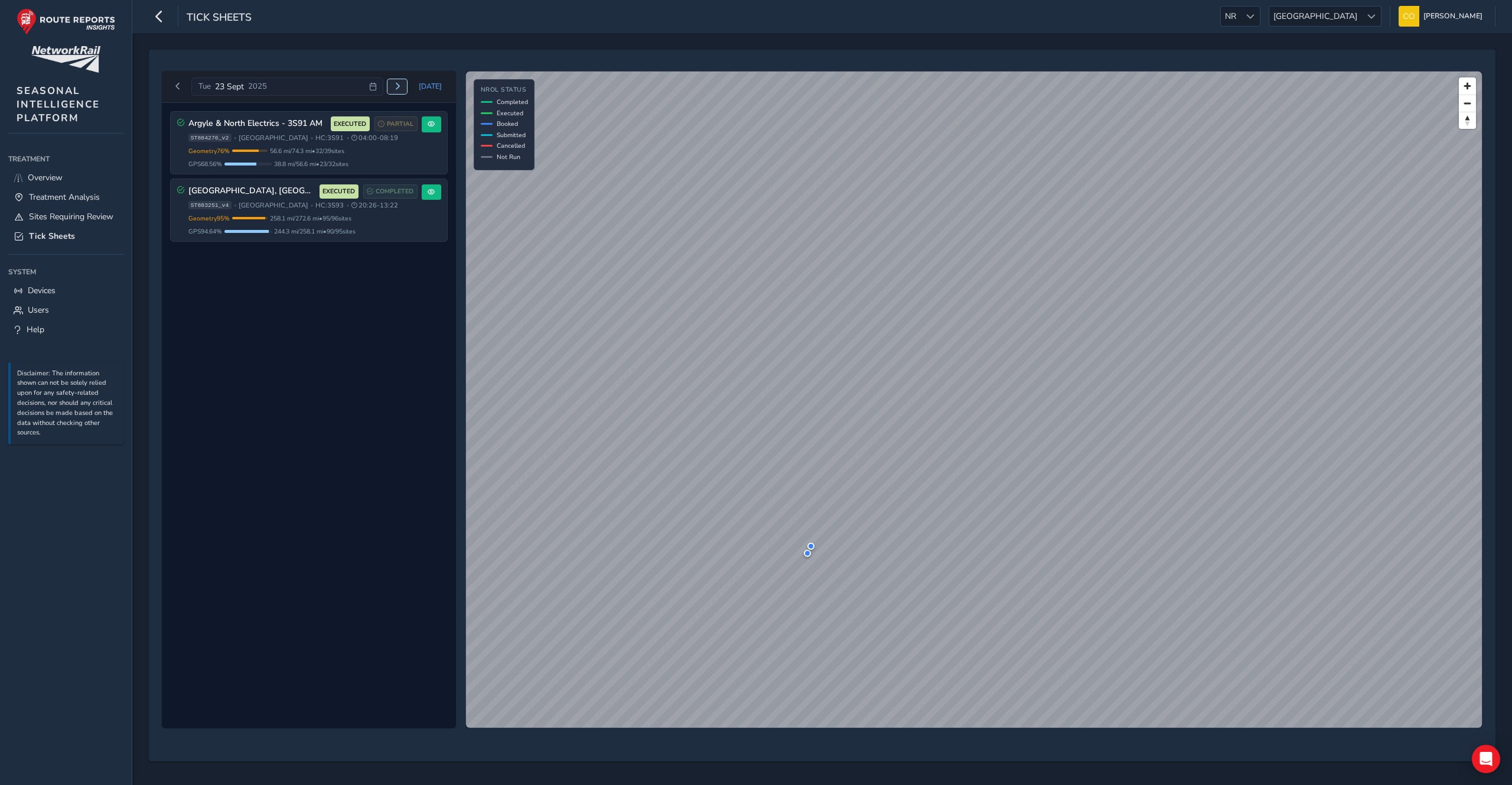
click at [400, 92] on button "Next day" at bounding box center [397, 86] width 20 height 15
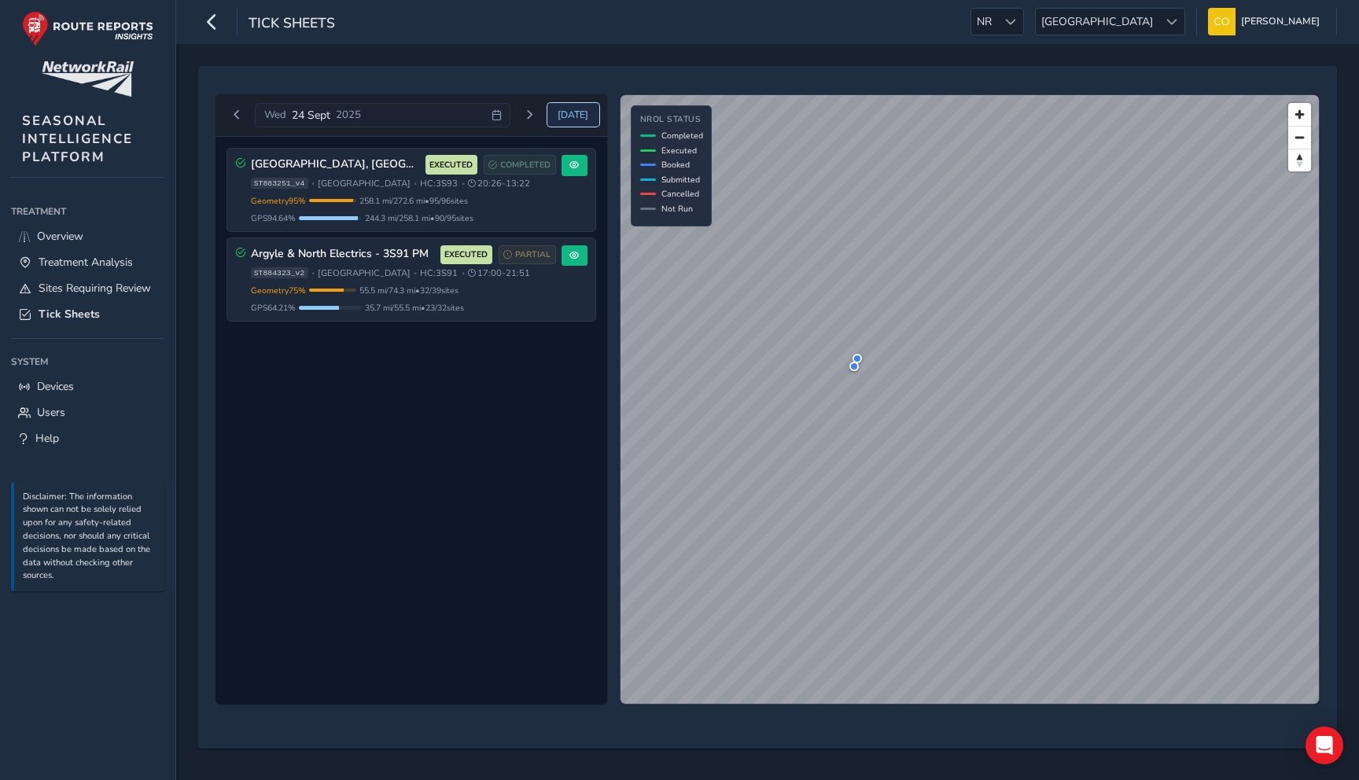
click at [570, 116] on span "Today" at bounding box center [573, 115] width 31 height 13
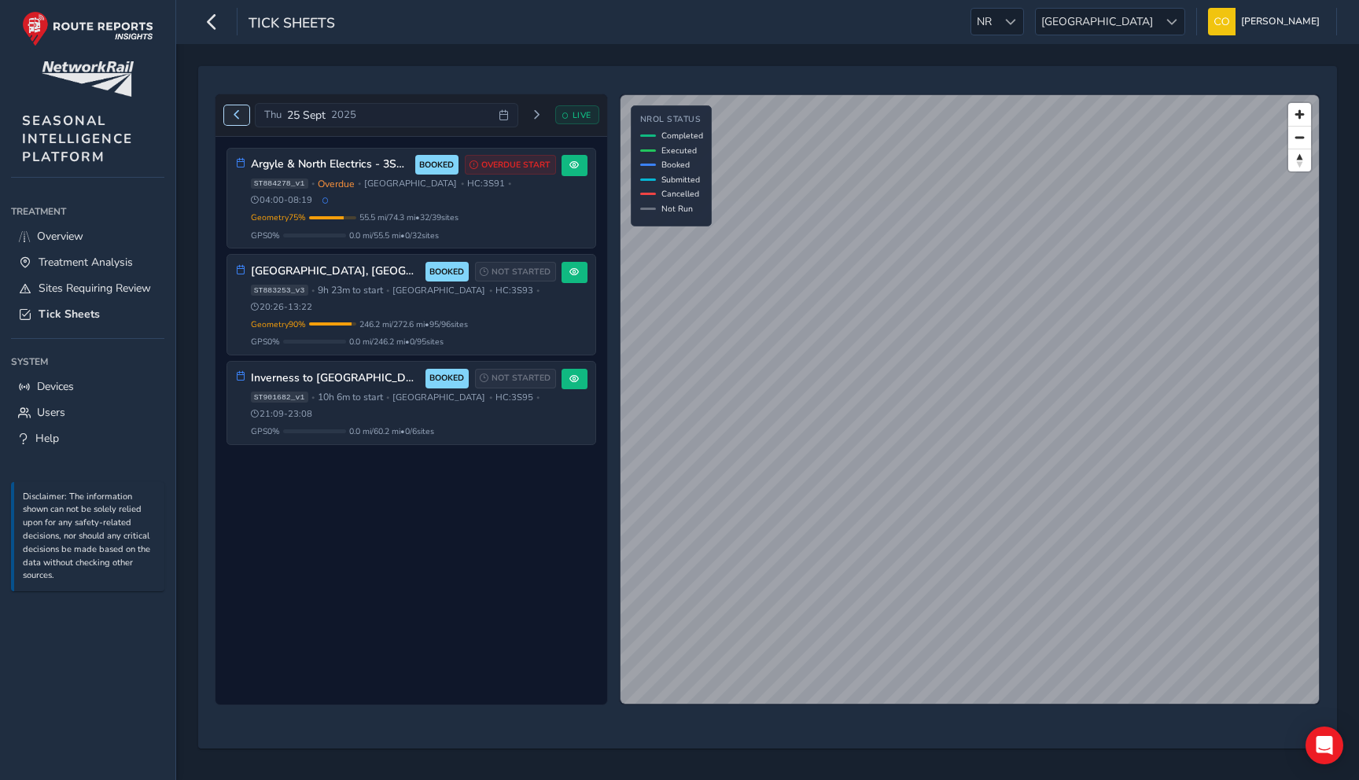
click at [233, 111] on span "Previous day" at bounding box center [236, 114] width 9 height 9
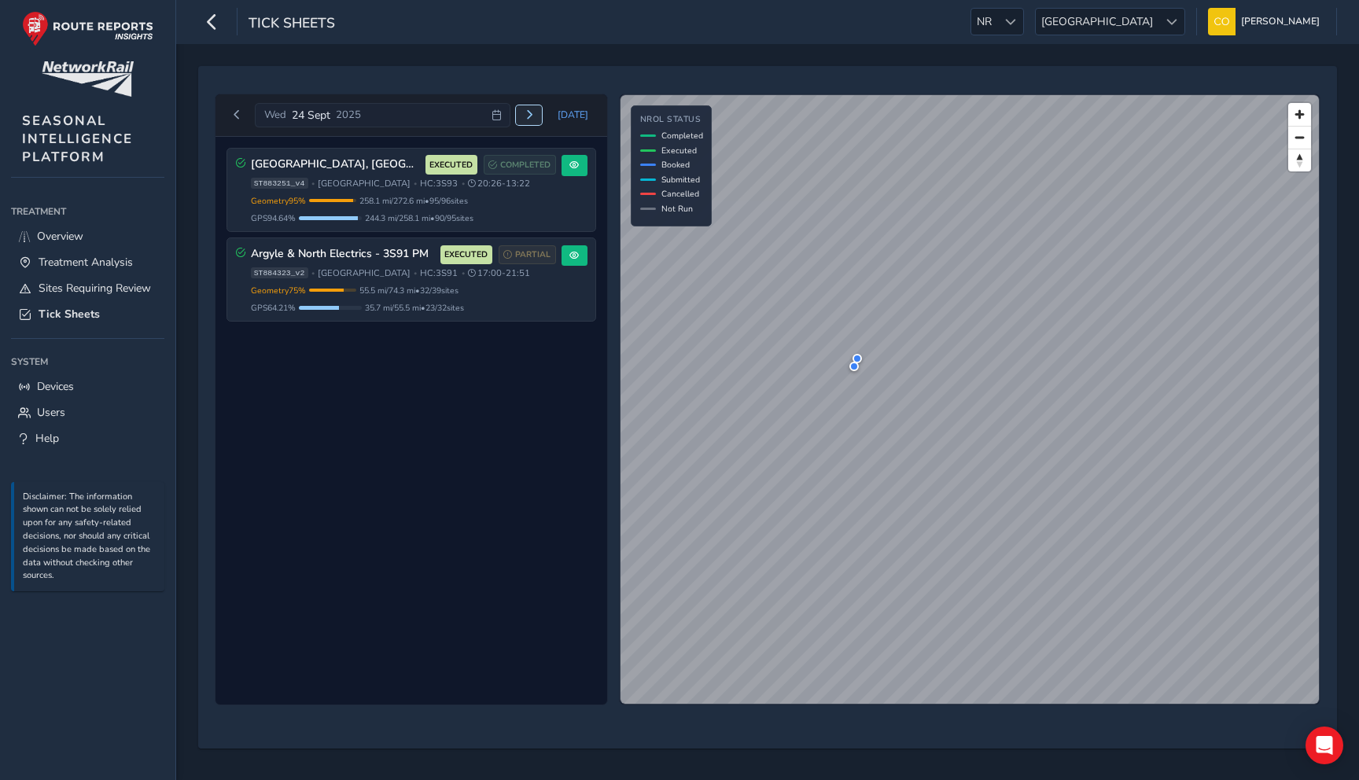
click at [529, 116] on span "Next day" at bounding box center [529, 114] width 9 height 9
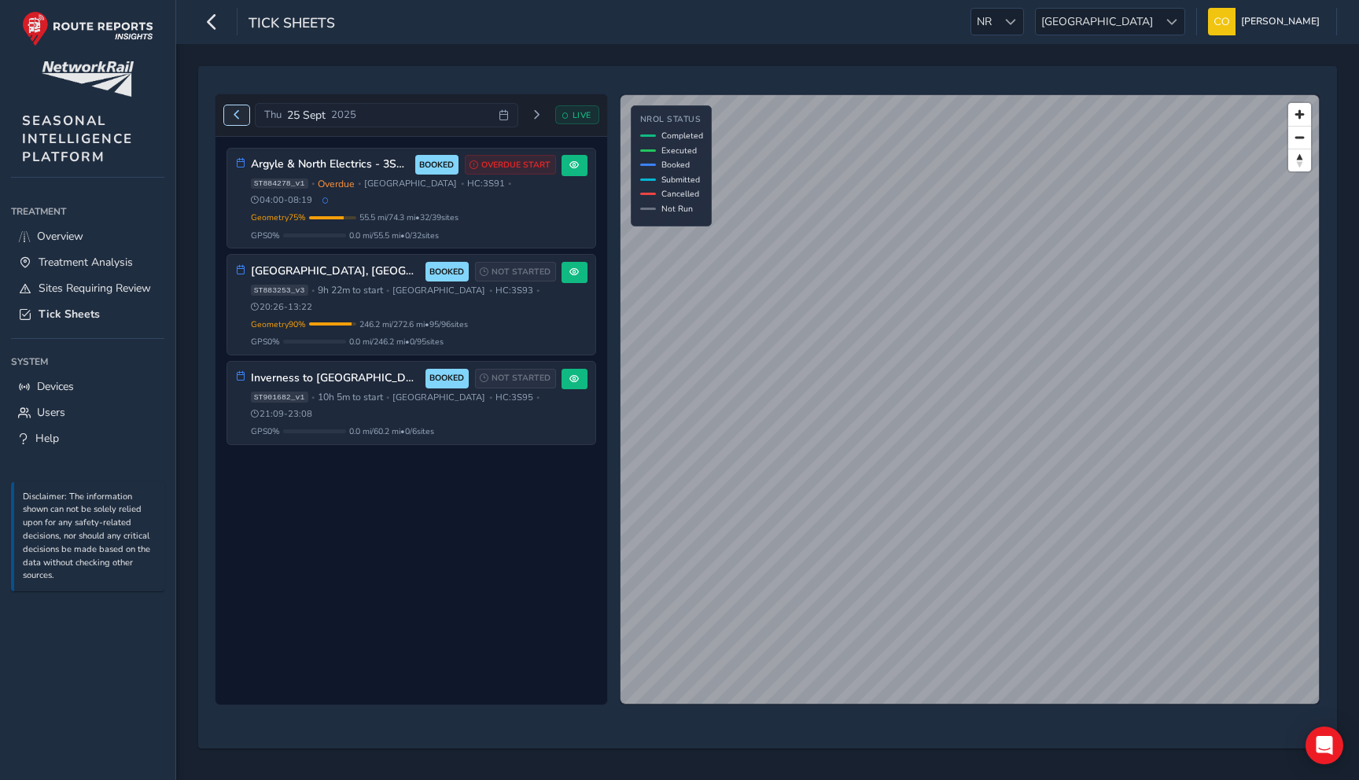
click at [230, 105] on button "Previous day" at bounding box center [237, 115] width 26 height 20
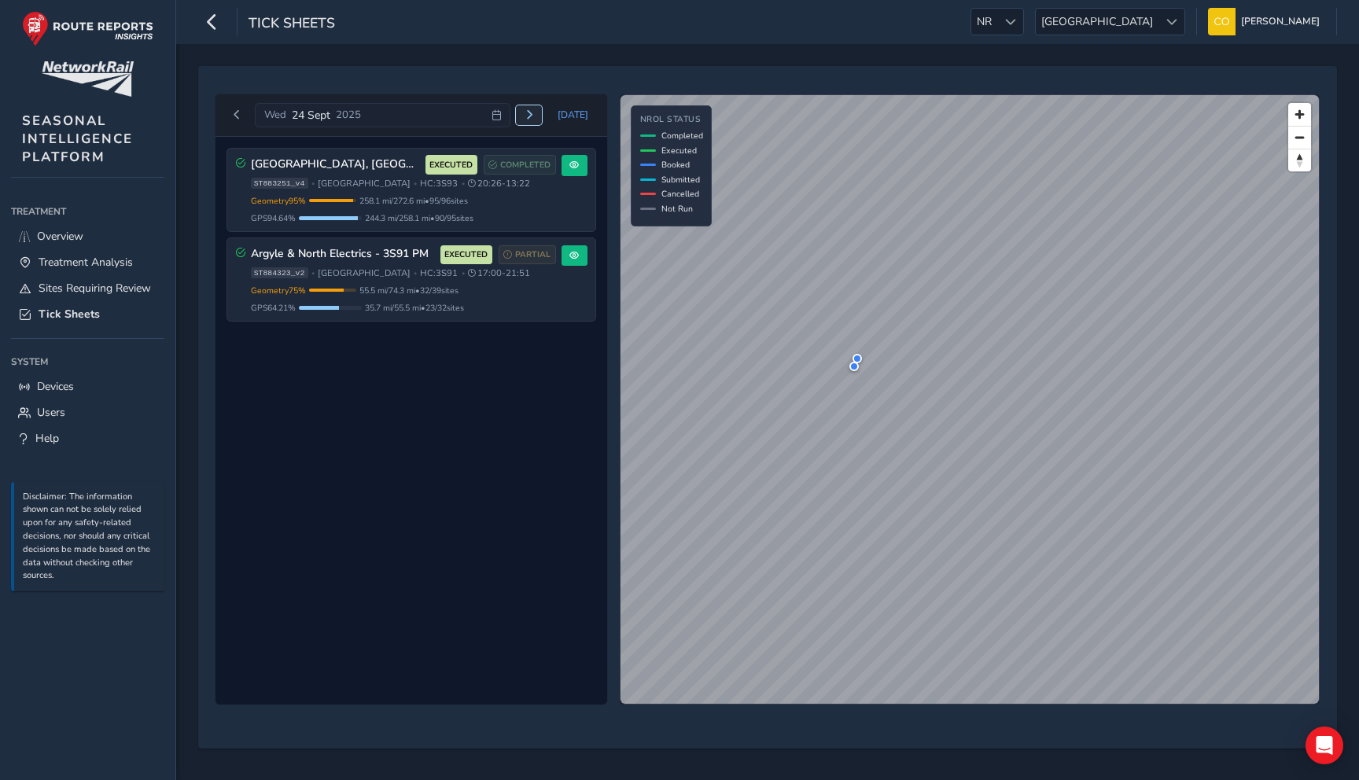
click at [540, 114] on button "Next day" at bounding box center [529, 115] width 26 height 20
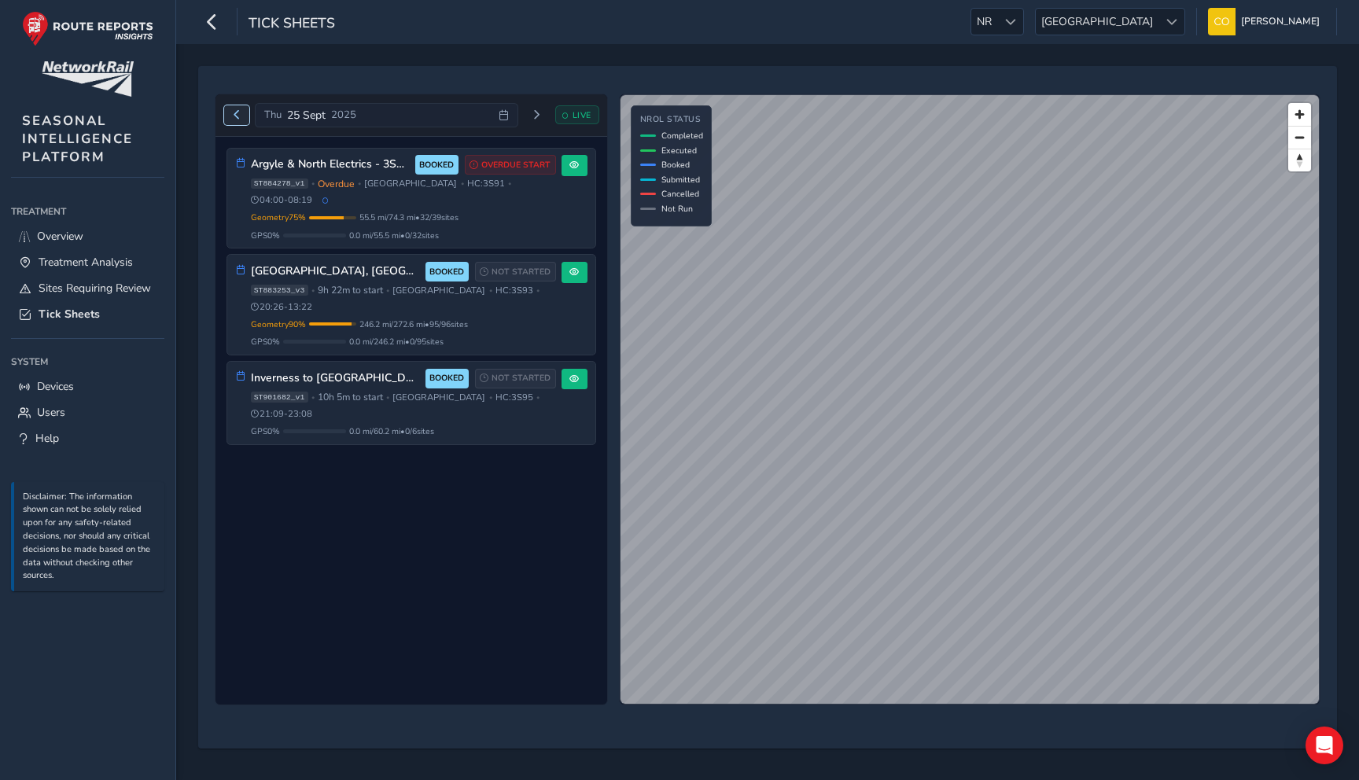
click at [235, 119] on span "Previous day" at bounding box center [236, 114] width 9 height 9
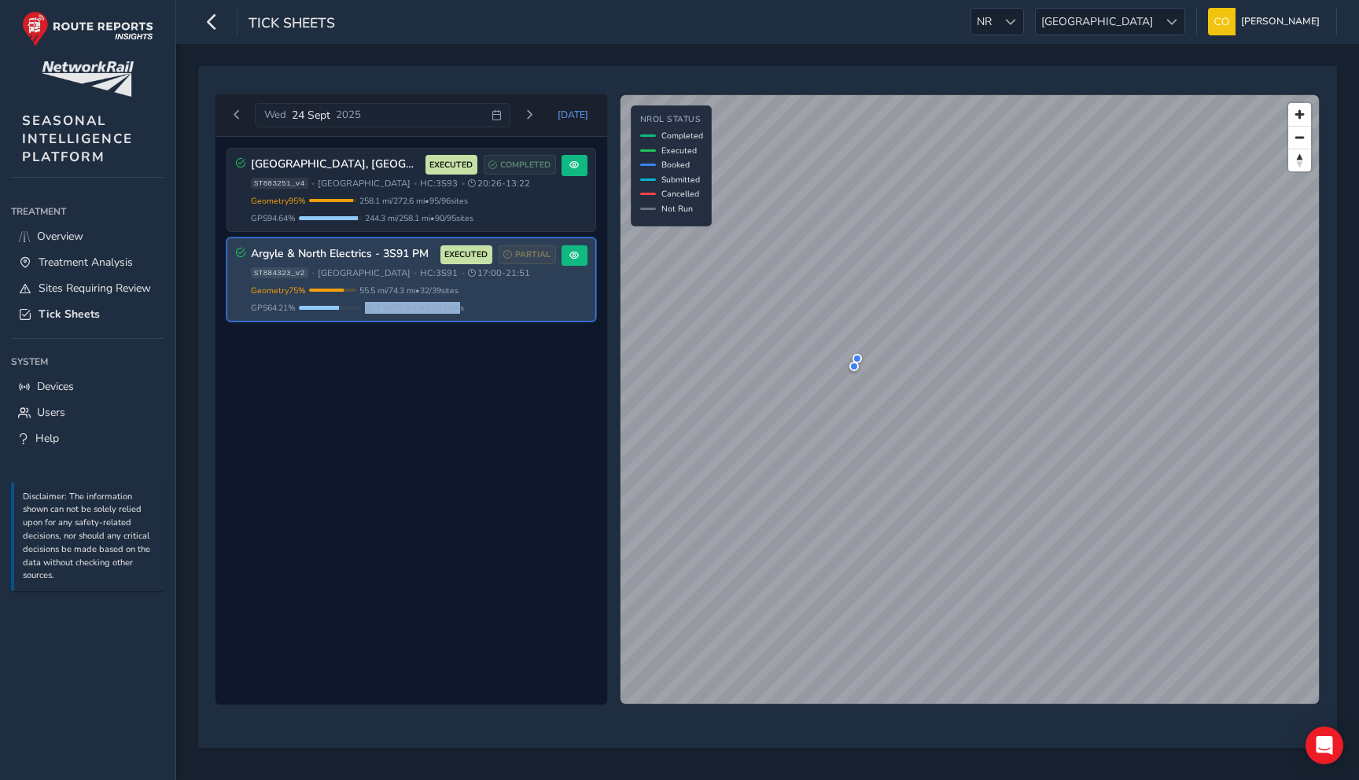
drag, startPoint x: 370, startPoint y: 305, endPoint x: 477, endPoint y: 305, distance: 107.8
click at [464, 305] on span "35.7 mi / 55.5 mi • 23 / 32 sites" at bounding box center [414, 308] width 99 height 12
click at [464, 306] on span "35.7 mi / 55.5 mi • 23 / 32 sites" at bounding box center [414, 308] width 99 height 12
click at [436, 303] on span "35.7 mi / 55.5 mi • 23 / 32 sites" at bounding box center [414, 308] width 99 height 12
click at [571, 255] on span at bounding box center [574, 255] width 9 height 9
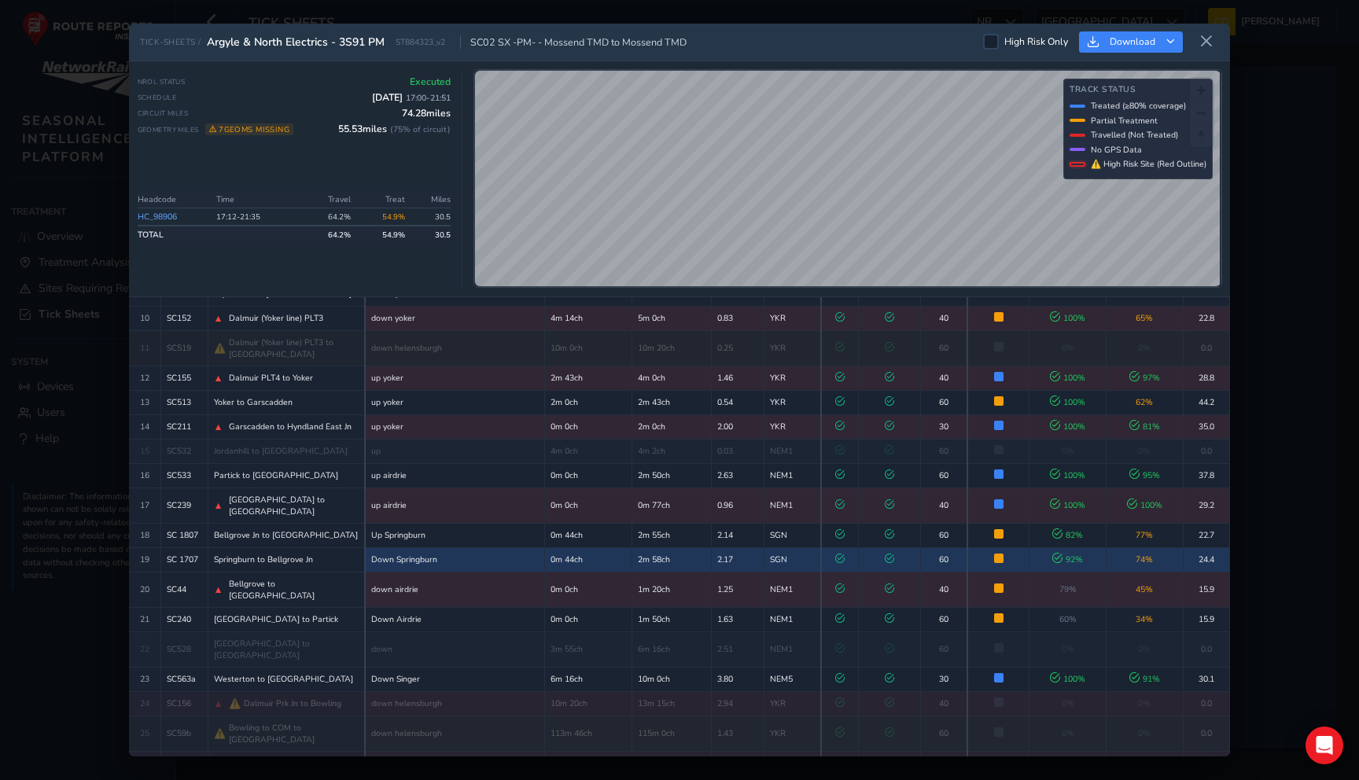
scroll to position [347, 0]
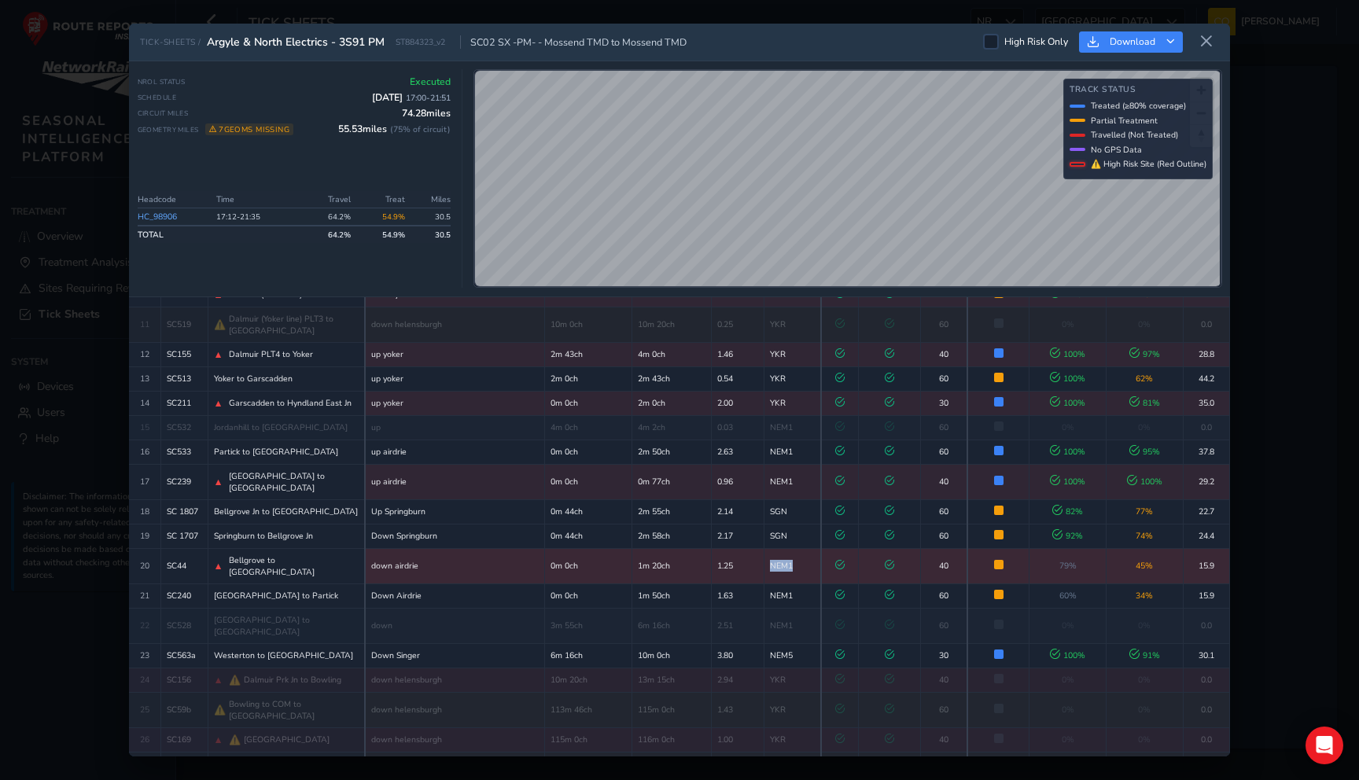
drag, startPoint x: 766, startPoint y: 522, endPoint x: 792, endPoint y: 529, distance: 26.7
click at [792, 548] on td "NEM1" at bounding box center [793, 565] width 57 height 35
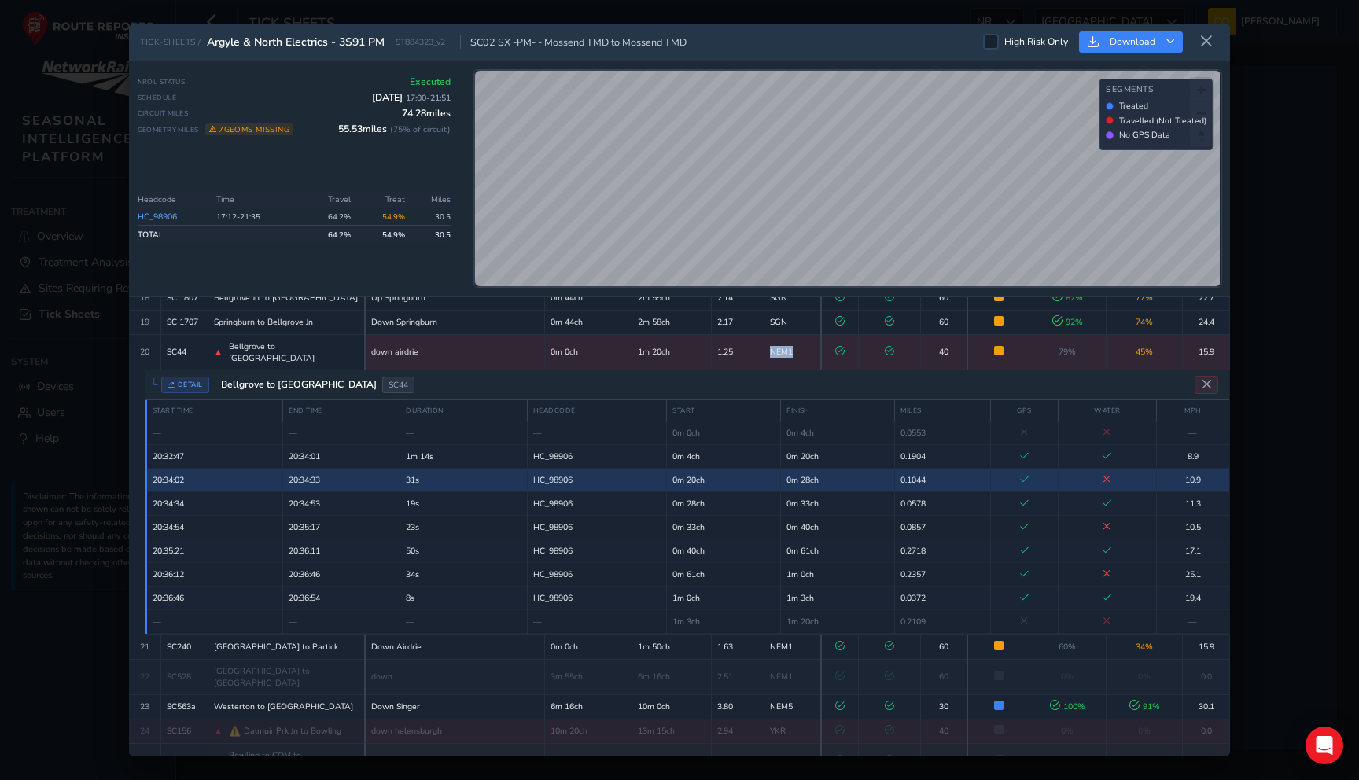
scroll to position [489, 0]
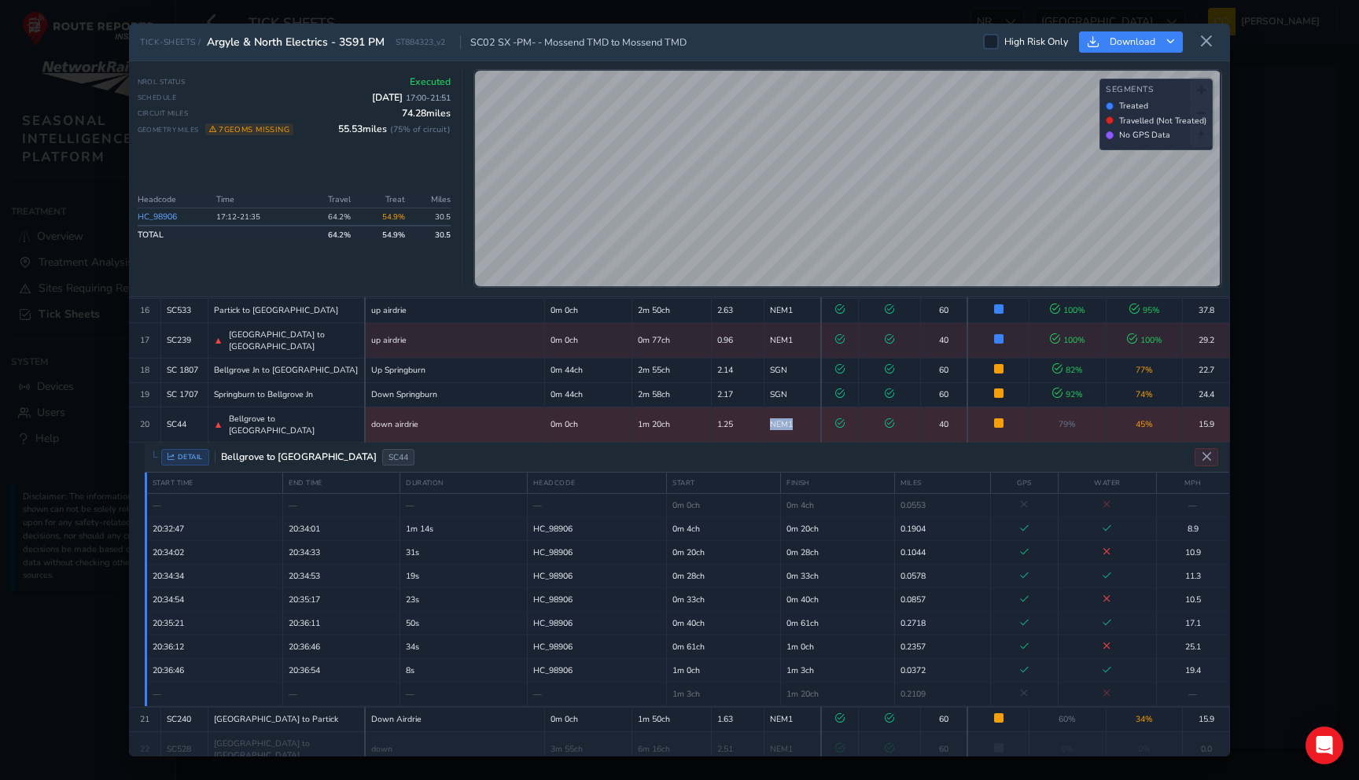
click at [794, 407] on td "NEM1" at bounding box center [793, 424] width 57 height 35
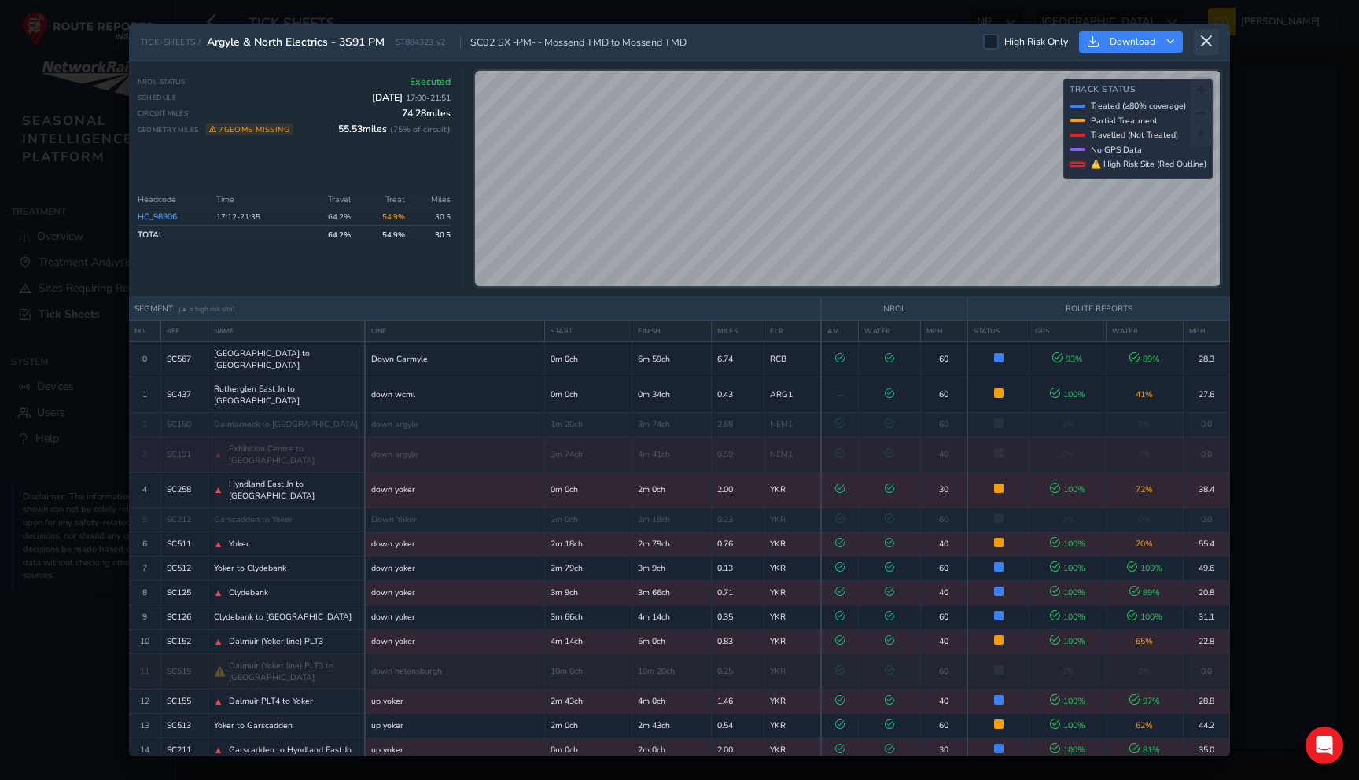
click at [1209, 49] on button at bounding box center [1206, 42] width 25 height 26
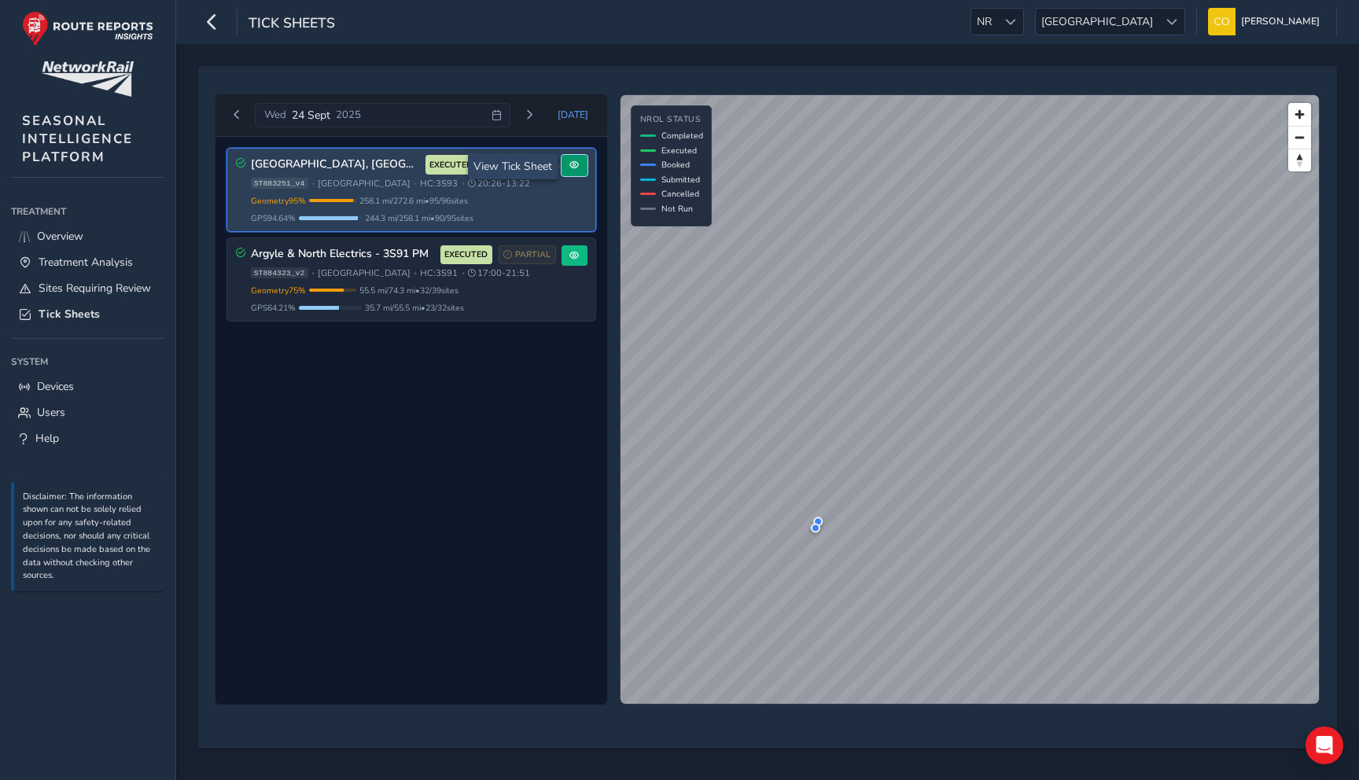
click at [575, 168] on span at bounding box center [574, 164] width 9 height 9
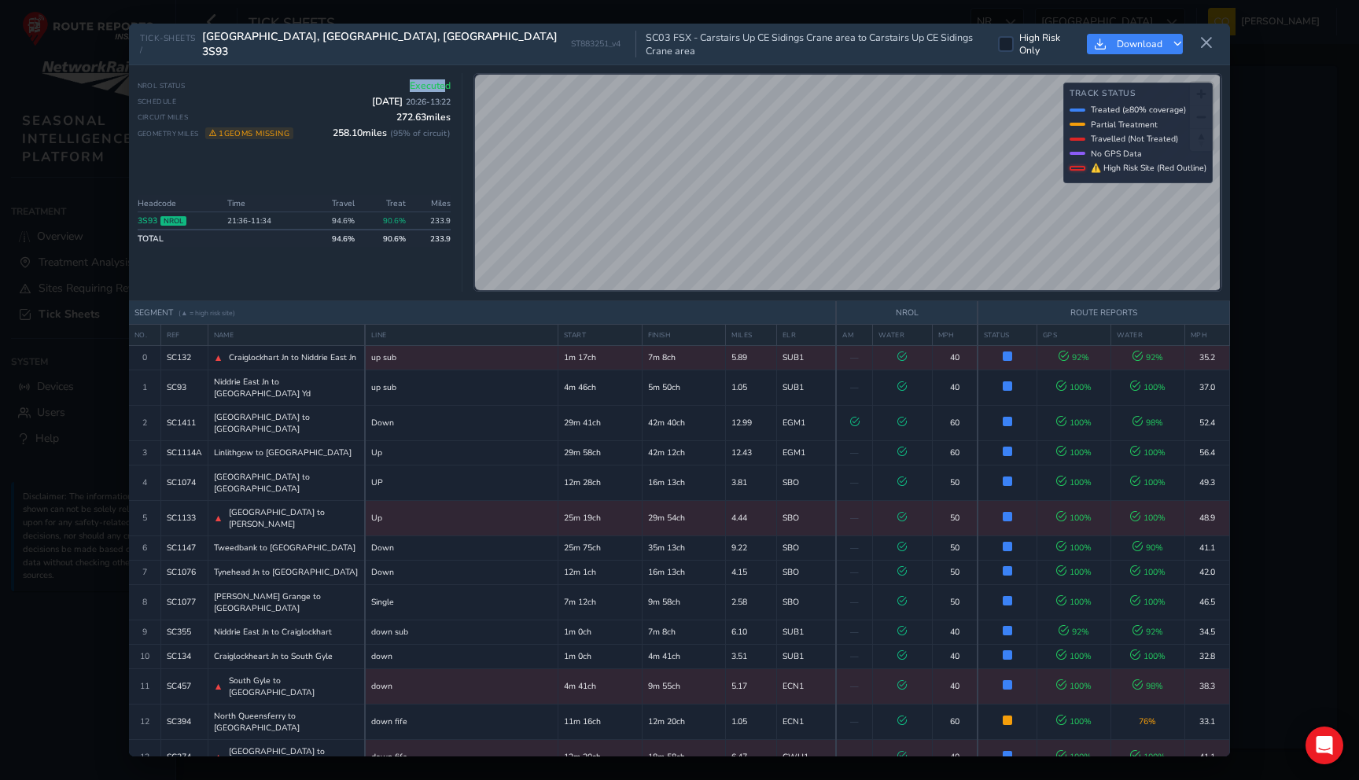
drag, startPoint x: 402, startPoint y: 81, endPoint x: 446, endPoint y: 81, distance: 44.1
click at [446, 81] on div "NROL Status Executed" at bounding box center [295, 85] width 314 height 13
click at [446, 81] on span "Executed" at bounding box center [430, 85] width 41 height 13
drag, startPoint x: 405, startPoint y: 100, endPoint x: 449, endPoint y: 101, distance: 44.1
click at [449, 101] on span "20:26 - 13:22" at bounding box center [428, 102] width 45 height 12
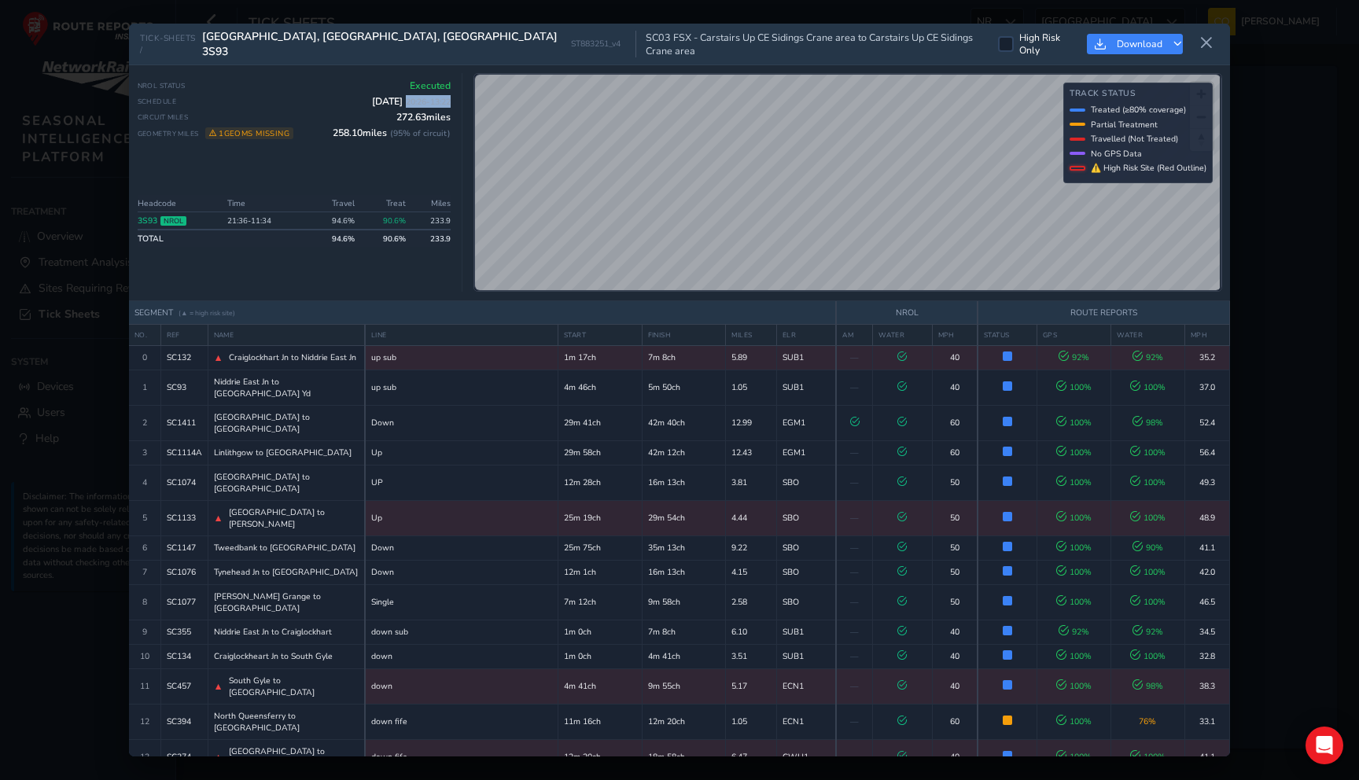
click at [449, 101] on span "20:26 - 13:22" at bounding box center [428, 102] width 45 height 12
drag, startPoint x: 334, startPoint y: 134, endPoint x: 403, endPoint y: 135, distance: 69.2
click at [403, 135] on span "258.10 miles ( 95 % of circuit)" at bounding box center [392, 133] width 118 height 13
click at [403, 135] on span "( 95 % of circuit)" at bounding box center [420, 133] width 61 height 12
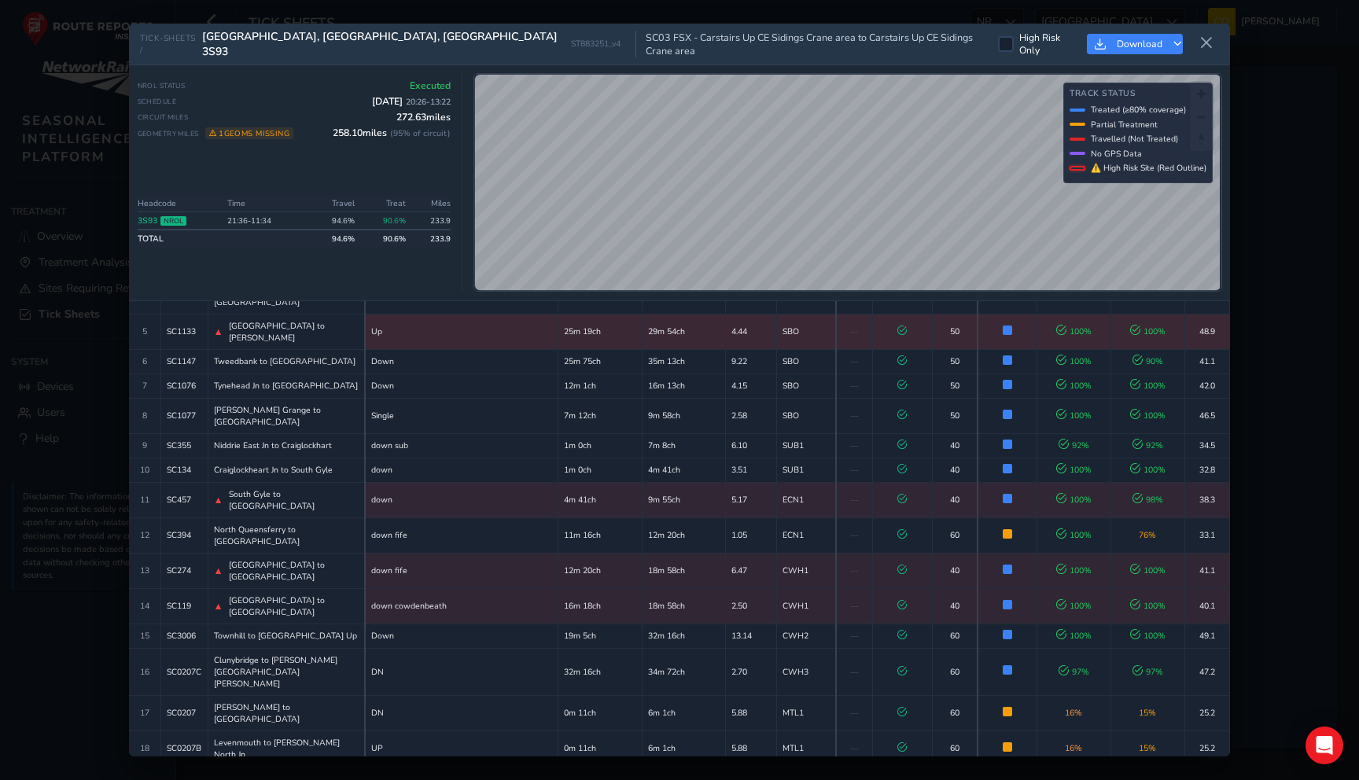
scroll to position [190, 0]
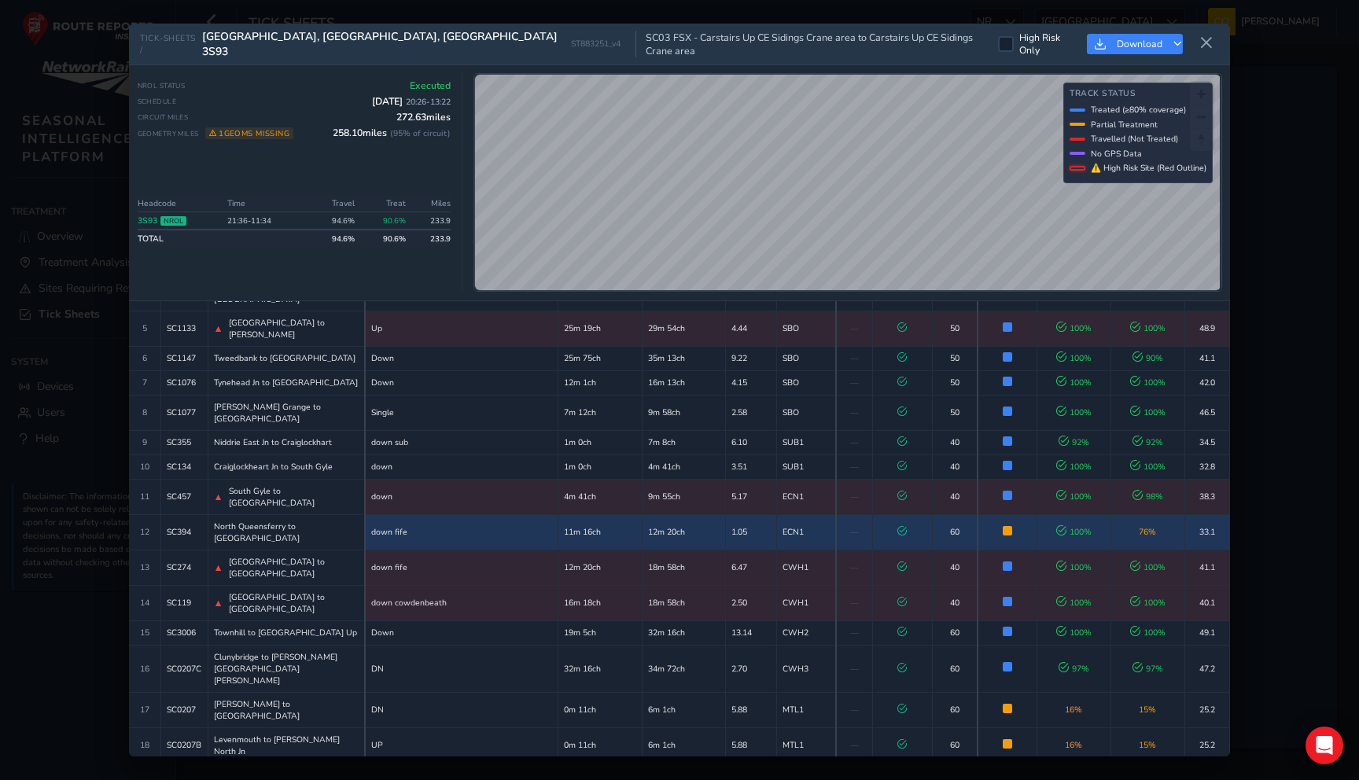
click at [1121, 514] on td "76 %" at bounding box center [1148, 531] width 74 height 35
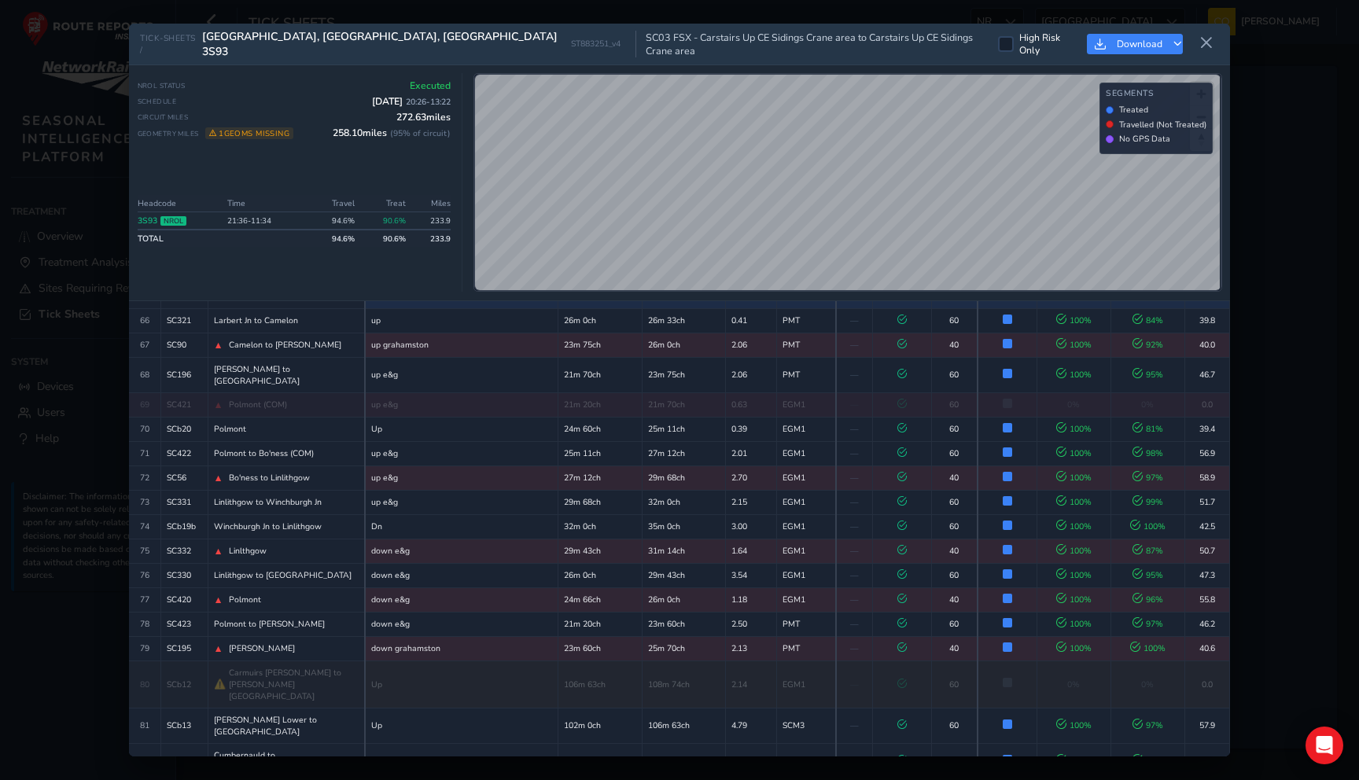
scroll to position [2094, 0]
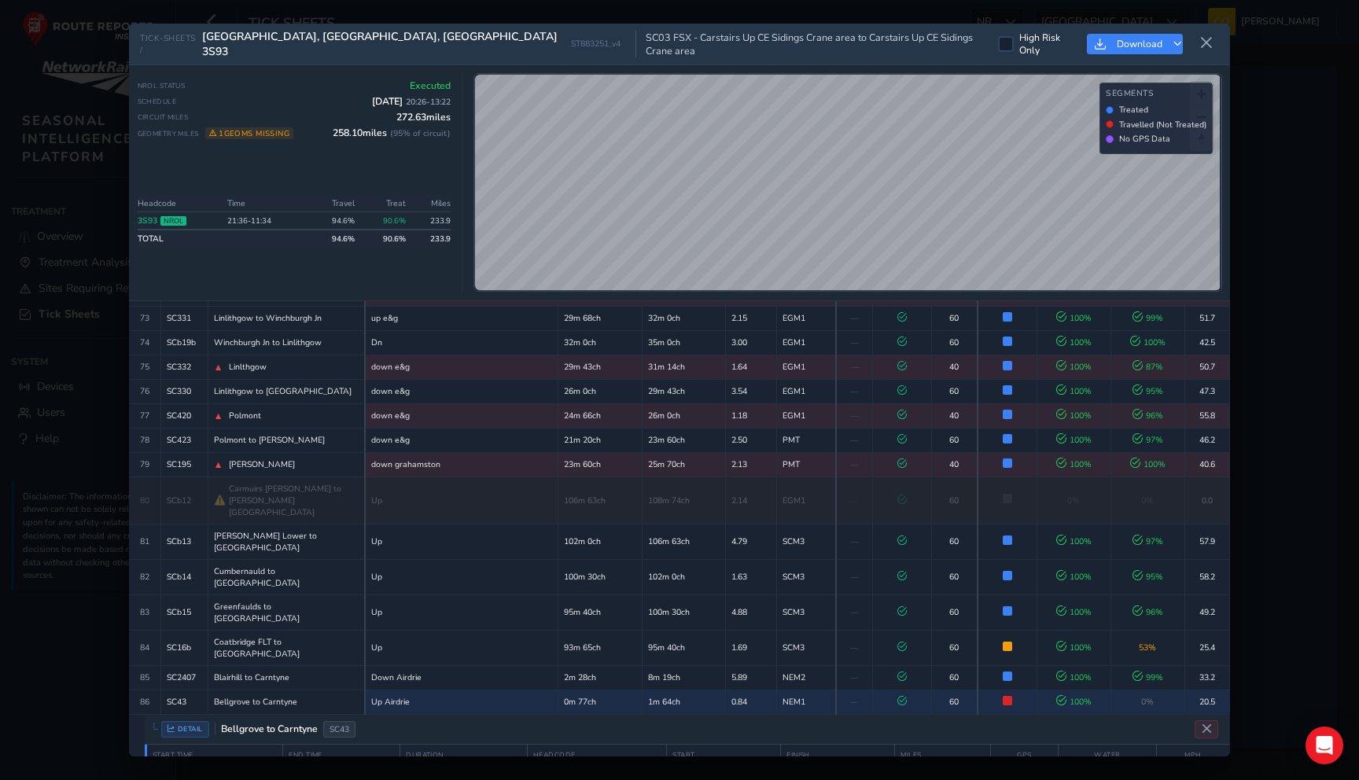
scroll to position [2071, 0]
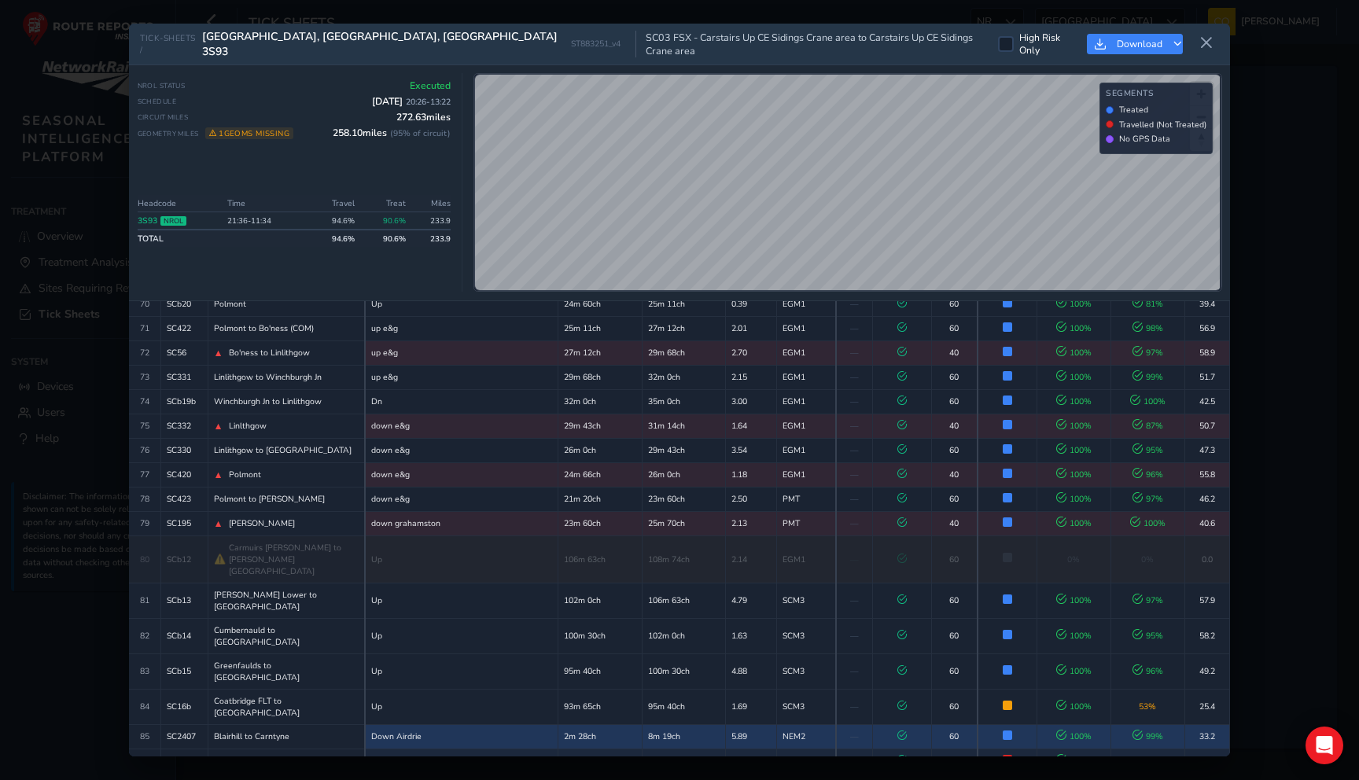
click at [872, 725] on td at bounding box center [902, 737] width 60 height 24
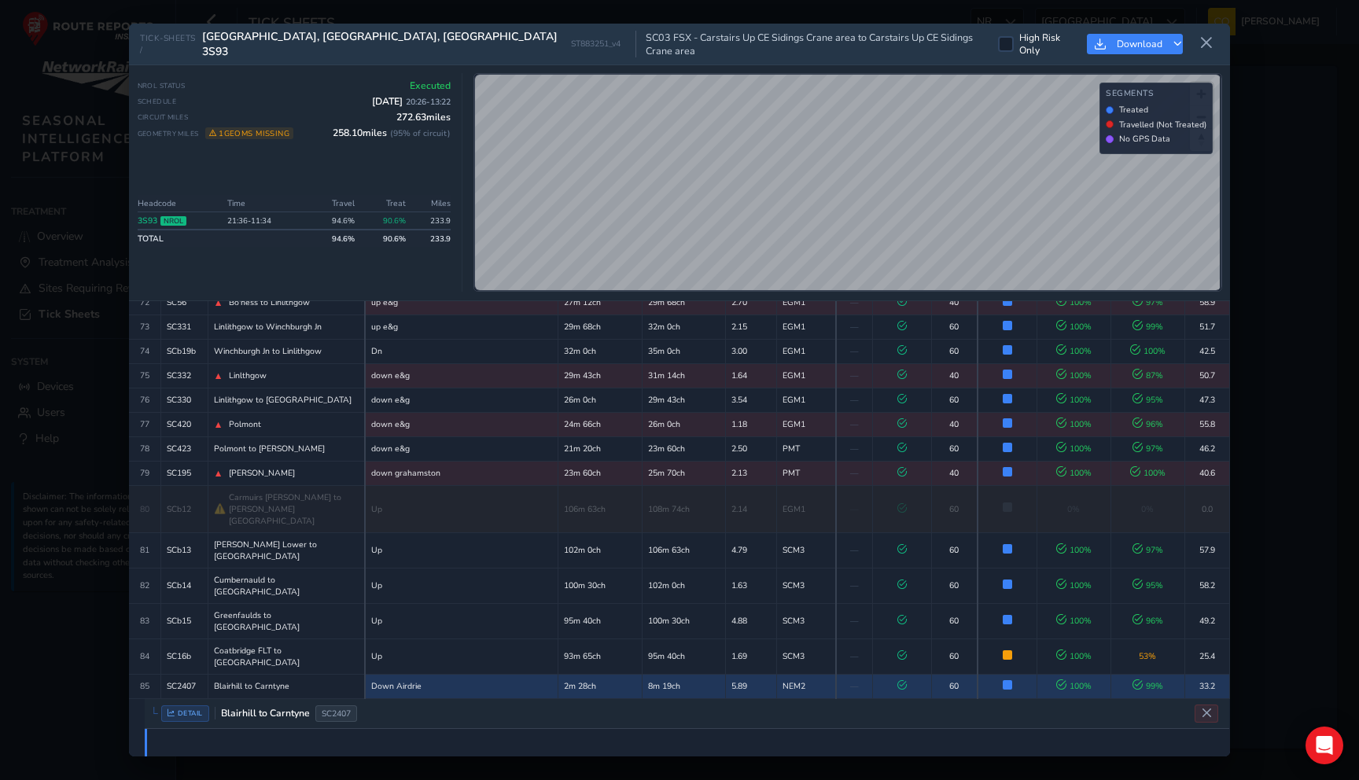
scroll to position [2117, 0]
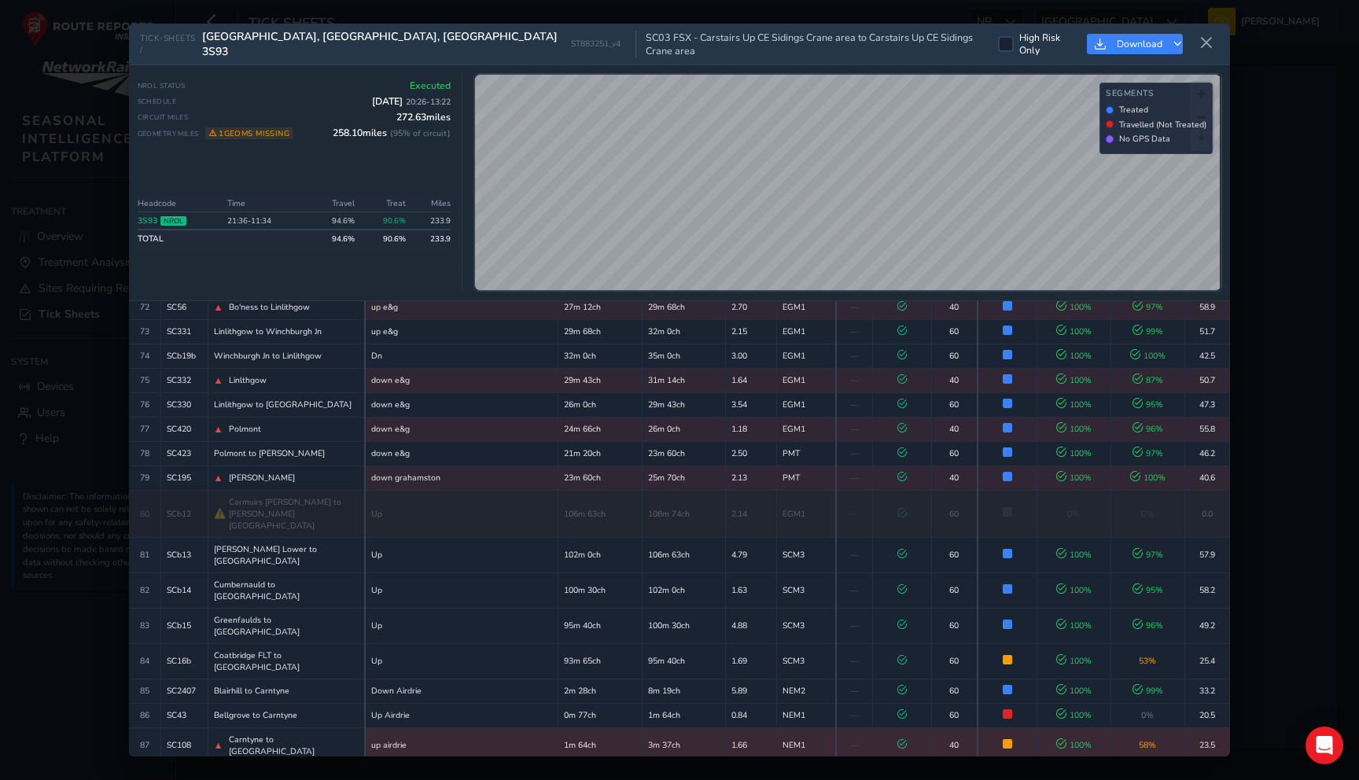
scroll to position [2140, 0]
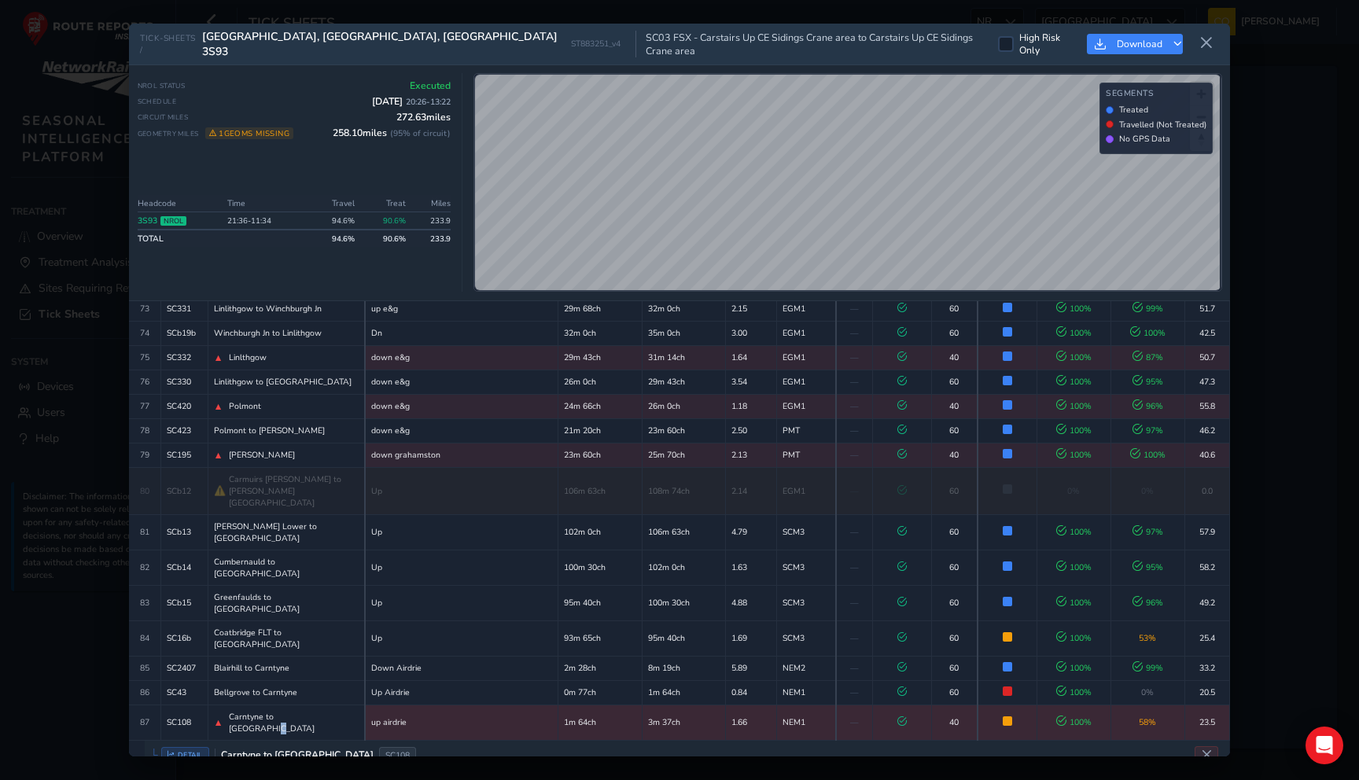
click at [313, 711] on span "Carntyne to Shettleston" at bounding box center [294, 723] width 130 height 24
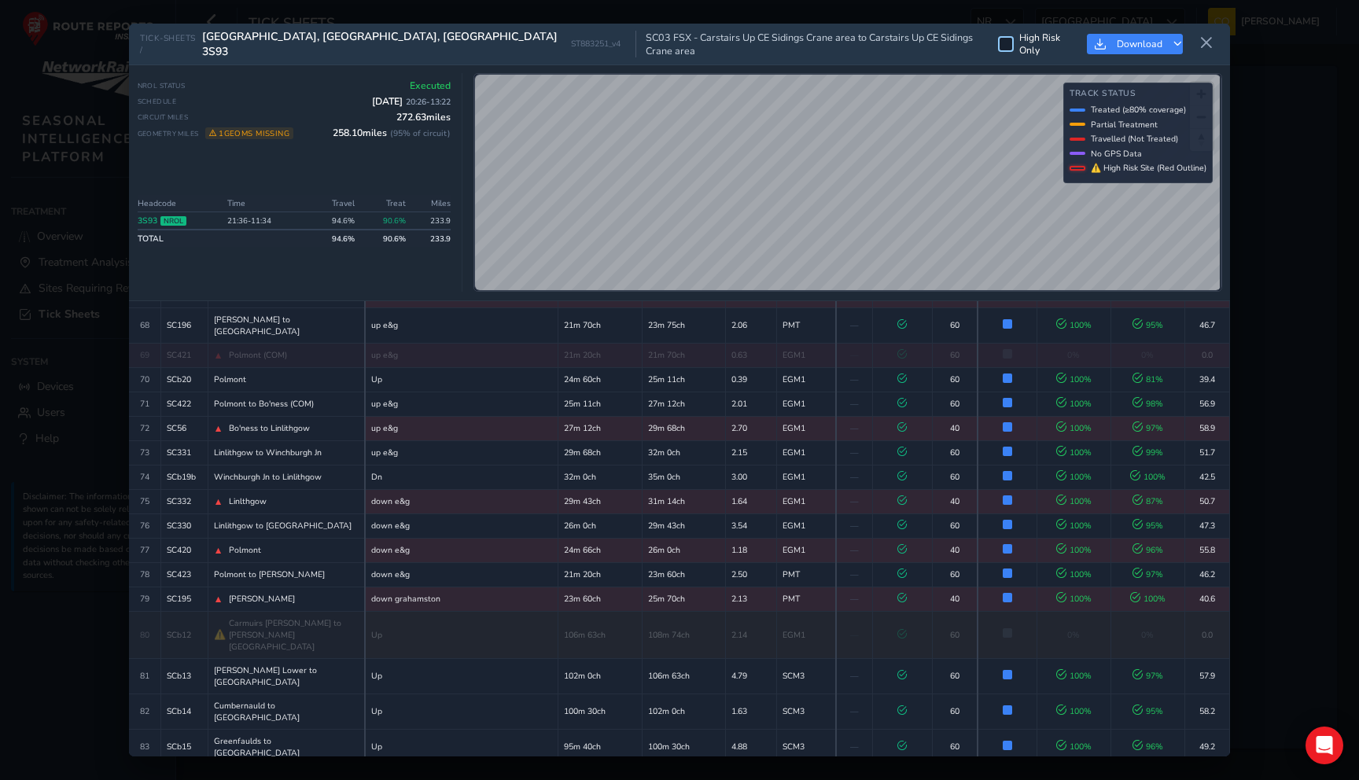
click at [998, 43] on div at bounding box center [1006, 44] width 16 height 16
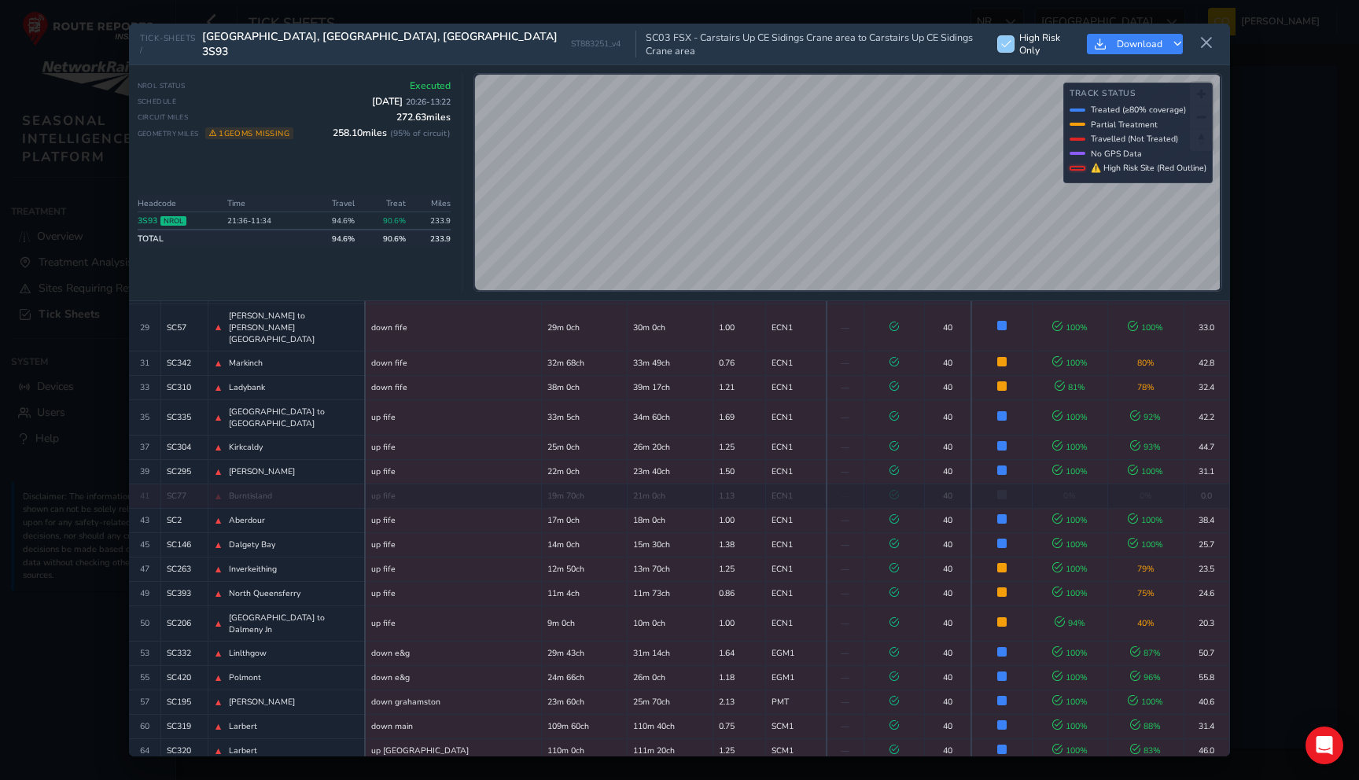
scroll to position [483, 0]
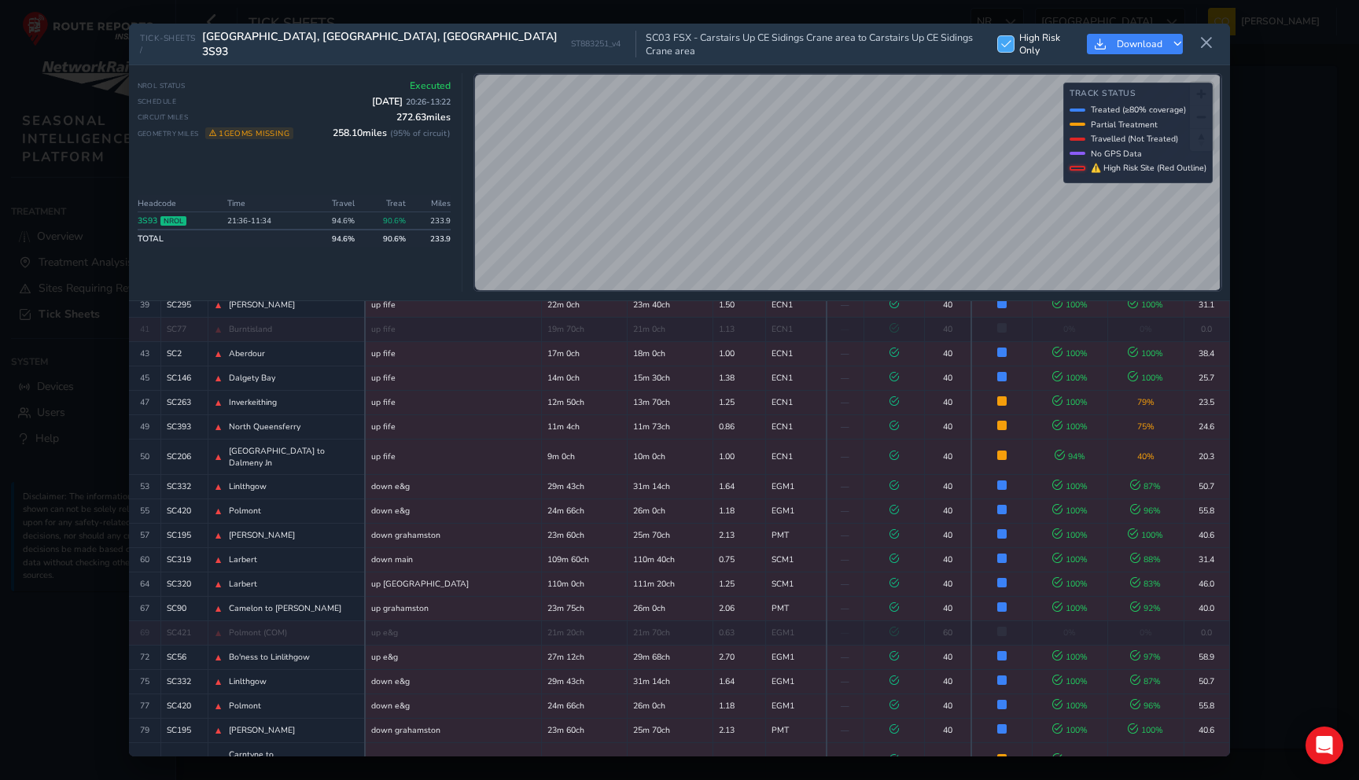
click at [998, 40] on div at bounding box center [1006, 44] width 16 height 16
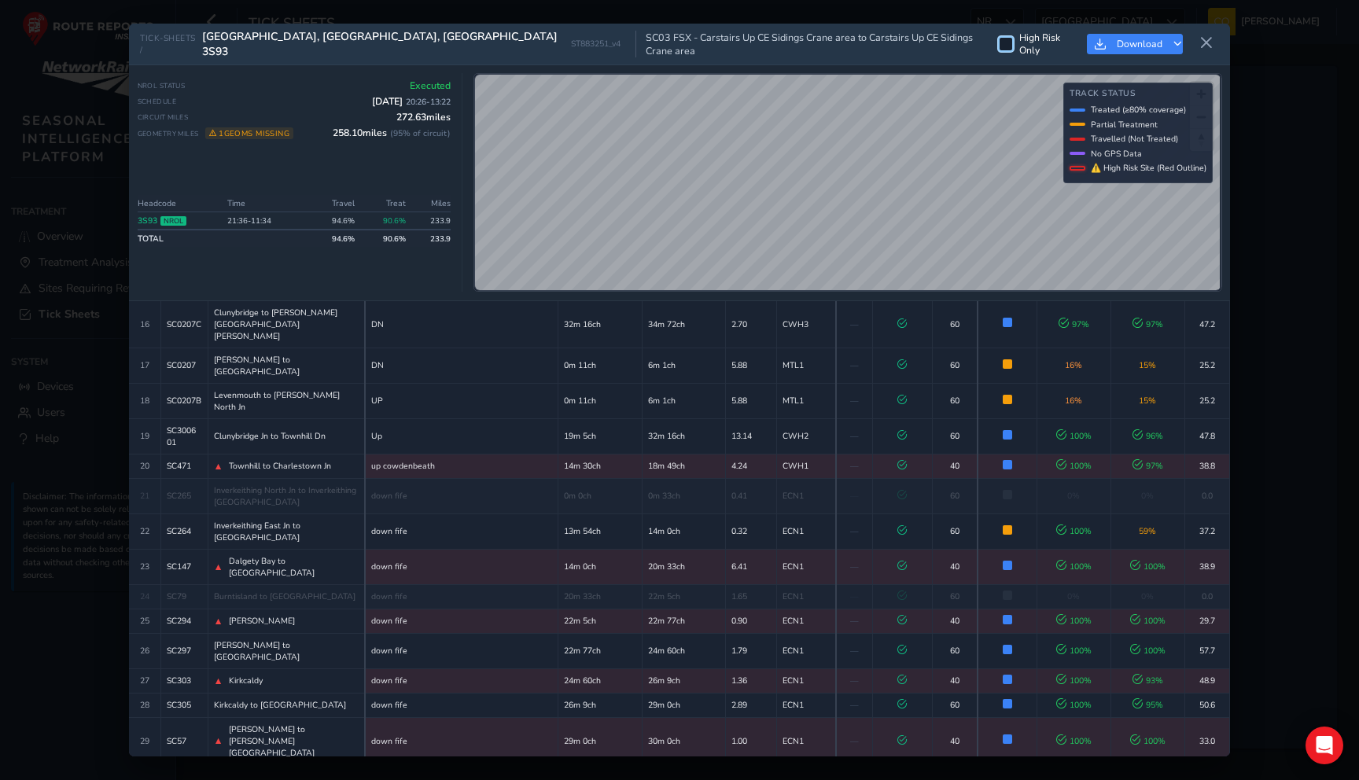
scroll to position [572, 0]
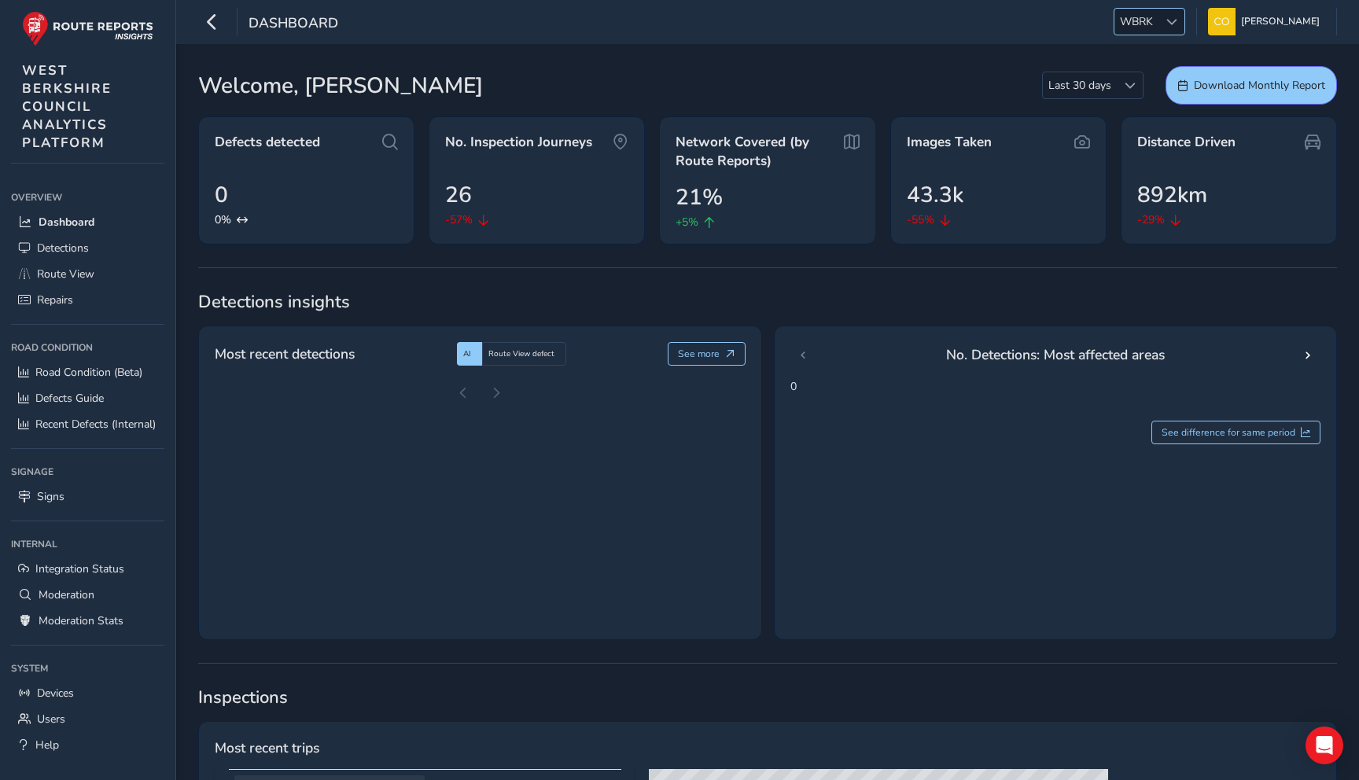
click at [1140, 25] on span "WBRK" at bounding box center [1137, 22] width 44 height 26
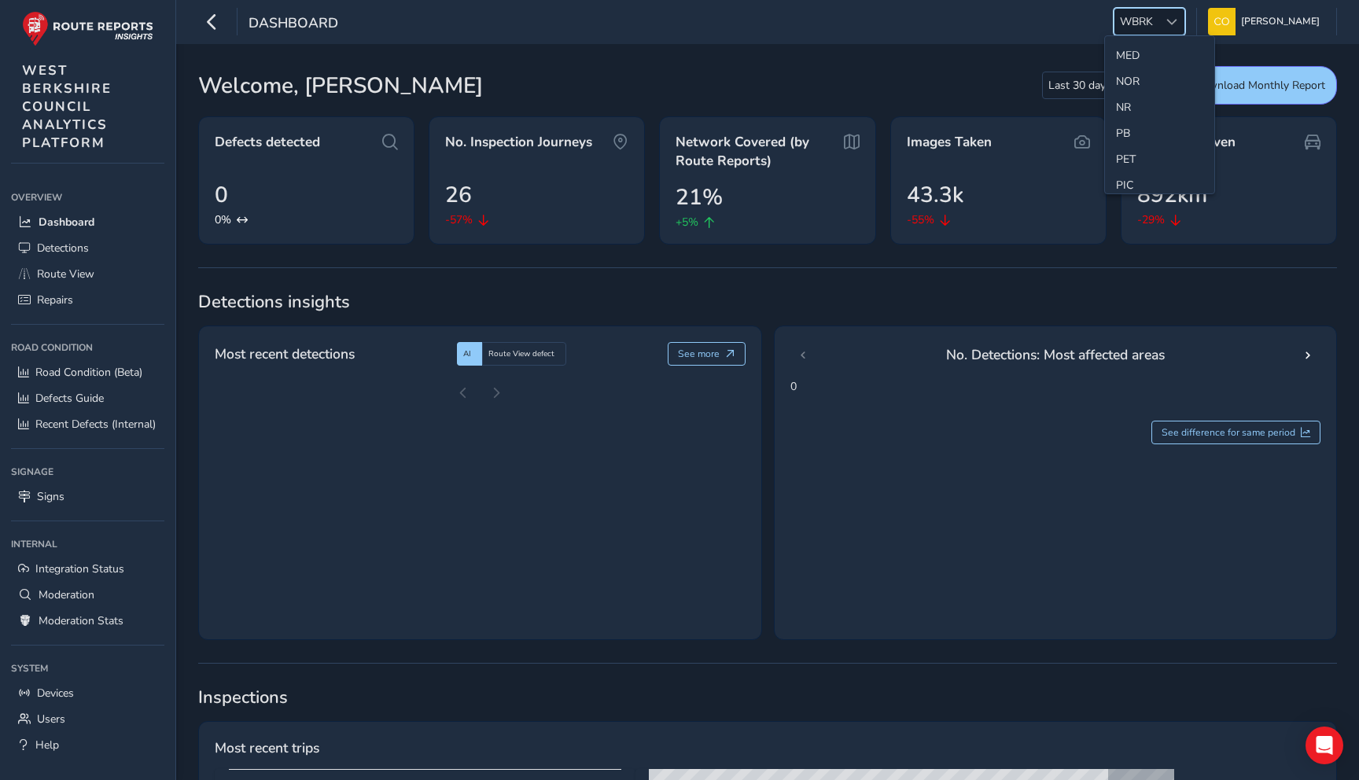
scroll to position [469, 0]
click at [1146, 135] on li "NR" at bounding box center [1159, 131] width 109 height 26
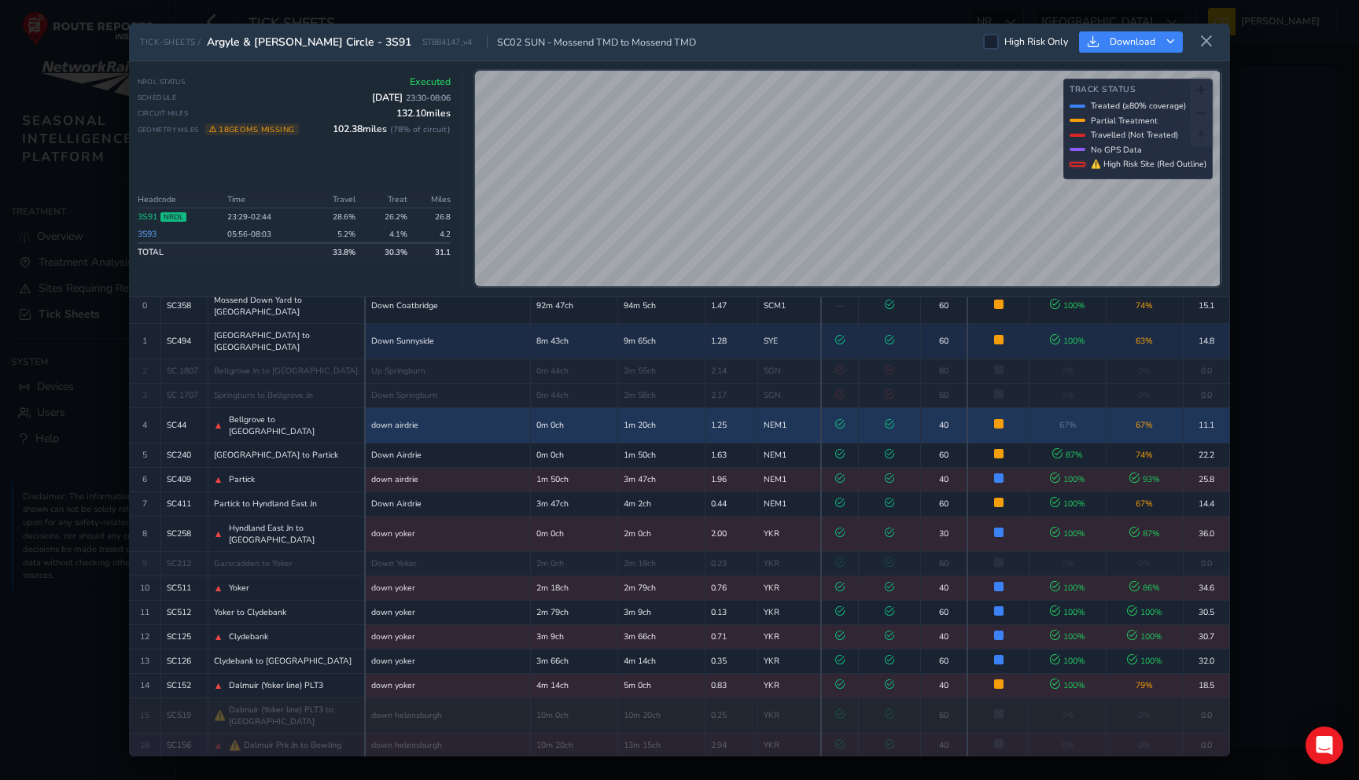
scroll to position [50, 0]
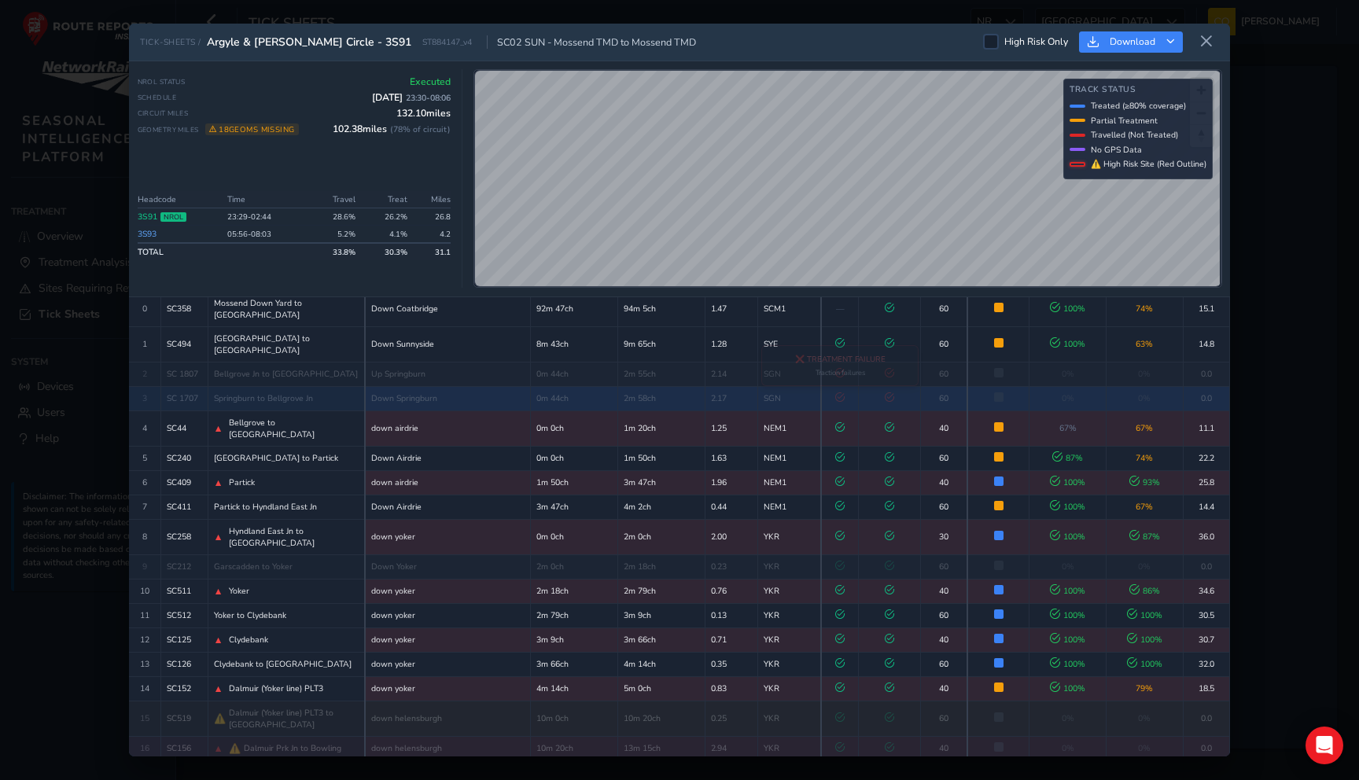
click at [835, 396] on icon at bounding box center [839, 397] width 9 height 9
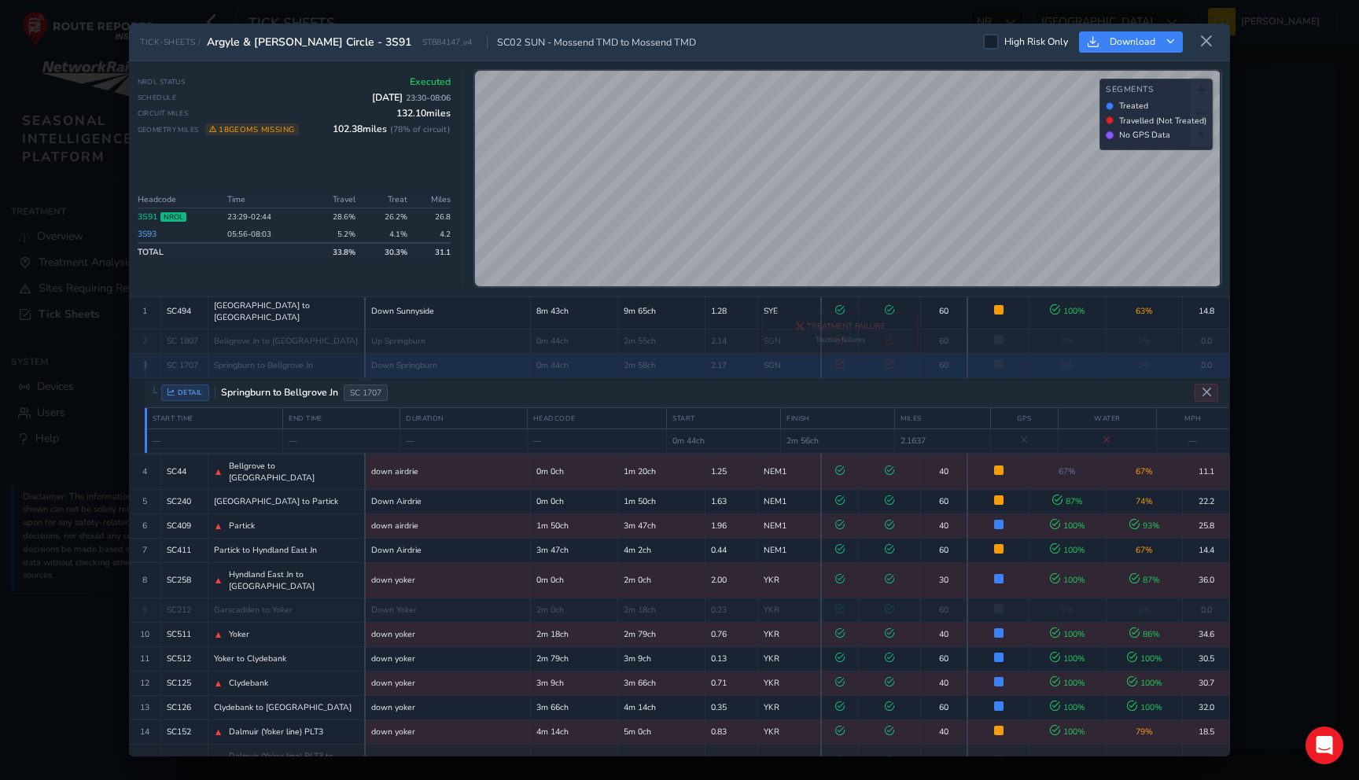
scroll to position [50, 0]
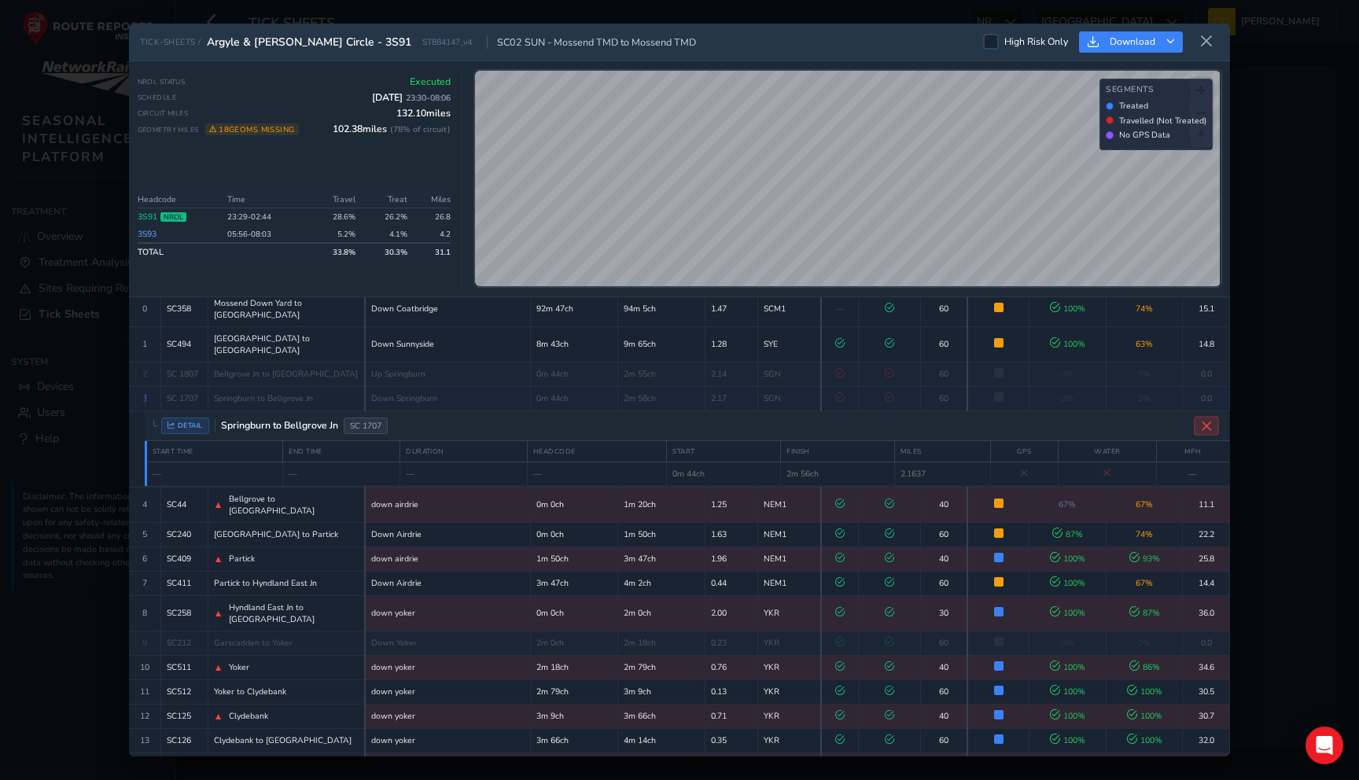
click at [1197, 422] on button "Close detail view" at bounding box center [1206, 425] width 25 height 19
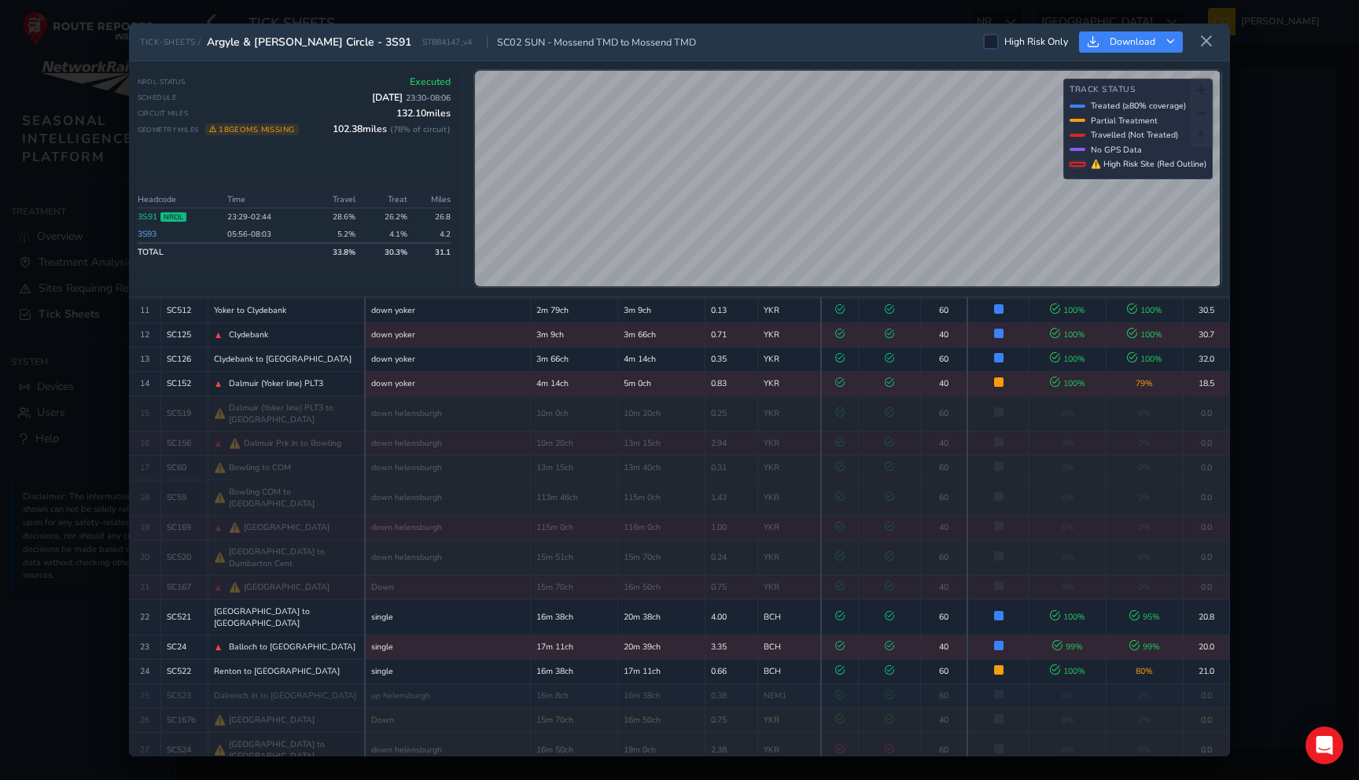
scroll to position [741, 0]
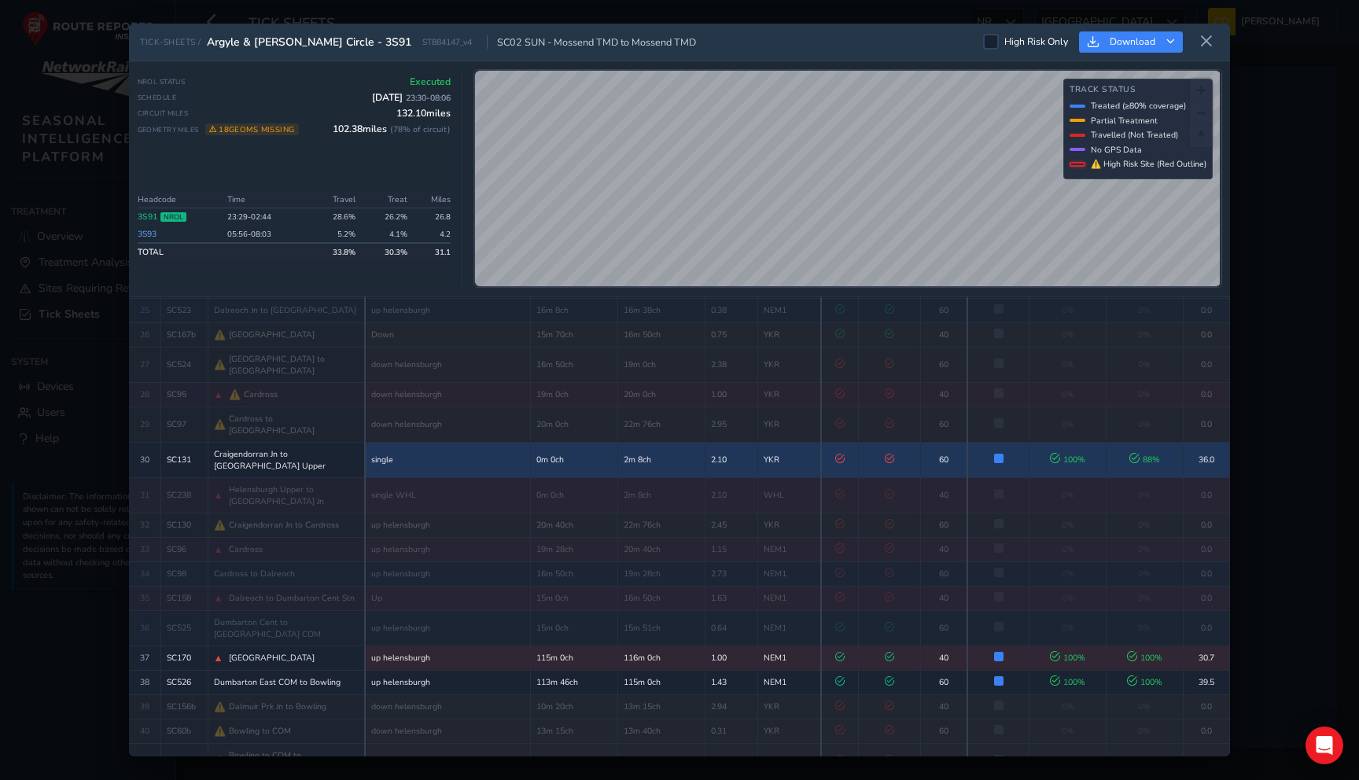
click at [859, 442] on td "❌ TREATMENT FAILURE Traction failures" at bounding box center [889, 459] width 61 height 35
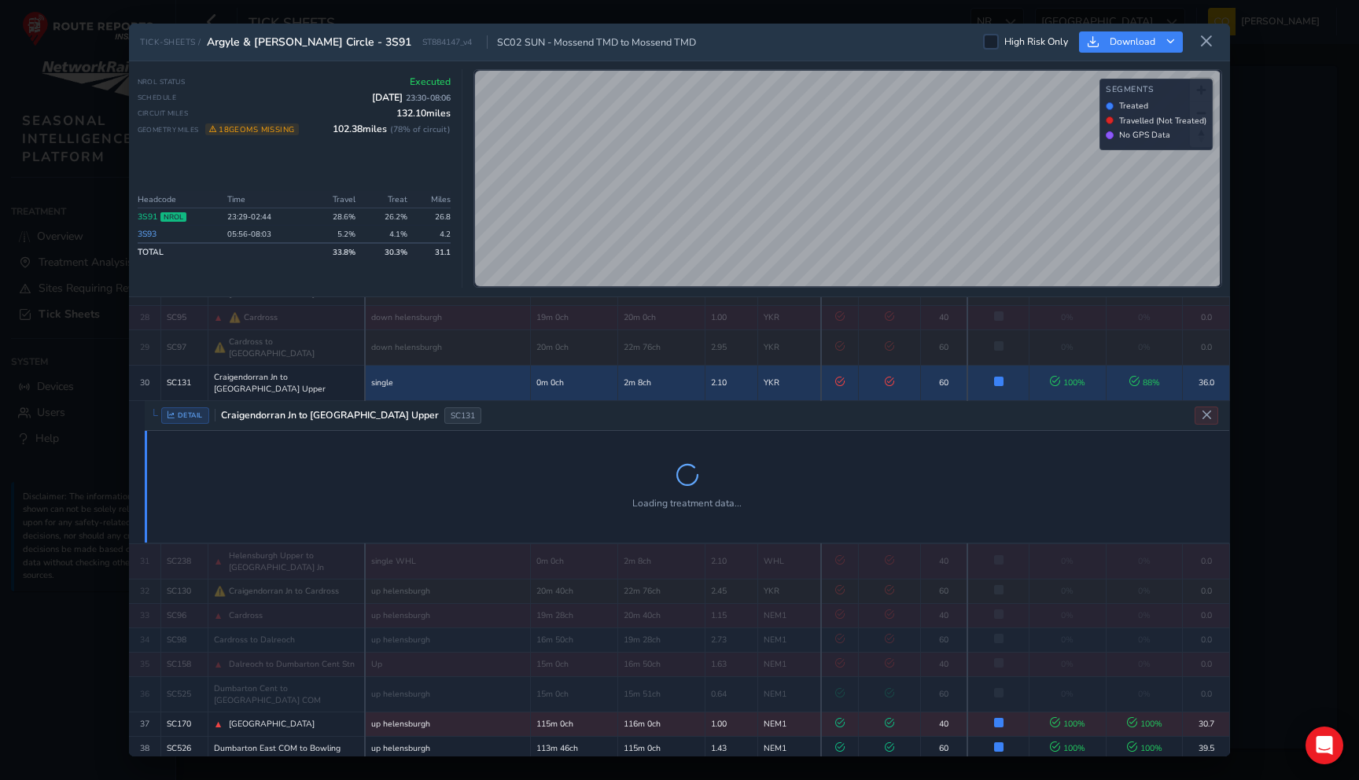
scroll to position [821, 0]
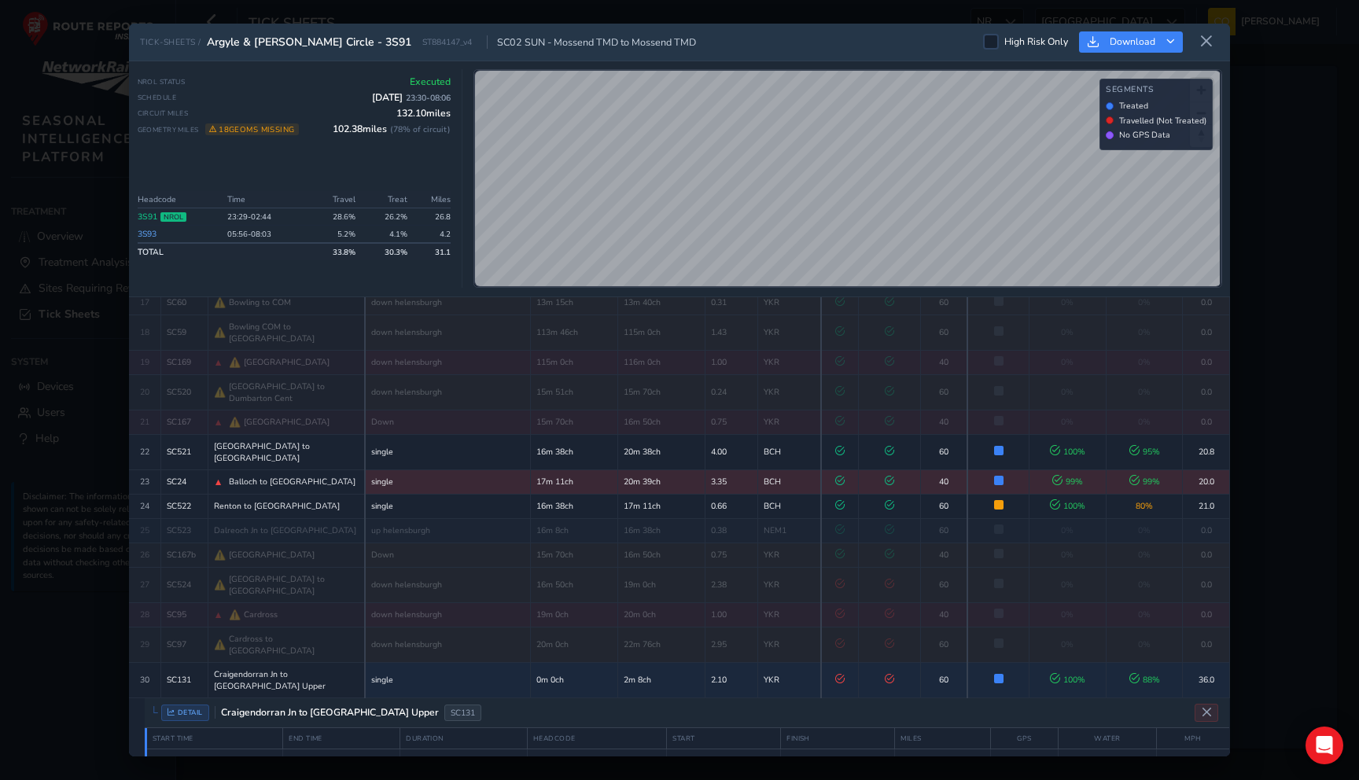
click at [859, 470] on td at bounding box center [889, 482] width 61 height 24
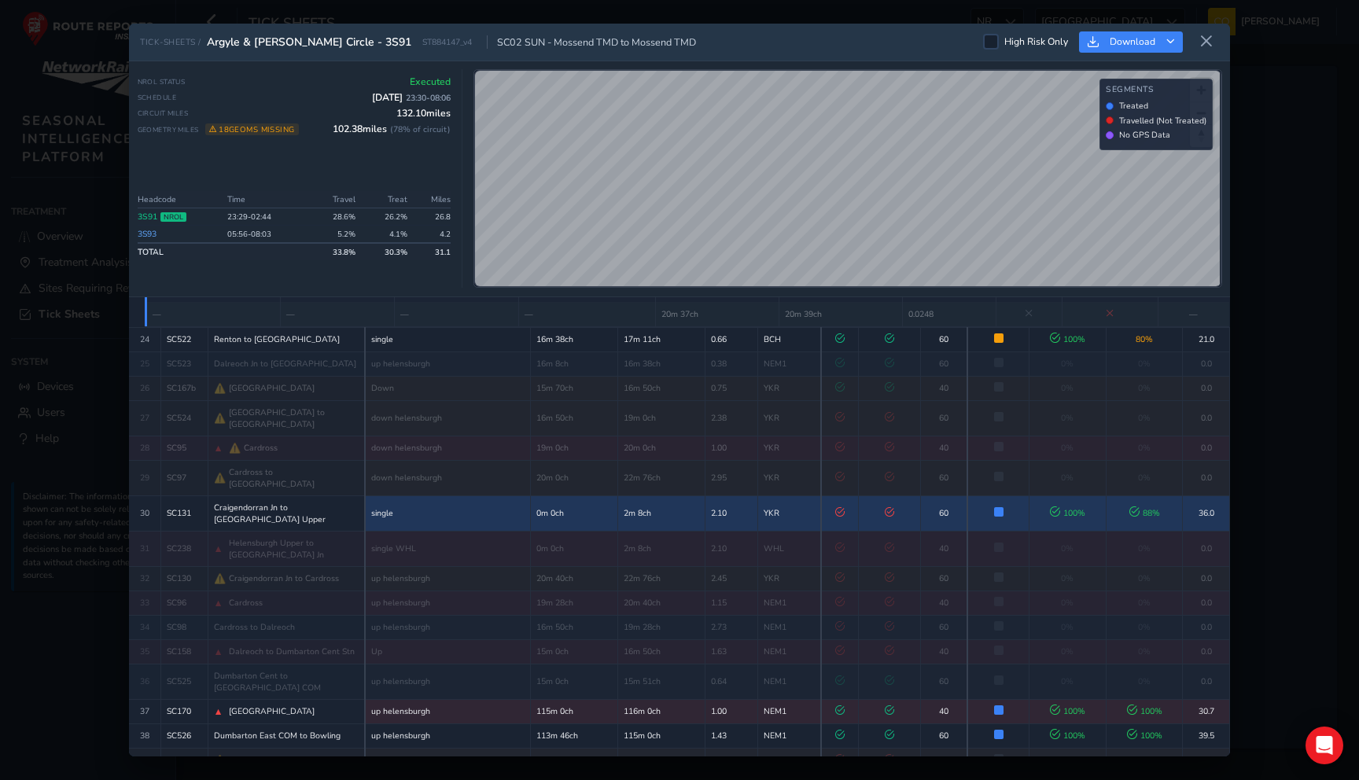
scroll to position [924, 0]
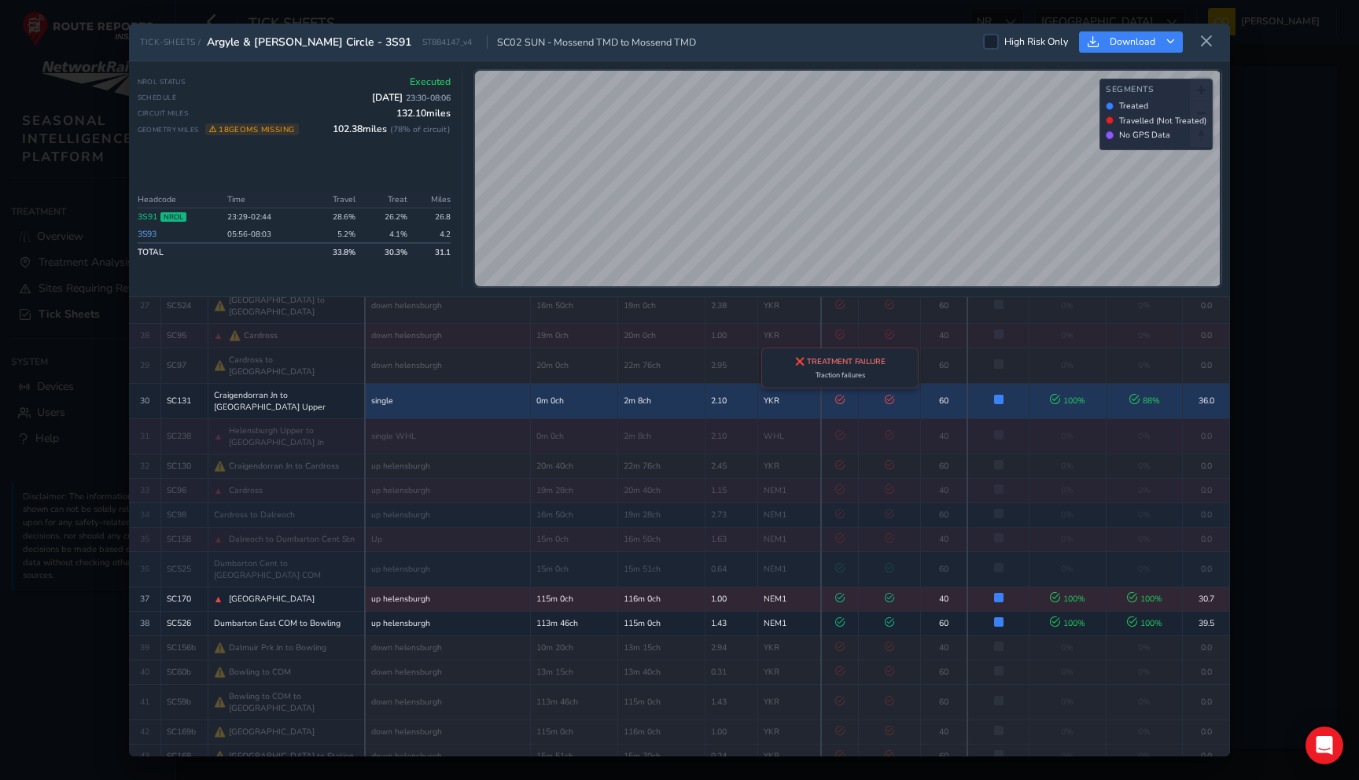
click at [835, 395] on icon at bounding box center [839, 399] width 9 height 9
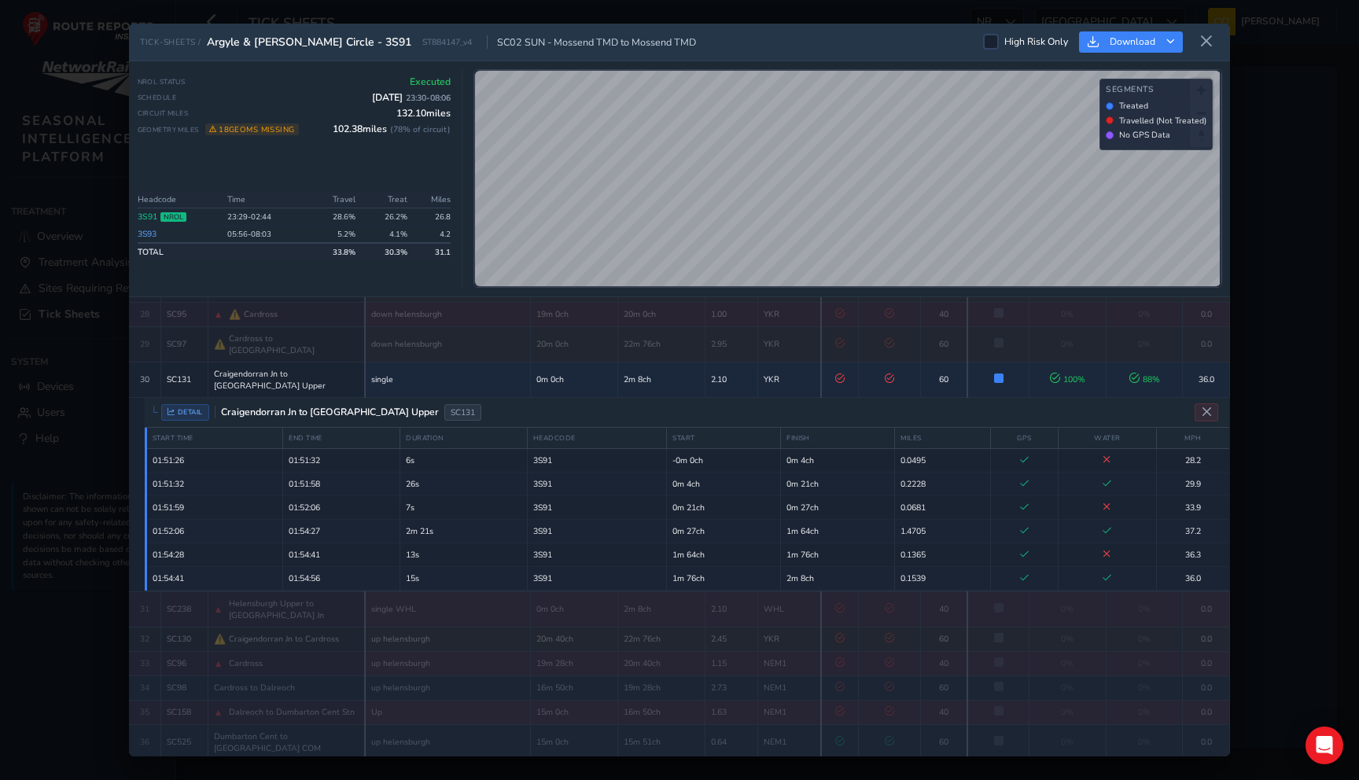
scroll to position [769, 0]
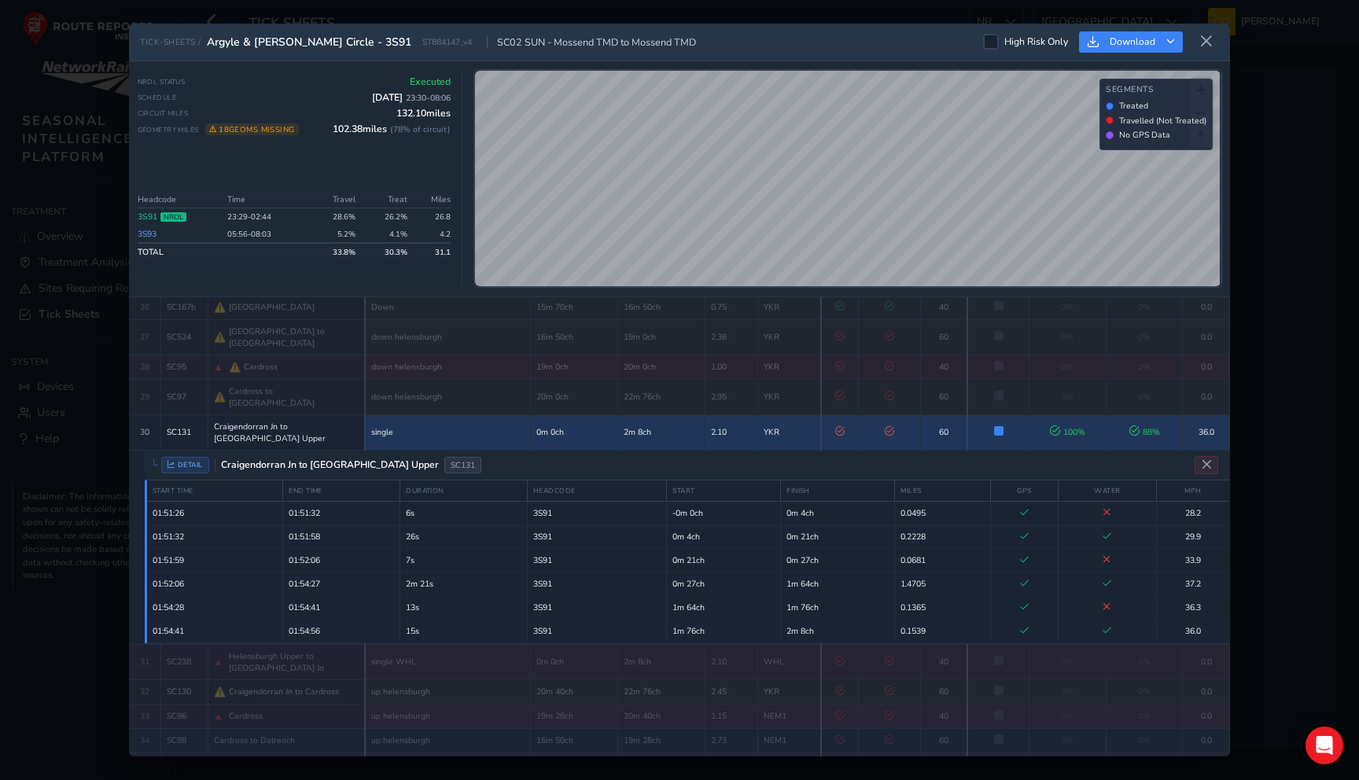
click at [1106, 415] on td "88 %" at bounding box center [1144, 432] width 77 height 35
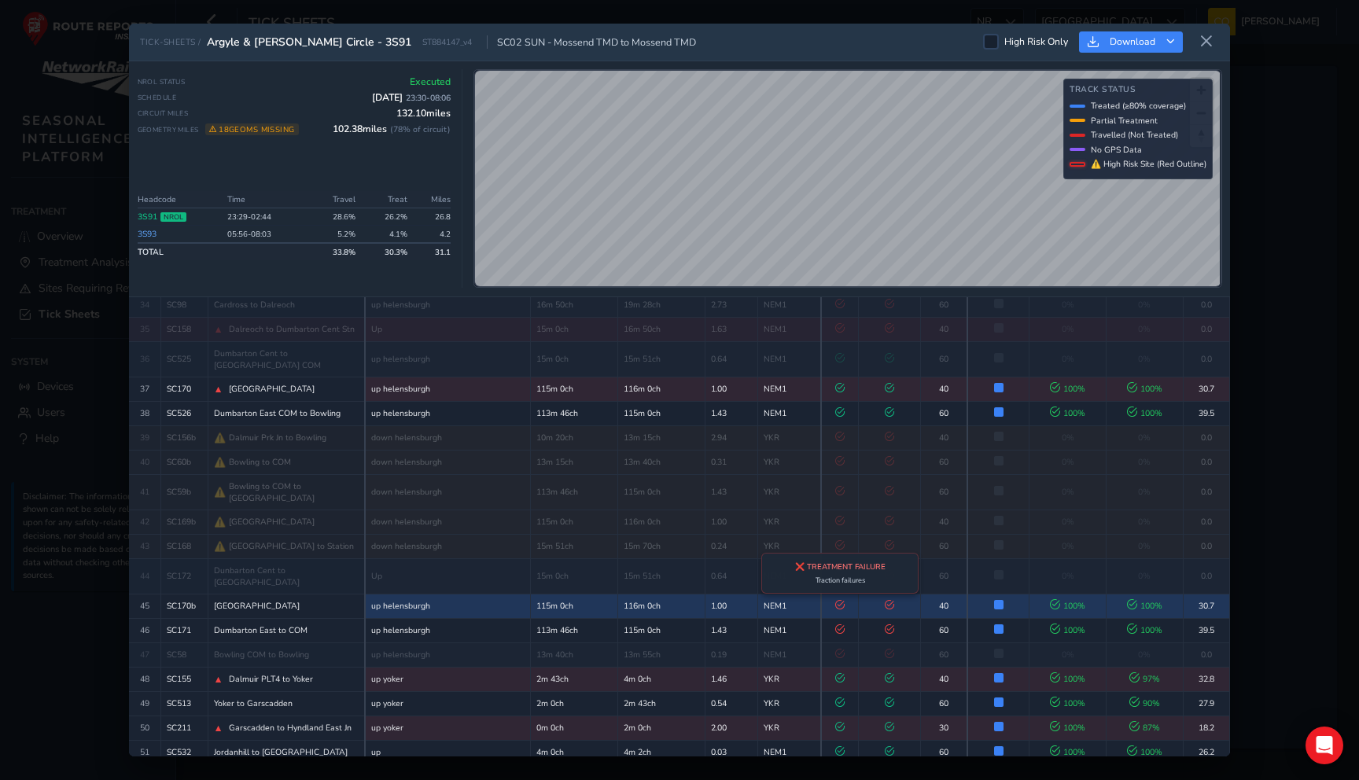
scroll to position [1027, 0]
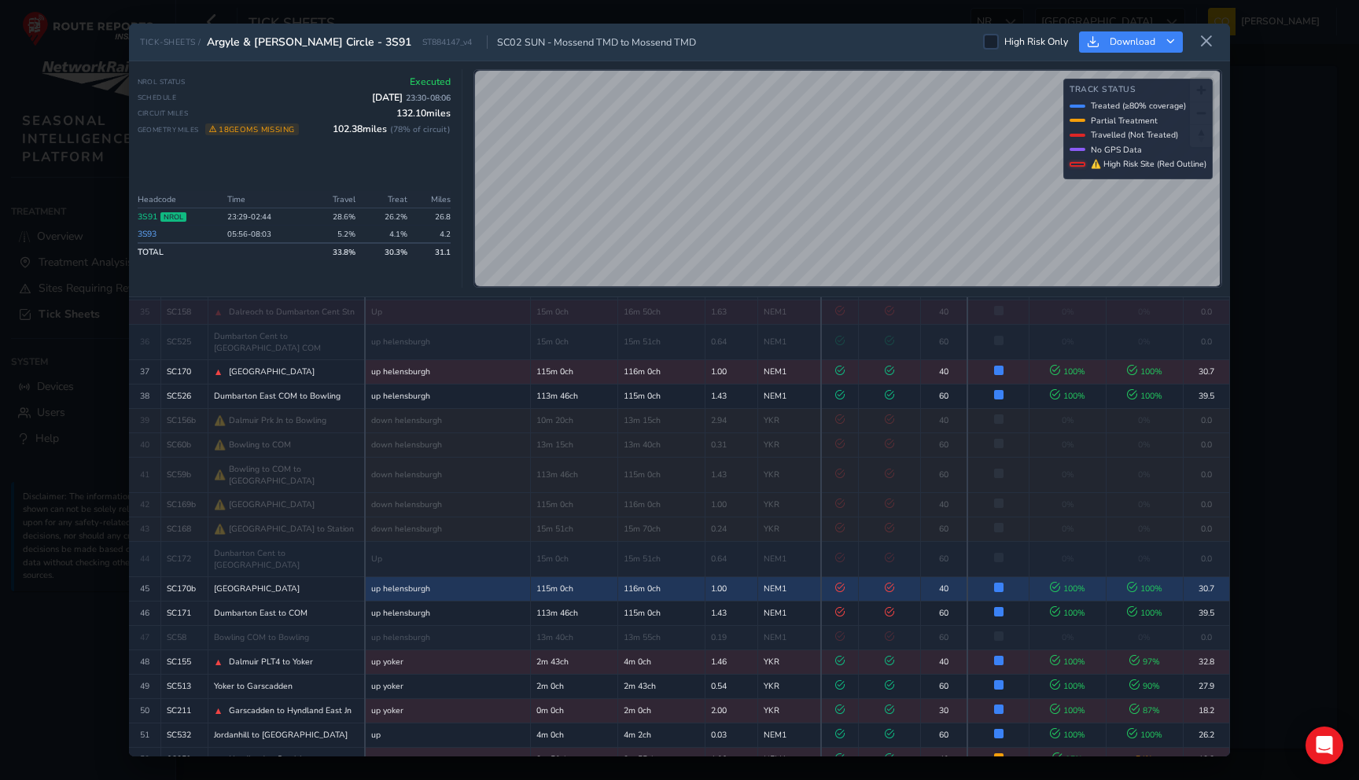
click at [769, 577] on td "NEM1" at bounding box center [790, 589] width 64 height 24
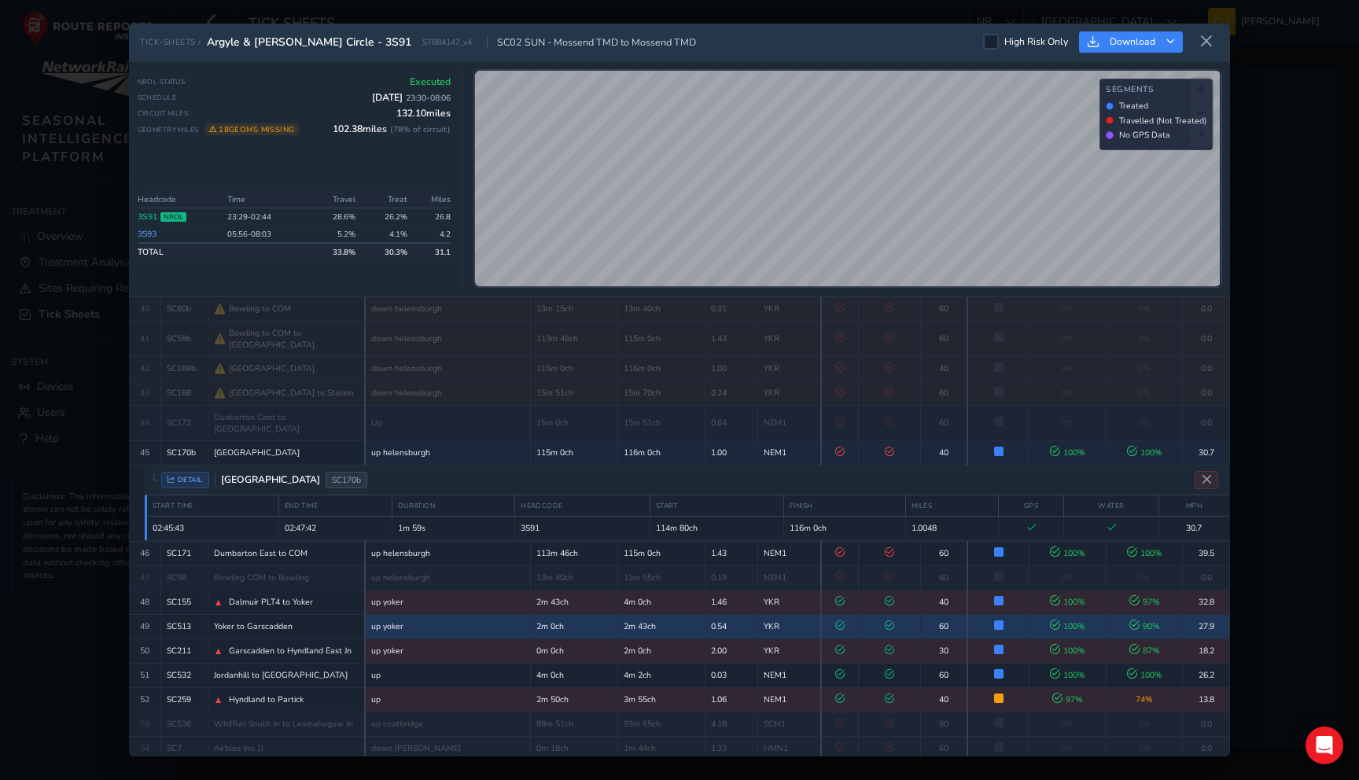
scroll to position [1161, 0]
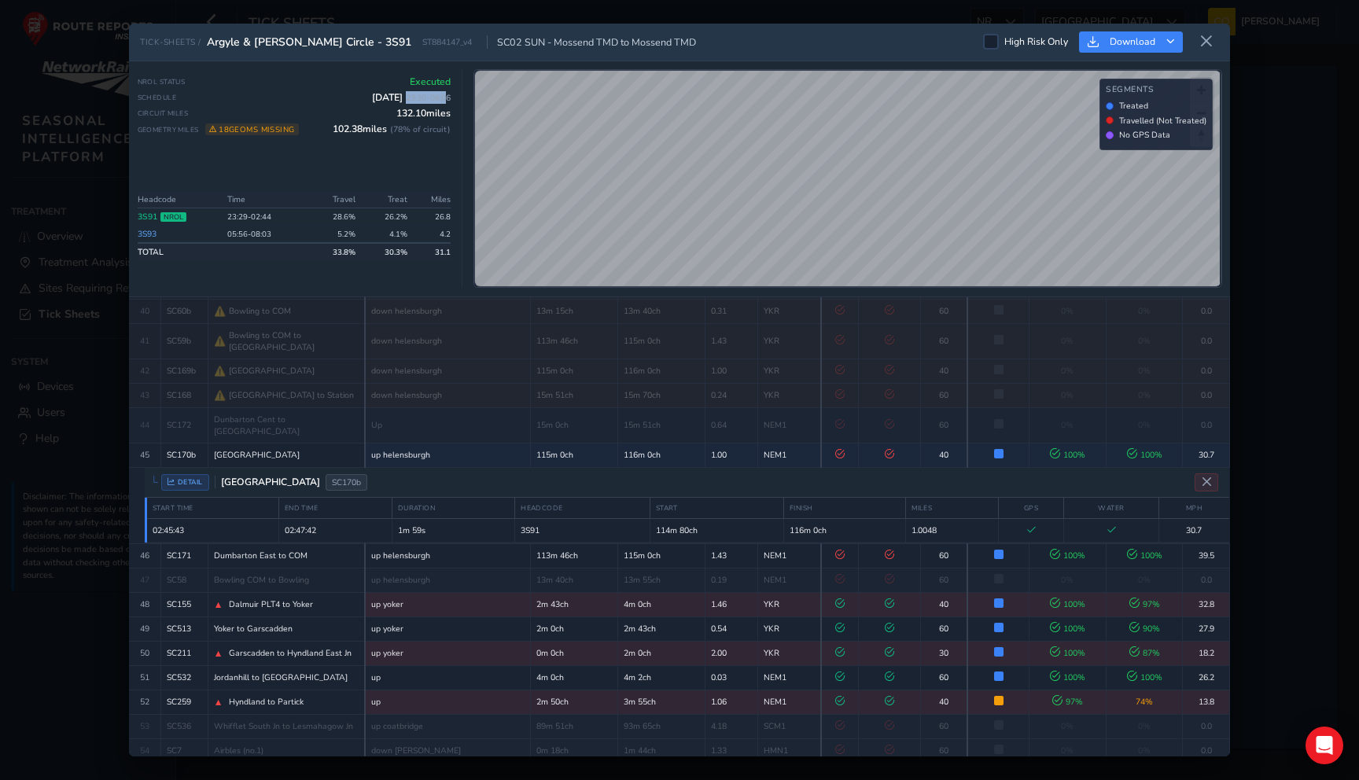
drag, startPoint x: 402, startPoint y: 101, endPoint x: 446, endPoint y: 102, distance: 44.1
click at [446, 102] on span "21 Sep 2025 23:30 - 08:06" at bounding box center [411, 97] width 79 height 13
click at [446, 102] on span "23:30 - 08:06" at bounding box center [428, 98] width 45 height 12
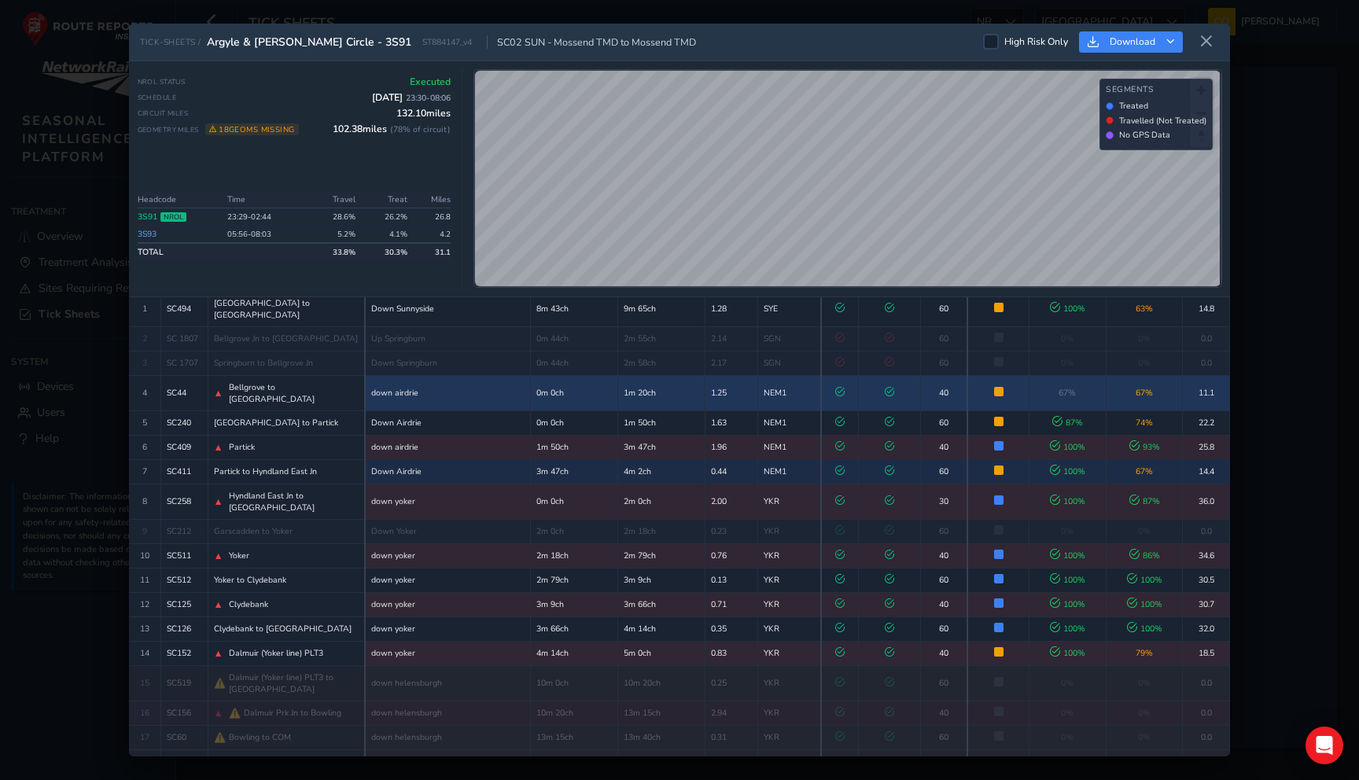
scroll to position [91, 0]
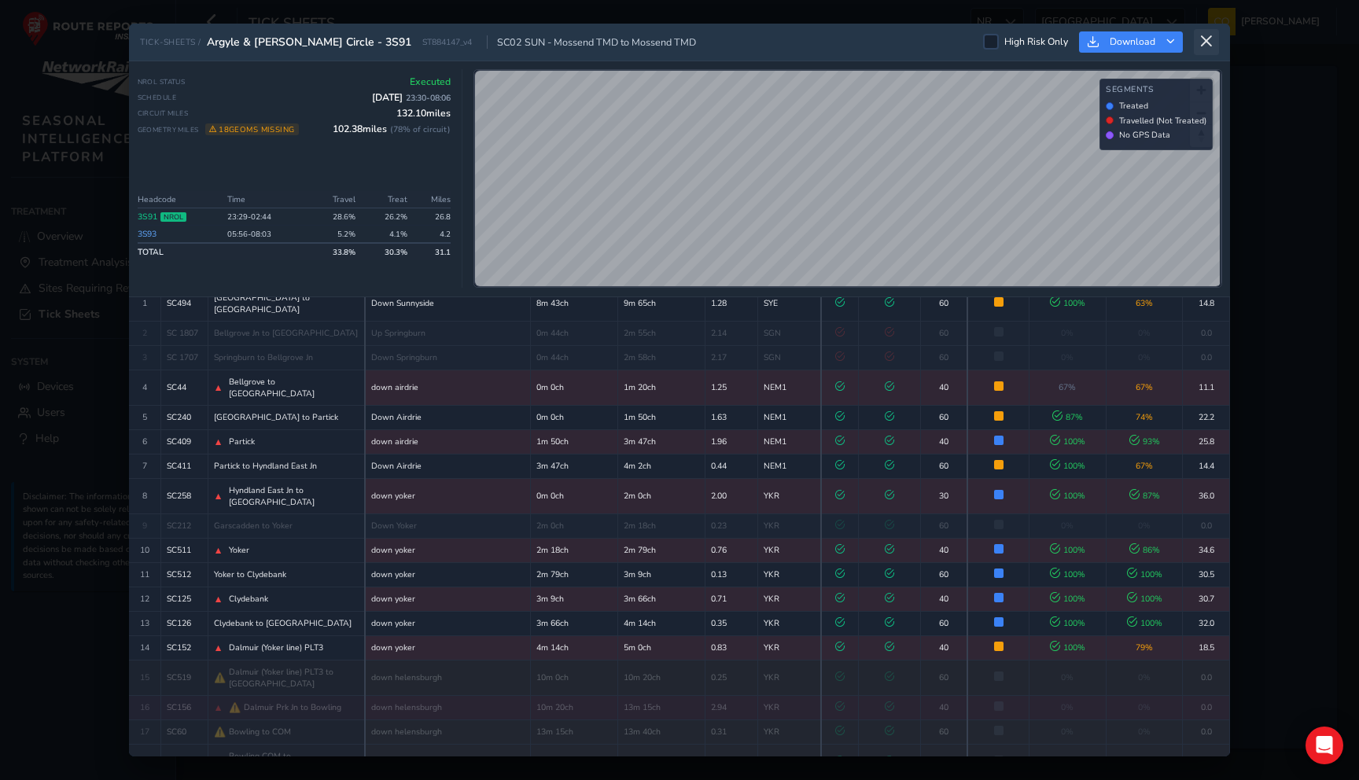
click at [1208, 45] on icon at bounding box center [1207, 42] width 14 height 14
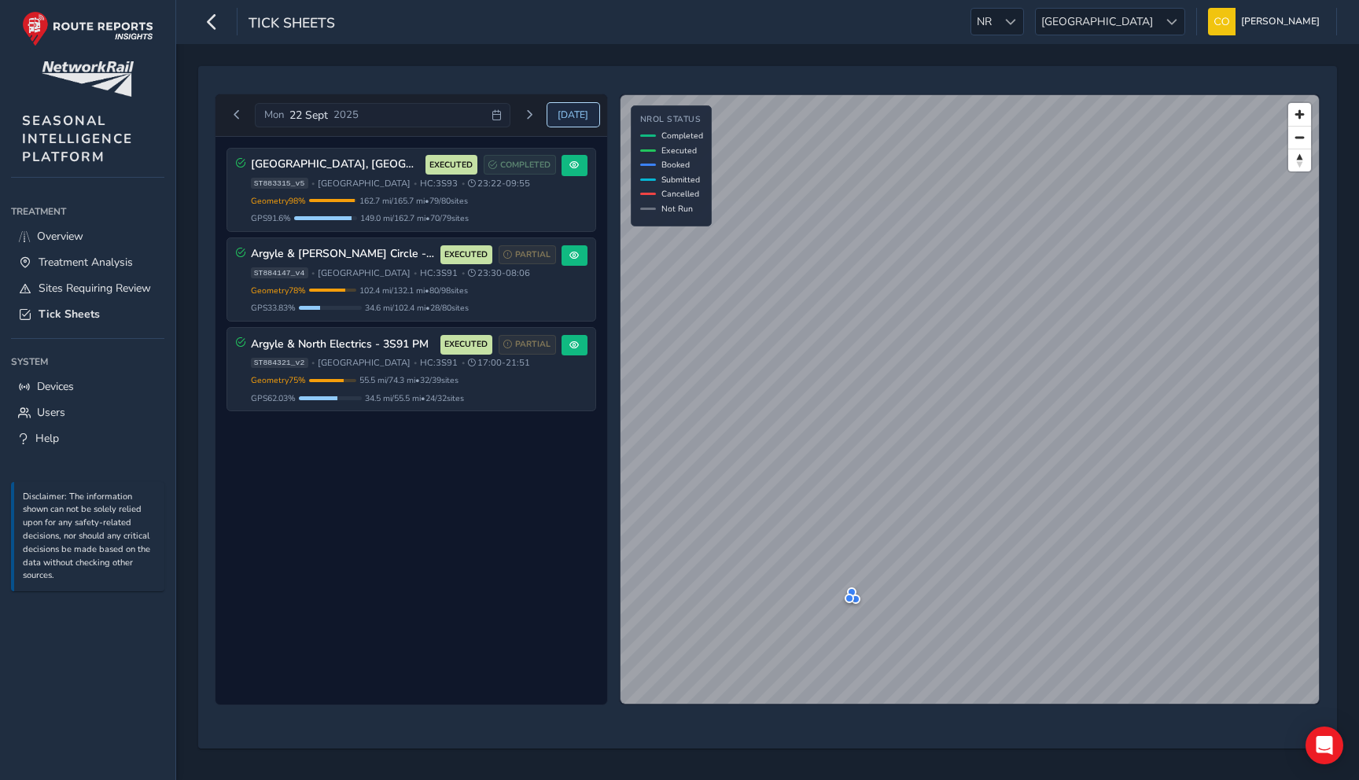
click at [569, 118] on span "Today" at bounding box center [573, 115] width 31 height 13
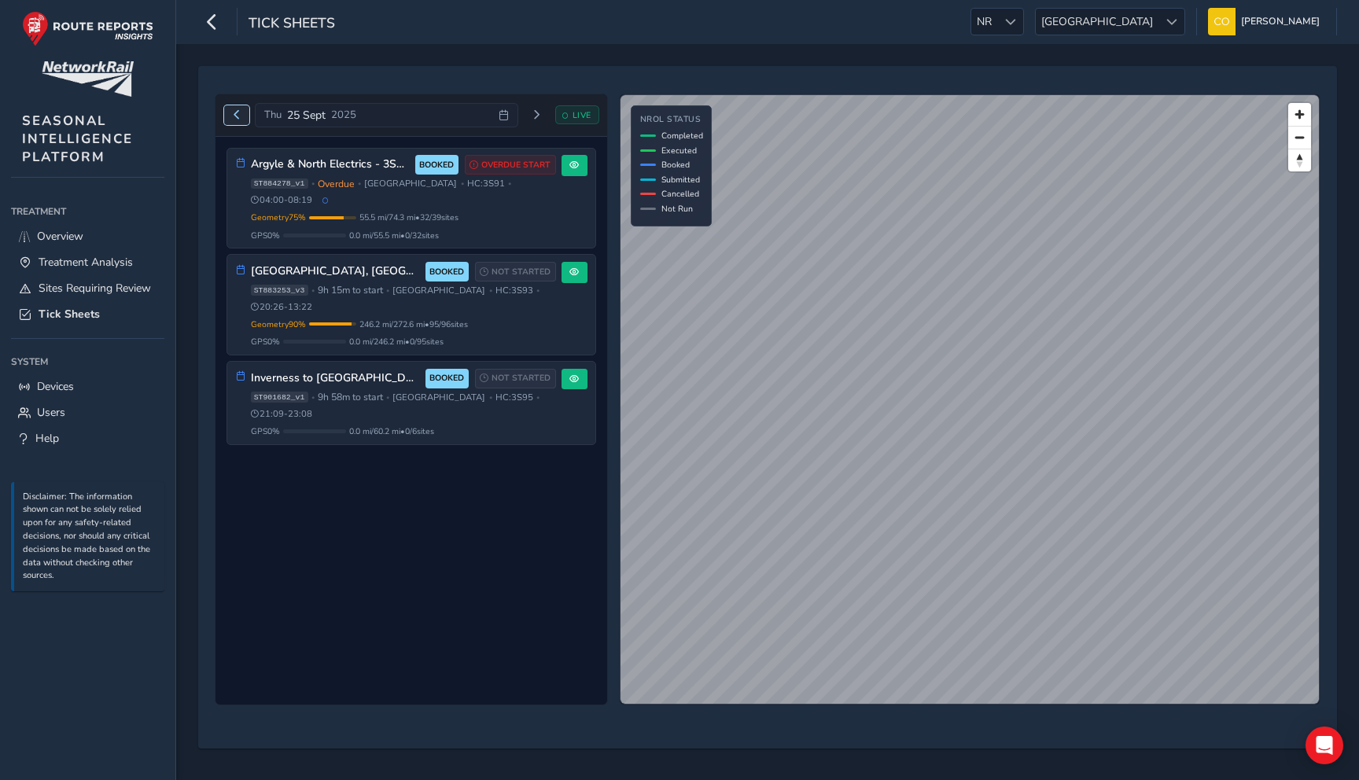
click at [245, 116] on button "Previous day" at bounding box center [237, 115] width 26 height 20
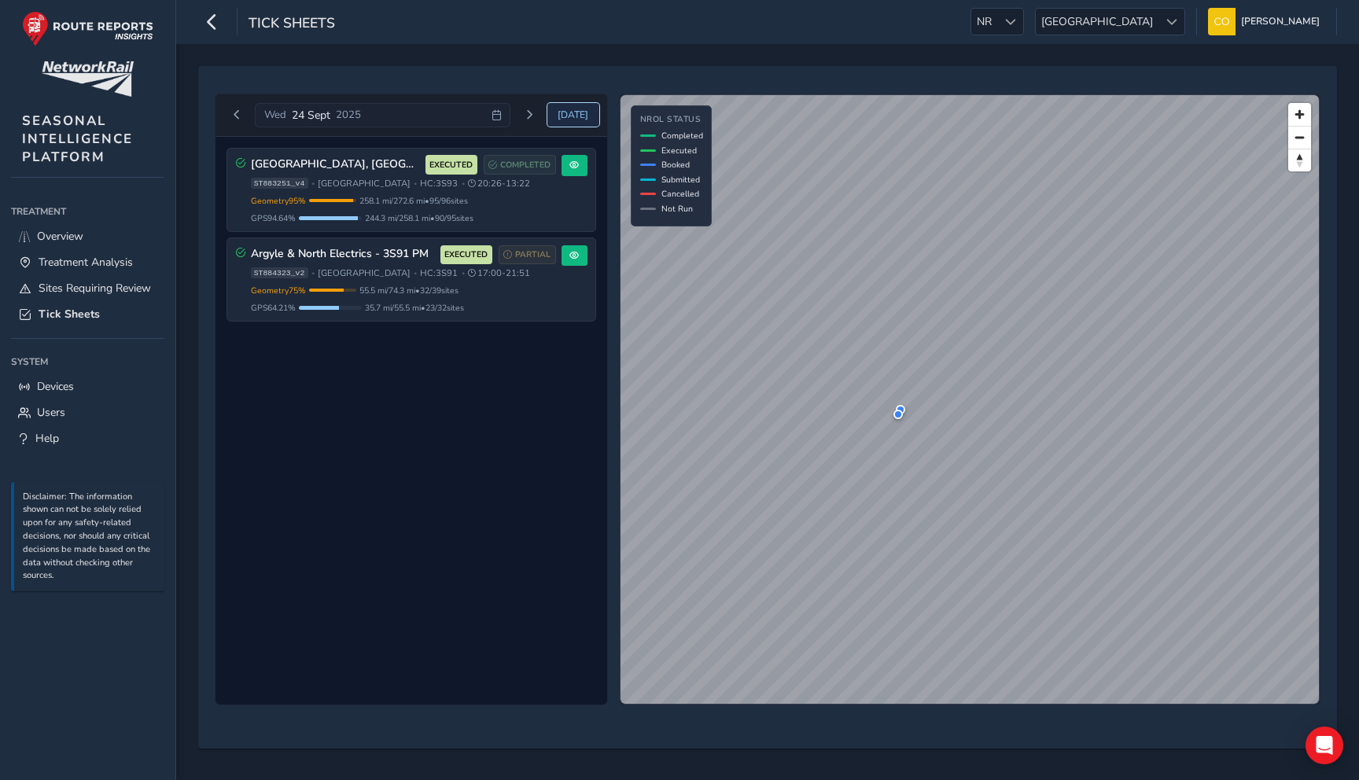
click at [573, 117] on span "Today" at bounding box center [573, 115] width 31 height 13
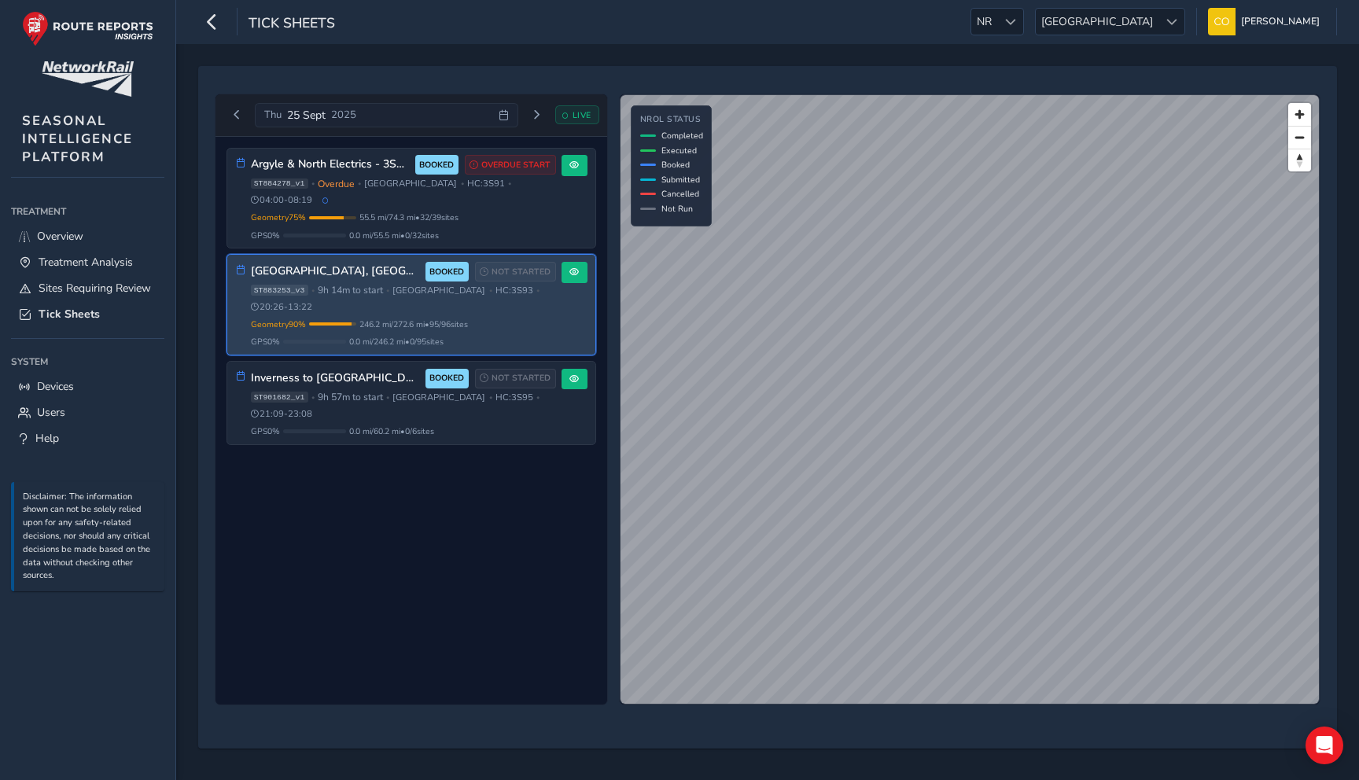
click at [422, 285] on span "[GEOGRAPHIC_DATA]" at bounding box center [439, 291] width 93 height 12
drag, startPoint x: 457, startPoint y: 271, endPoint x: 485, endPoint y: 272, distance: 28.3
click at [485, 284] on div "ST883253_v3 • 9h 14m to start • Scotland • HC: 3S93 • 20:26 - 13:22" at bounding box center [403, 298] width 305 height 29
drag, startPoint x: 485, startPoint y: 278, endPoint x: 463, endPoint y: 277, distance: 21.3
click at [463, 284] on div "ST883253_v3 • 9h 14m to start • Scotland • HC: 3S93 • 20:26 - 13:22" at bounding box center [403, 298] width 305 height 29
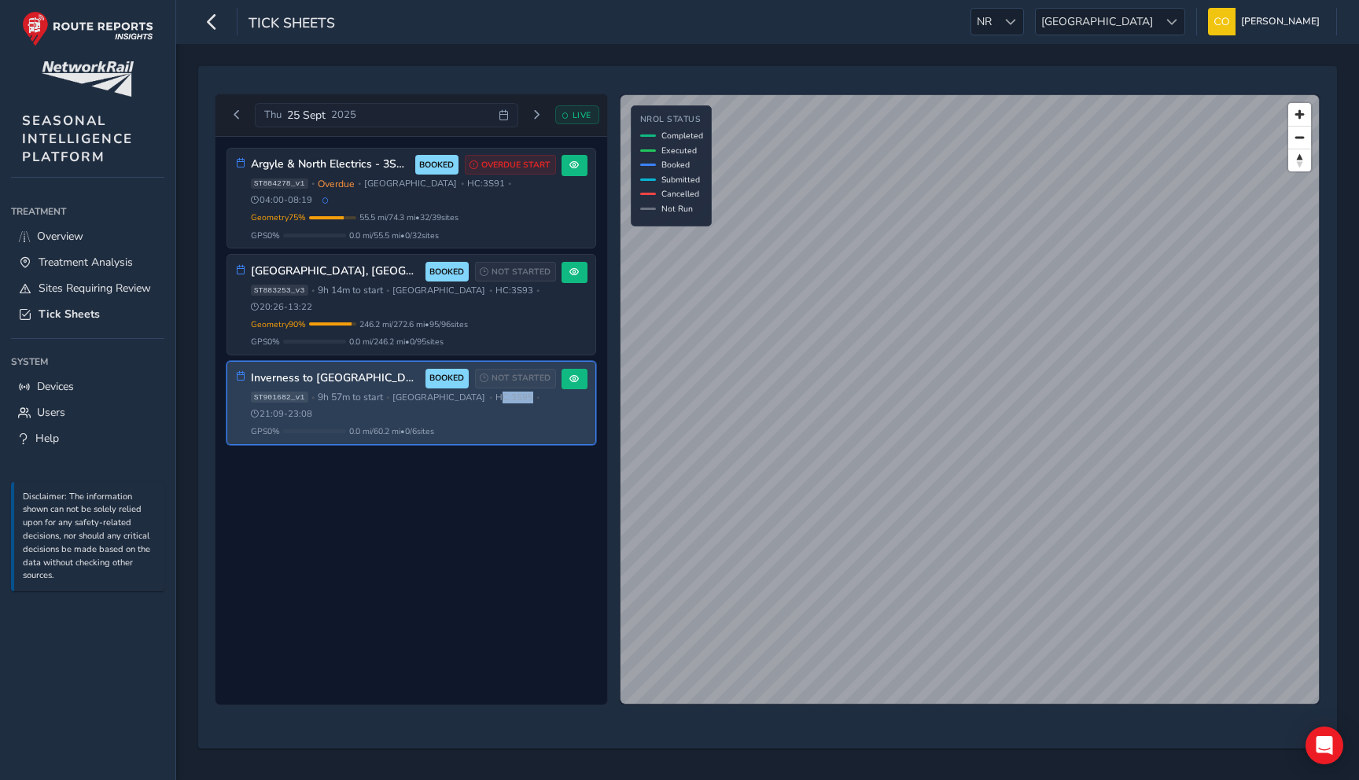
drag, startPoint x: 478, startPoint y: 368, endPoint x: 448, endPoint y: 368, distance: 29.9
click at [496, 392] on span "HC: 3S95" at bounding box center [515, 398] width 38 height 12
click at [572, 374] on span at bounding box center [574, 378] width 9 height 9
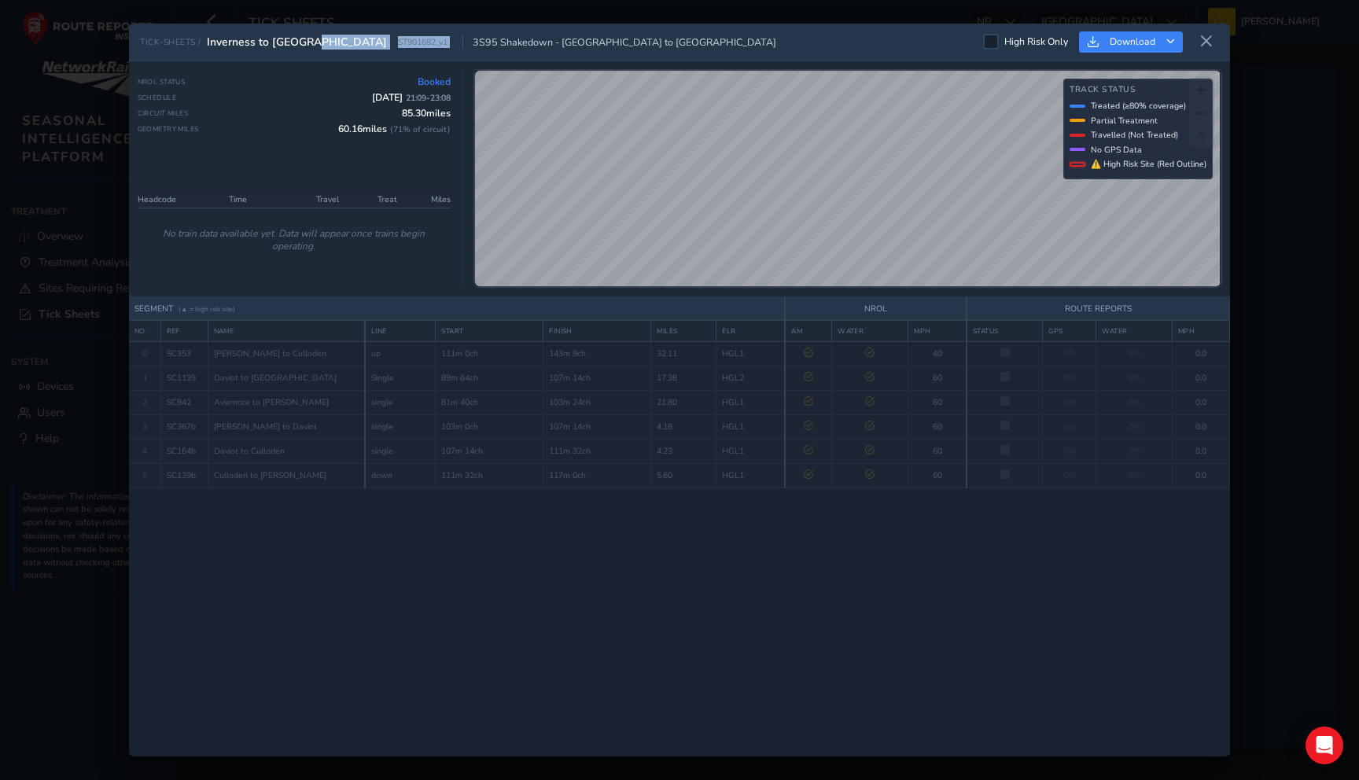
drag, startPoint x: 311, startPoint y: 37, endPoint x: 392, endPoint y: 37, distance: 81.0
click at [392, 37] on div "TICK-SHEETS / Inverness to Aviemore ST901682_v1 3S95 Shakedown - Inverness Mill…" at bounding box center [458, 42] width 636 height 15
click at [463, 37] on span "3S95 Shakedown - Inverness Millburn to Inverness Millburn" at bounding box center [620, 41] width 314 height 13
drag, startPoint x: 411, startPoint y: 40, endPoint x: 493, endPoint y: 40, distance: 82.6
click at [494, 40] on span "3S95 Shakedown - Inverness Millburn to Inverness Millburn" at bounding box center [620, 41] width 314 height 13
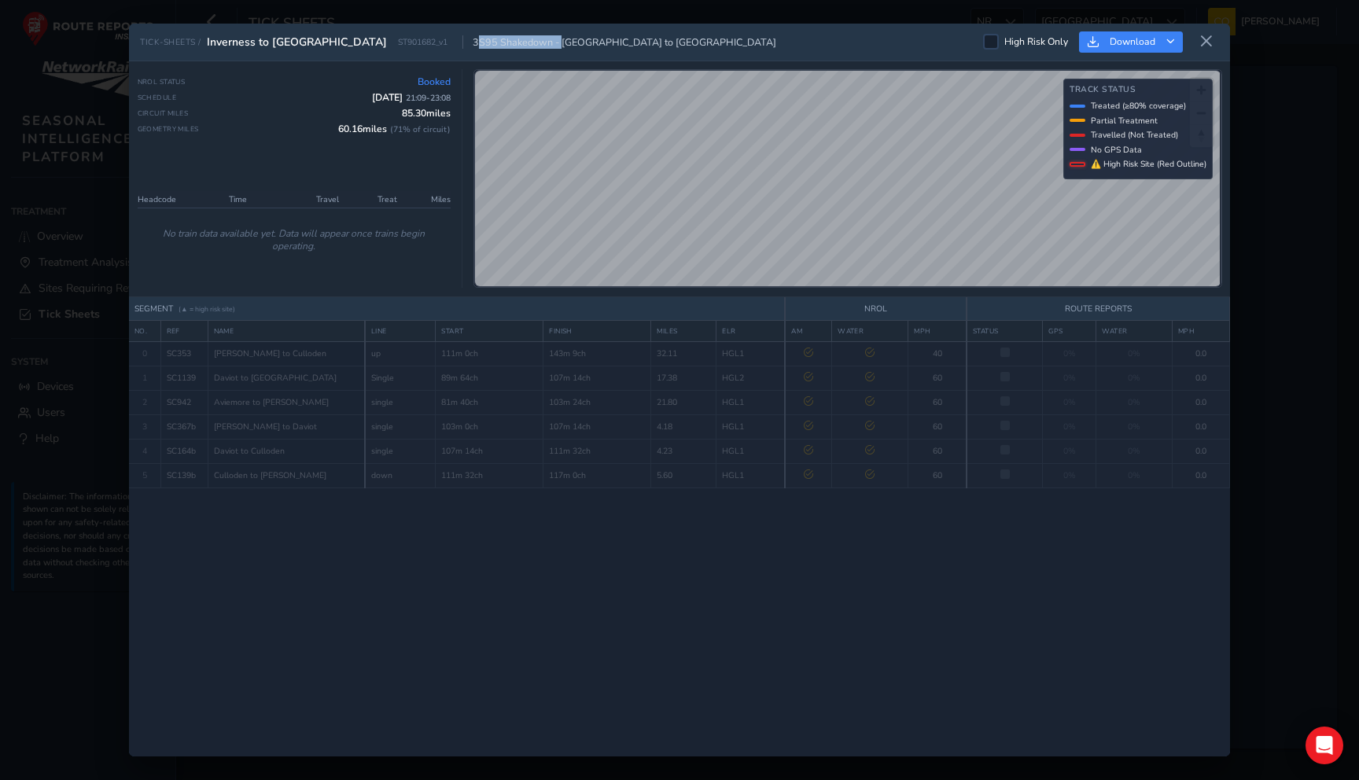
click at [493, 40] on span "3S95 Shakedown - Inverness Millburn to Inverness Millburn" at bounding box center [620, 41] width 314 height 13
click at [1206, 51] on button at bounding box center [1206, 42] width 25 height 26
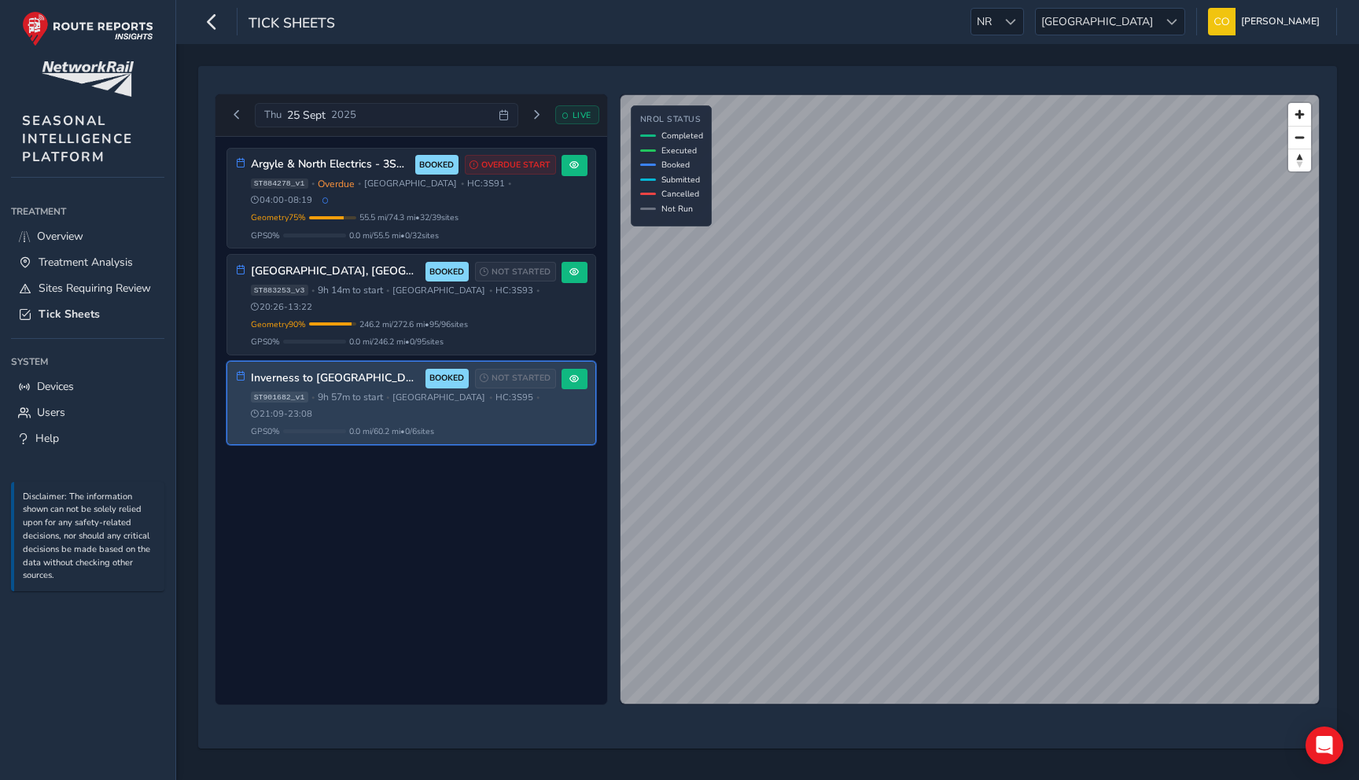
click at [449, 410] on div "Argyle & North Electrics - 3S91 AM BOOKED OVERDUE START ST884278_v1 • Overdue •…" at bounding box center [412, 421] width 392 height 569
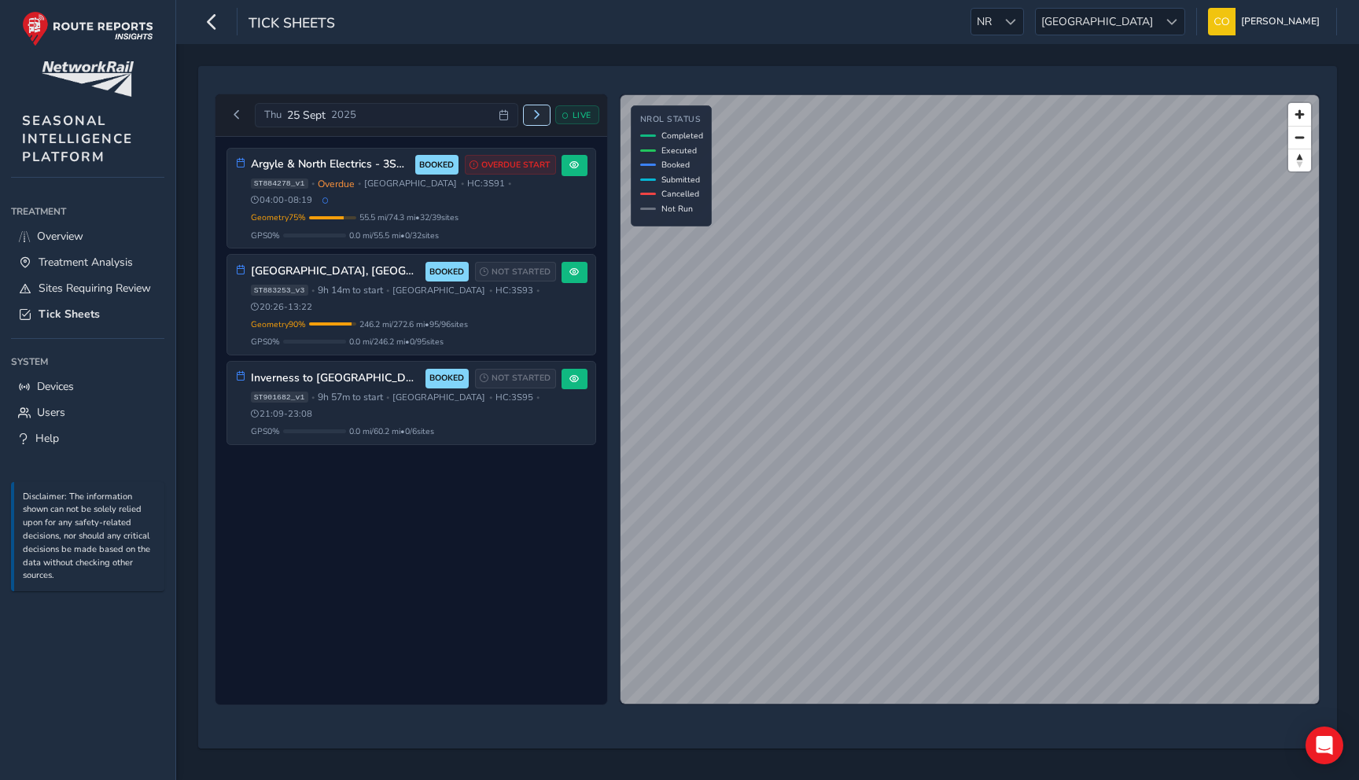
click at [536, 120] on button "Next day" at bounding box center [537, 115] width 26 height 20
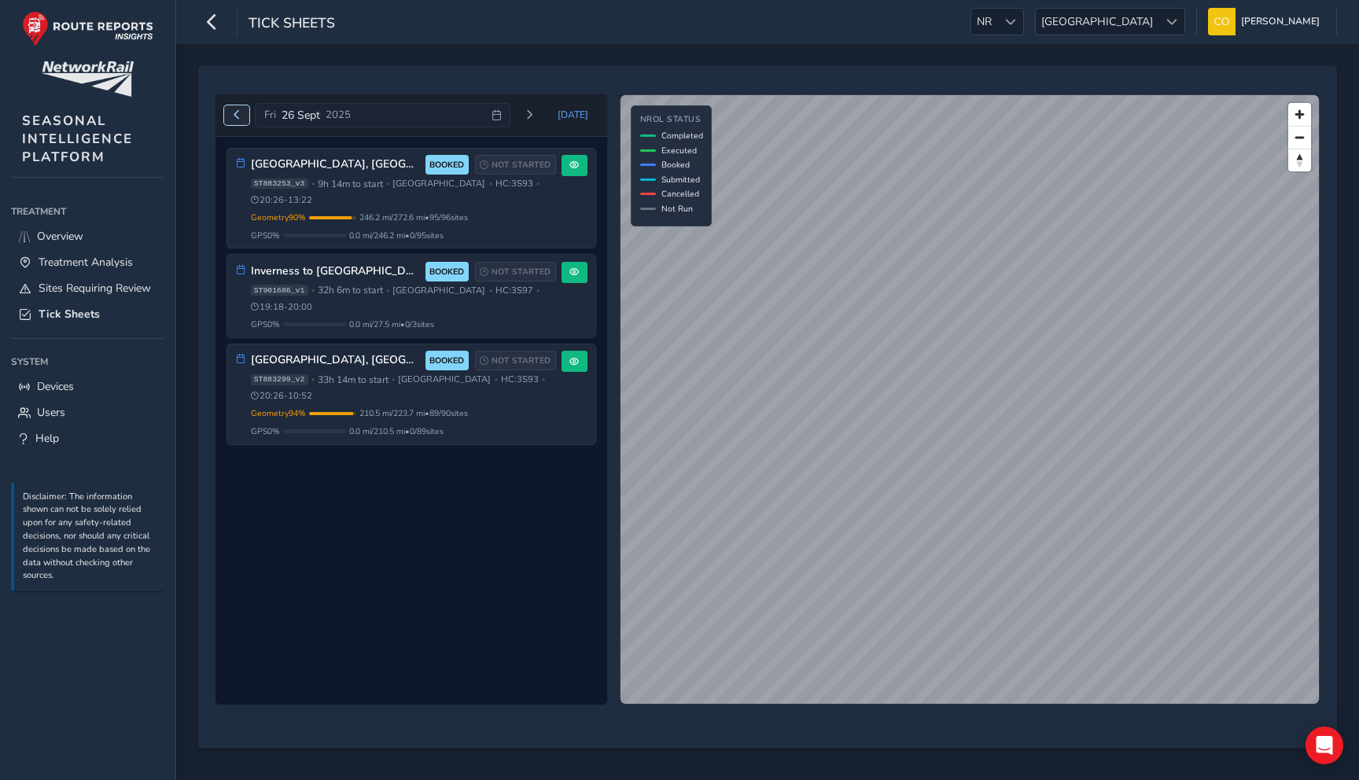
click at [235, 109] on button "Previous day" at bounding box center [237, 115] width 26 height 20
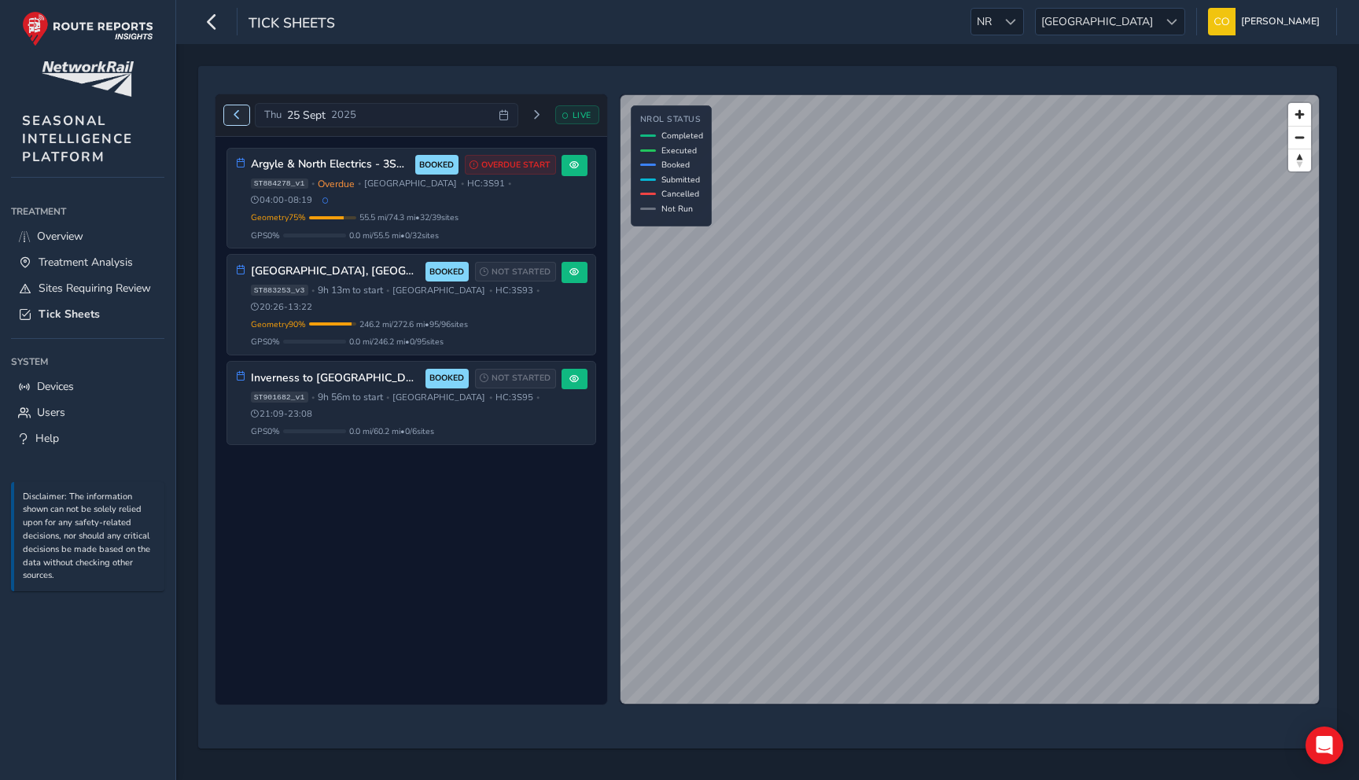
click at [236, 115] on span "Previous day" at bounding box center [236, 114] width 9 height 9
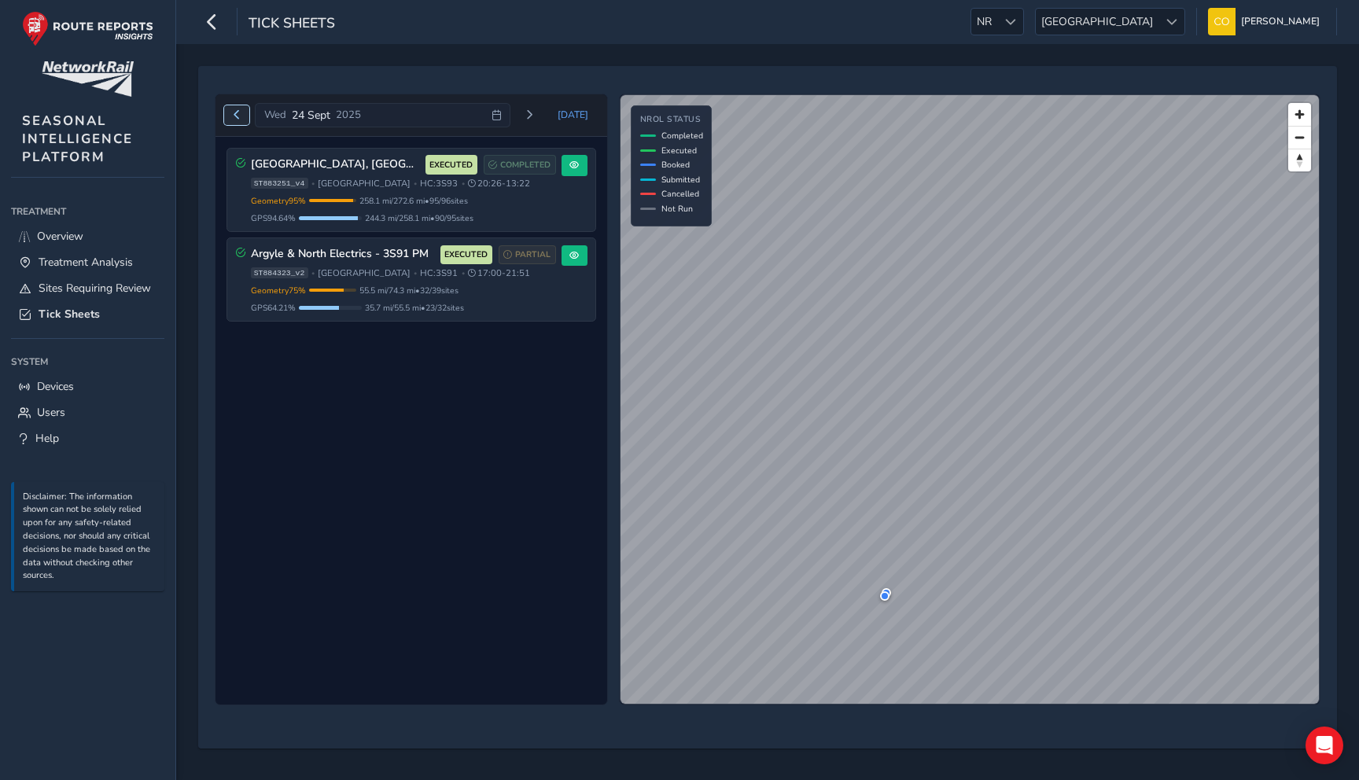
click at [235, 116] on span "Previous day" at bounding box center [236, 114] width 9 height 9
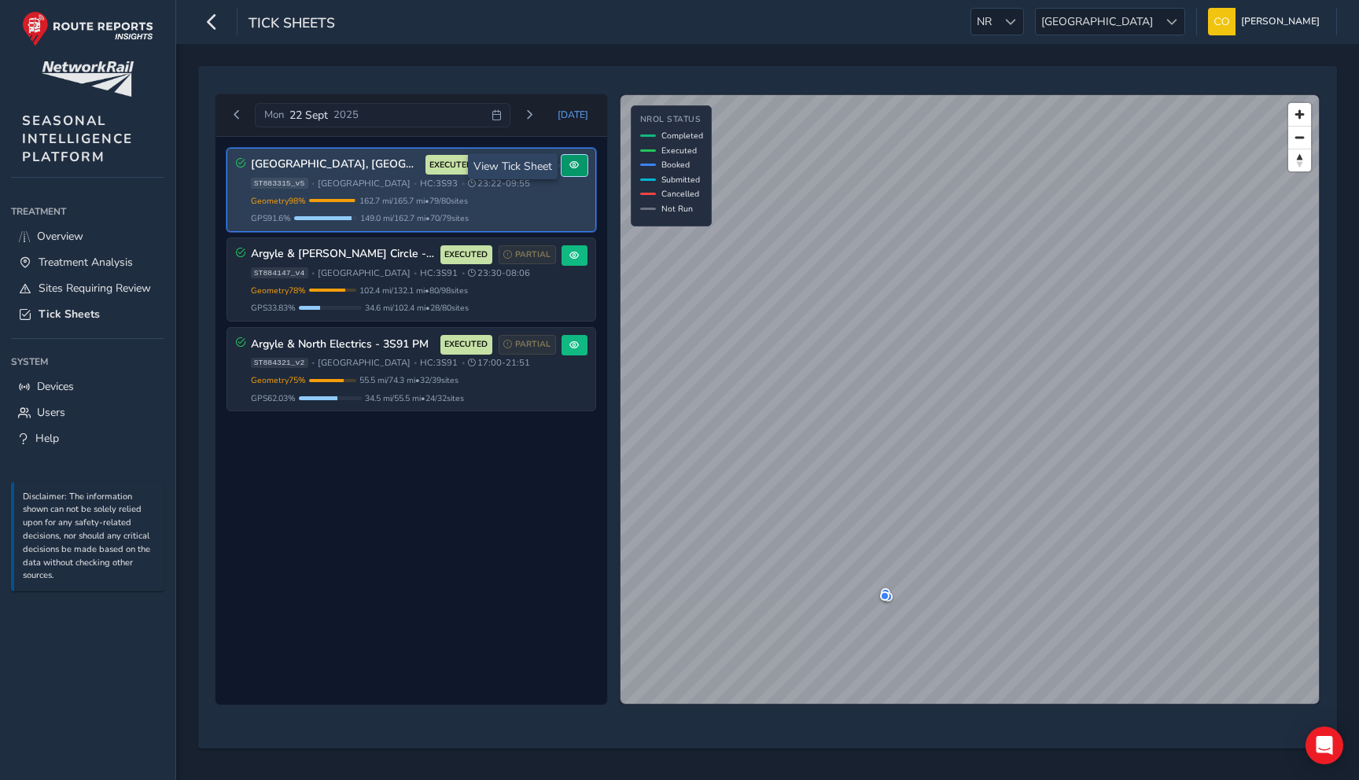
click at [575, 175] on button at bounding box center [575, 165] width 26 height 21
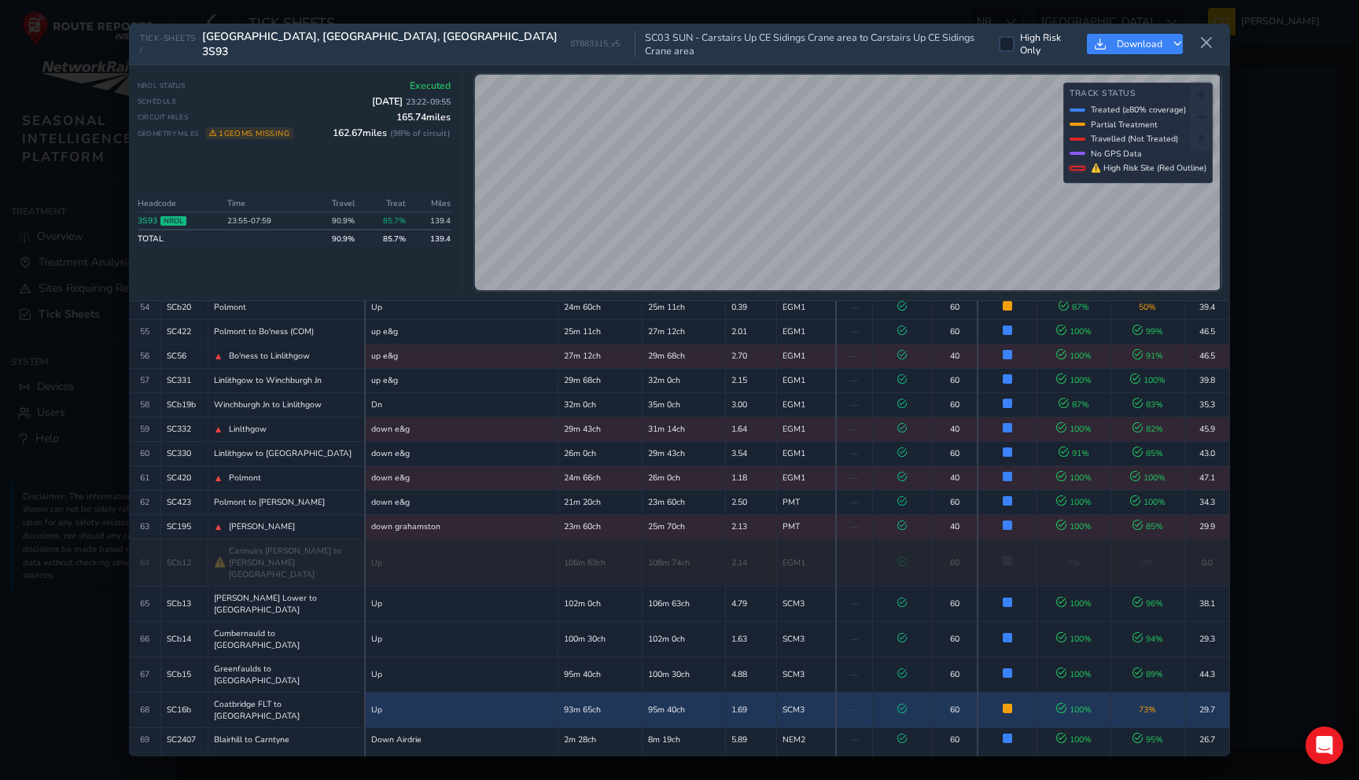
scroll to position [1600, 0]
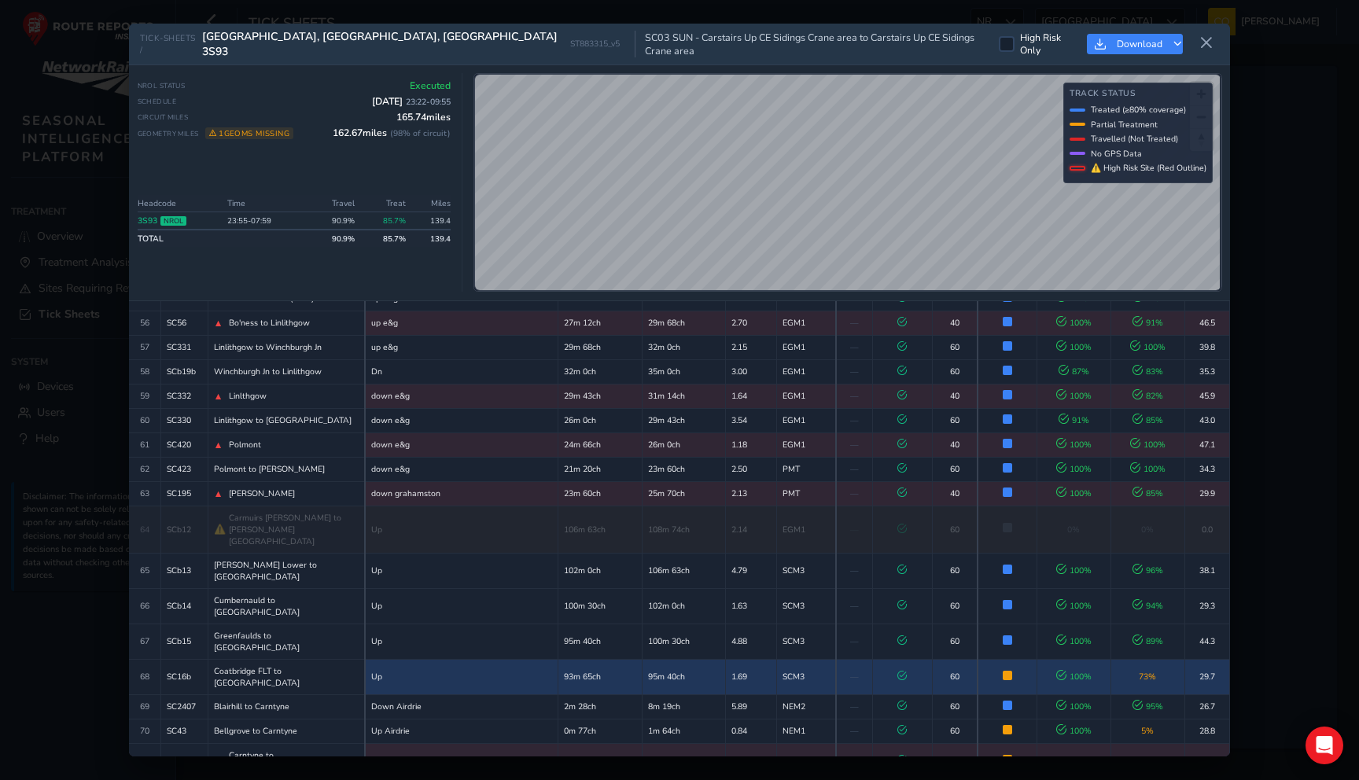
click at [658, 659] on td "95m 40ch" at bounding box center [684, 676] width 84 height 35
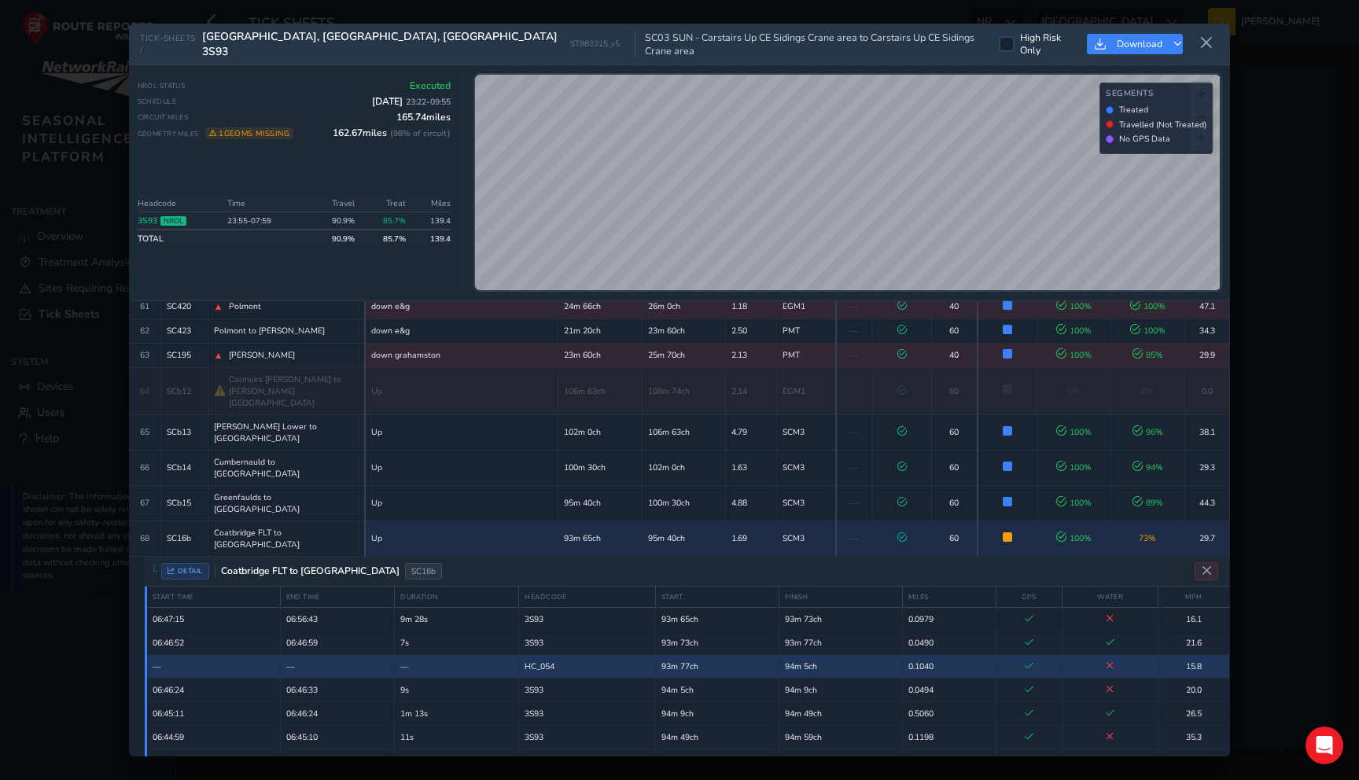
scroll to position [1744, 0]
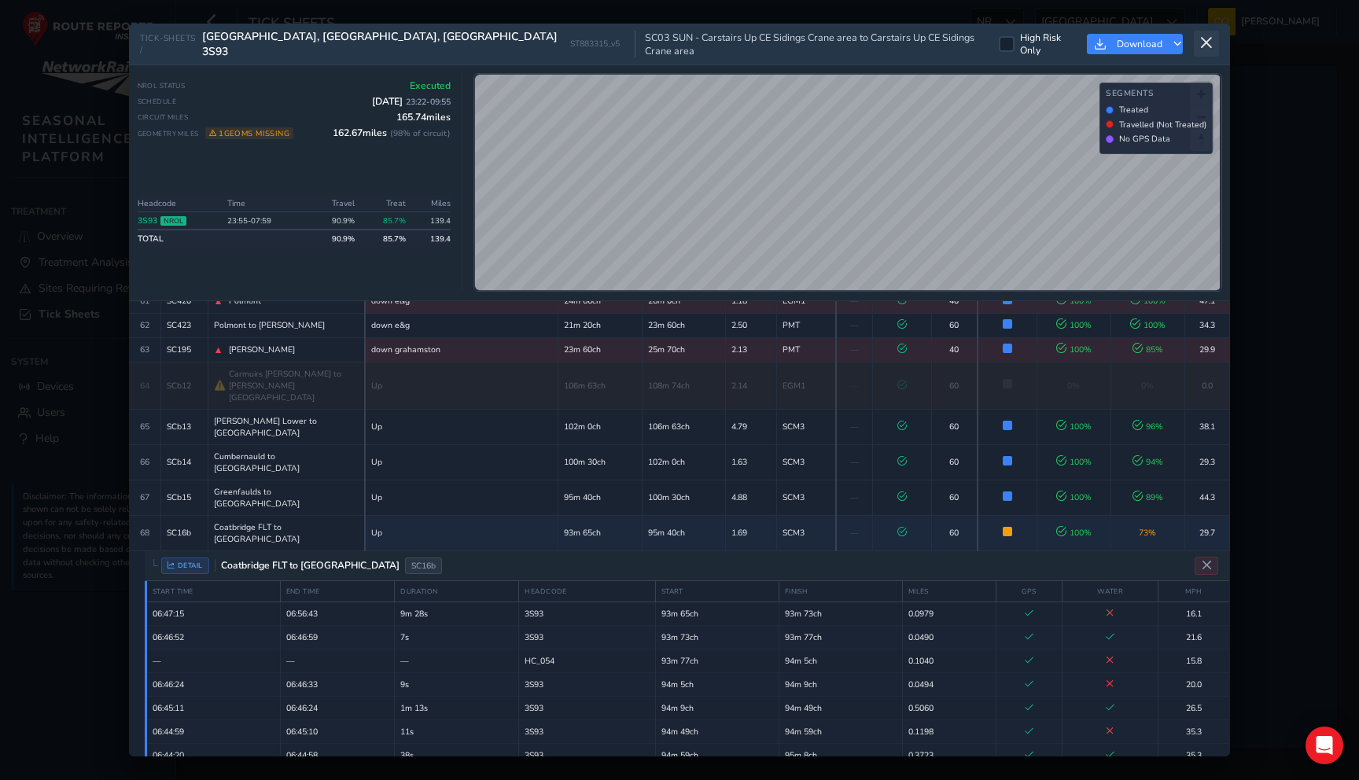
click at [1202, 50] on button at bounding box center [1206, 44] width 25 height 26
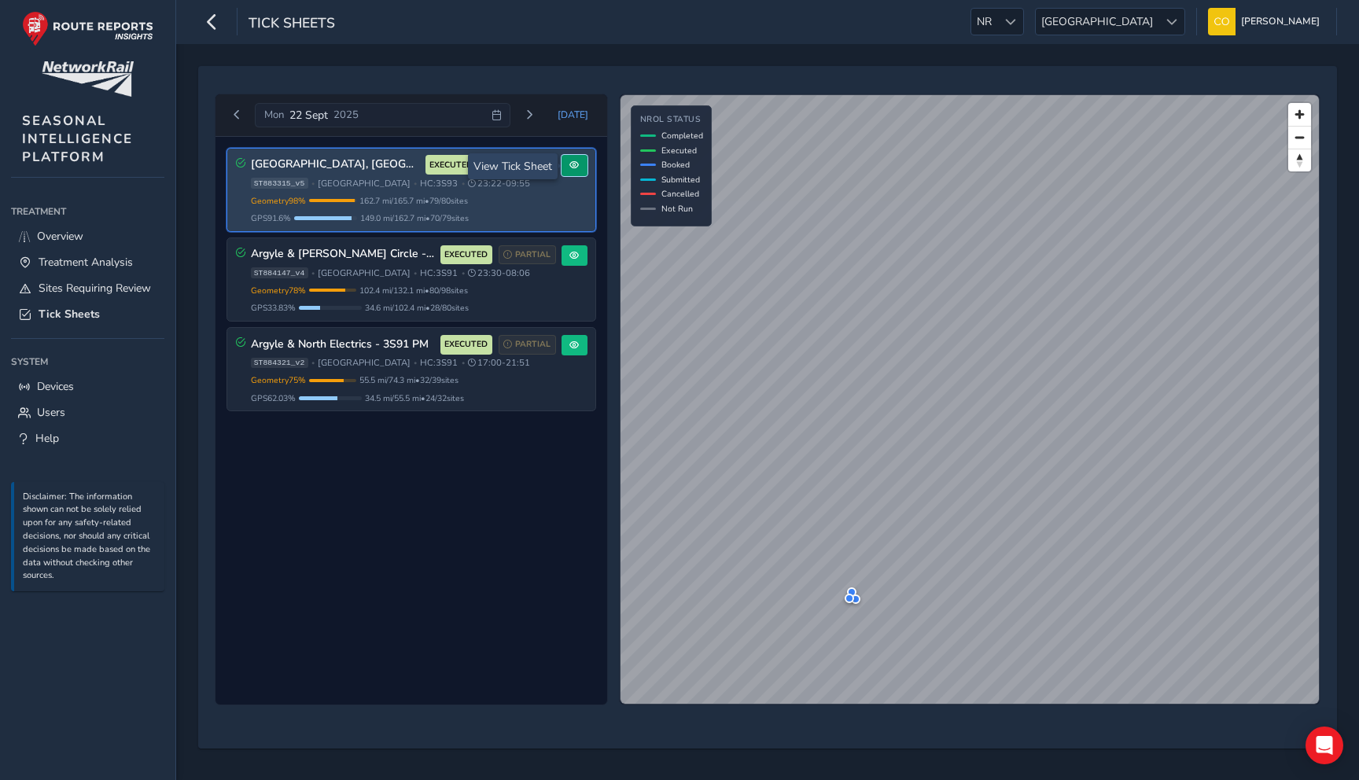
click at [582, 173] on button at bounding box center [575, 165] width 26 height 21
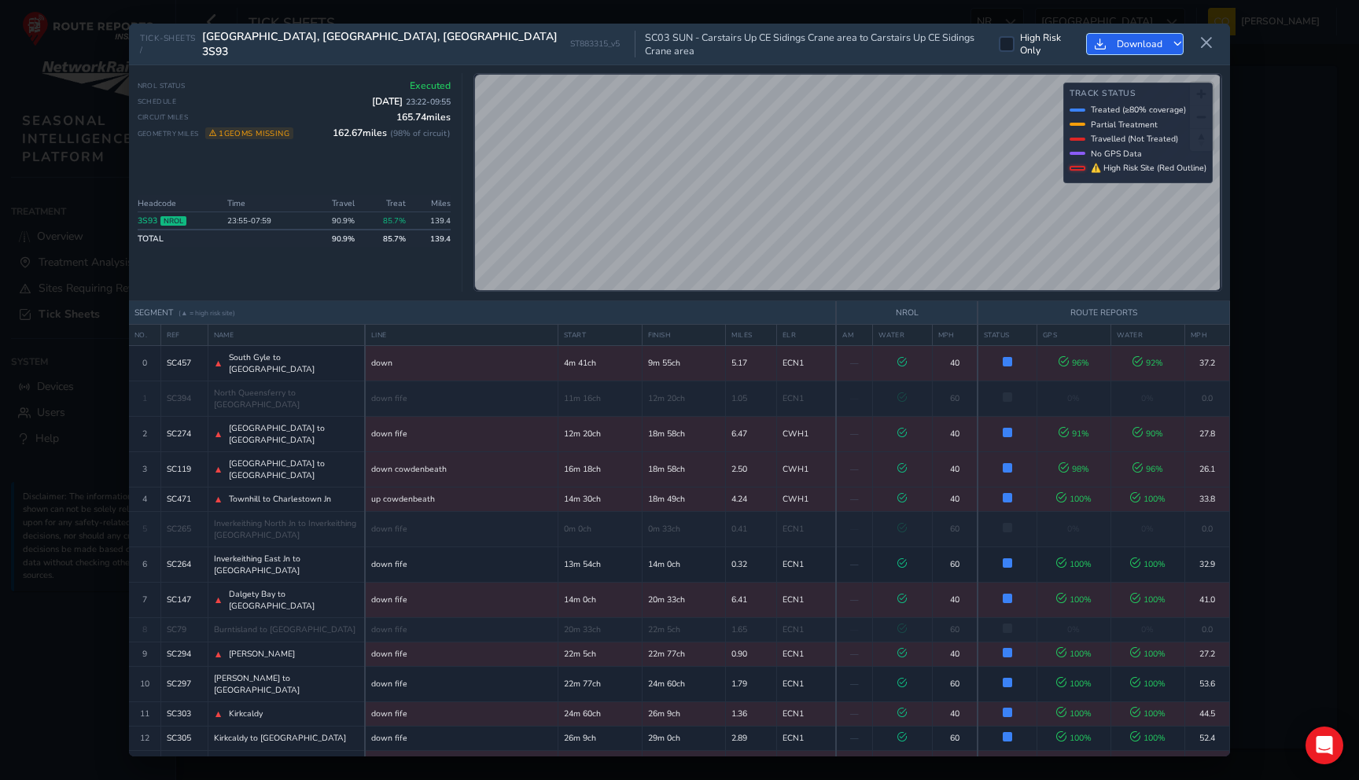
click at [1174, 41] on icon "Download" at bounding box center [1178, 44] width 9 height 9
click at [930, 42] on div "TICK-SHEETS / Central Scotland, Fife, Borders 3S93 ST883315_v5 SC03 SUN - Carst…" at bounding box center [679, 45] width 1101 height 42
click at [1201, 48] on button at bounding box center [1206, 44] width 25 height 26
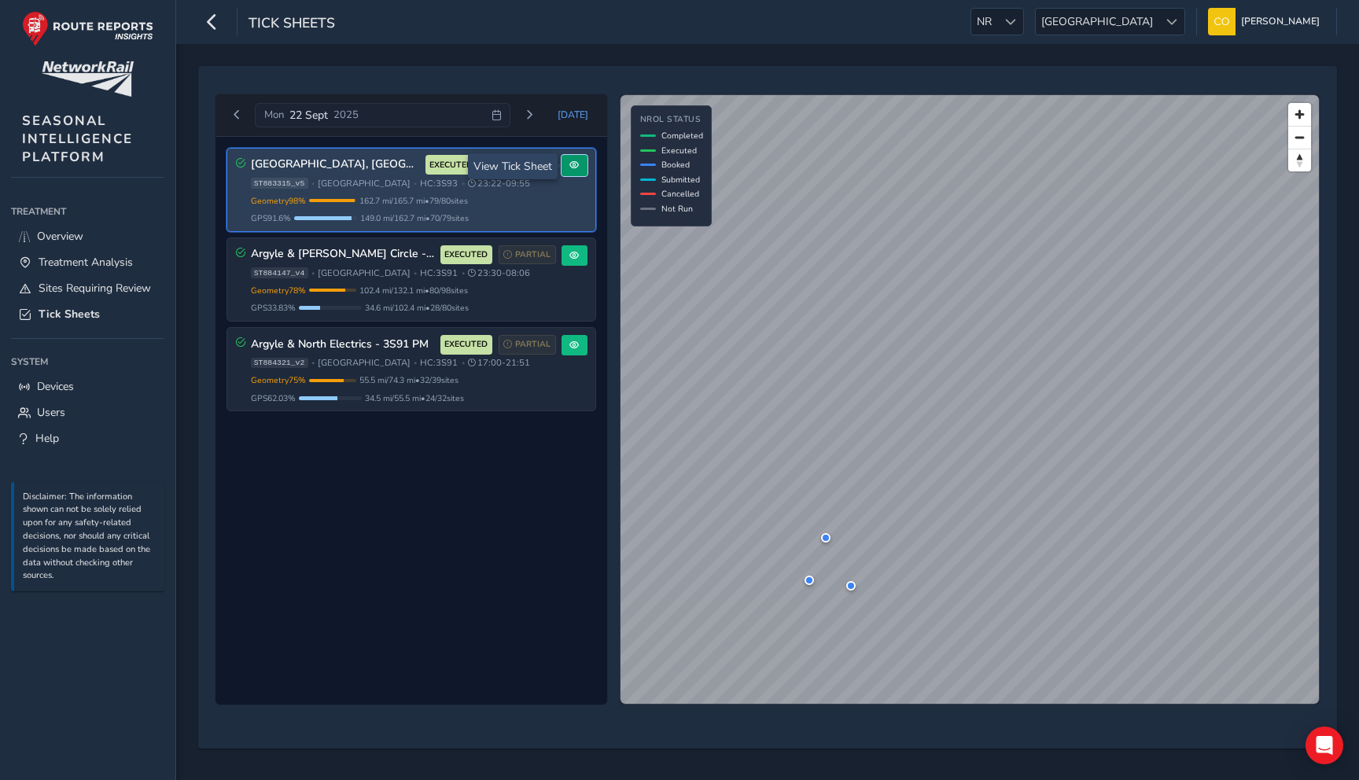
click at [570, 160] on span at bounding box center [574, 164] width 9 height 9
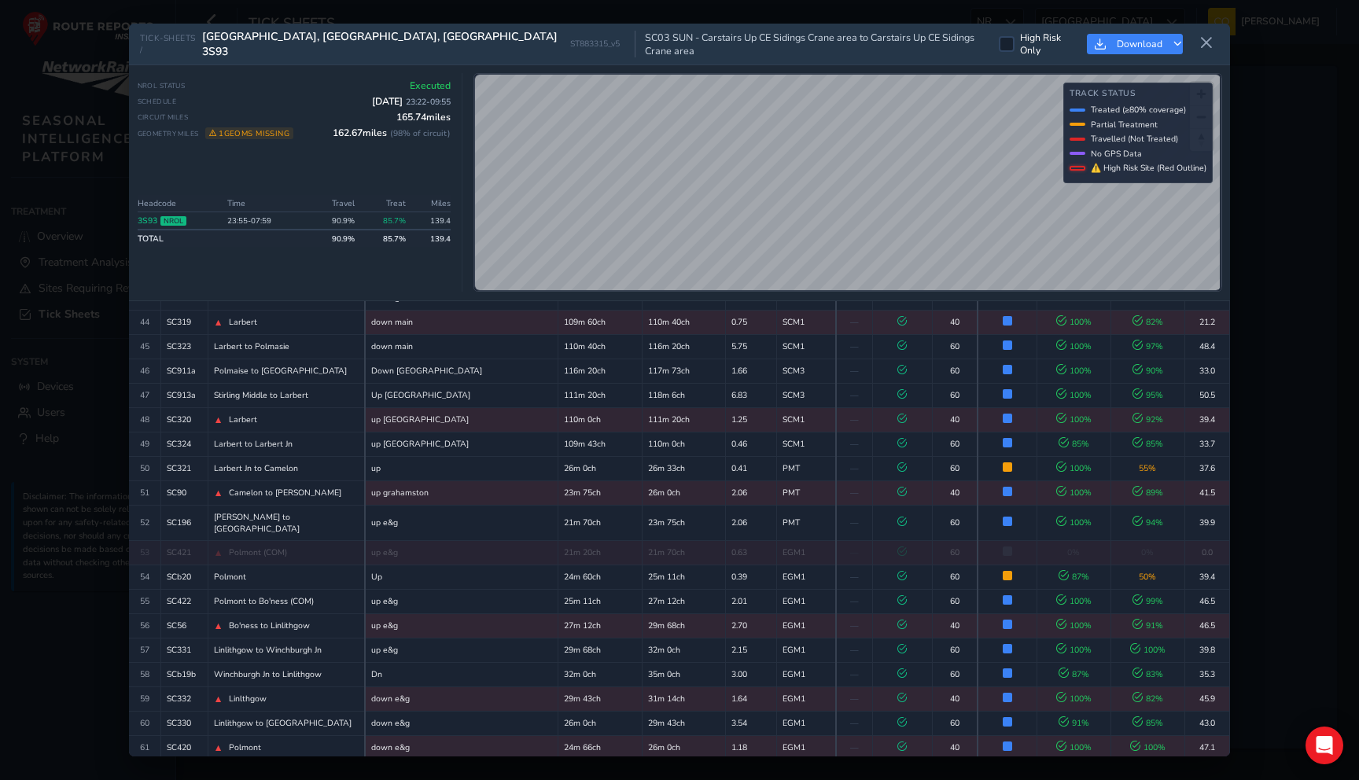
scroll to position [1440, 0]
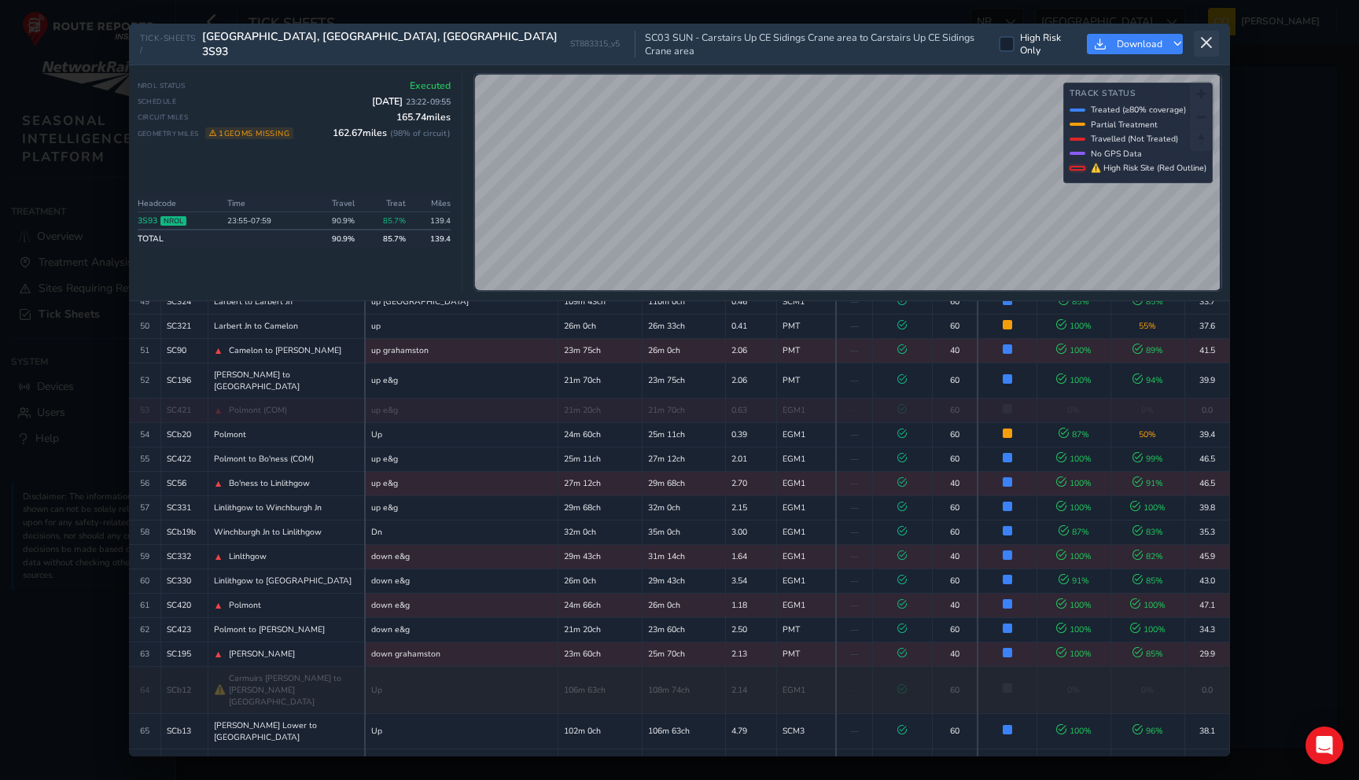
click at [1203, 48] on button at bounding box center [1206, 44] width 25 height 26
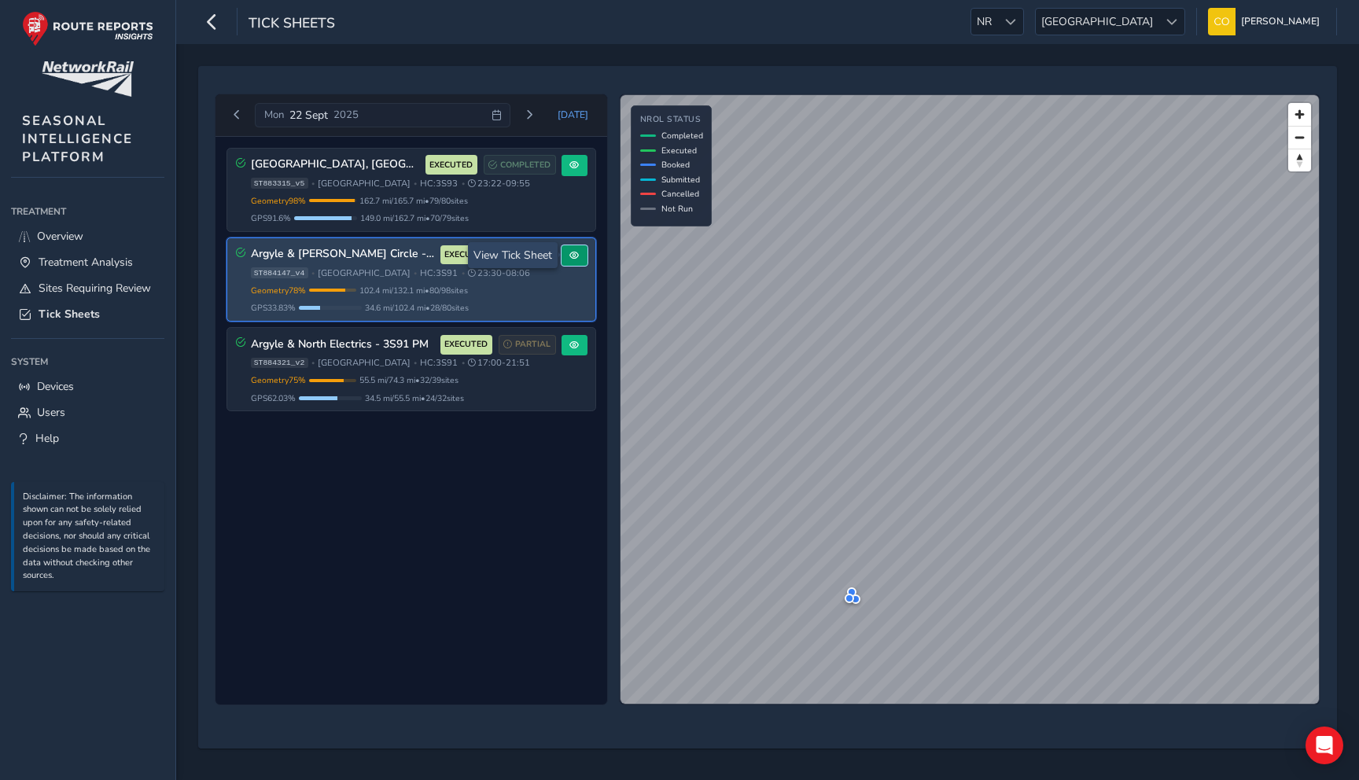
click at [573, 256] on span at bounding box center [574, 255] width 9 height 9
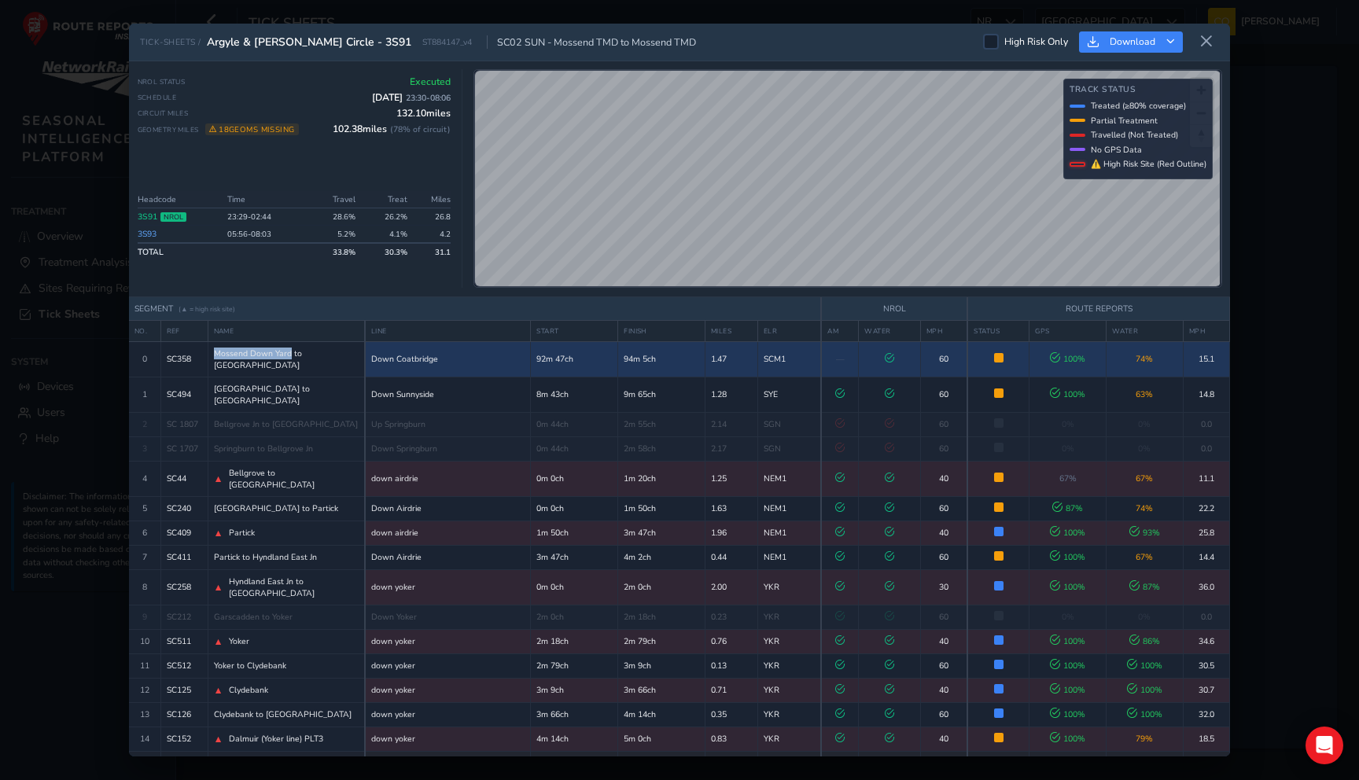
drag, startPoint x: 215, startPoint y: 356, endPoint x: 289, endPoint y: 356, distance: 73.9
click at [289, 356] on span "Mossend Down Yard to Whifflet South Junction" at bounding box center [287, 360] width 146 height 24
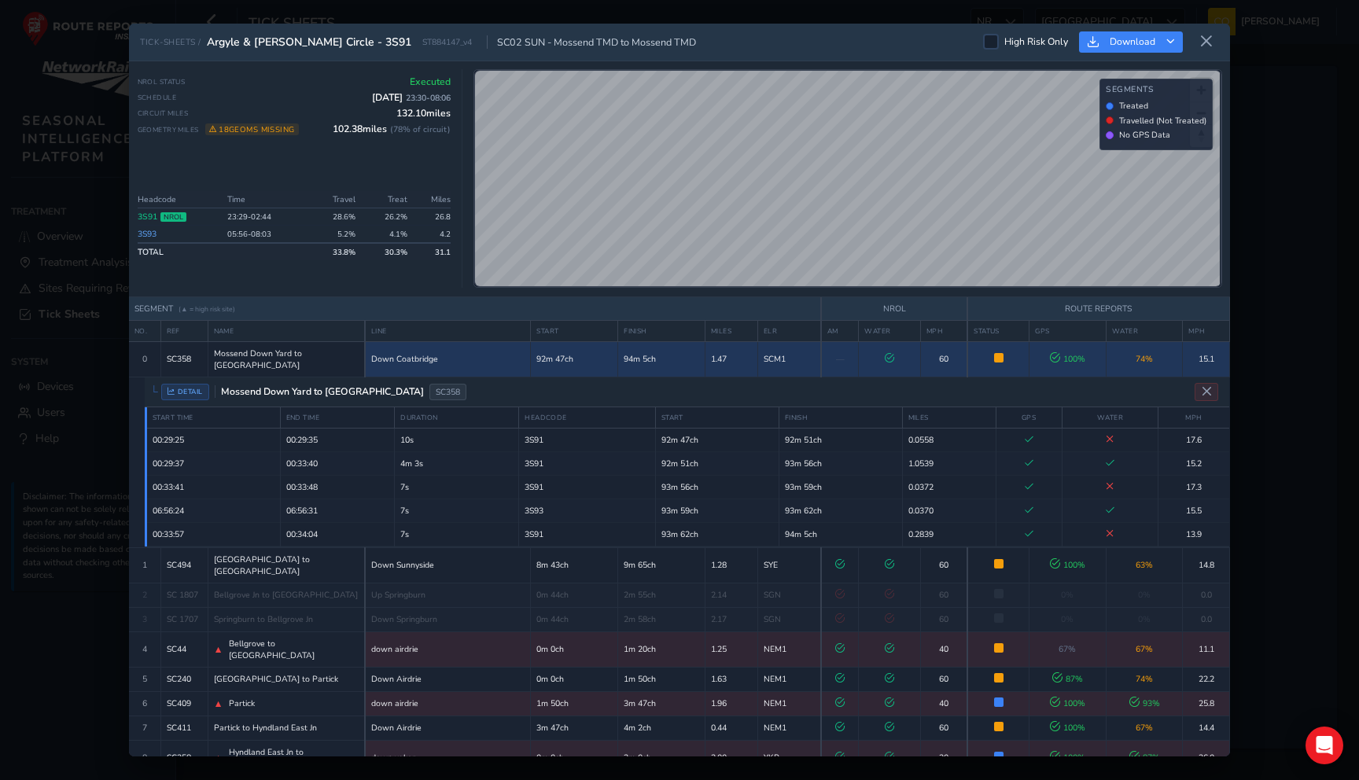
click at [254, 369] on span "Mossend Down Yard to Whifflet South Junction" at bounding box center [287, 360] width 146 height 24
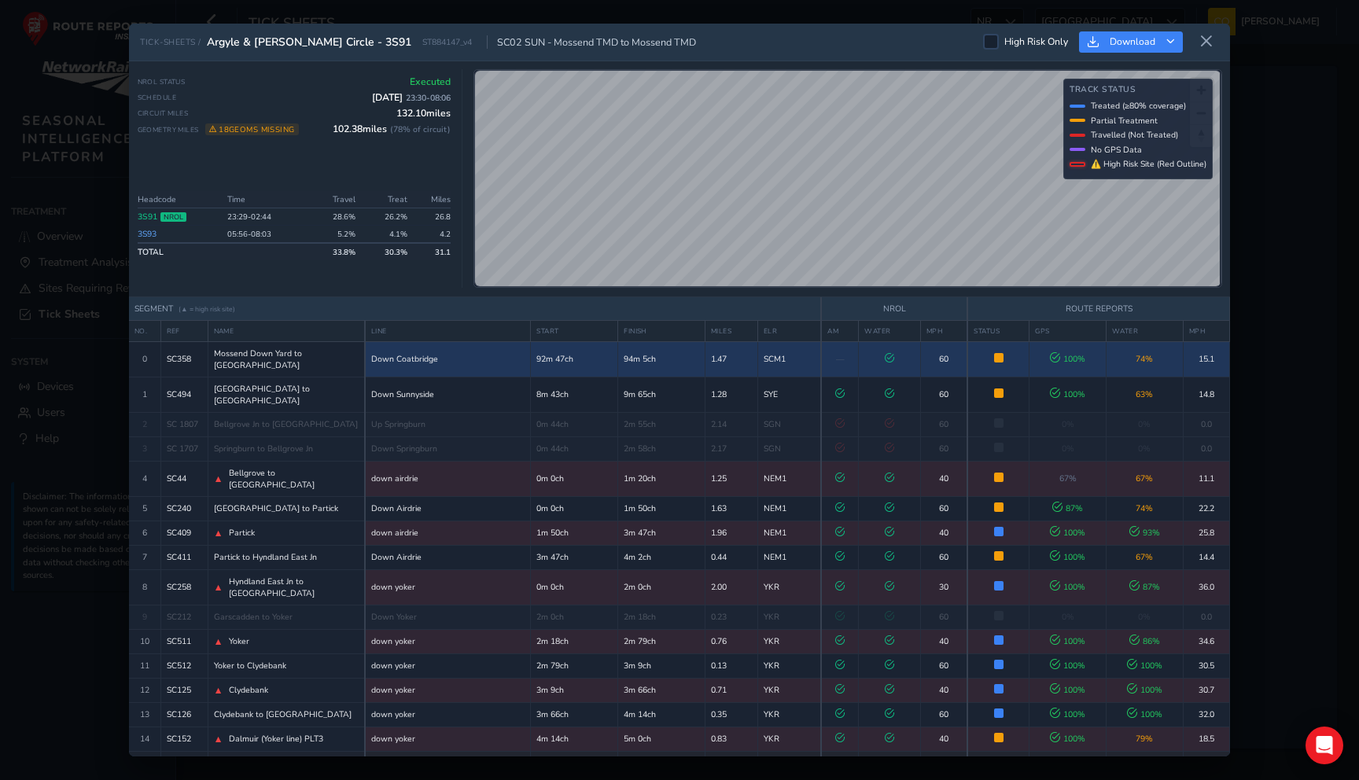
click at [254, 369] on span "Mossend Down Yard to Whifflet South Junction" at bounding box center [287, 360] width 146 height 24
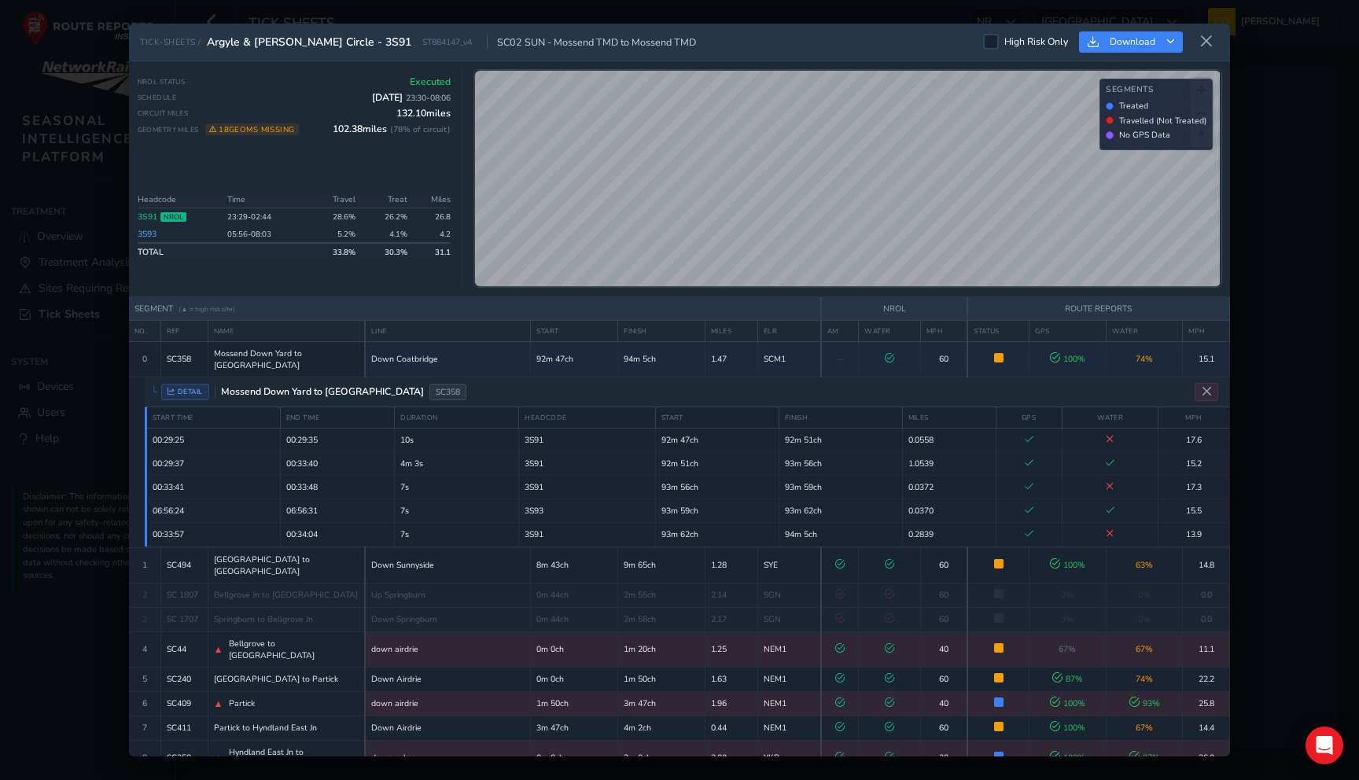
click at [148, 216] on link "3S91" at bounding box center [148, 217] width 20 height 12
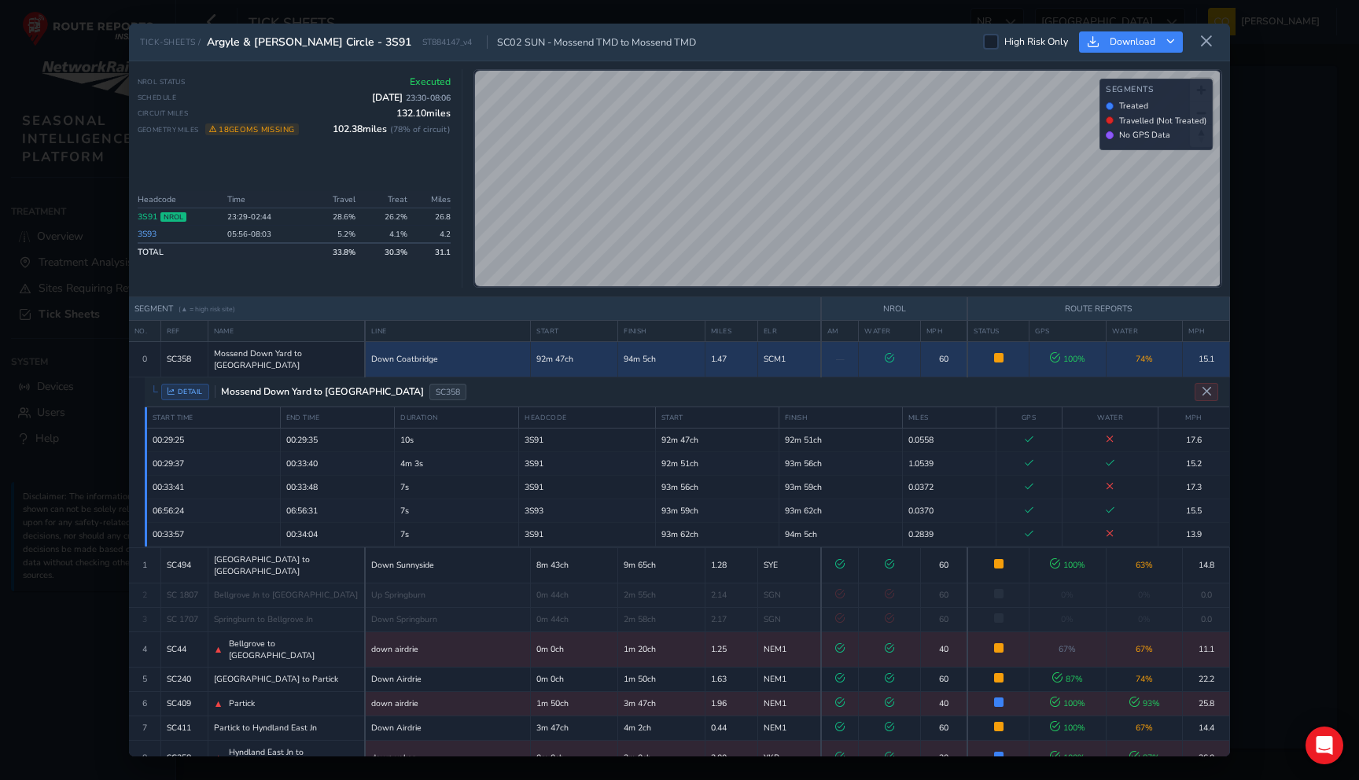
click at [328, 355] on span "Mossend Down Yard to Whifflet South Junction" at bounding box center [287, 360] width 146 height 24
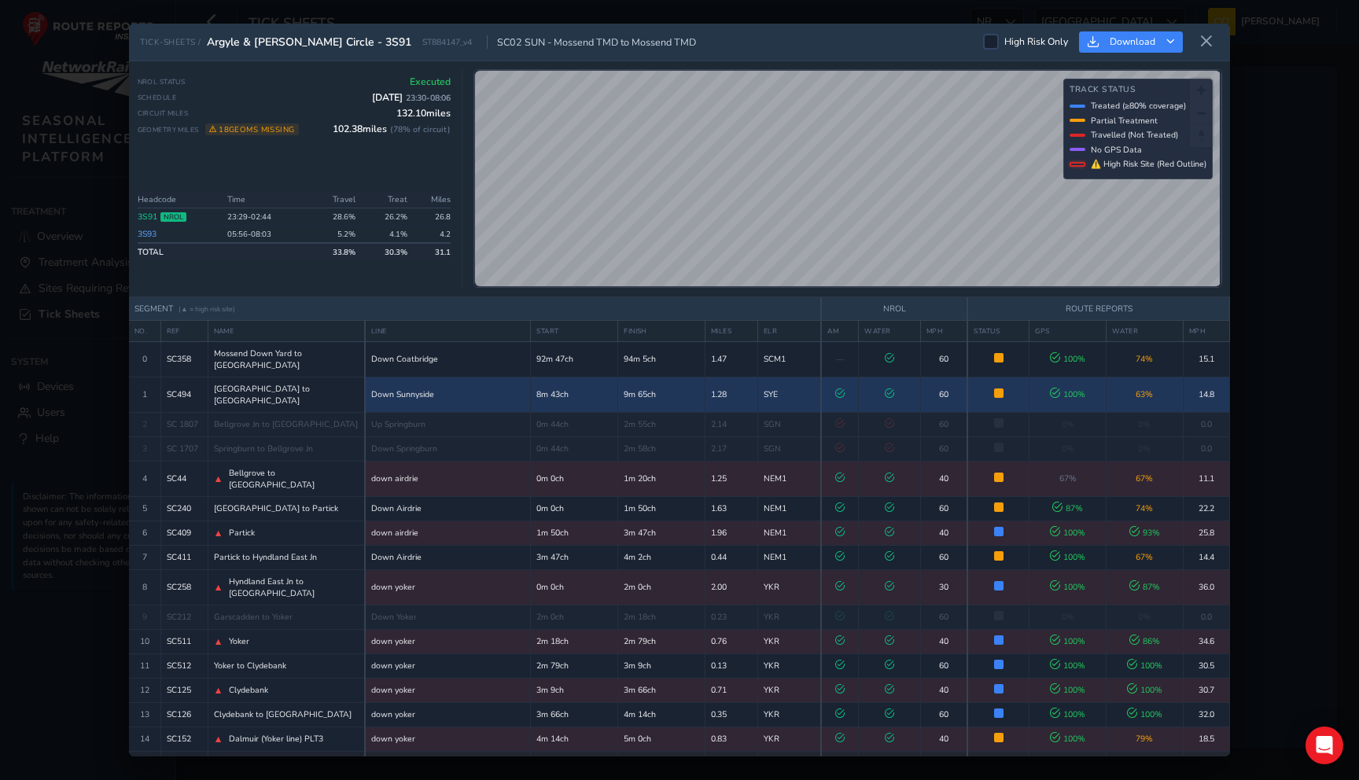
scroll to position [31, 0]
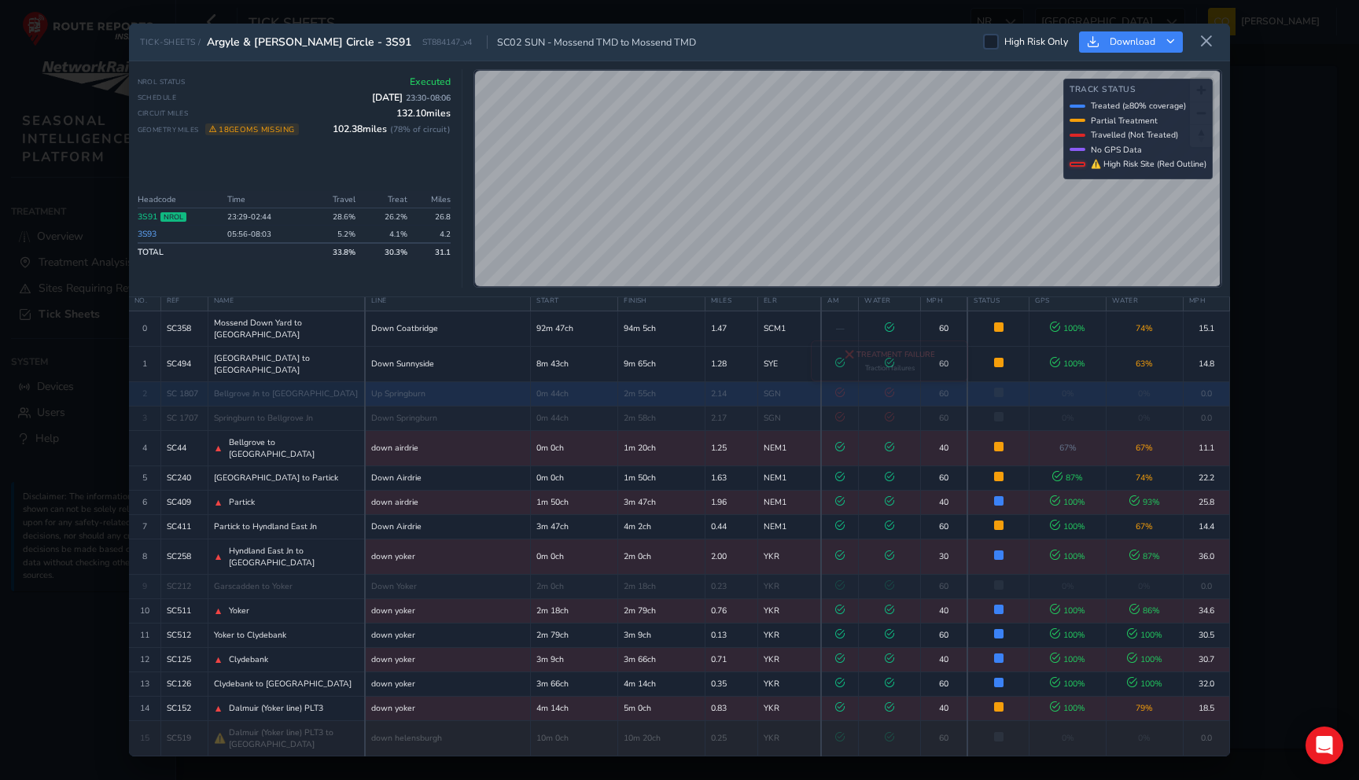
click at [885, 390] on icon at bounding box center [889, 392] width 9 height 9
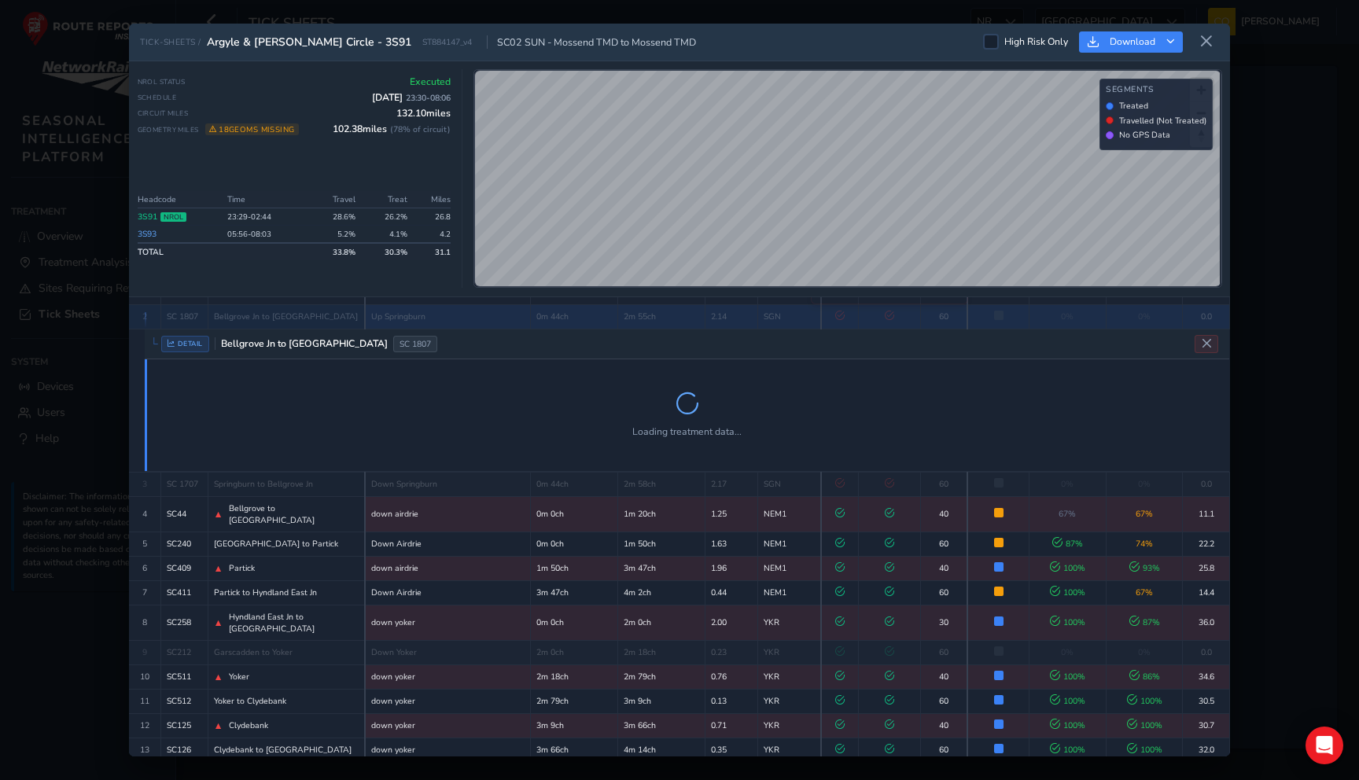
scroll to position [111, 0]
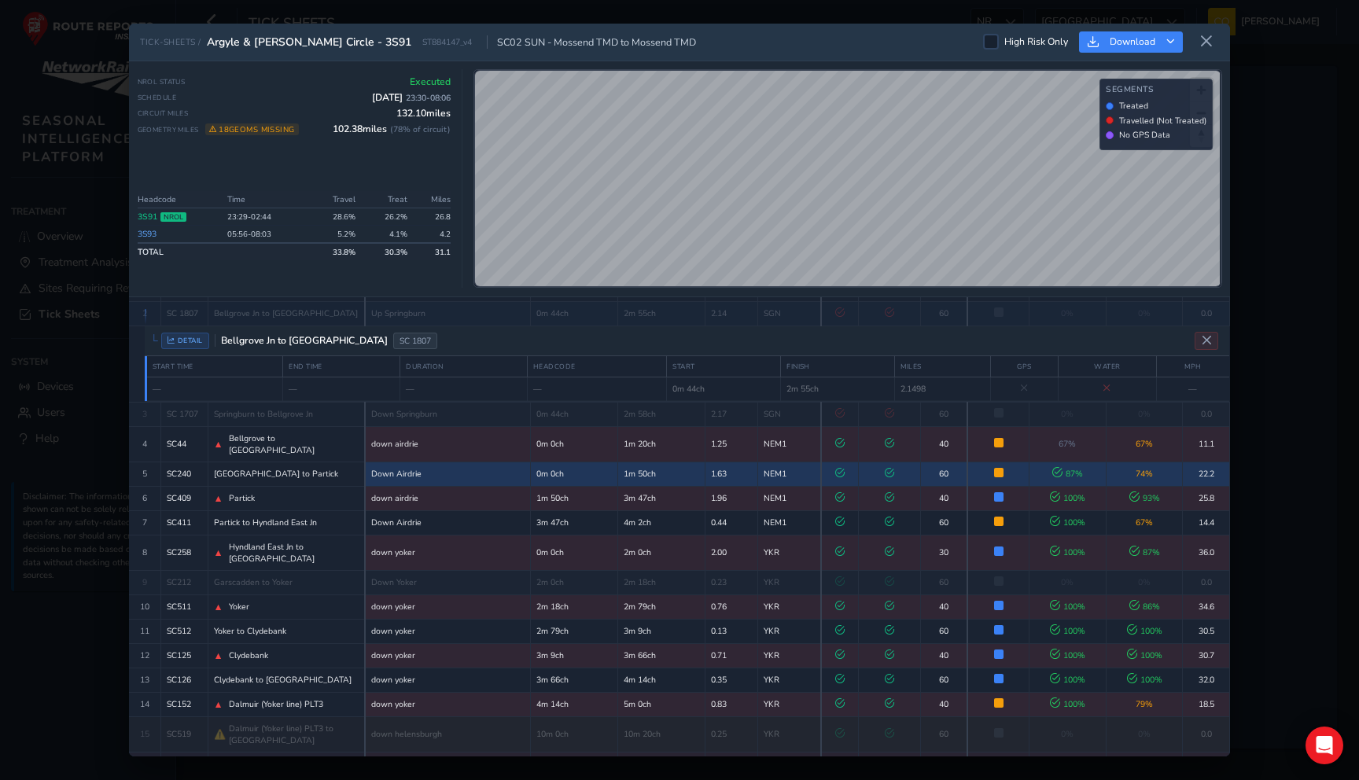
click at [578, 462] on td "0m 0ch" at bounding box center [574, 474] width 87 height 24
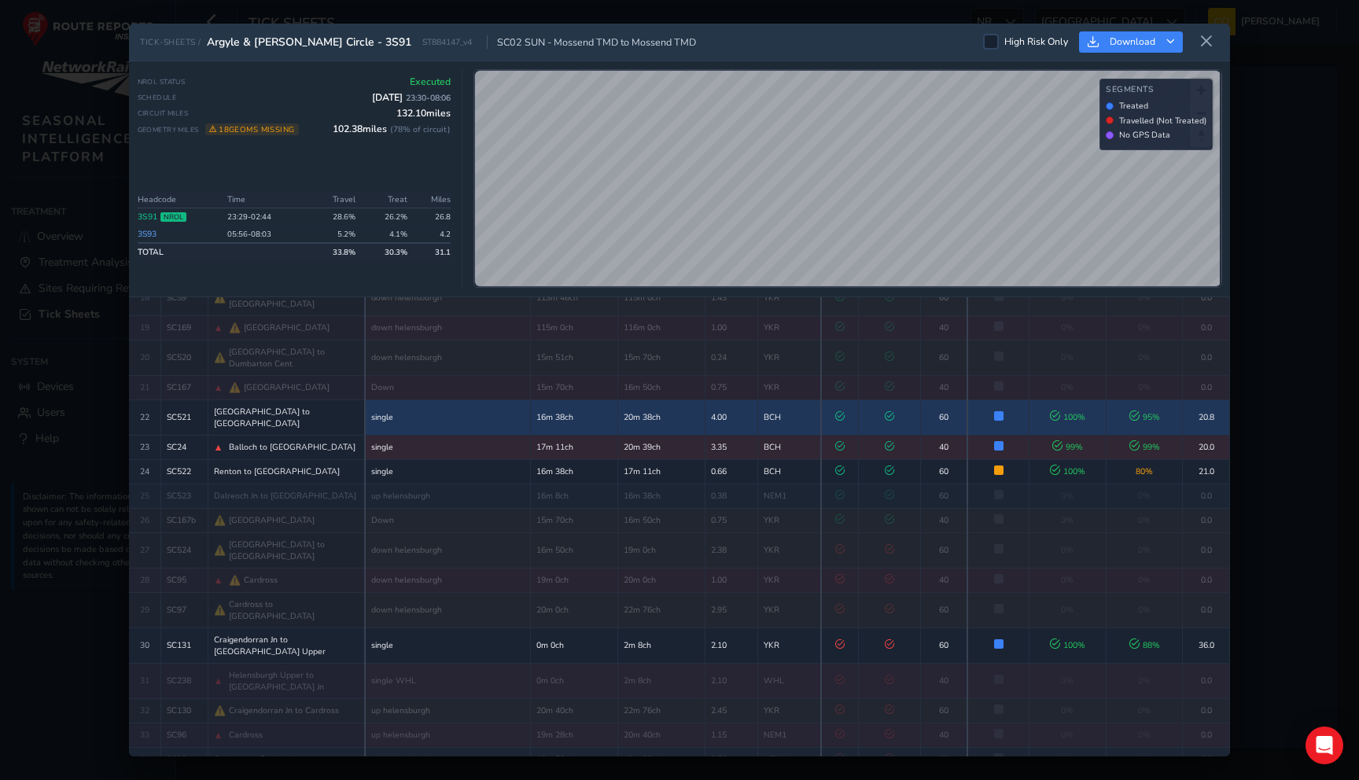
scroll to position [690, 0]
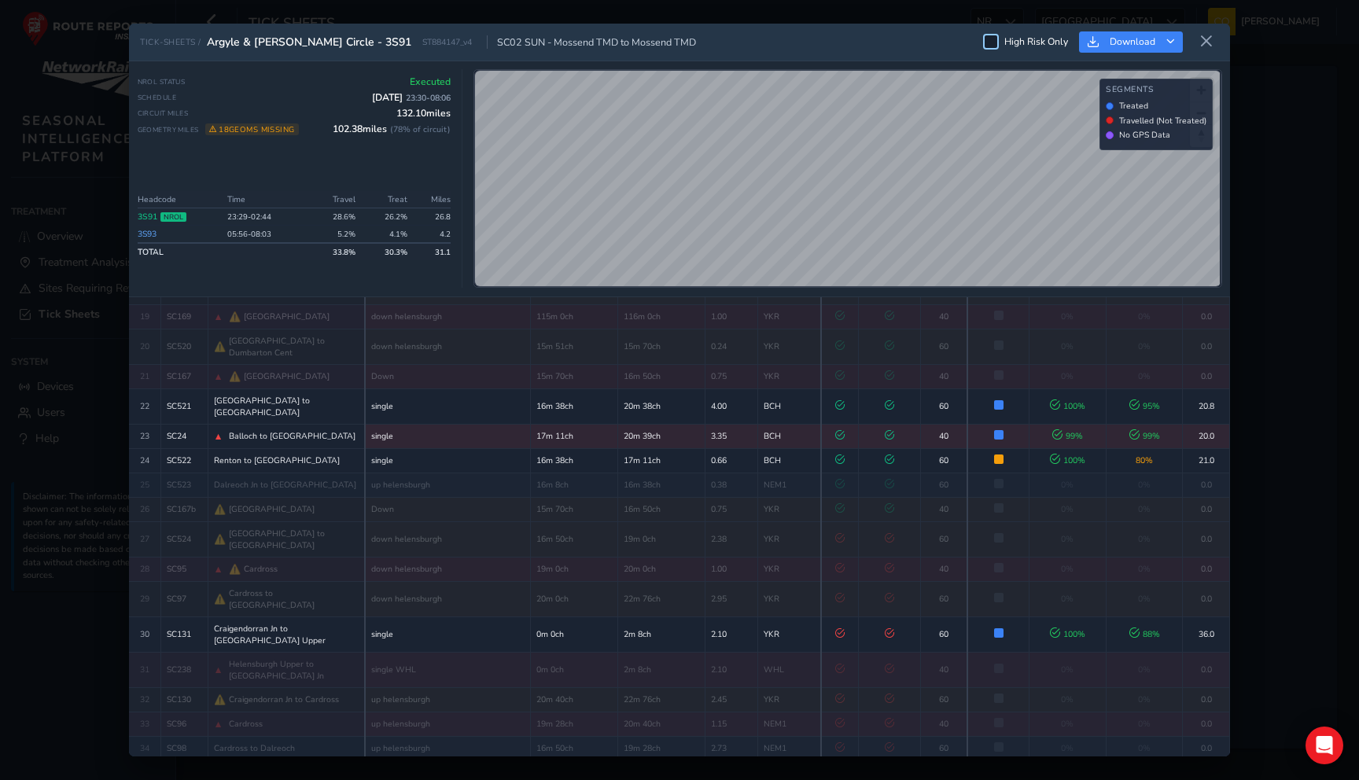
click at [999, 46] on div at bounding box center [991, 42] width 16 height 16
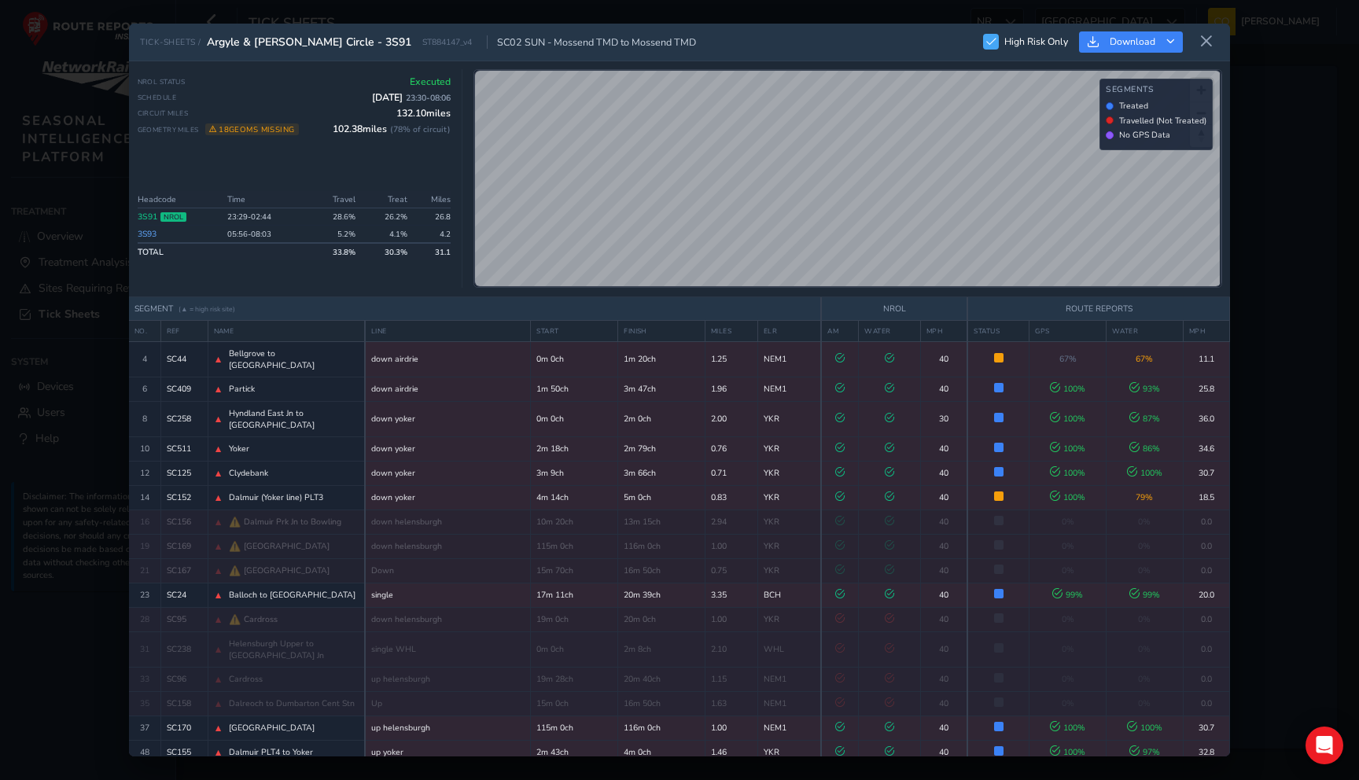
click at [989, 44] on span at bounding box center [991, 41] width 10 height 9
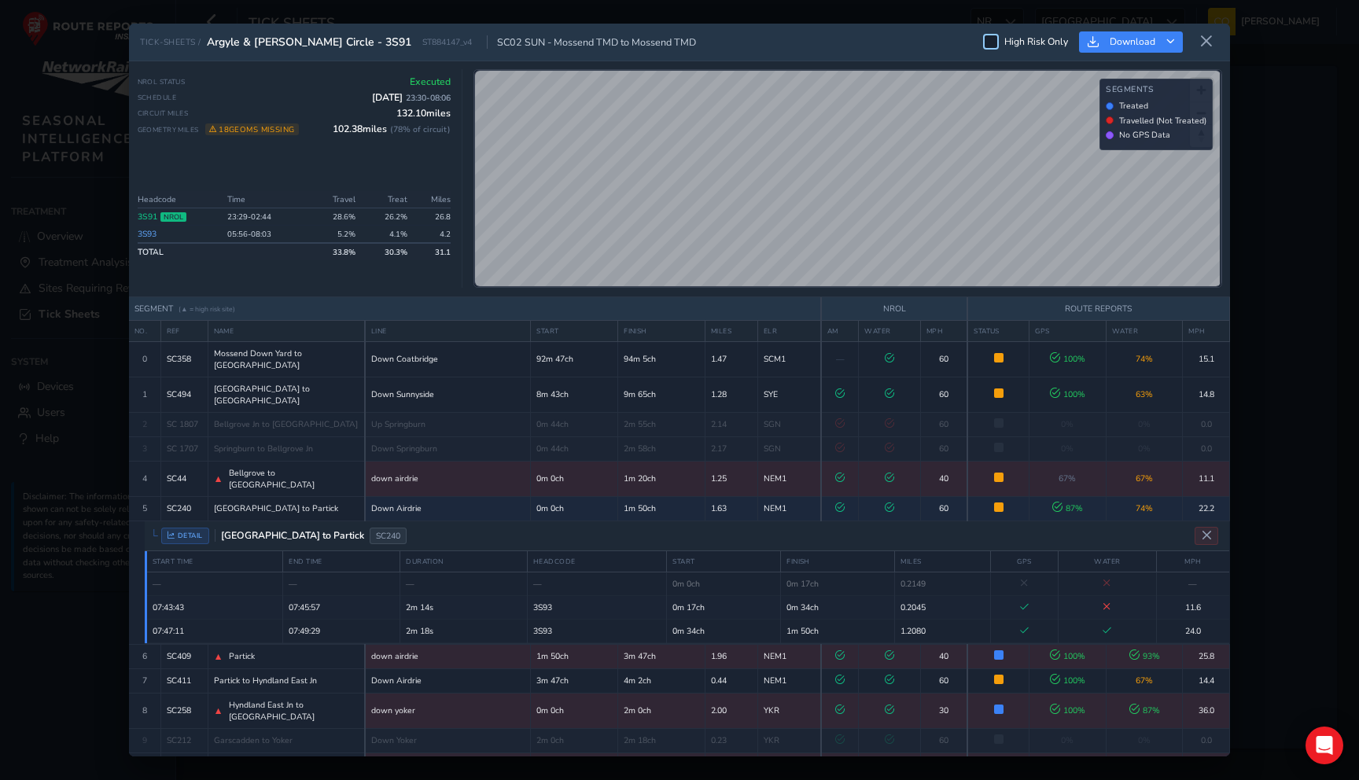
click at [994, 37] on div at bounding box center [991, 42] width 16 height 16
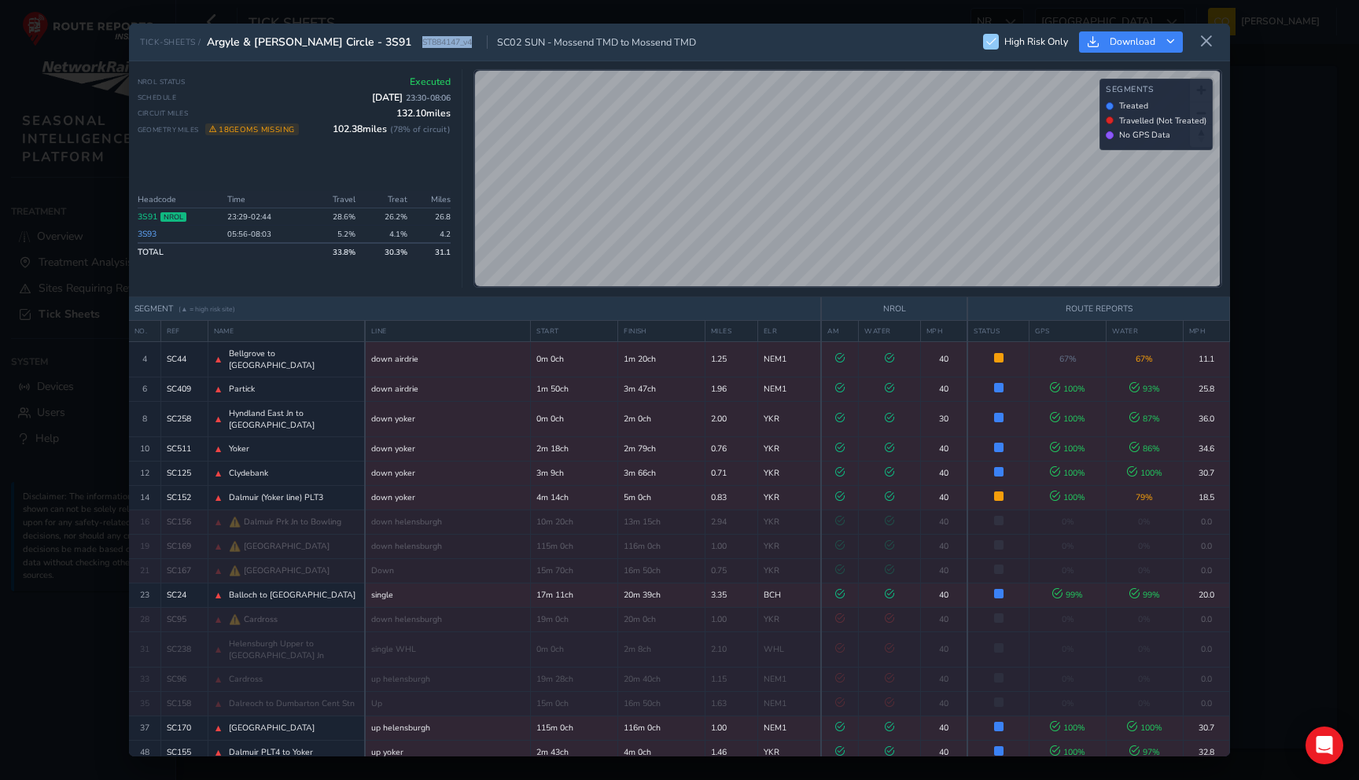
drag, startPoint x: 378, startPoint y: 45, endPoint x: 431, endPoint y: 45, distance: 53.5
click at [431, 45] on div "TICK-SHEETS / Argyle & Cathcart Circle - 3S91 ST884147_v4 SC02 SUN - Mossend TM…" at bounding box center [418, 42] width 556 height 15
drag, startPoint x: 418, startPoint y: 46, endPoint x: 430, endPoint y: 45, distance: 11.0
click at [430, 45] on div "TICK-SHEETS / Argyle & Cathcart Circle - 3S91 ST884147_v4 SC02 SUN - Mossend TM…" at bounding box center [418, 42] width 556 height 15
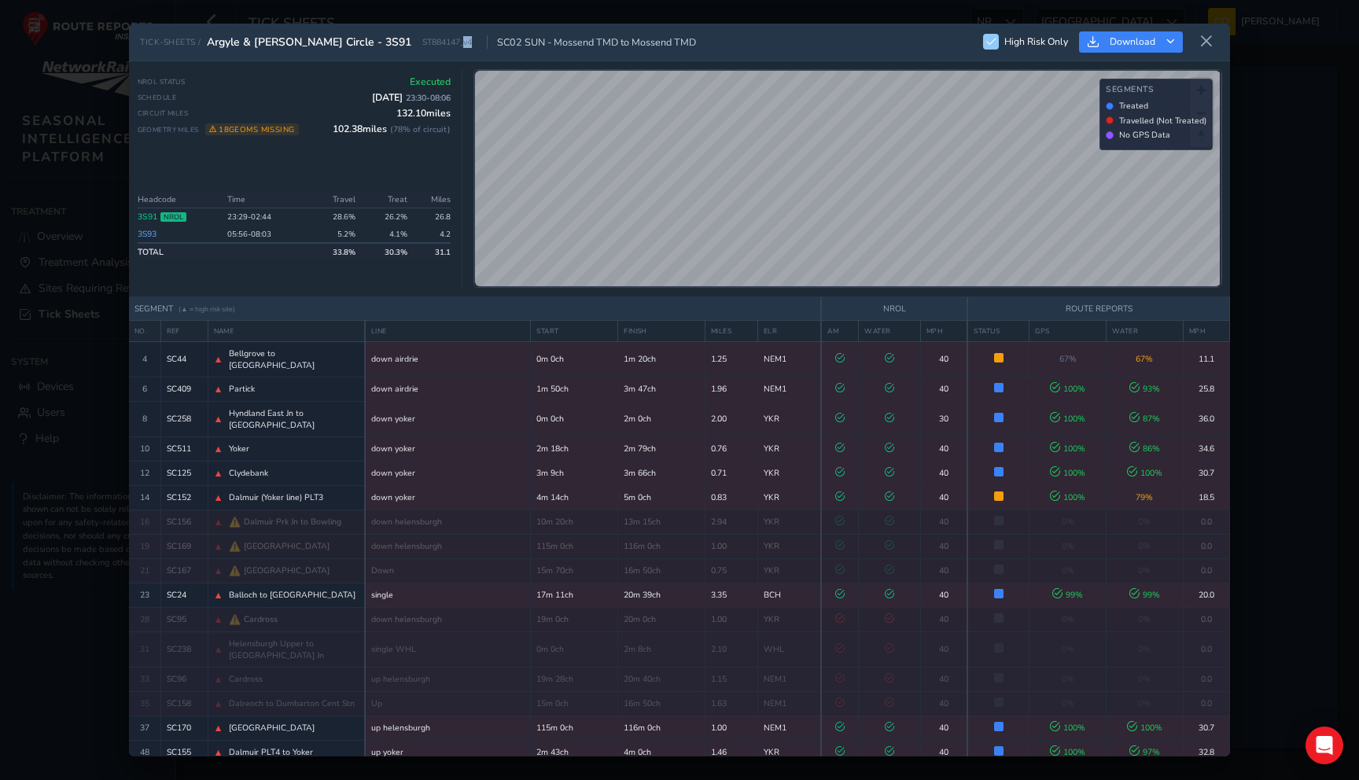
click at [430, 45] on div "TICK-SHEETS / Argyle & Cathcart Circle - 3S91 ST884147_v4 SC02 SUN - Mossend TM…" at bounding box center [418, 42] width 556 height 15
click at [799, 437] on td "YKR" at bounding box center [790, 449] width 64 height 24
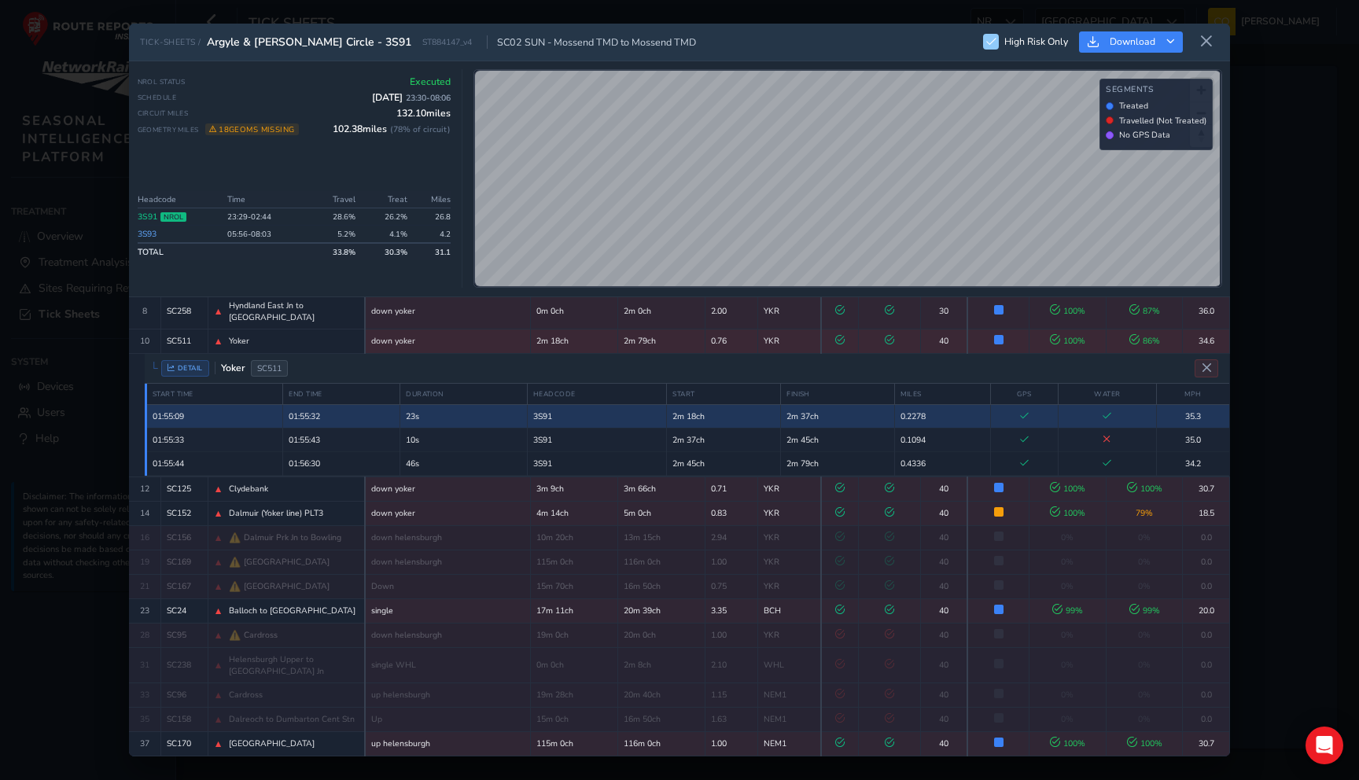
scroll to position [119, 0]
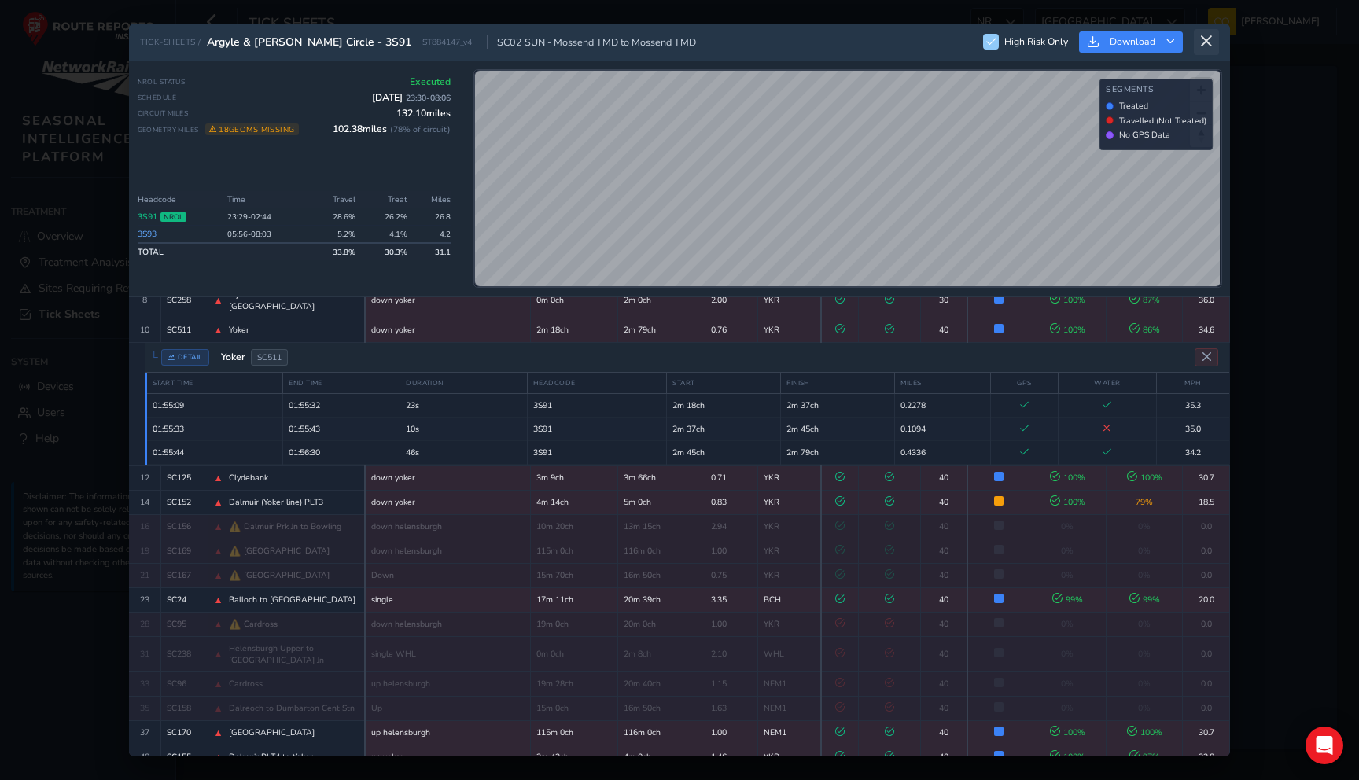
click at [1211, 45] on icon at bounding box center [1207, 42] width 14 height 14
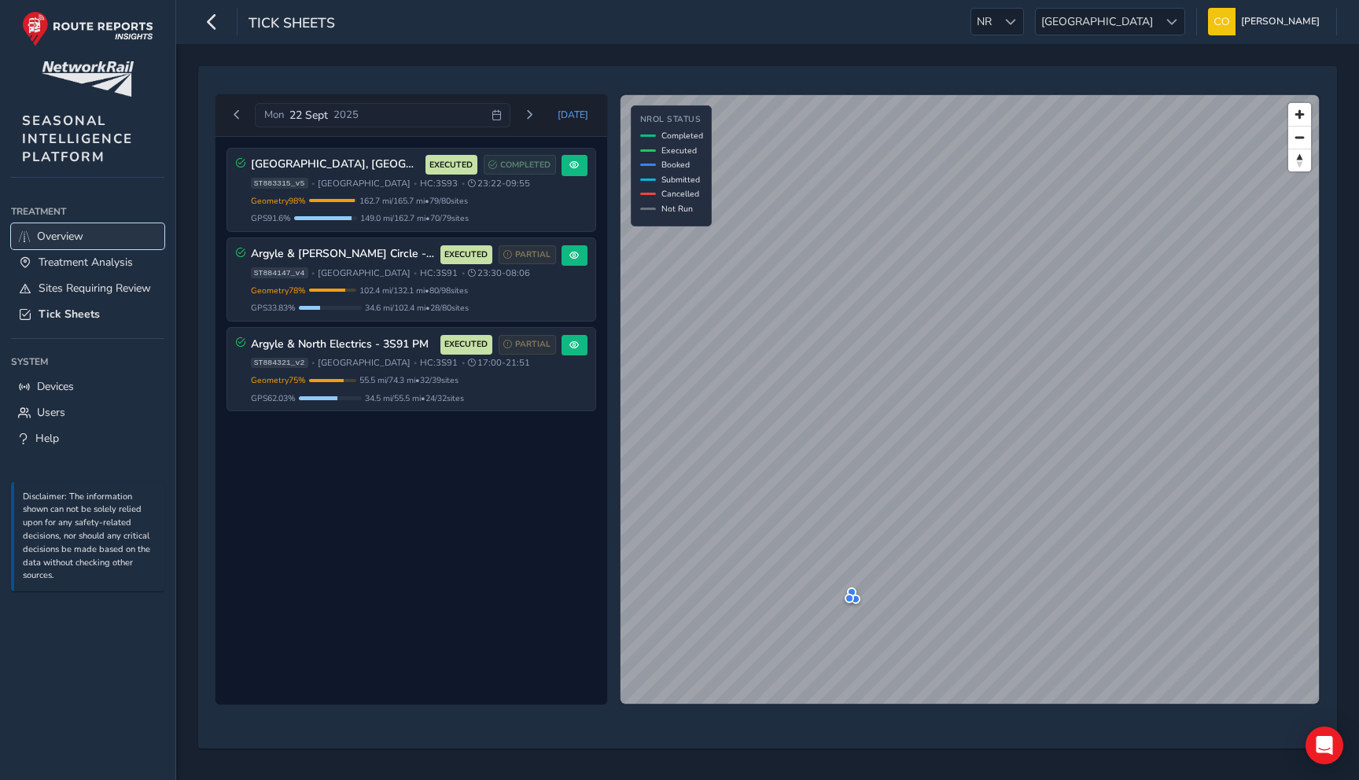
click at [57, 234] on span "Overview" at bounding box center [60, 236] width 46 height 15
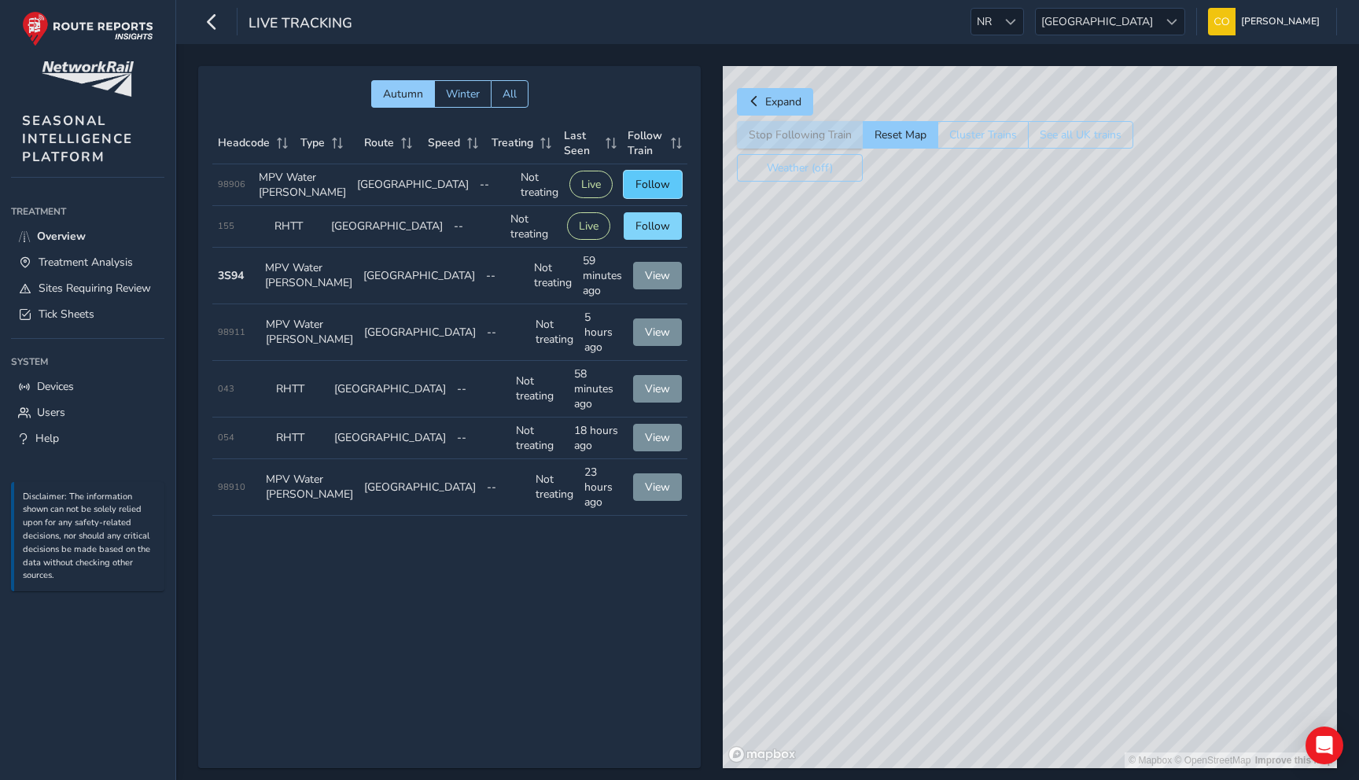
click at [634, 190] on button "Follow" at bounding box center [653, 185] width 58 height 28
click at [896, 127] on button "Reset Map" at bounding box center [900, 135] width 75 height 28
click at [653, 283] on span "View" at bounding box center [657, 275] width 25 height 15
click at [900, 137] on button "Reset Map" at bounding box center [900, 135] width 75 height 28
drag, startPoint x: 1005, startPoint y: 569, endPoint x: 916, endPoint y: 473, distance: 130.8
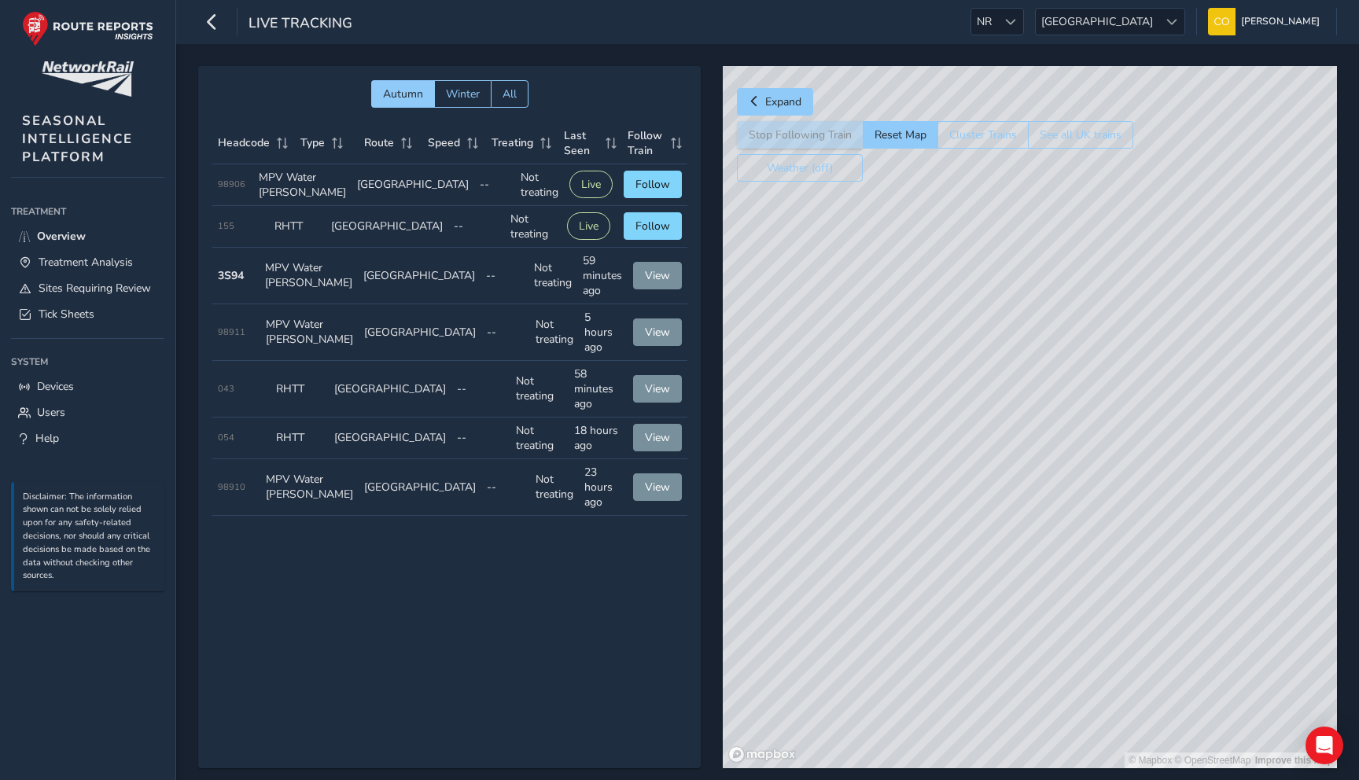
click at [916, 474] on div "© Mapbox © OpenStreetMap Improve this map" at bounding box center [1030, 417] width 614 height 702
click at [90, 316] on span "Tick Sheets" at bounding box center [67, 314] width 56 height 15
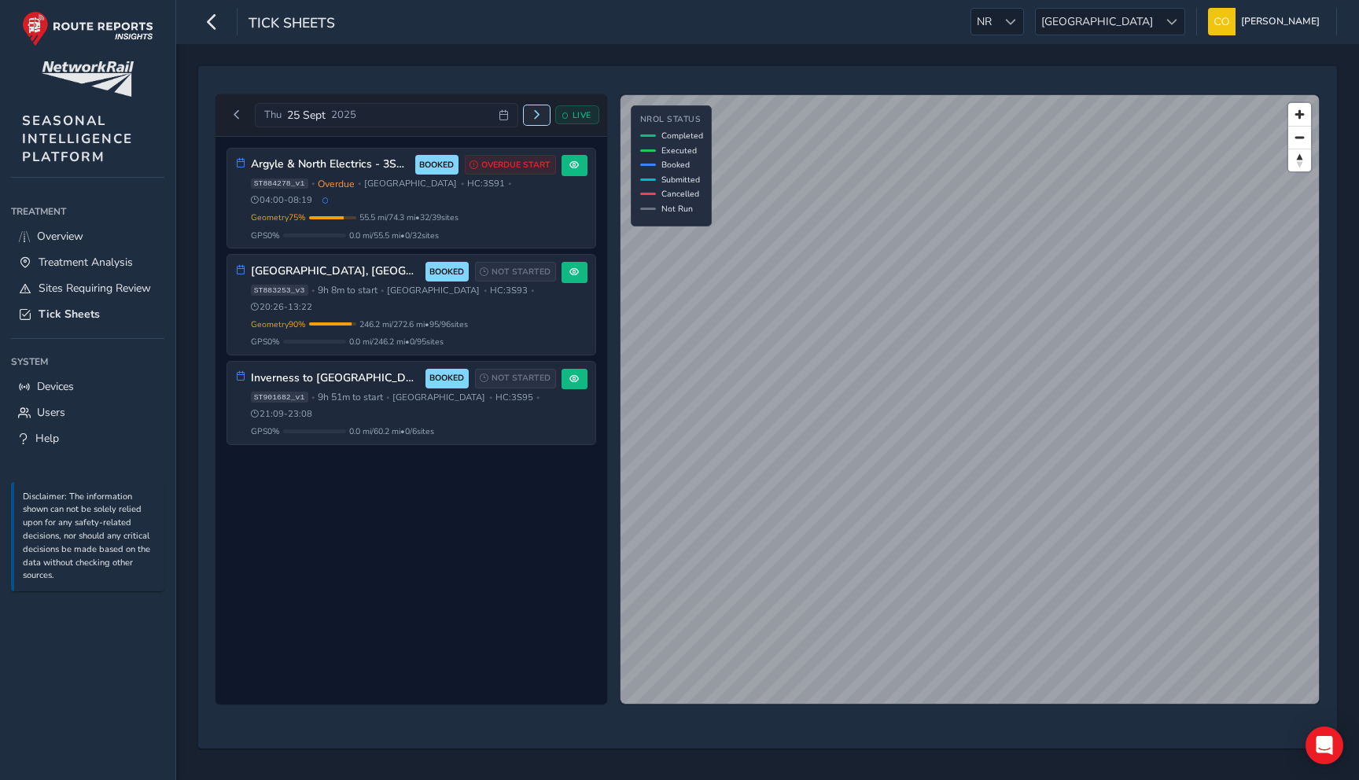
click at [529, 117] on button "Next day" at bounding box center [537, 115] width 26 height 20
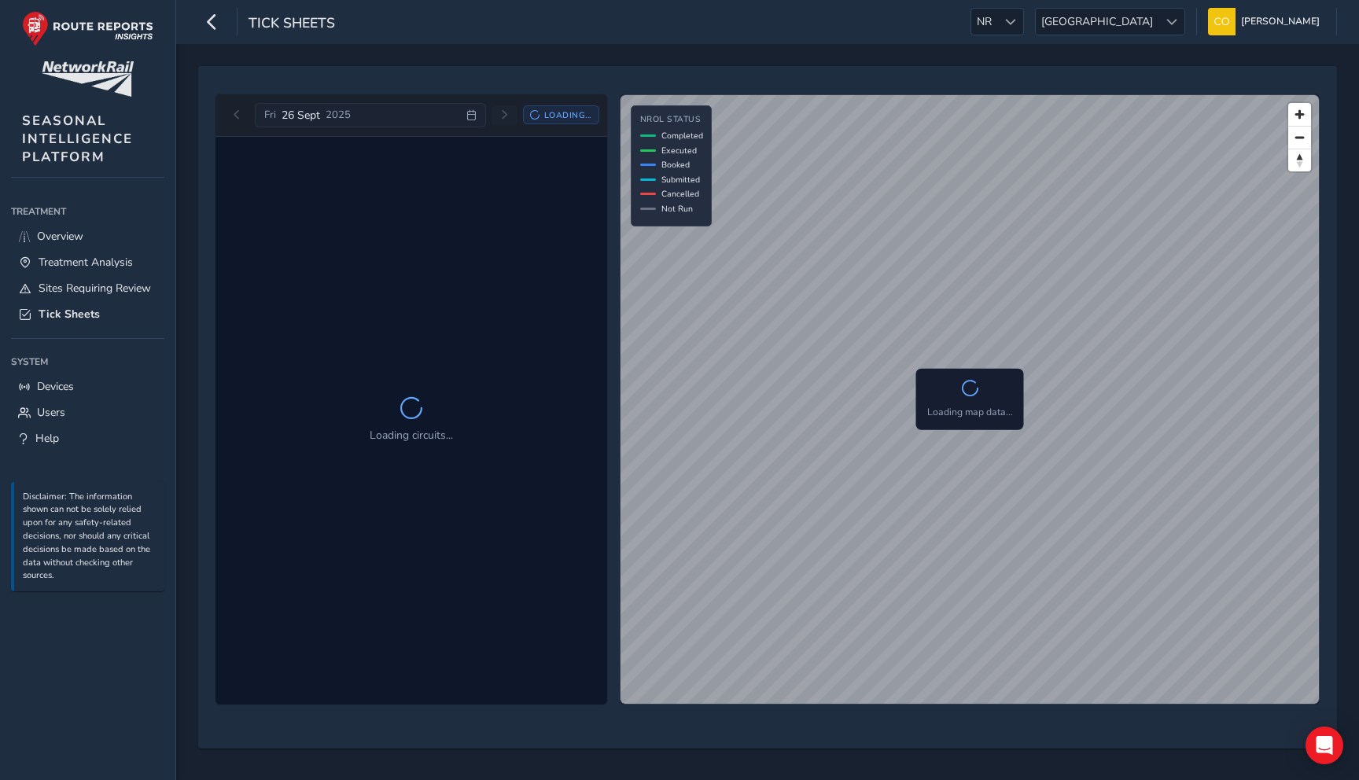
click at [530, 117] on icon at bounding box center [534, 114] width 9 height 9
click at [529, 117] on div "Loading..." at bounding box center [561, 114] width 76 height 19
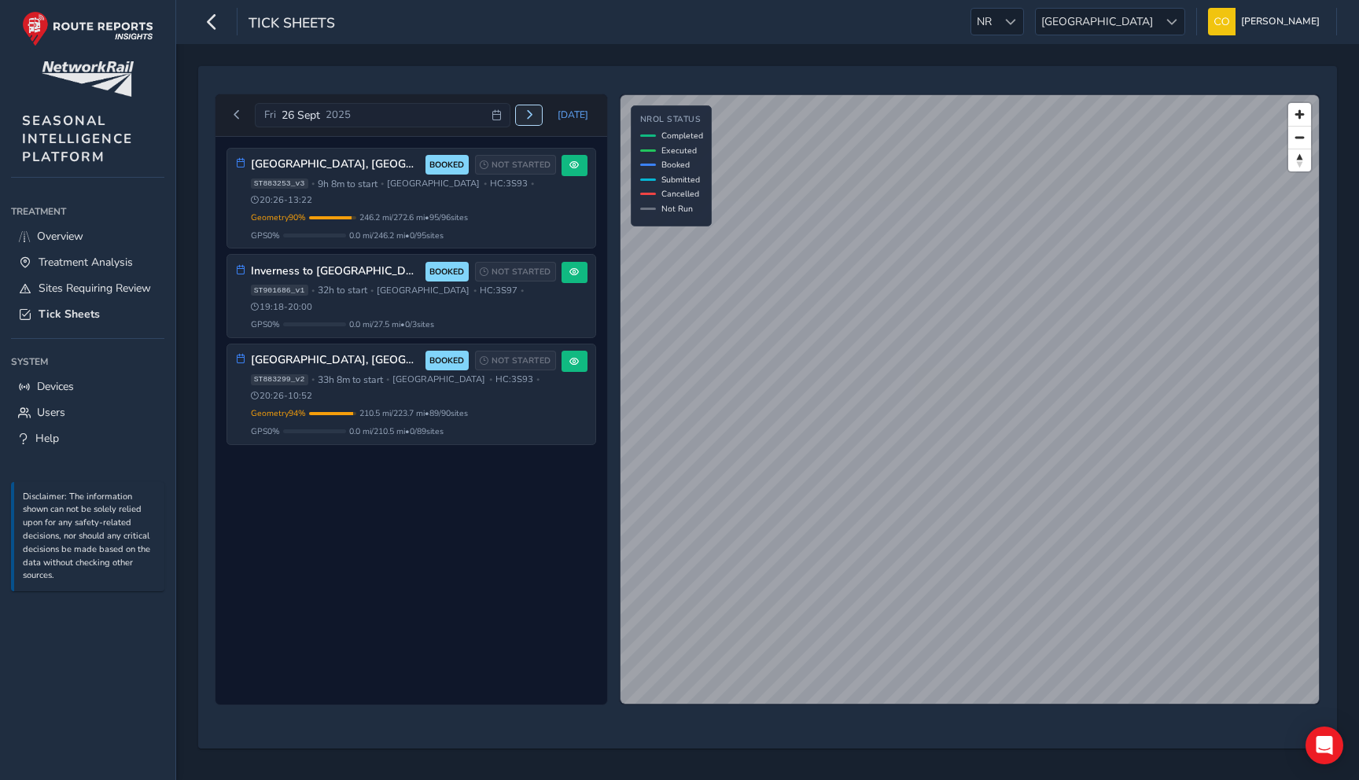
click at [529, 117] on span "Next day" at bounding box center [529, 114] width 9 height 9
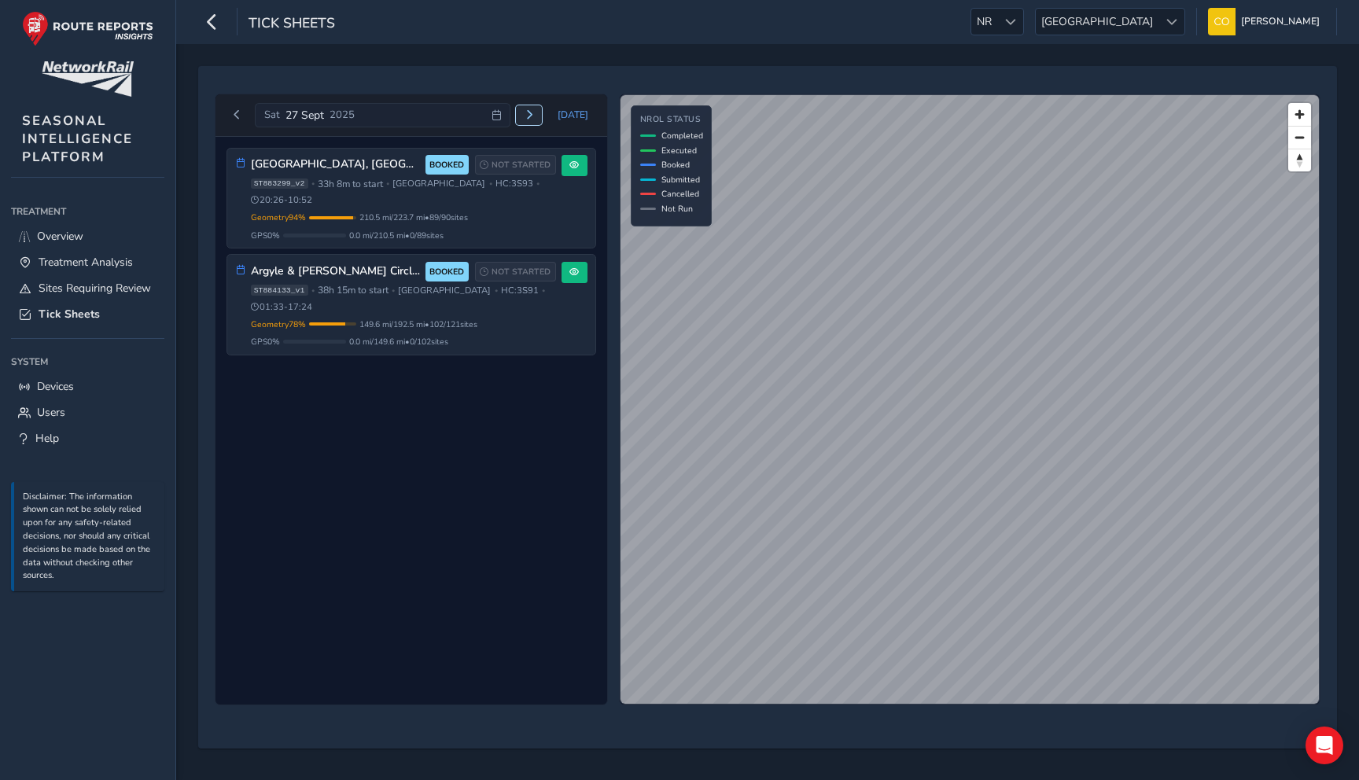
click at [529, 117] on span "Next day" at bounding box center [529, 114] width 9 height 9
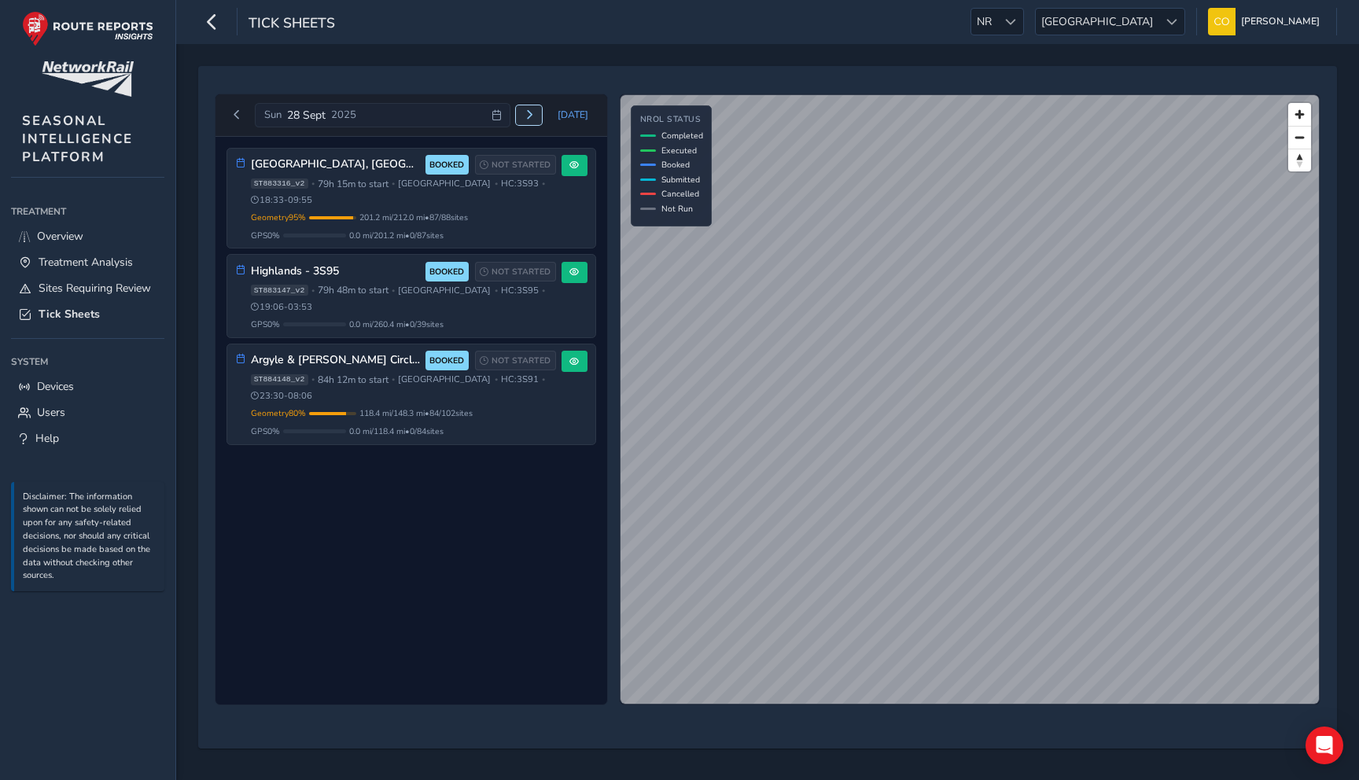
click at [529, 117] on span "Next day" at bounding box center [529, 114] width 9 height 9
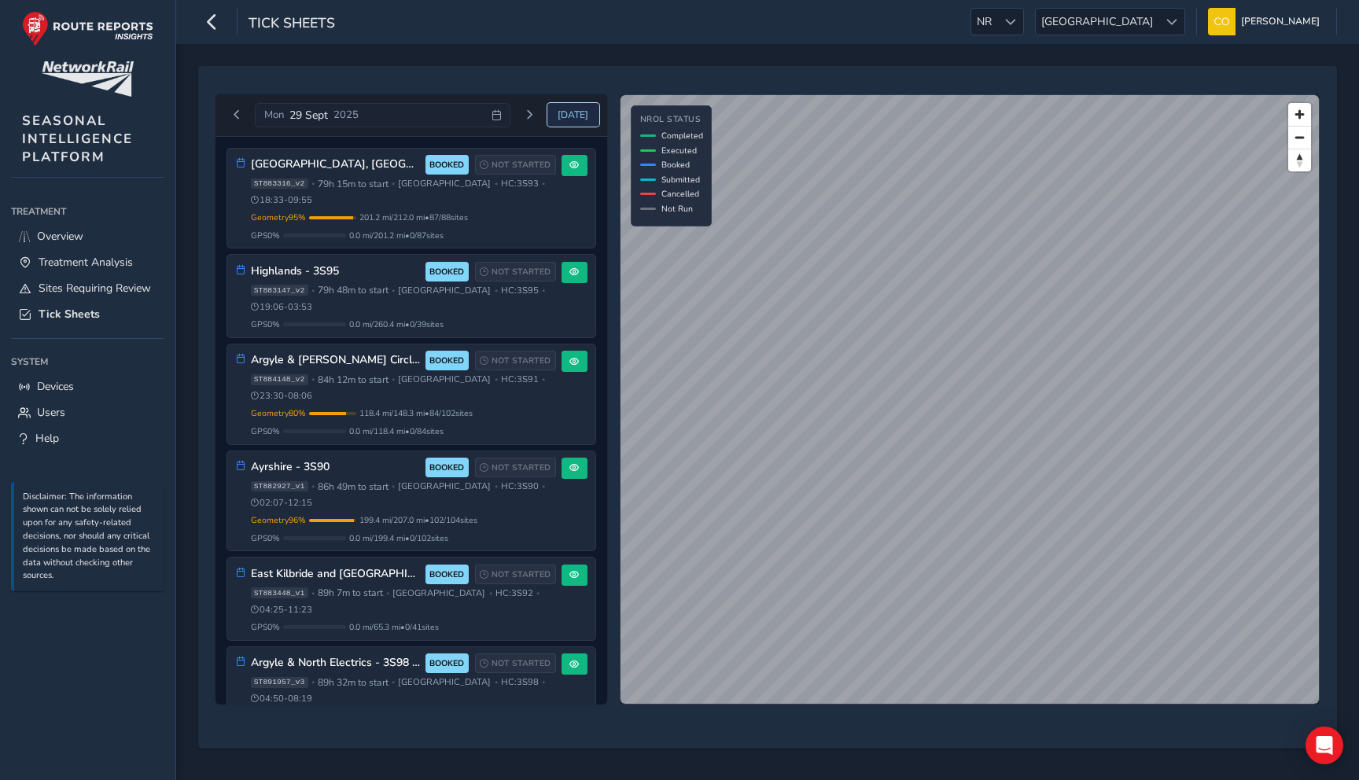
click at [573, 113] on span "Today" at bounding box center [573, 115] width 31 height 13
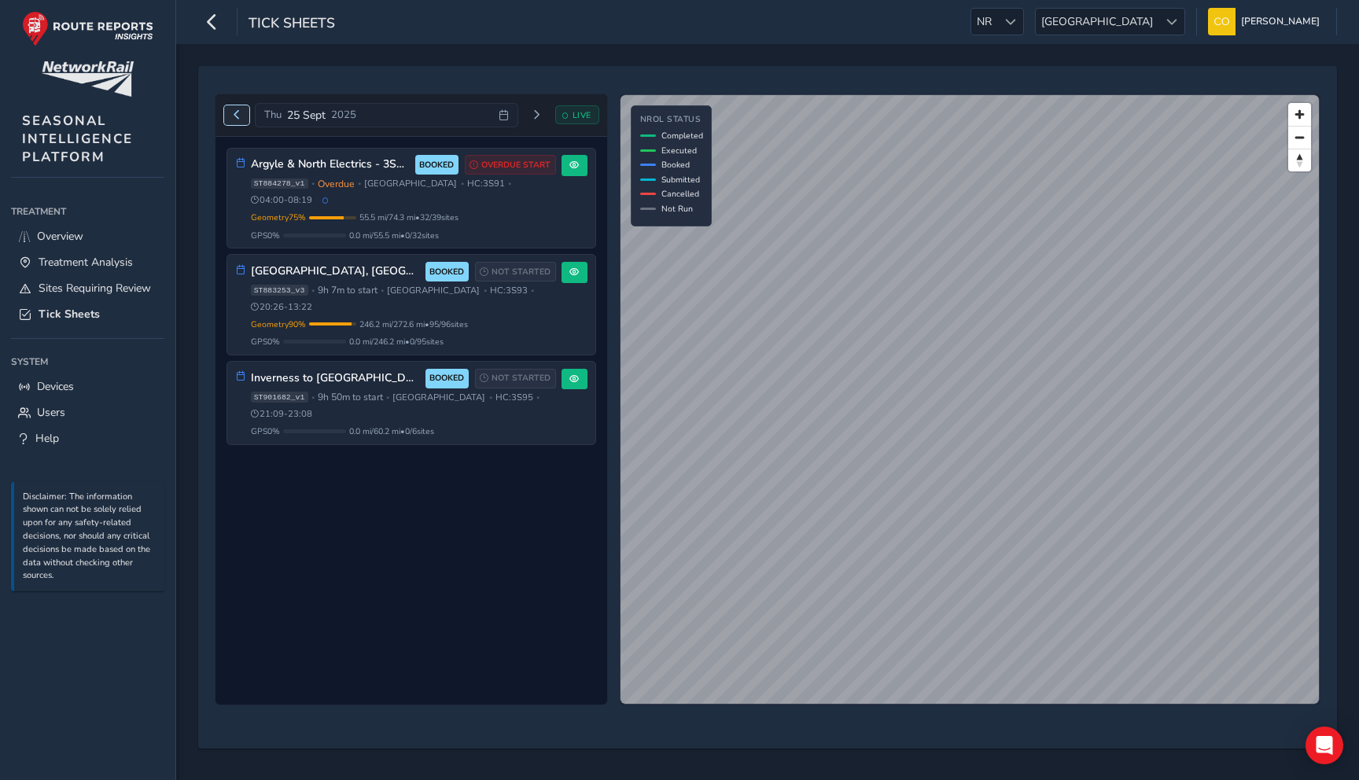
click at [232, 122] on button "Previous day" at bounding box center [237, 115] width 26 height 20
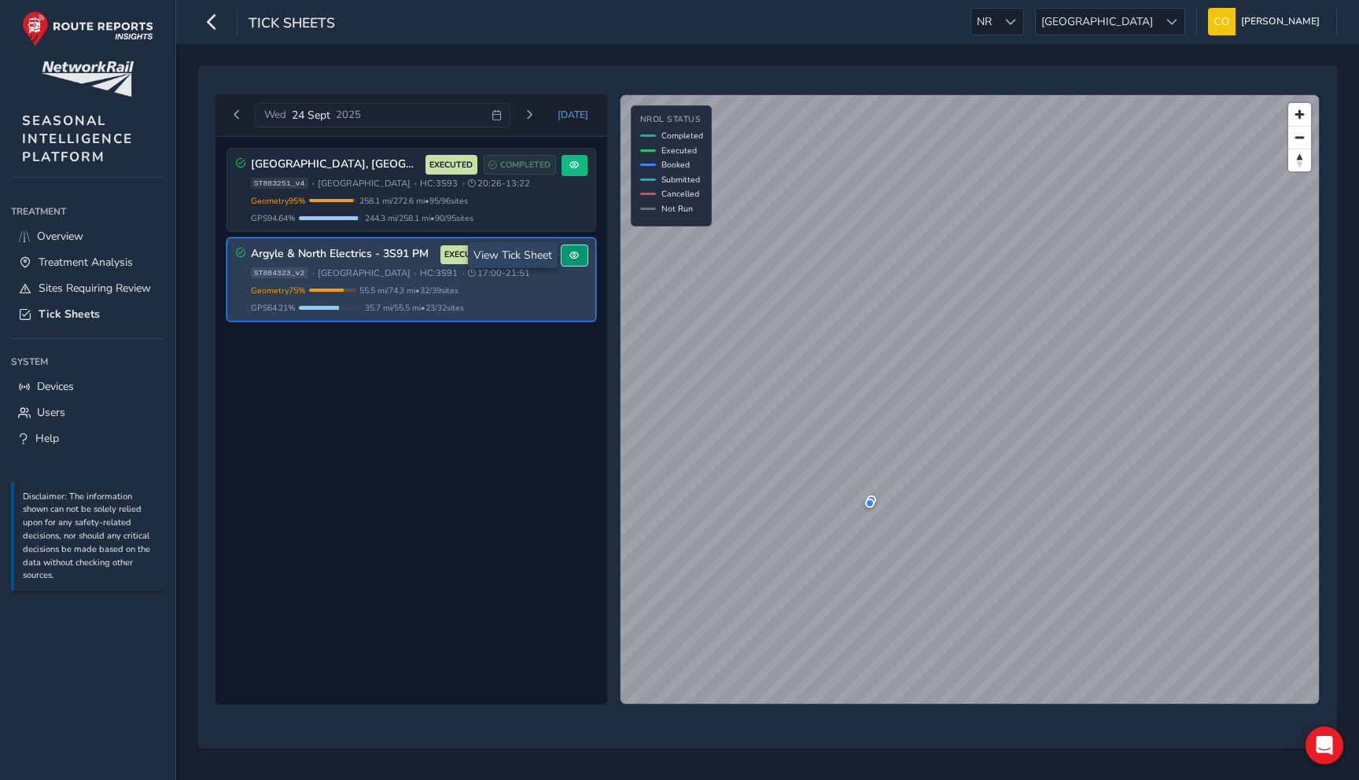
click at [573, 255] on span at bounding box center [574, 255] width 9 height 9
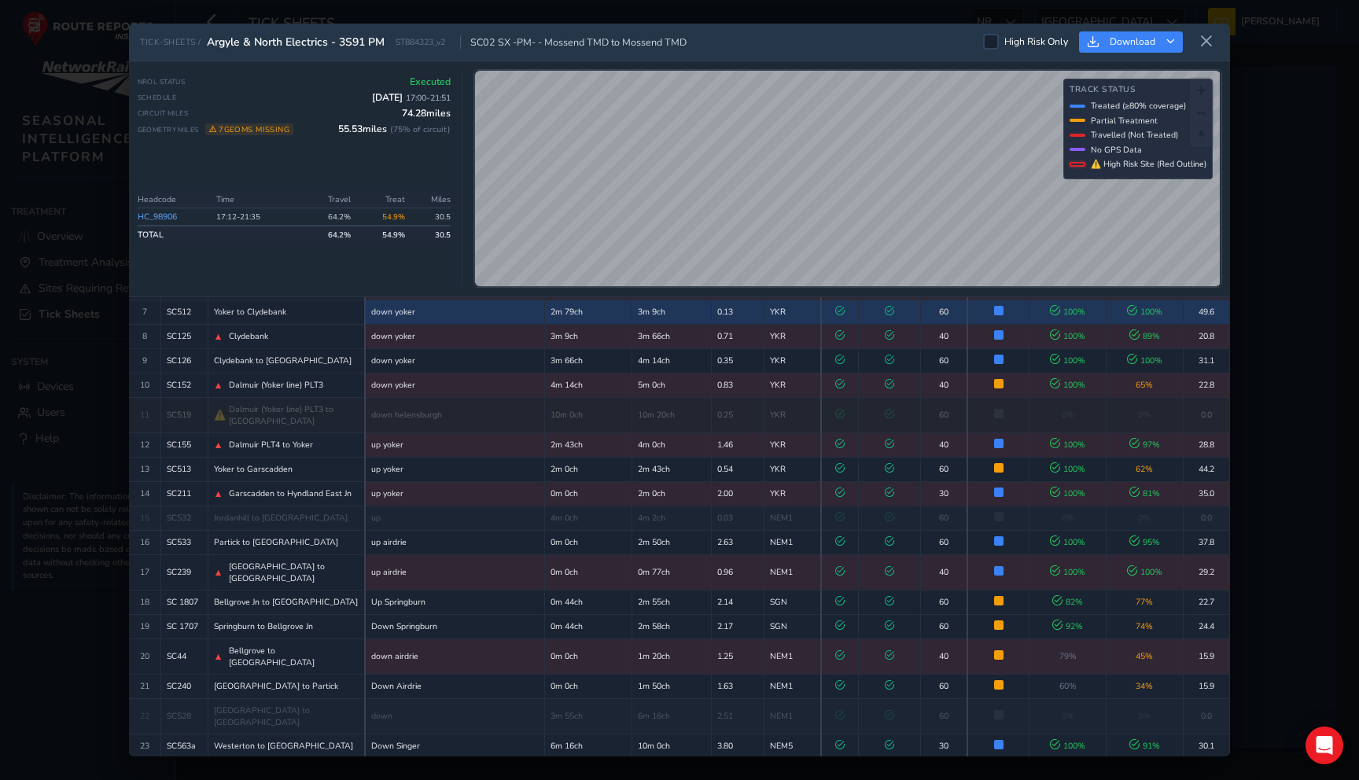
scroll to position [596, 0]
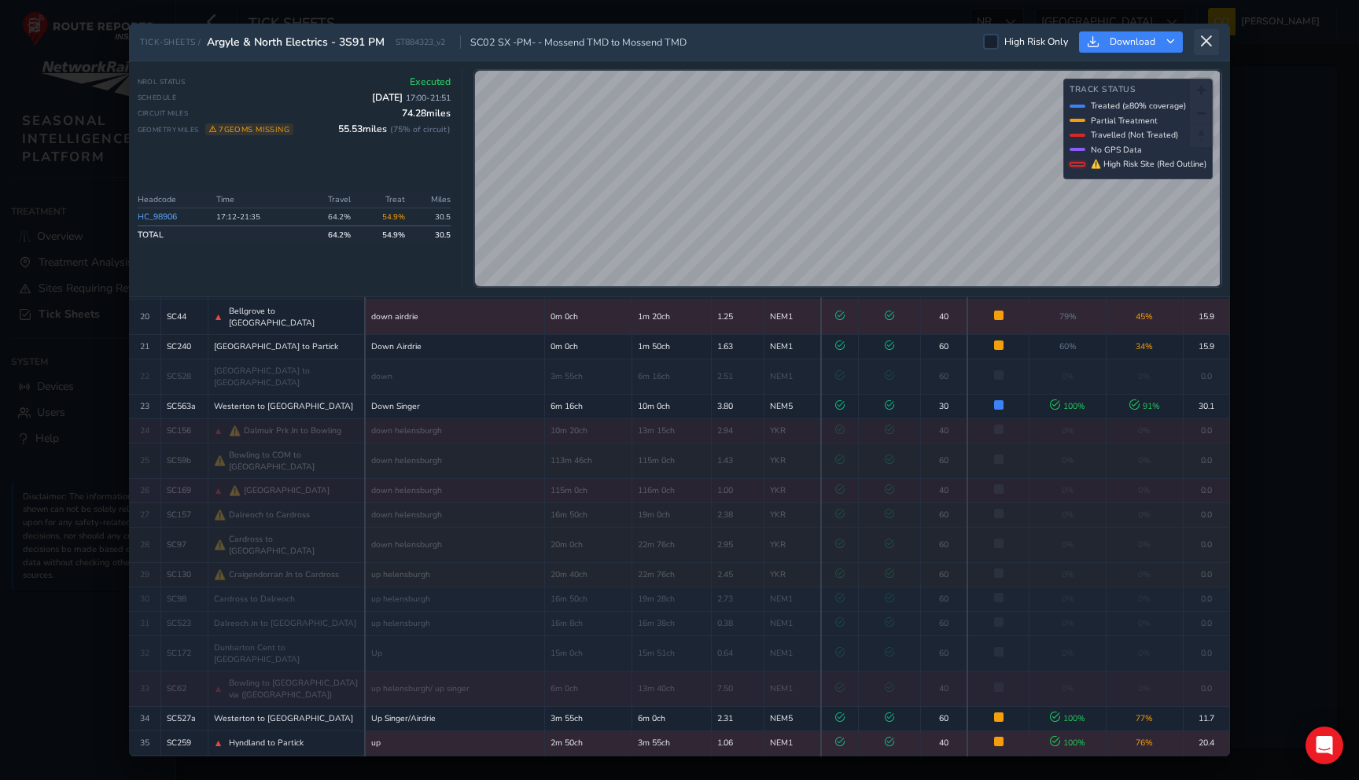
click at [1209, 35] on icon at bounding box center [1207, 42] width 14 height 14
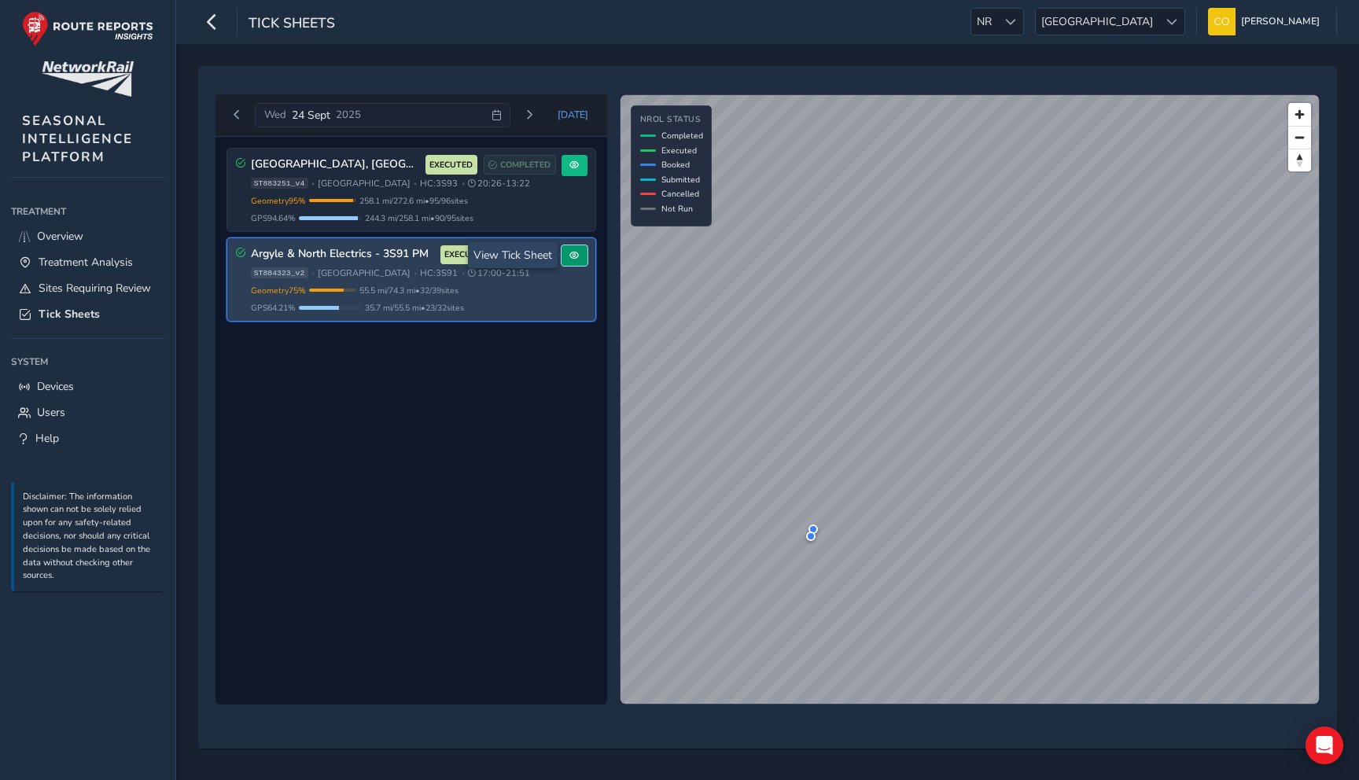
click at [566, 256] on button at bounding box center [575, 255] width 26 height 21
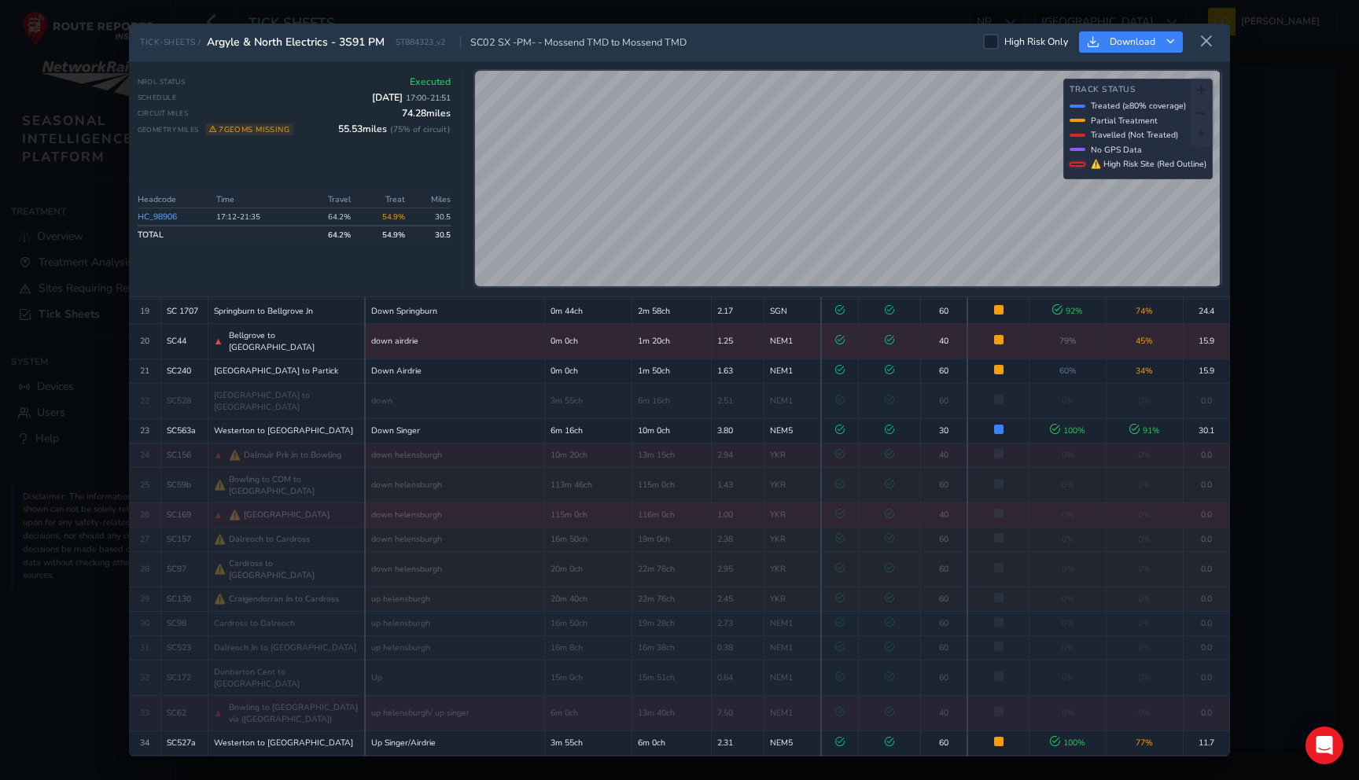
scroll to position [596, 0]
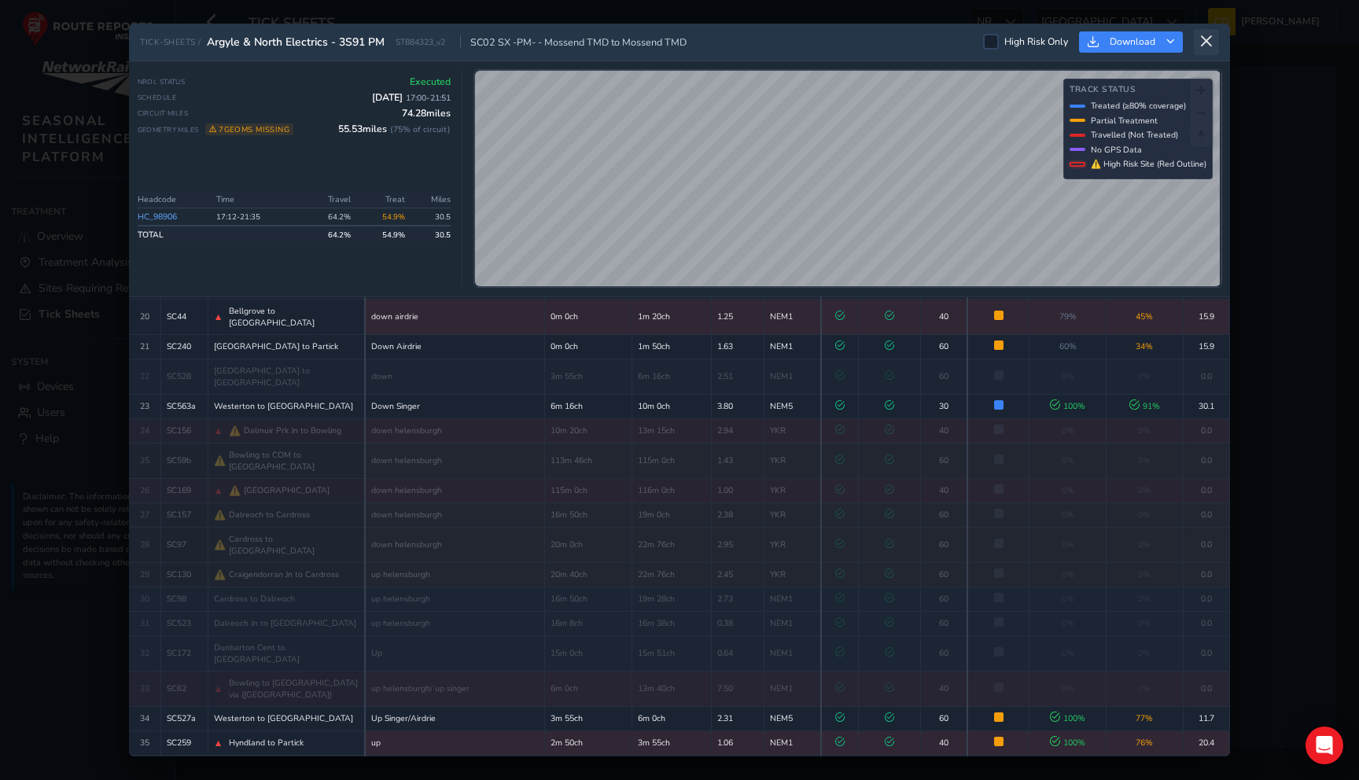
click at [1216, 42] on button at bounding box center [1206, 42] width 25 height 26
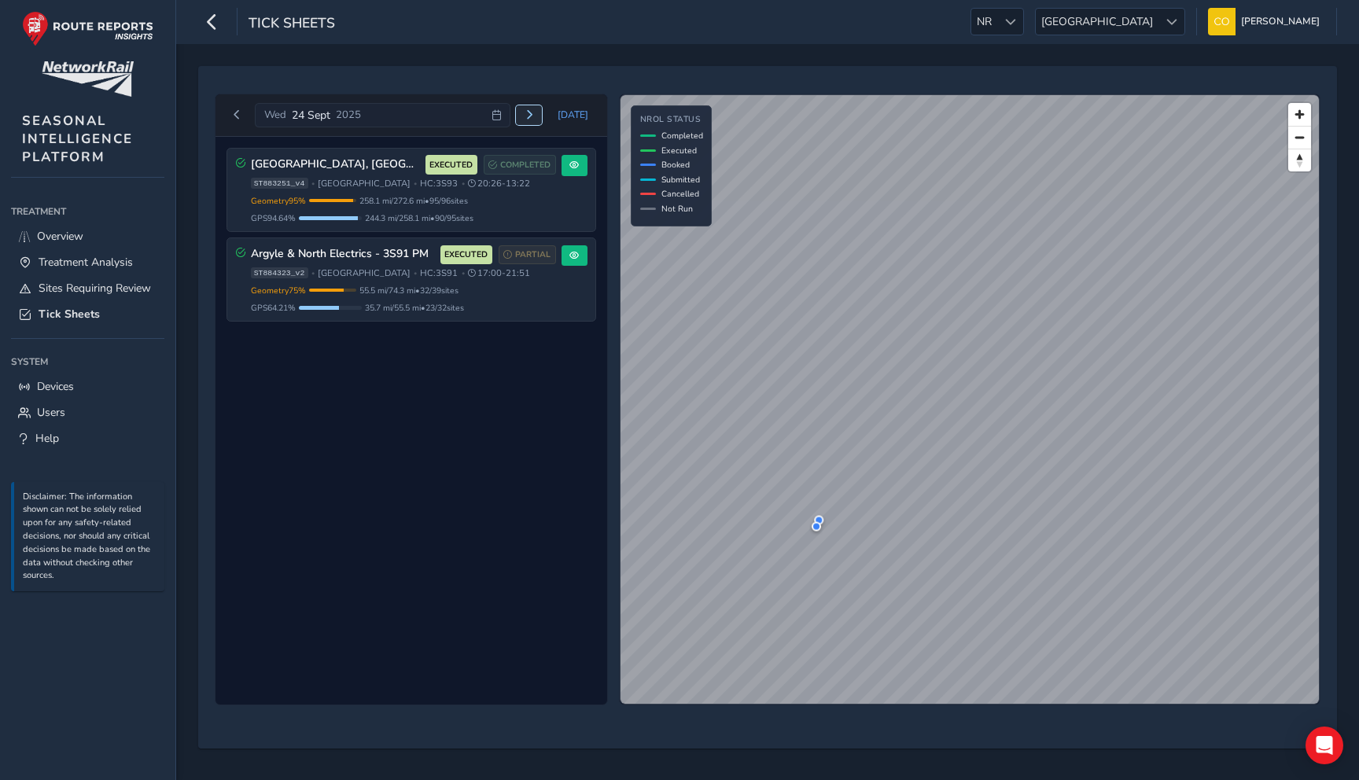
click at [534, 119] on span "Next day" at bounding box center [529, 114] width 9 height 9
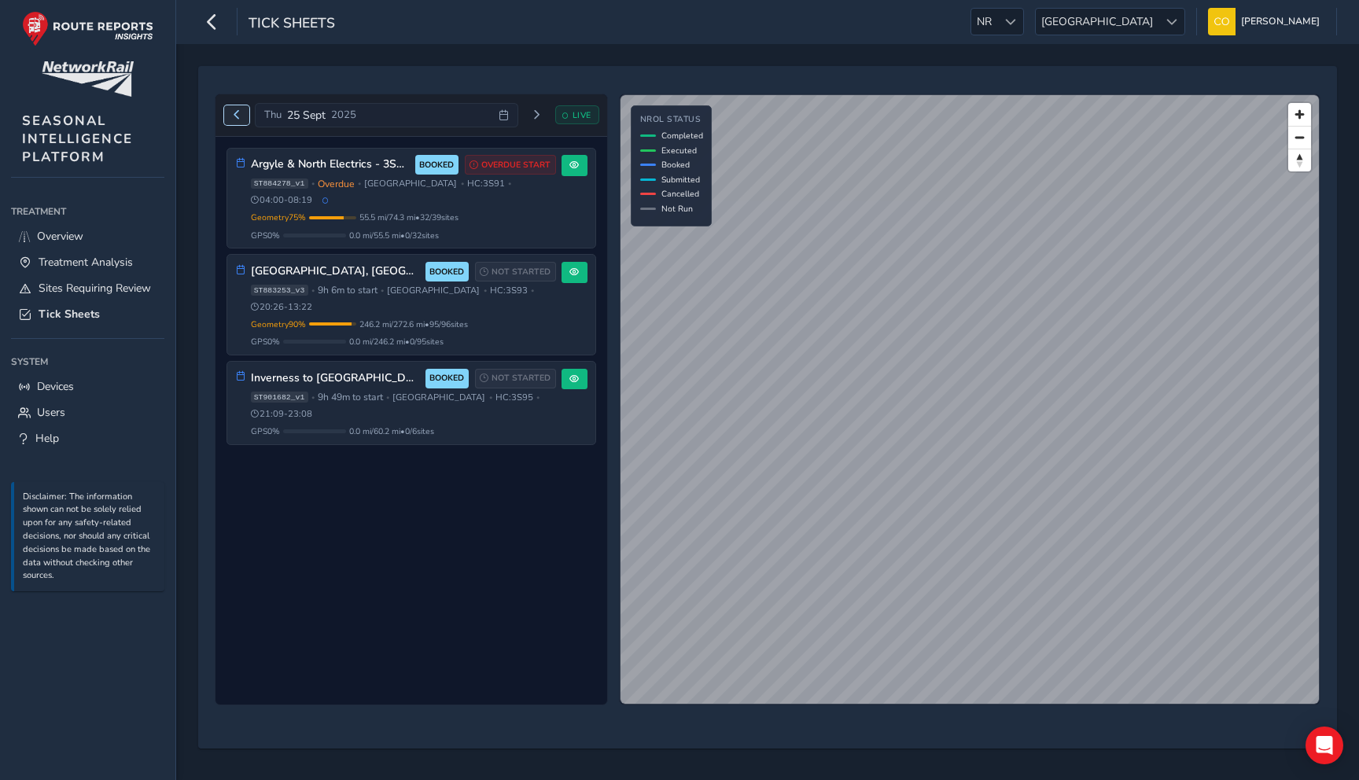
click at [235, 109] on button "Previous day" at bounding box center [237, 115] width 26 height 20
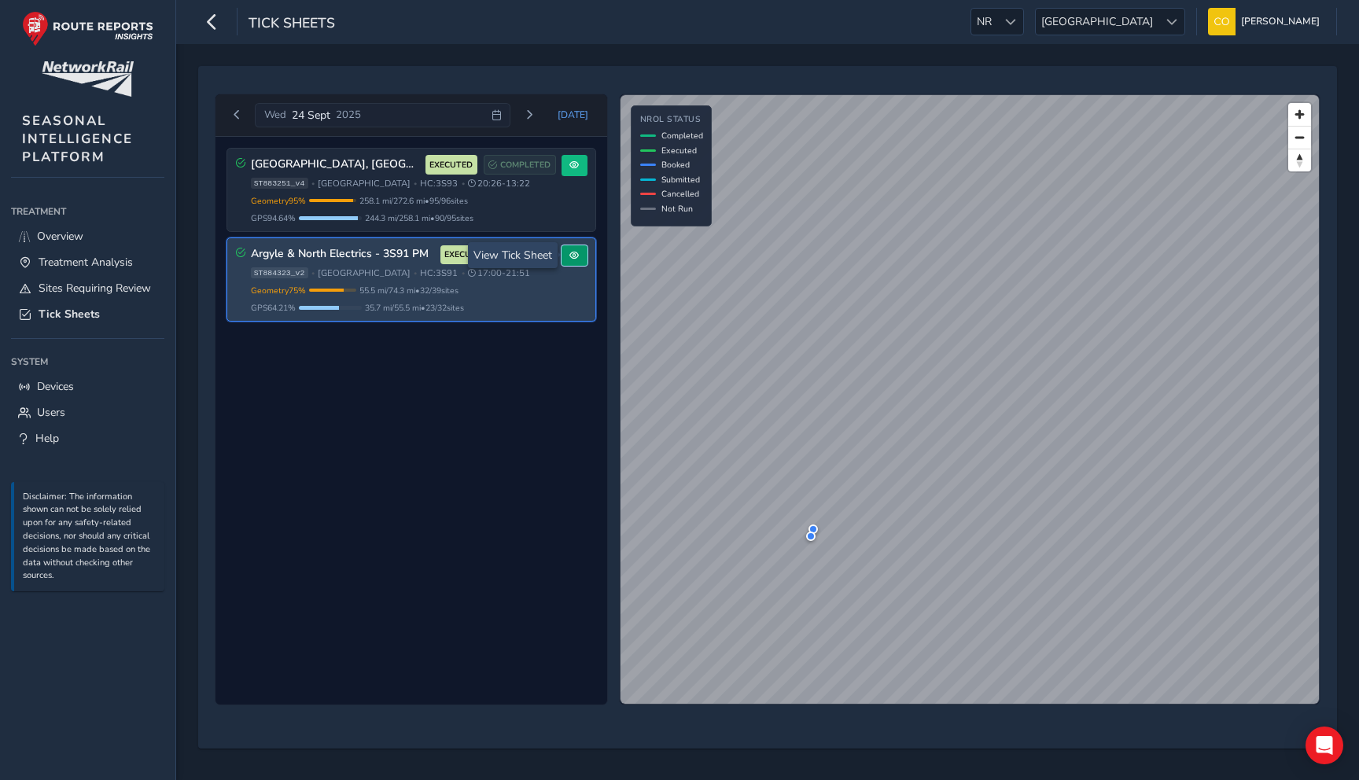
click at [581, 256] on button at bounding box center [575, 255] width 26 height 21
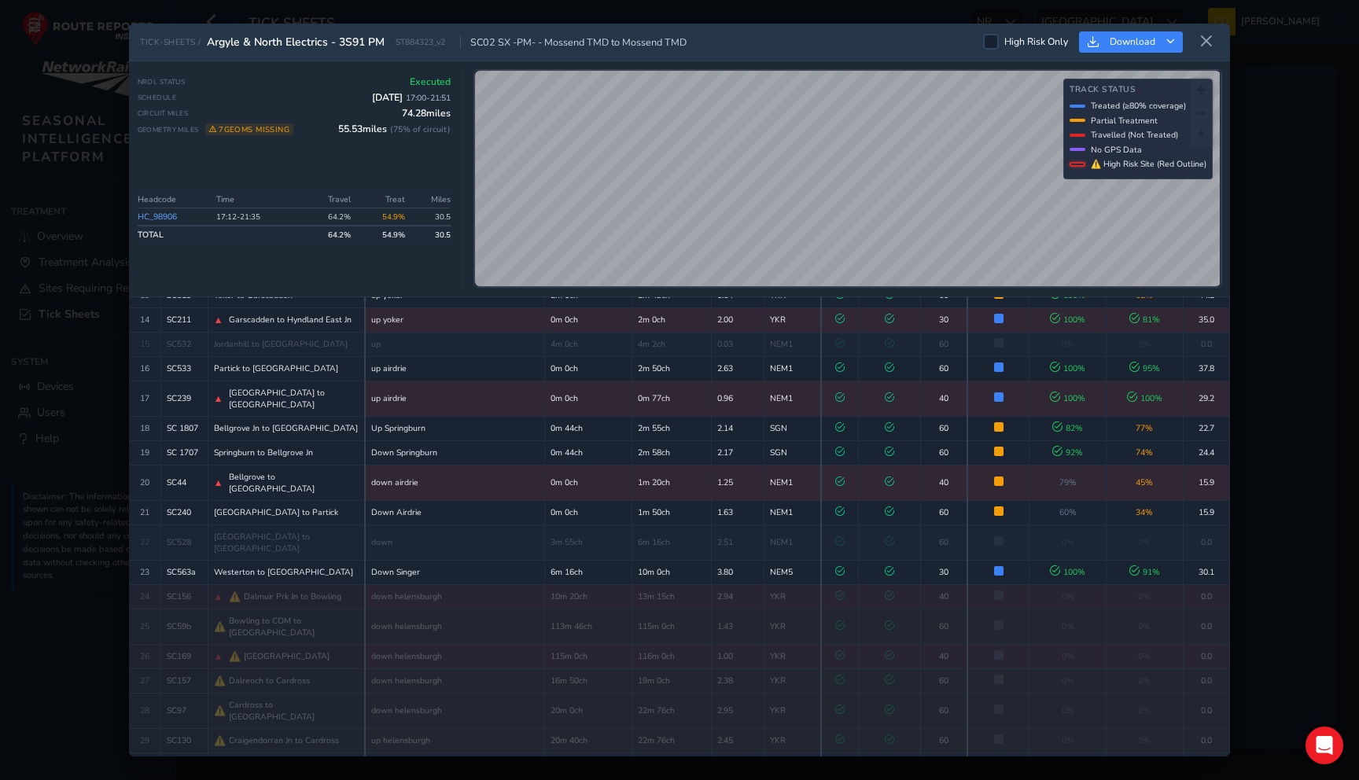
scroll to position [596, 0]
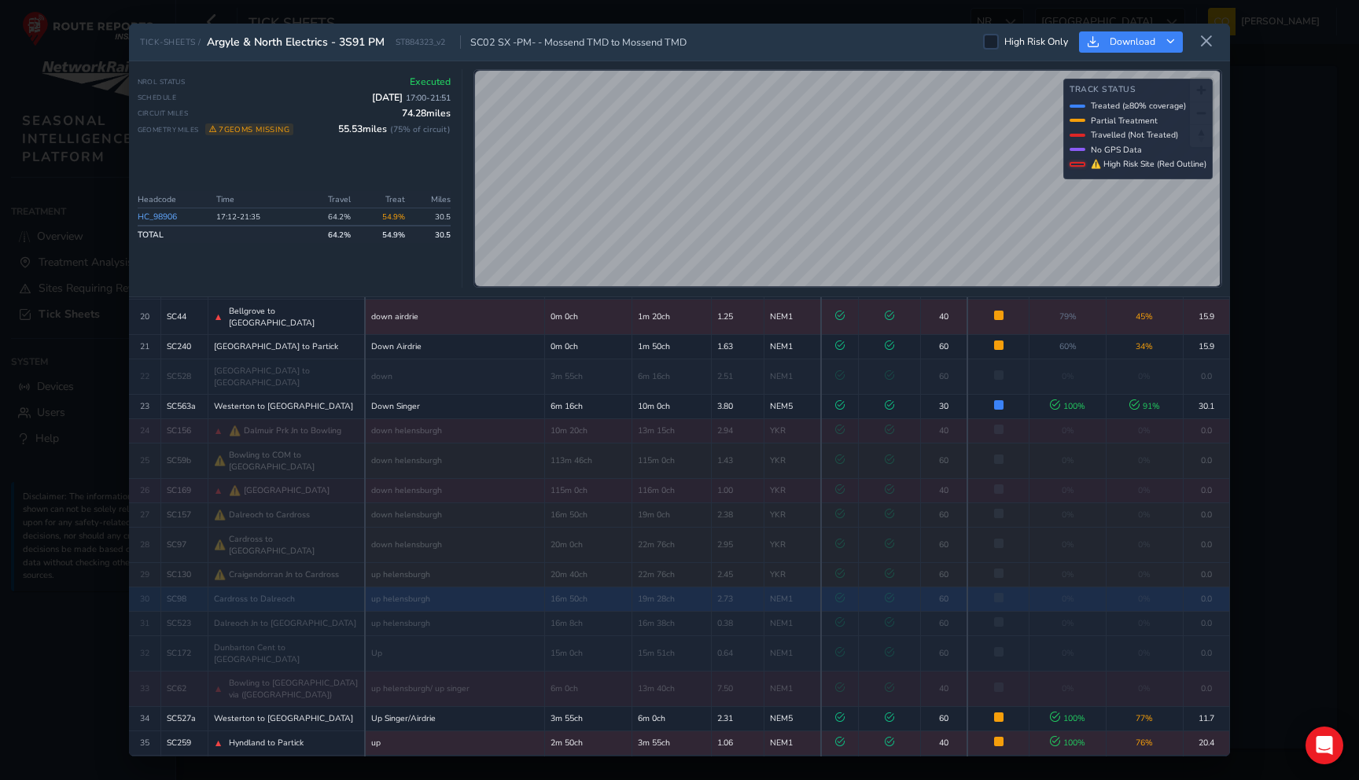
drag, startPoint x: 792, startPoint y: 538, endPoint x: 775, endPoint y: 536, distance: 17.4
click at [775, 587] on td "NEM1" at bounding box center [793, 599] width 57 height 24
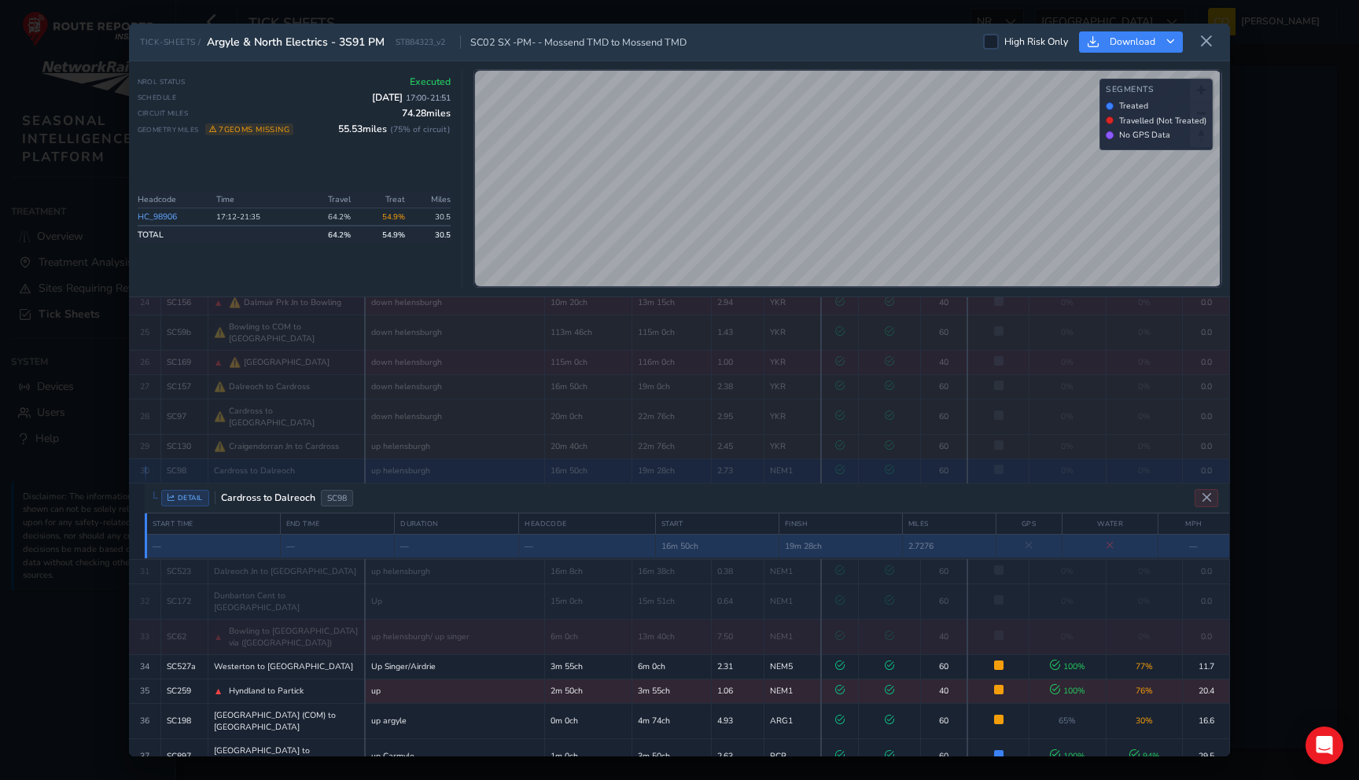
scroll to position [672, 0]
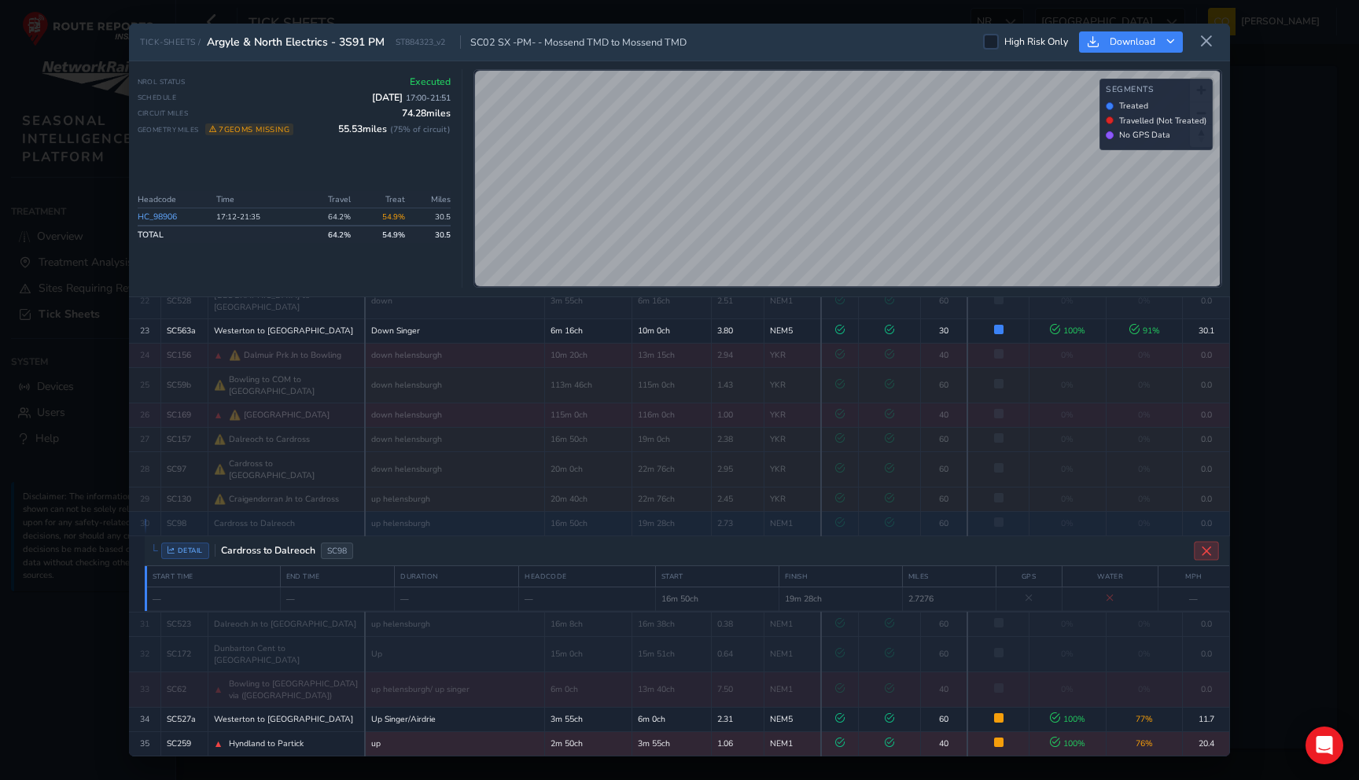
click at [1200, 541] on button "Close detail view" at bounding box center [1206, 550] width 25 height 19
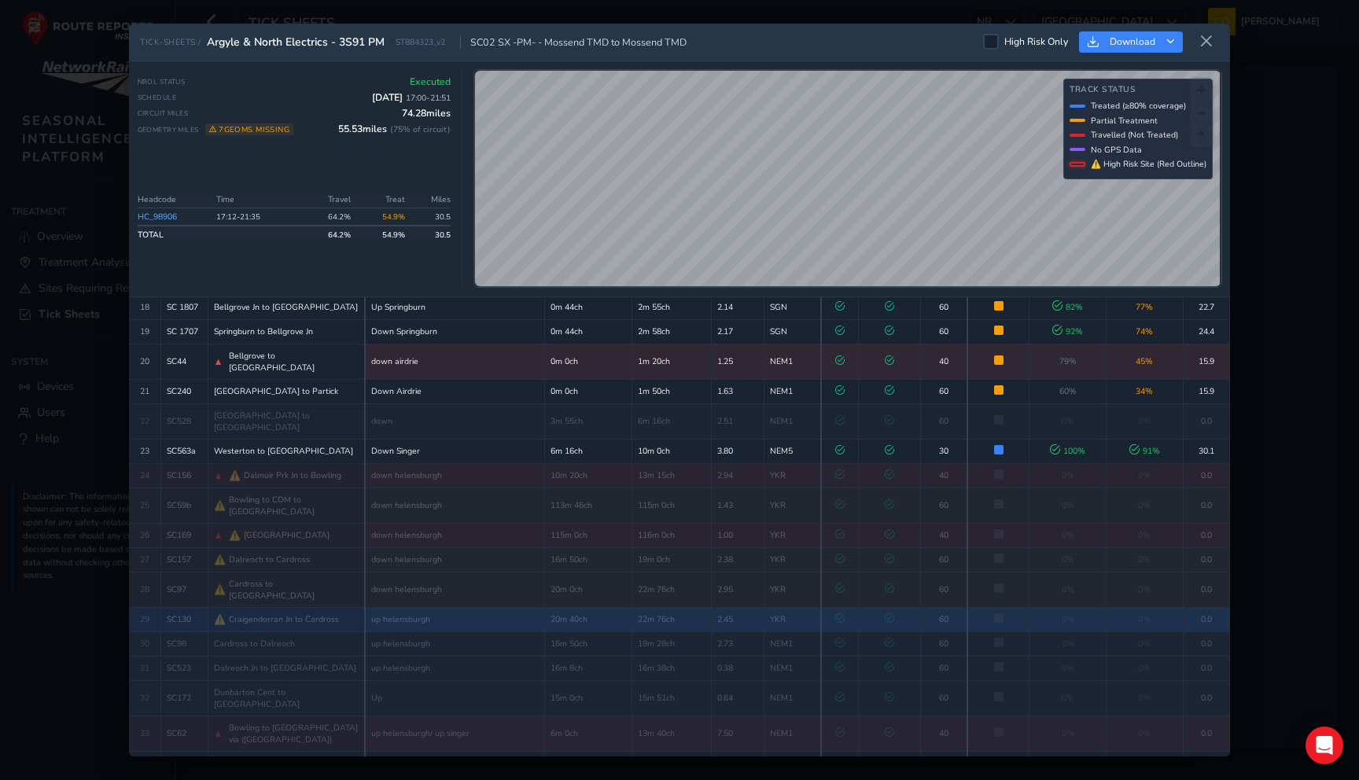
scroll to position [596, 0]
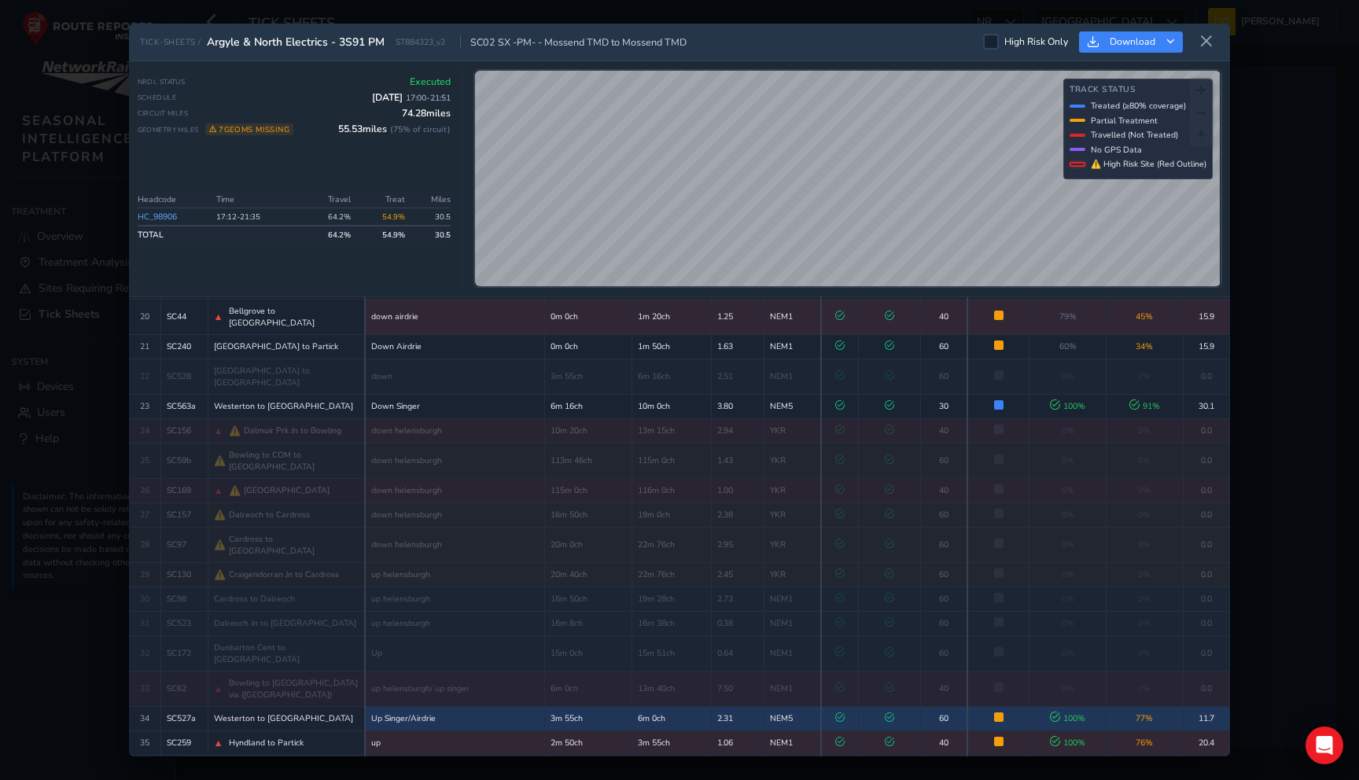
click at [1057, 713] on icon at bounding box center [1055, 718] width 10 height 10
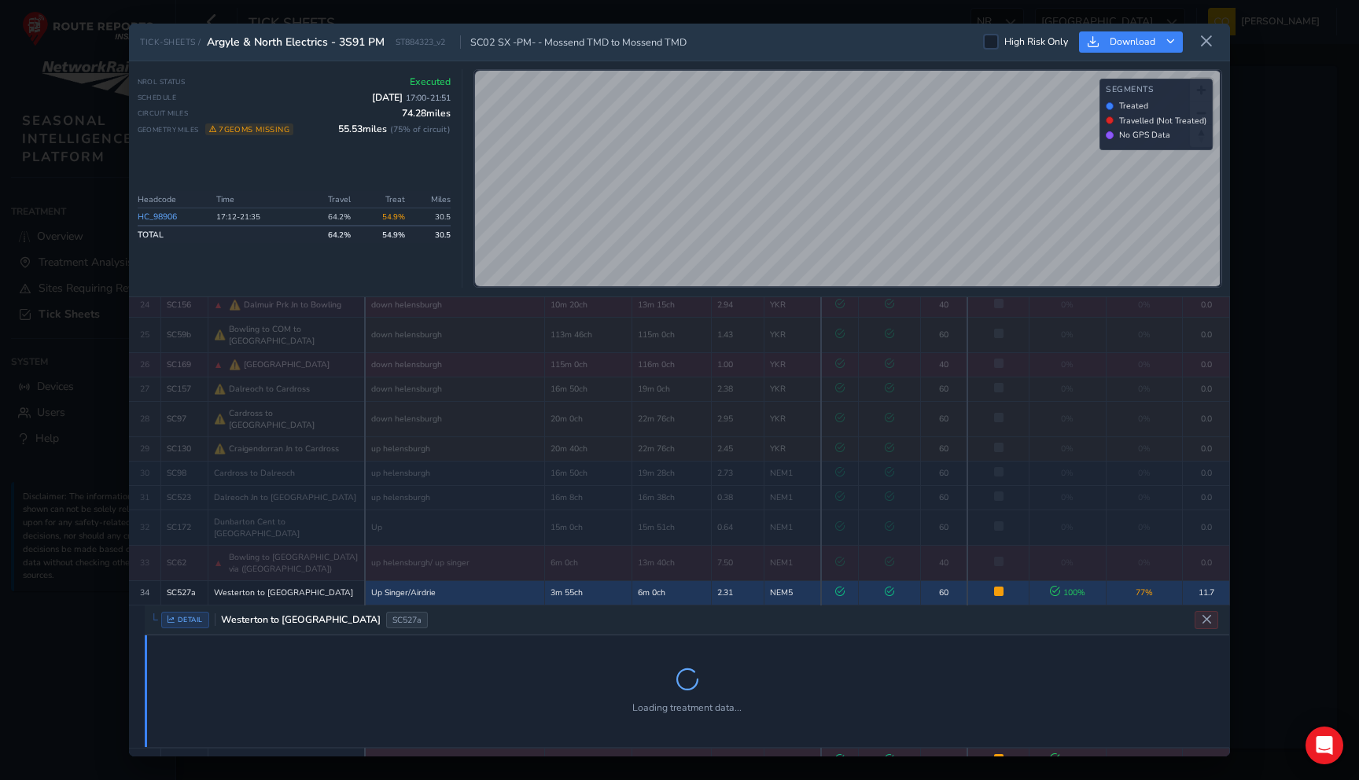
scroll to position [740, 0]
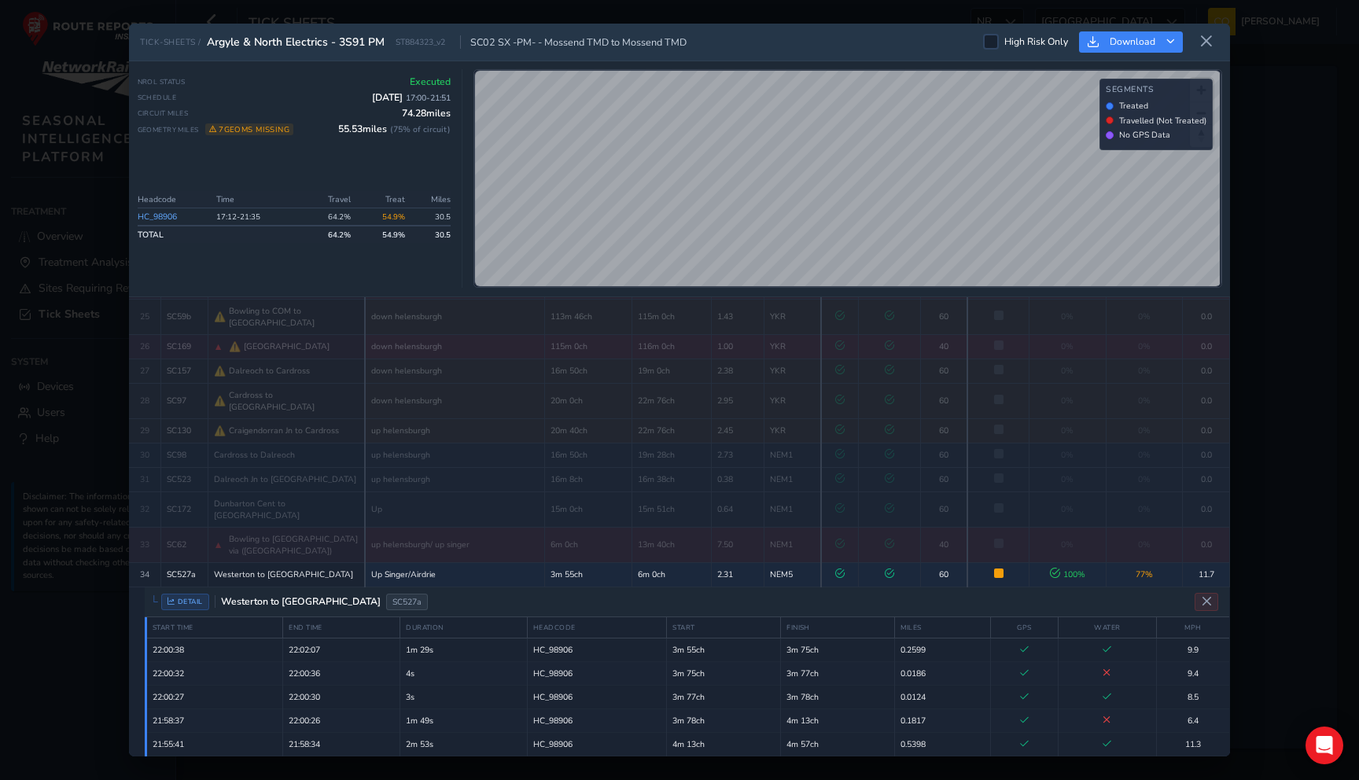
click at [1071, 756] on td at bounding box center [1108, 768] width 98 height 24
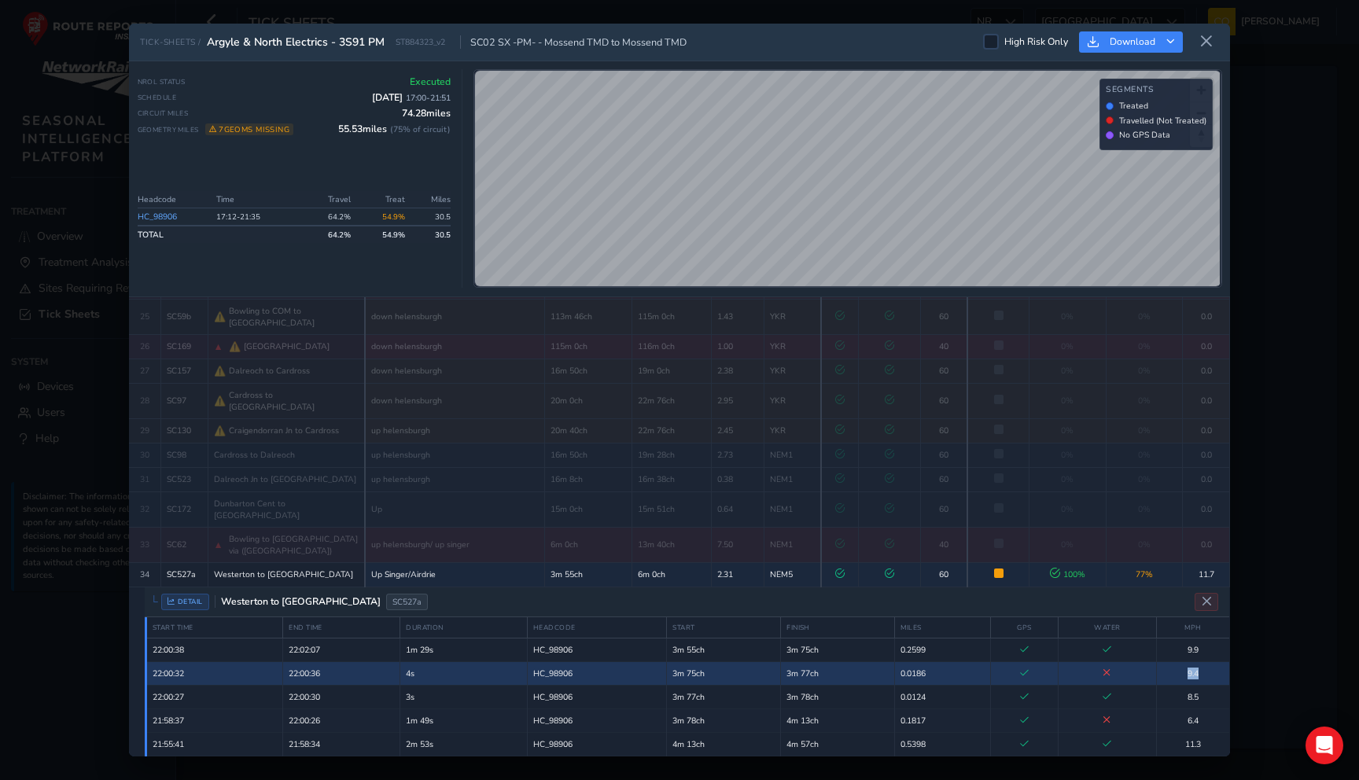
drag, startPoint x: 1188, startPoint y: 590, endPoint x: 1197, endPoint y: 594, distance: 10.2
click at [1197, 662] on td "9.4" at bounding box center [1192, 674] width 73 height 24
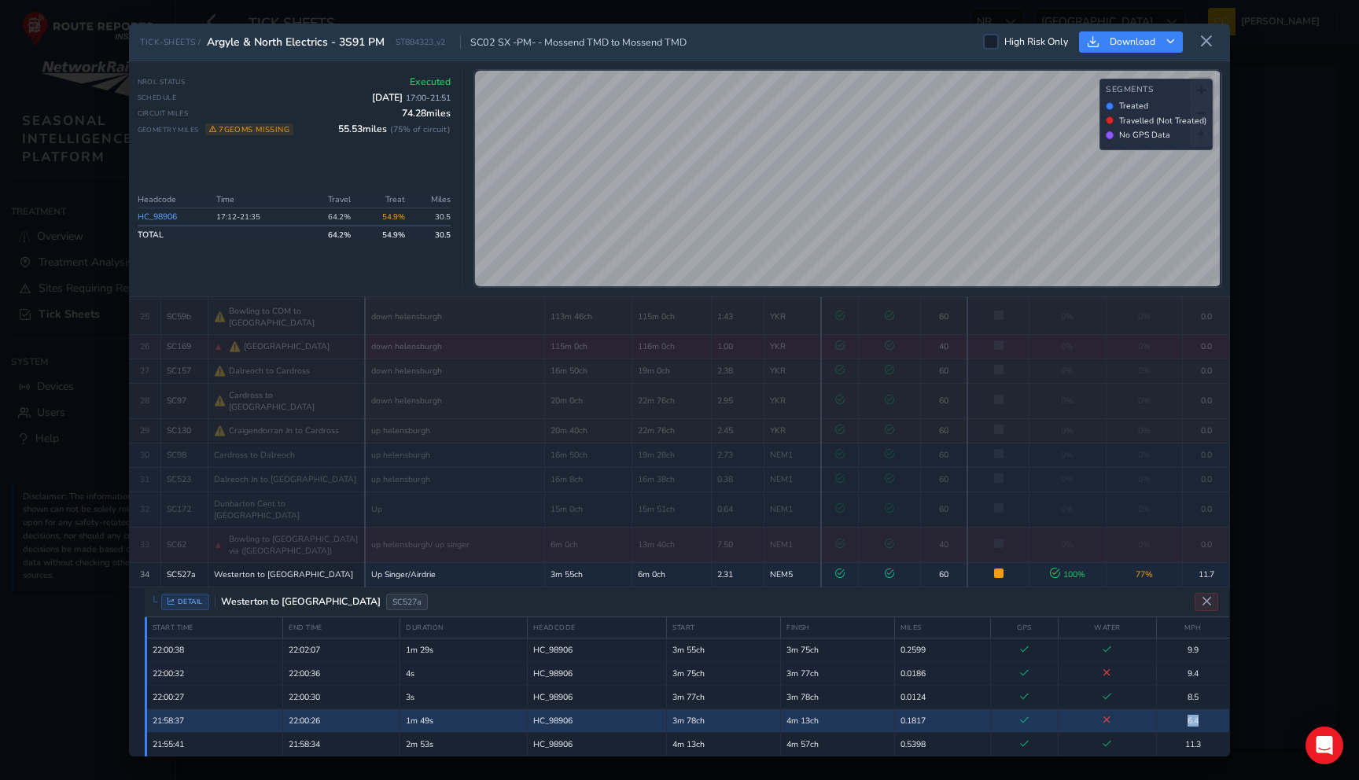
drag, startPoint x: 1185, startPoint y: 639, endPoint x: 1199, endPoint y: 640, distance: 14.2
click at [1199, 709] on td "6.4" at bounding box center [1192, 721] width 73 height 24
click at [1184, 709] on td "6.4" at bounding box center [1192, 721] width 73 height 24
